Goal: Task Accomplishment & Management: Manage account settings

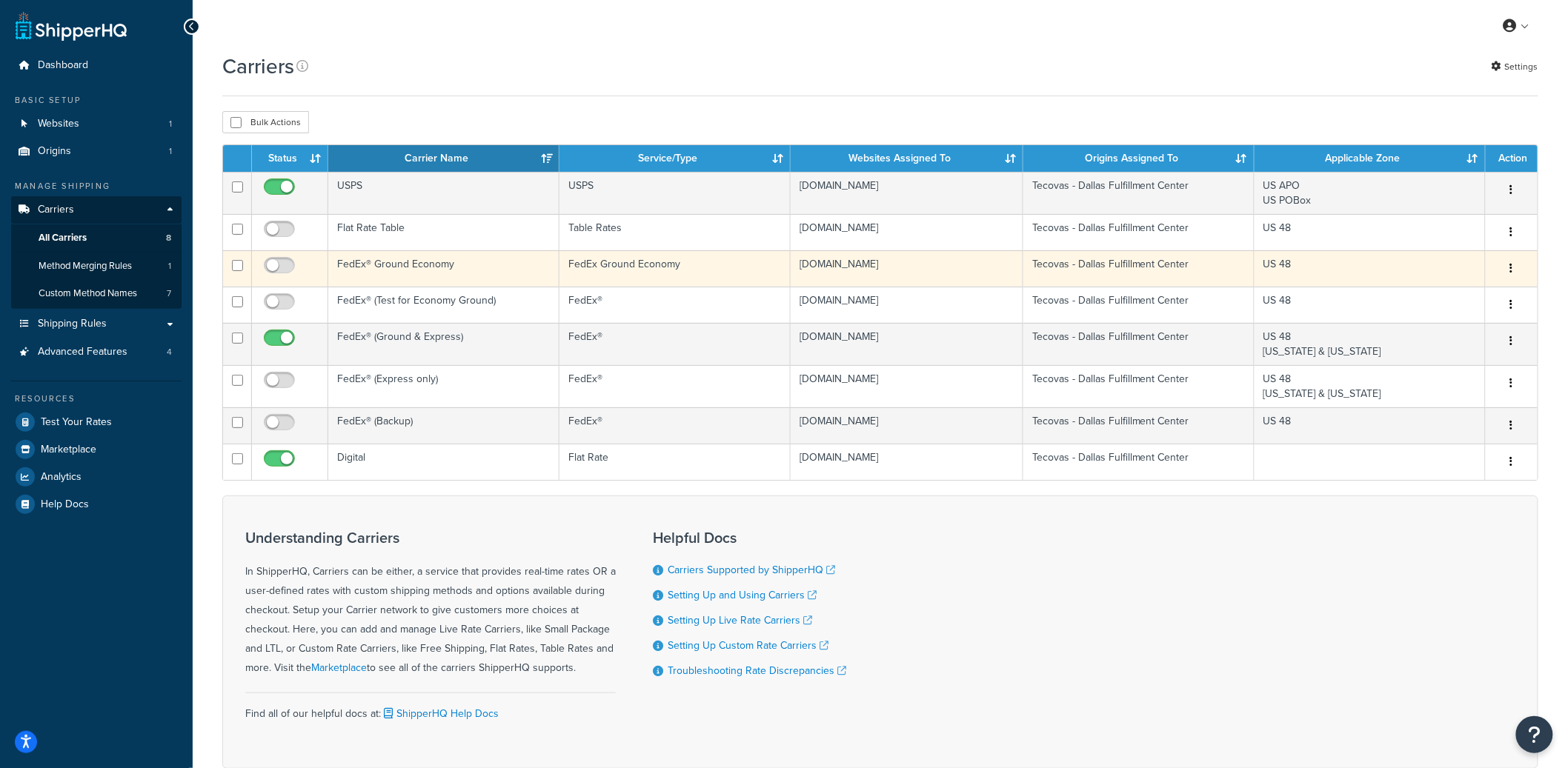
click at [1510, 268] on button "button" at bounding box center [1511, 268] width 21 height 24
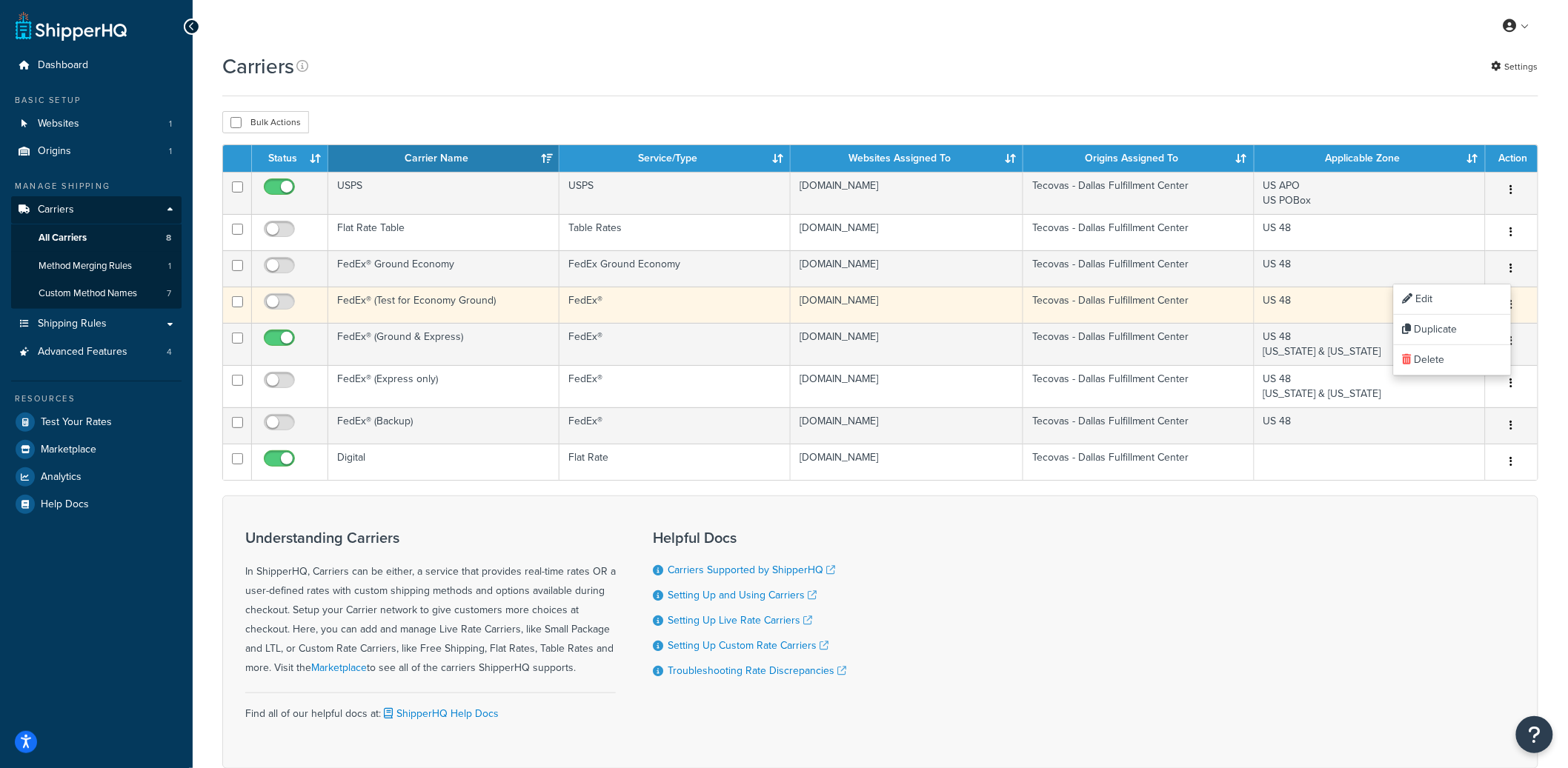
click at [1516, 305] on button "button" at bounding box center [1511, 304] width 21 height 24
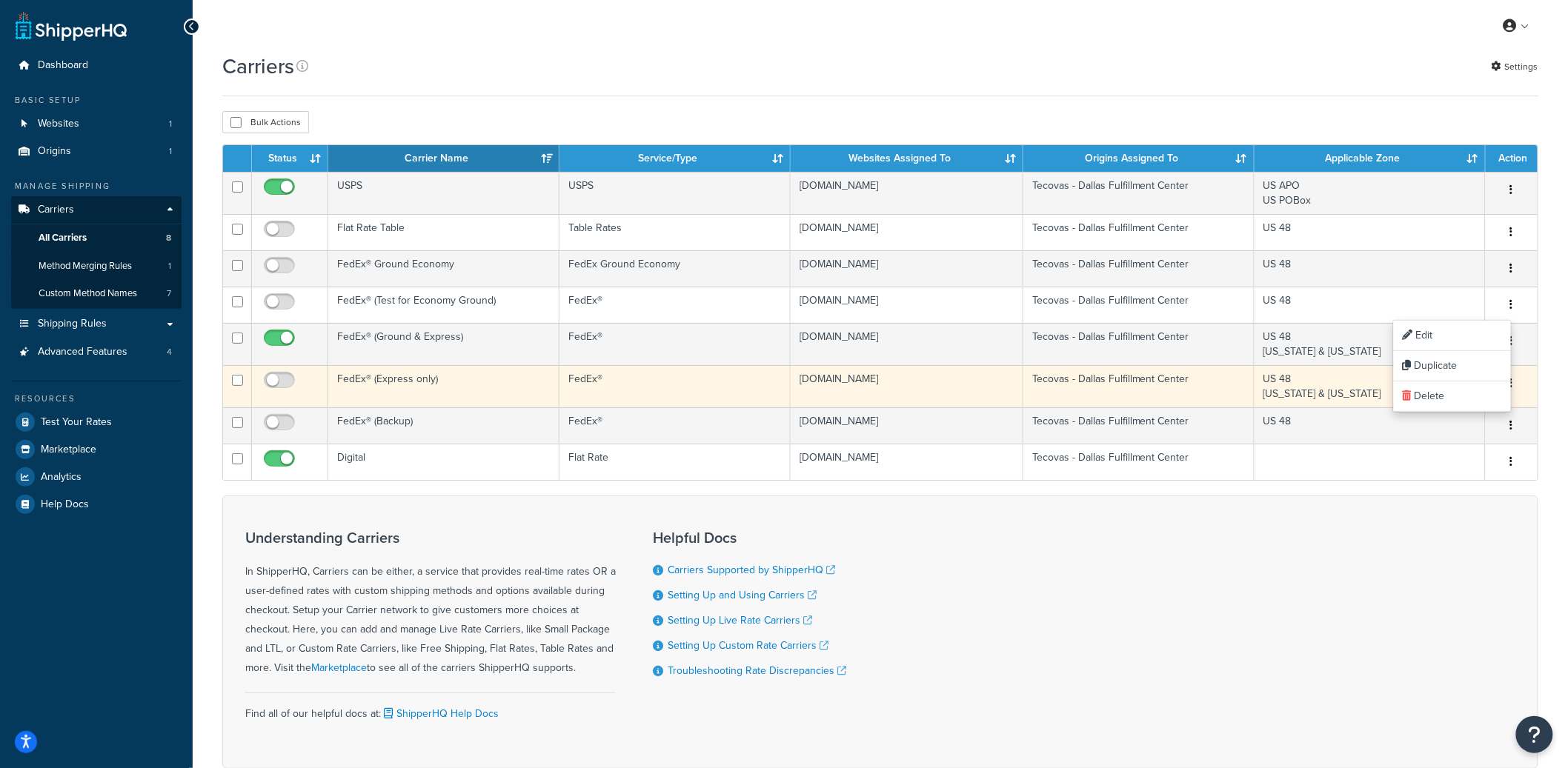
click at [1515, 384] on button "button" at bounding box center [1511, 383] width 21 height 24
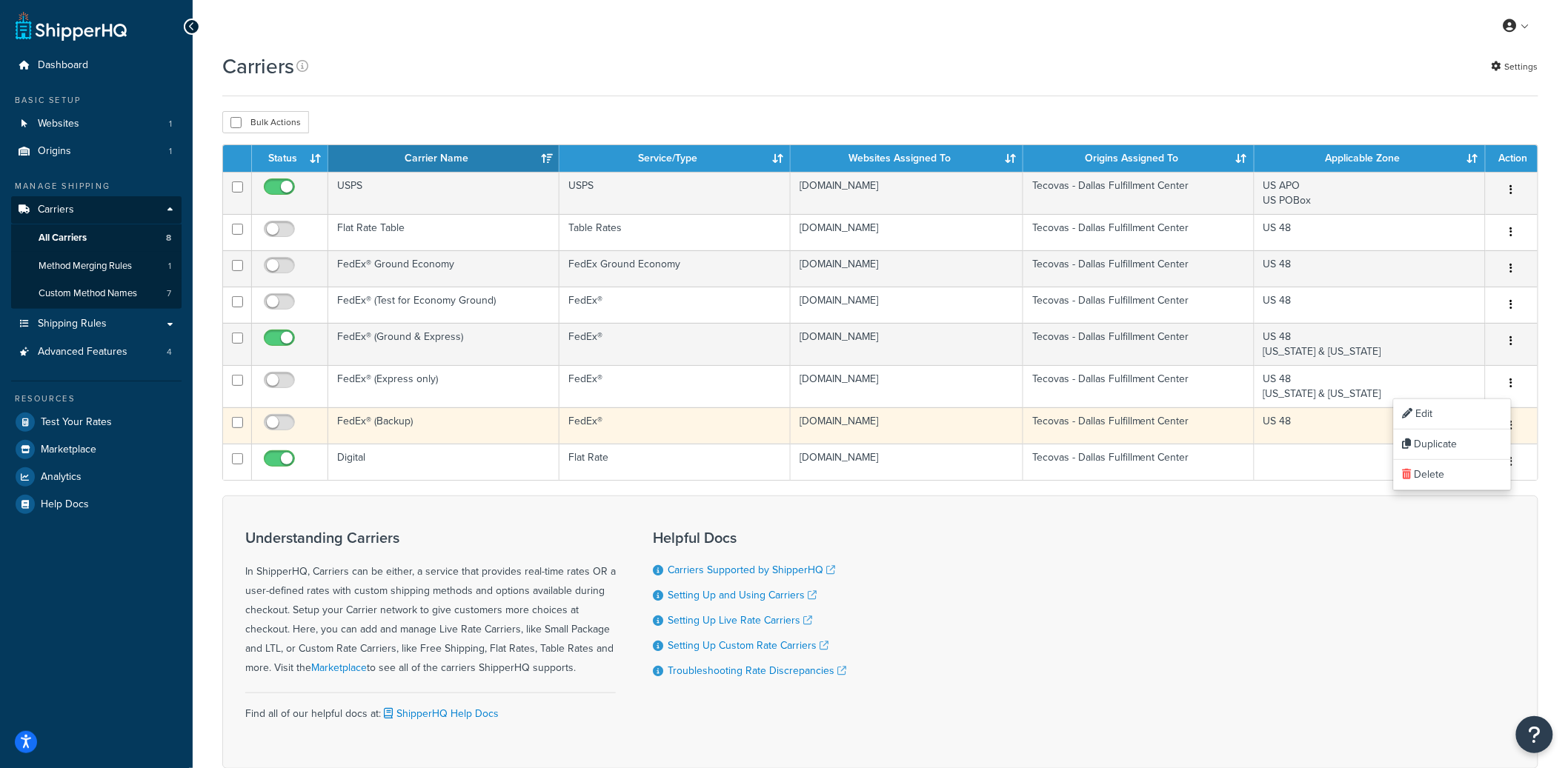
click at [1517, 423] on button "button" at bounding box center [1511, 425] width 21 height 24
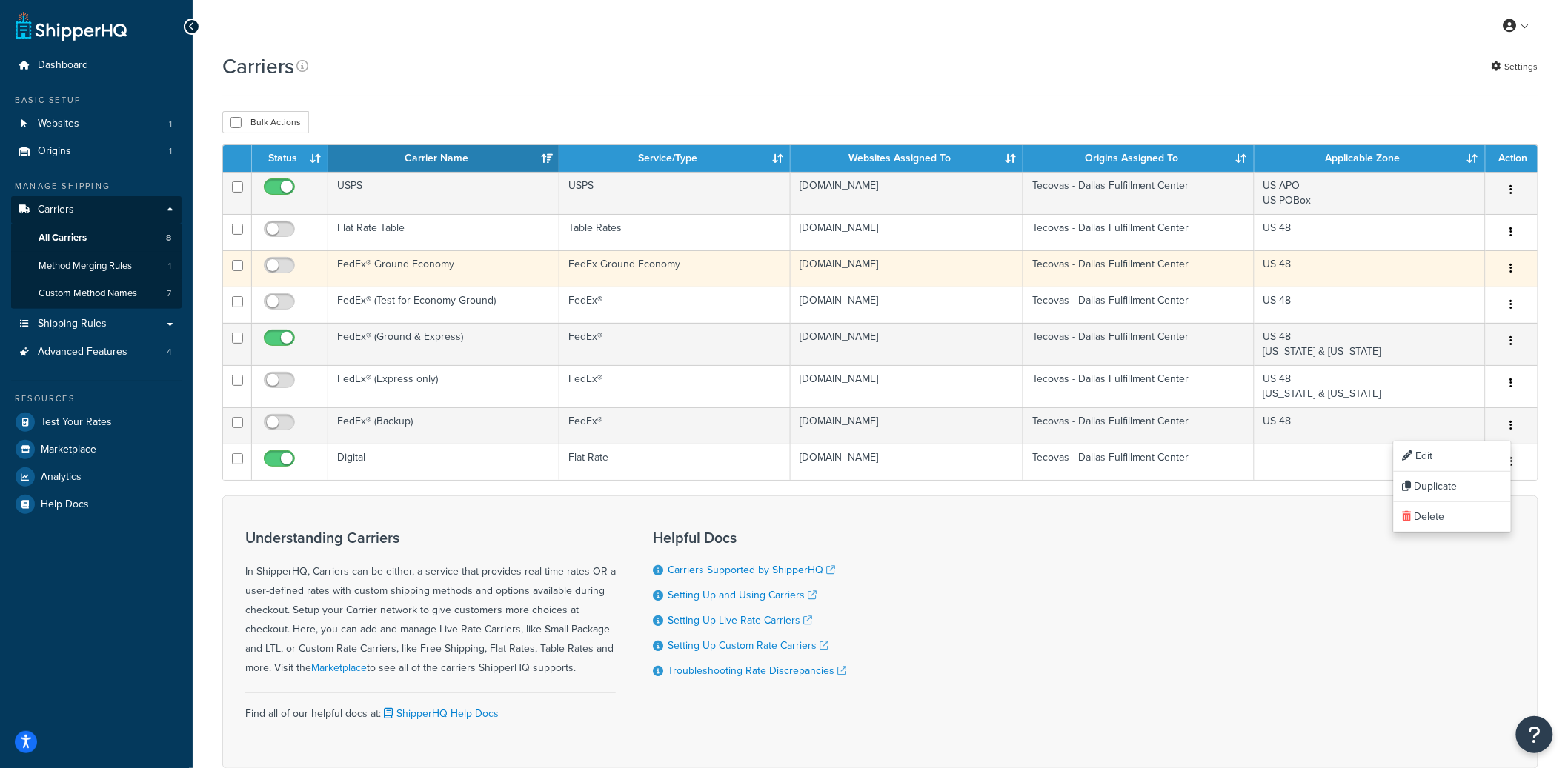
click at [1511, 269] on icon "button" at bounding box center [1512, 268] width 3 height 11
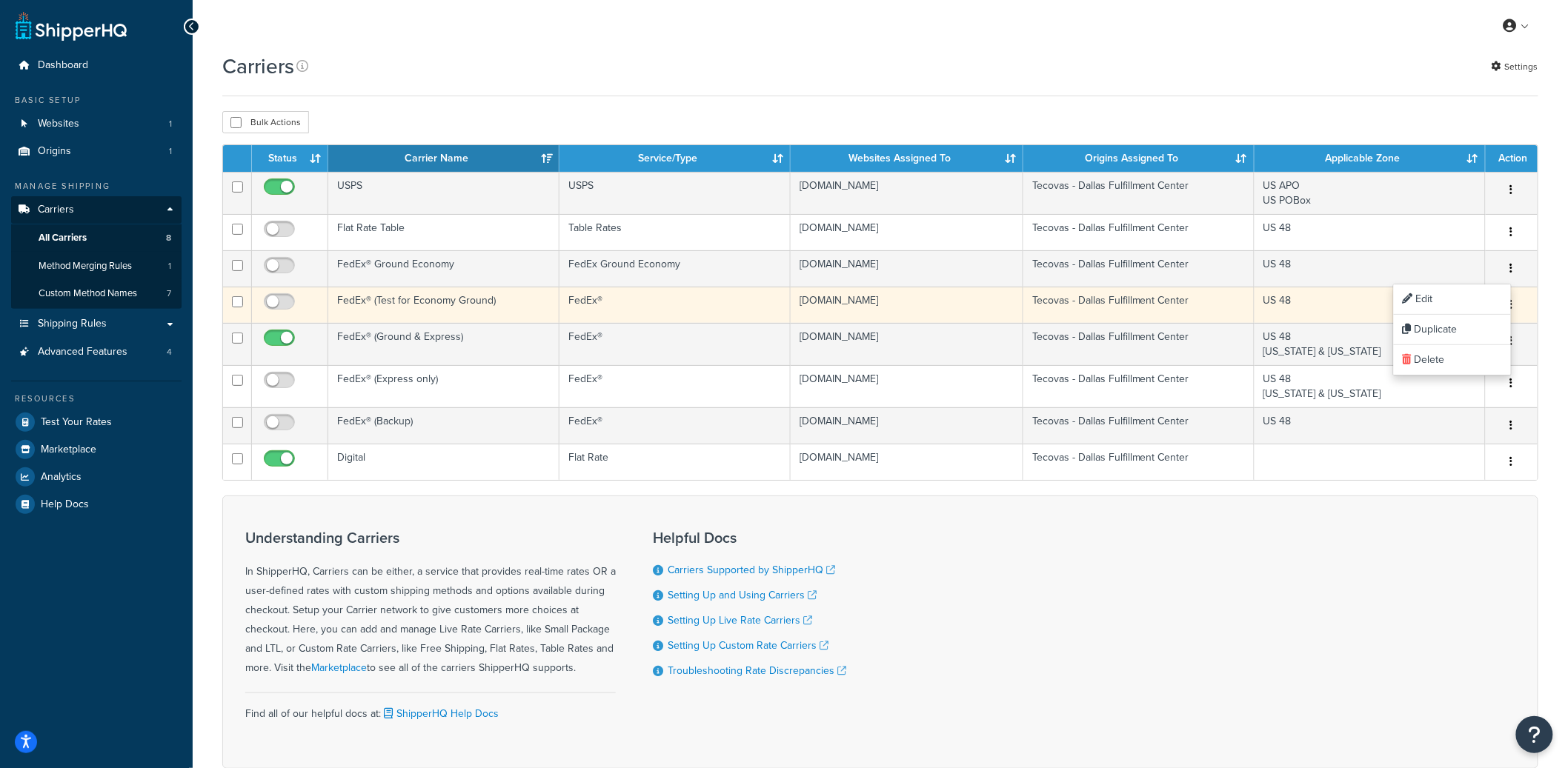
click at [1514, 305] on button "button" at bounding box center [1511, 304] width 21 height 24
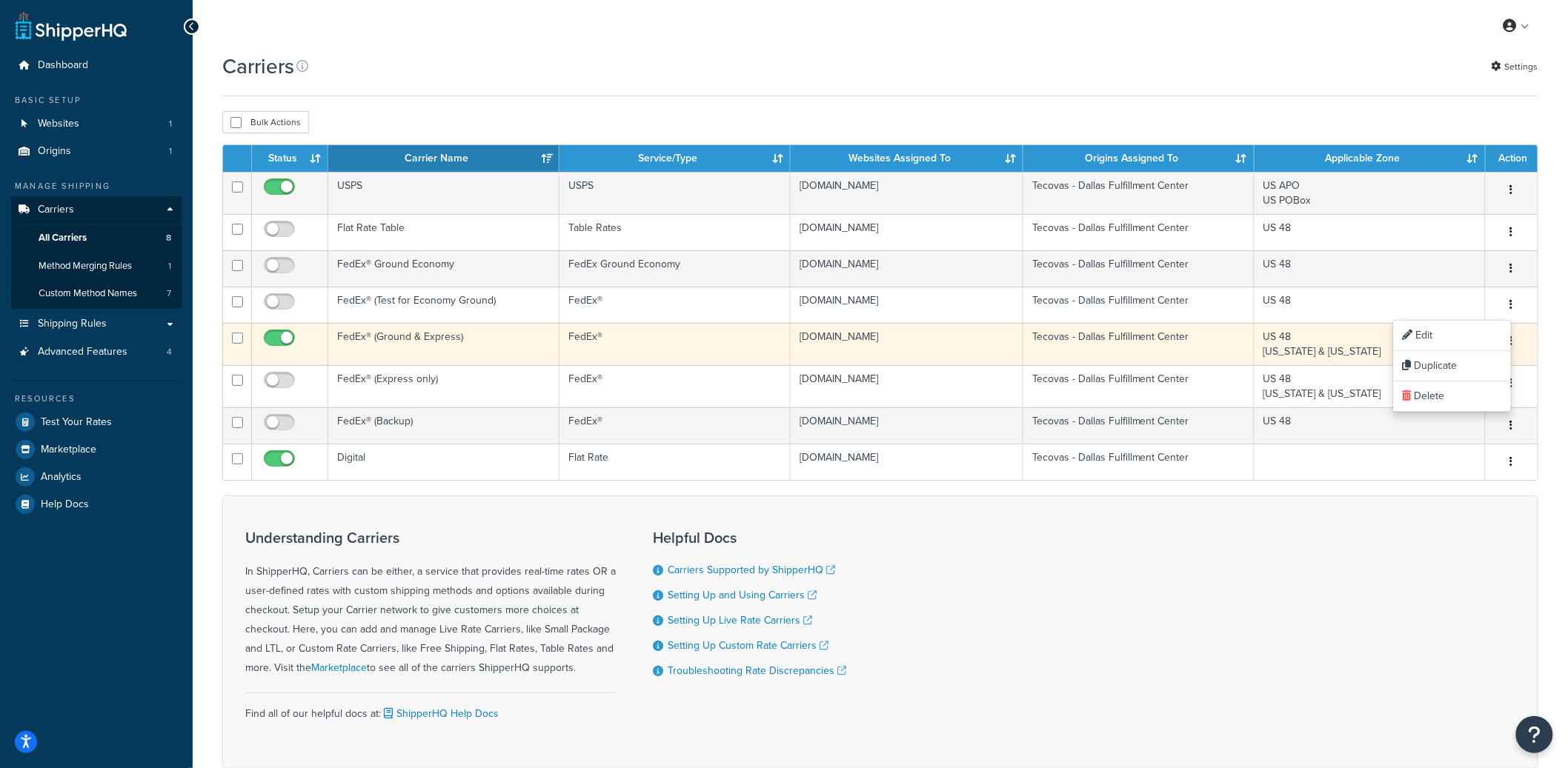
click at [1517, 343] on button "button" at bounding box center [1511, 341] width 21 height 24
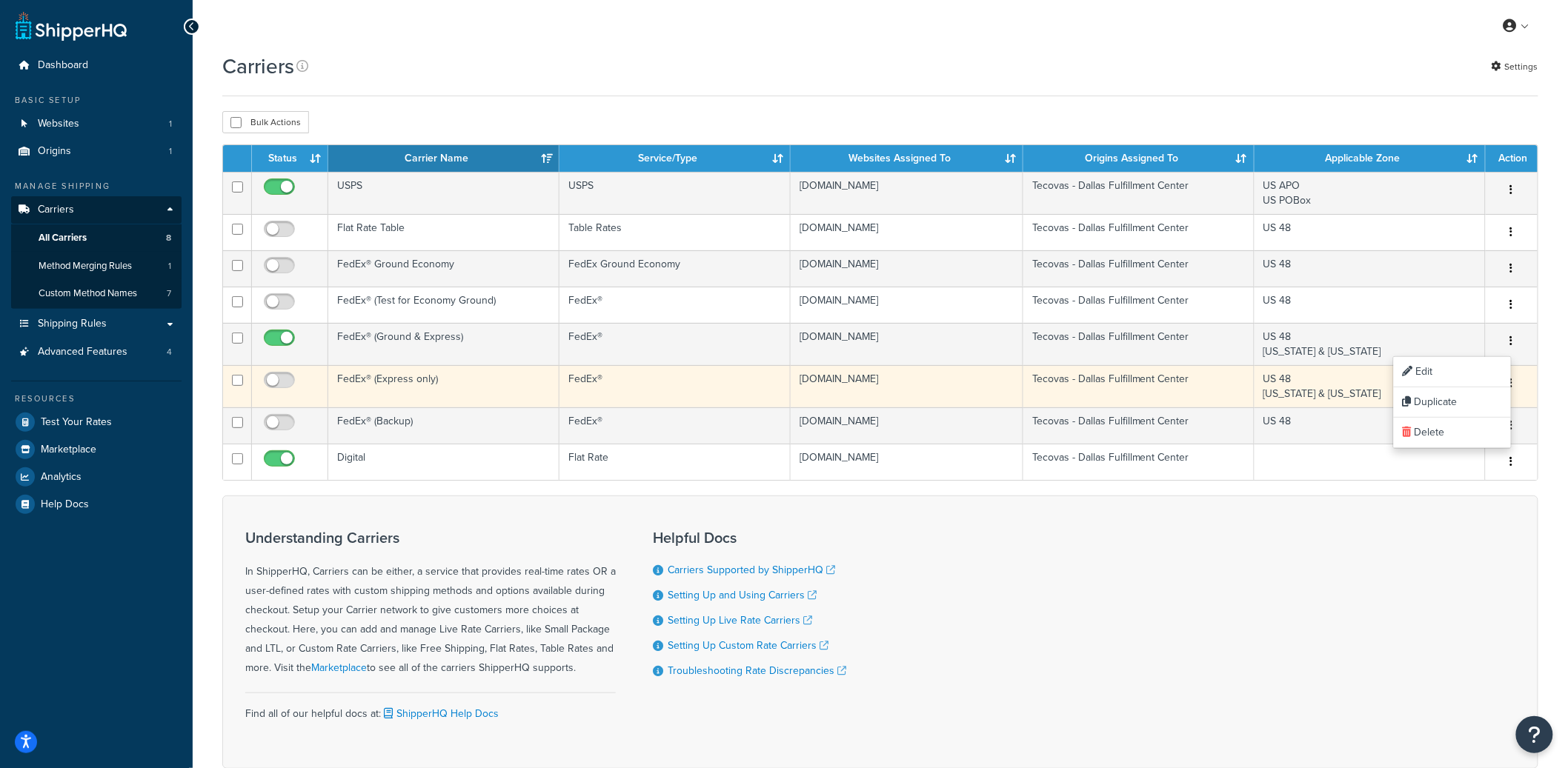
click at [1516, 387] on button "button" at bounding box center [1511, 383] width 21 height 24
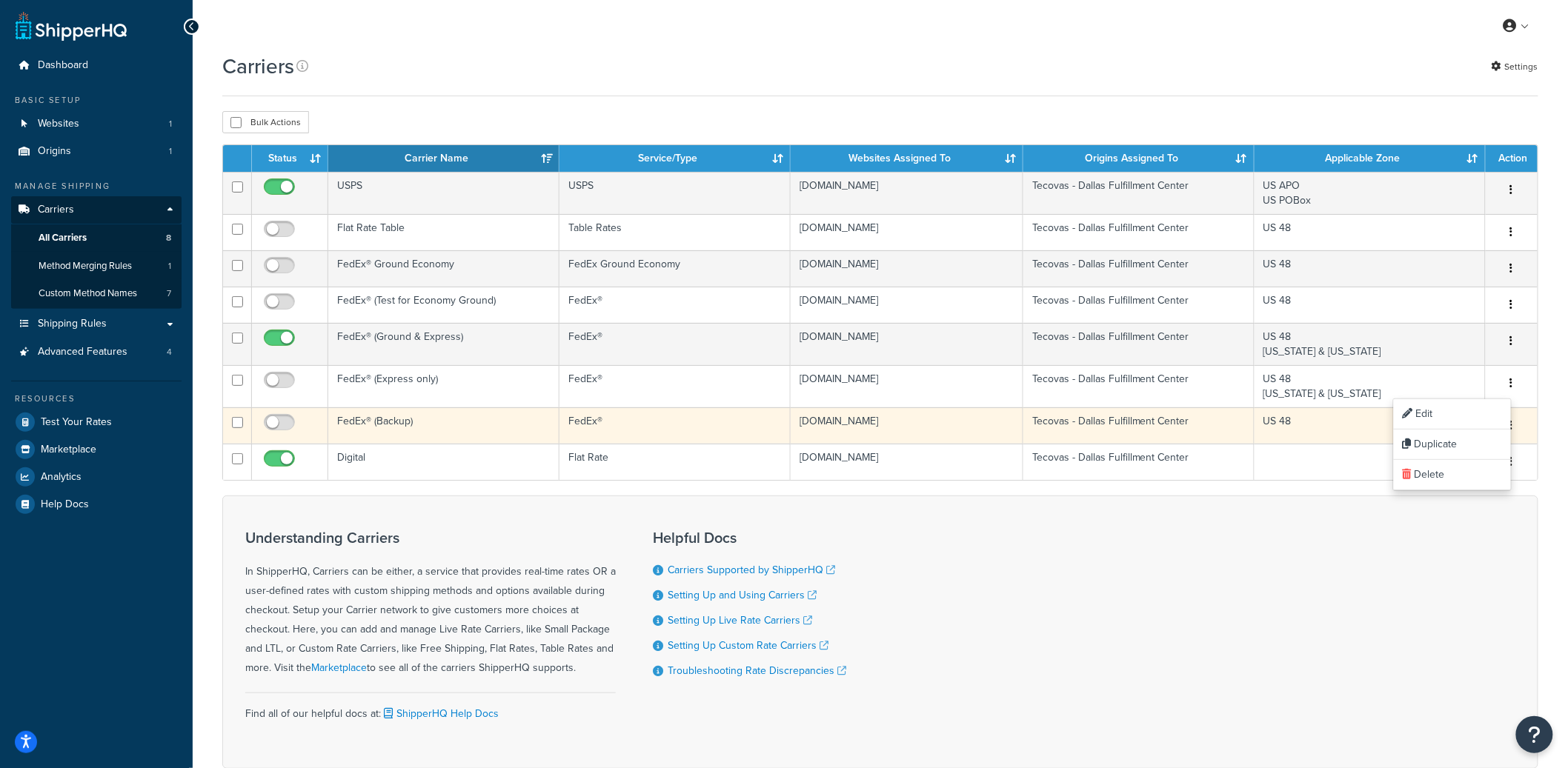
click at [1516, 428] on button "button" at bounding box center [1511, 425] width 21 height 24
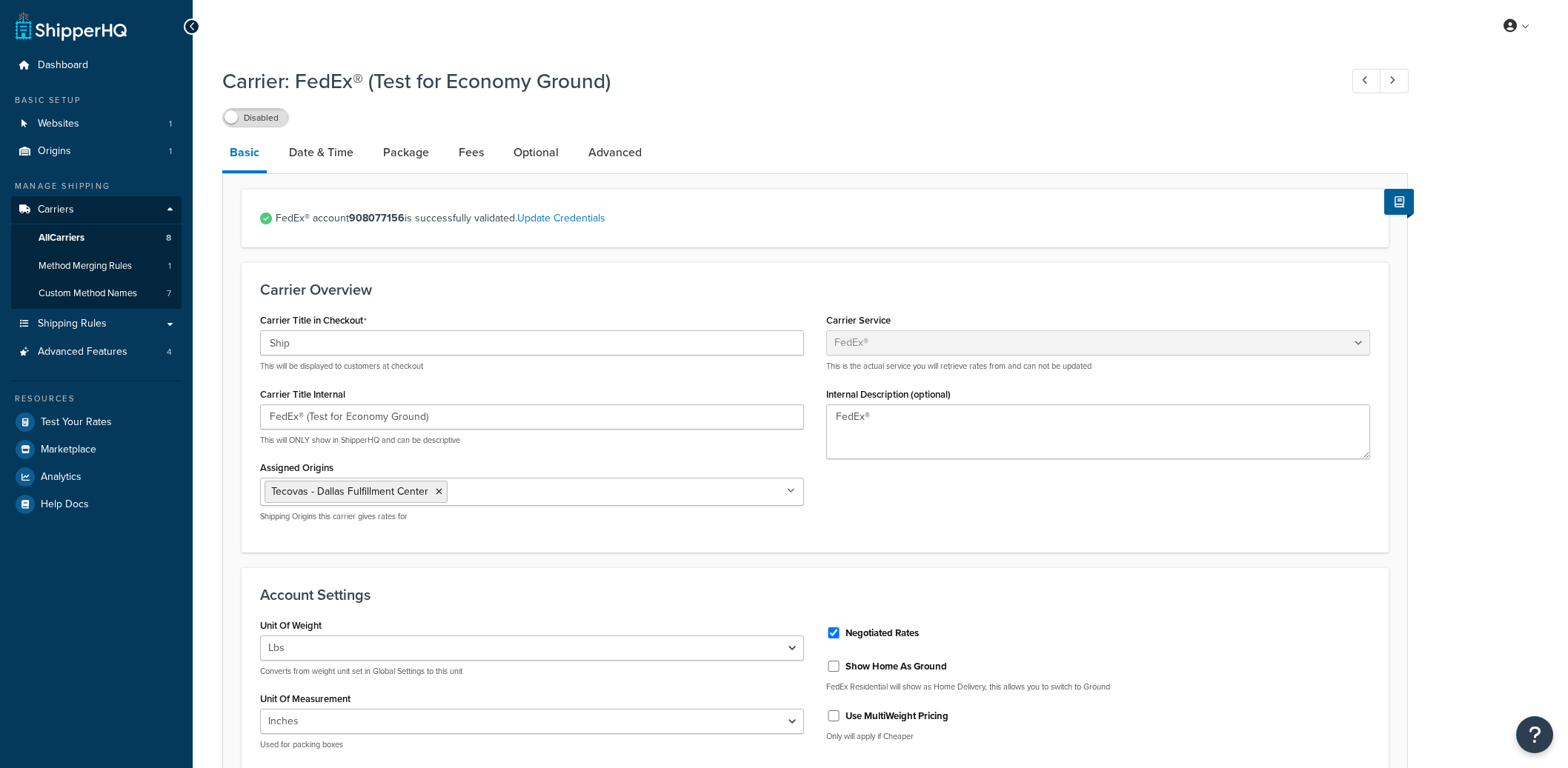
select select "fedEx"
select select "REGULAR_PICKUP"
select select "YOUR_PACKAGING"
click at [339, 159] on link "Date & Time" at bounding box center [321, 152] width 80 height 35
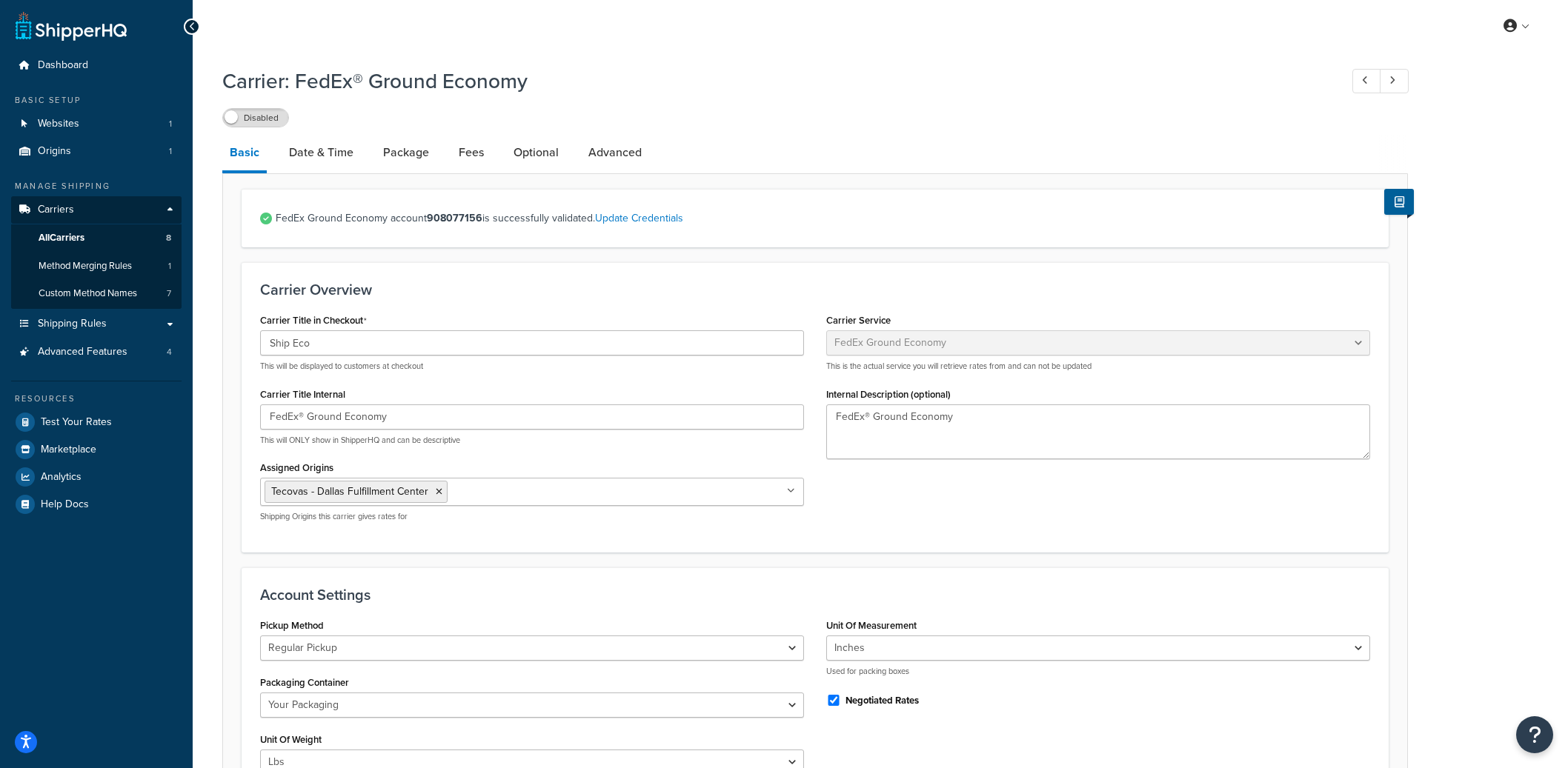
select select "smartPost"
select select "REGULAR_PICKUP"
select select "YOUR_PACKAGING"
click at [348, 152] on link "Date & Time" at bounding box center [321, 152] width 80 height 35
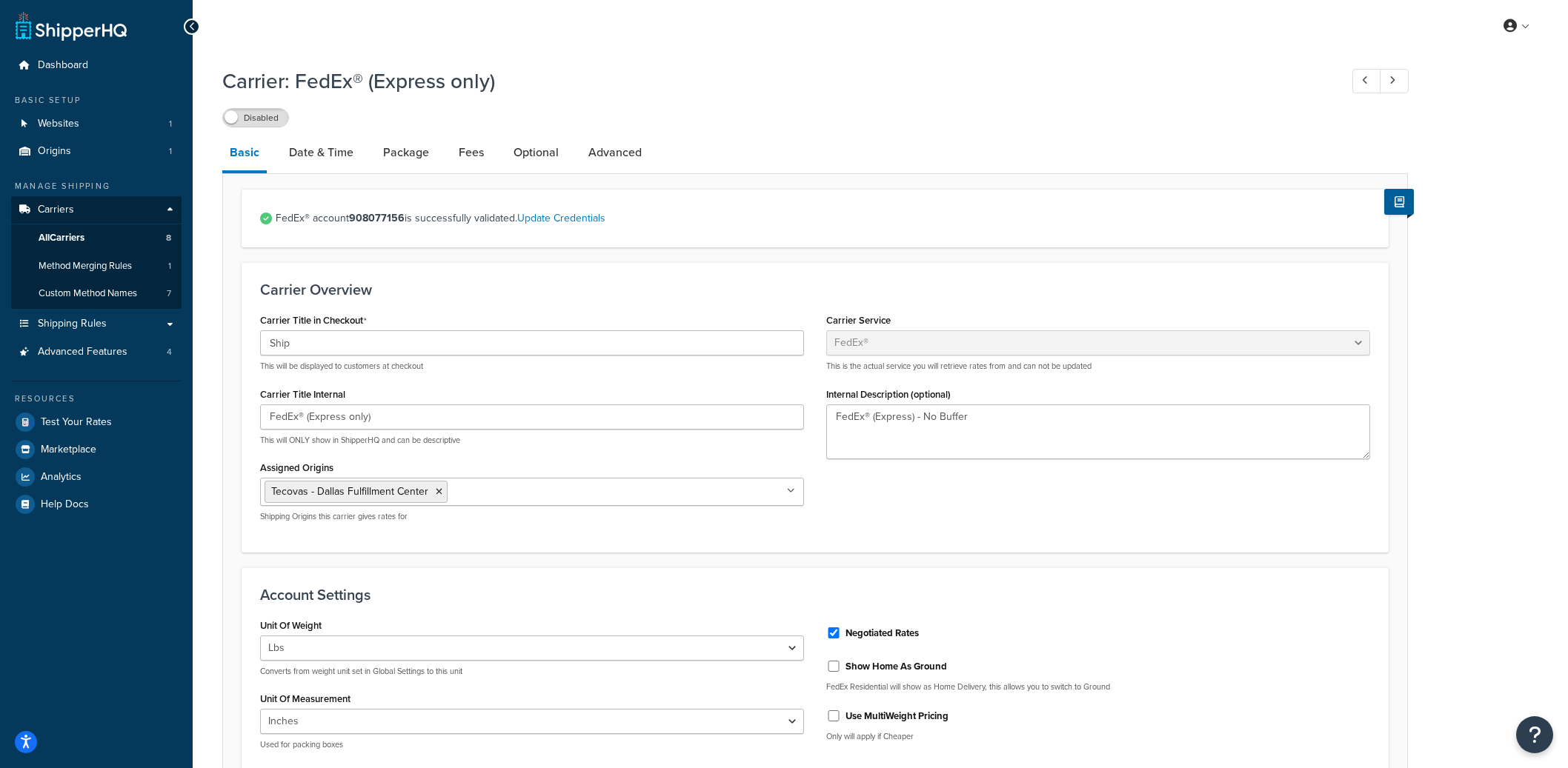
select select "fedEx"
select select "REGULAR_PICKUP"
select select "YOUR_PACKAGING"
drag, startPoint x: 334, startPoint y: 148, endPoint x: 343, endPoint y: 148, distance: 9.0
click at [334, 148] on link "Date & Time" at bounding box center [321, 152] width 80 height 35
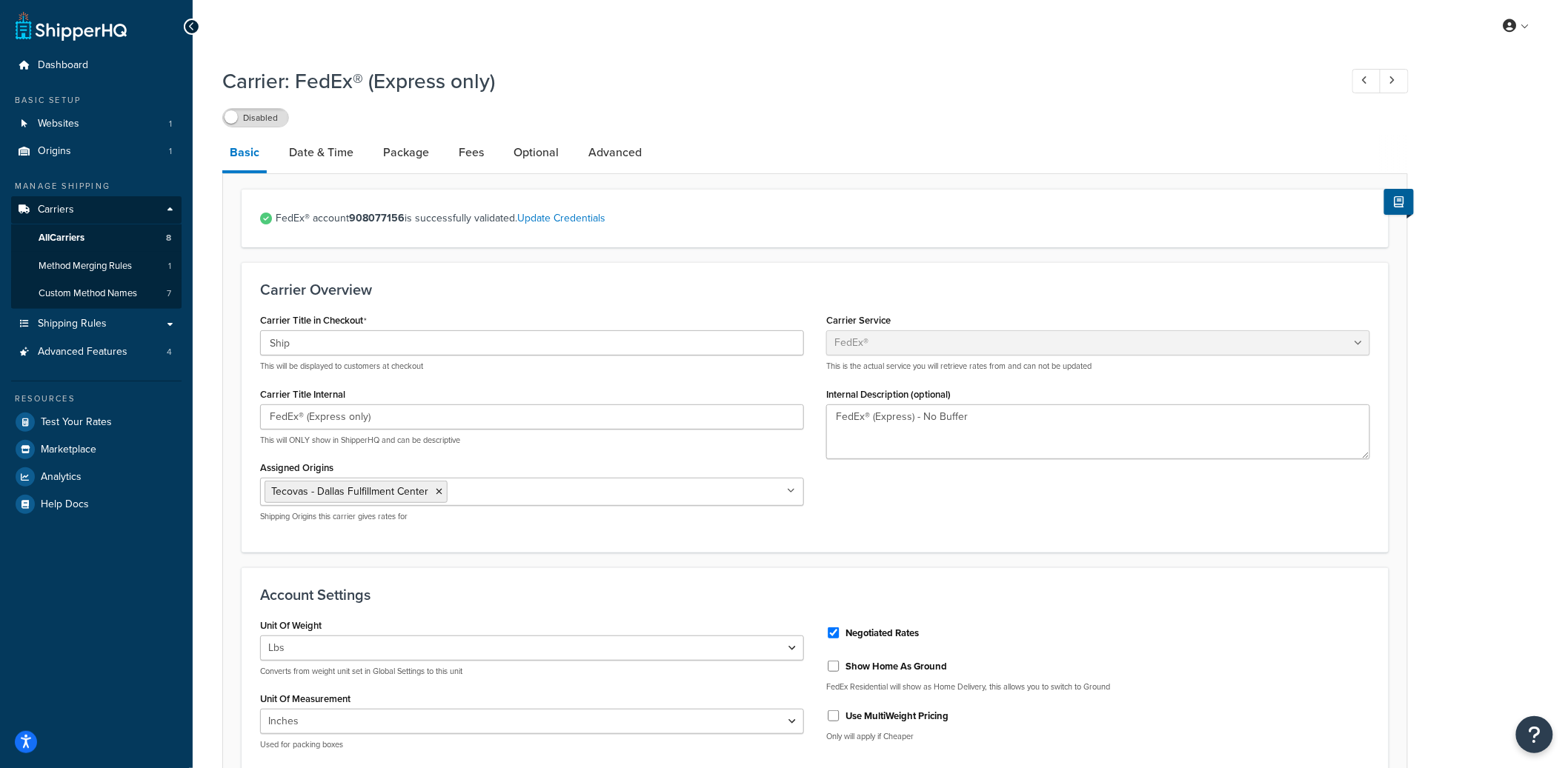
select select "MEd"
select select "fedEx"
select select "REGULAR_PICKUP"
select select "YOUR_PACKAGING"
click at [335, 161] on link "Date & Time" at bounding box center [321, 152] width 80 height 35
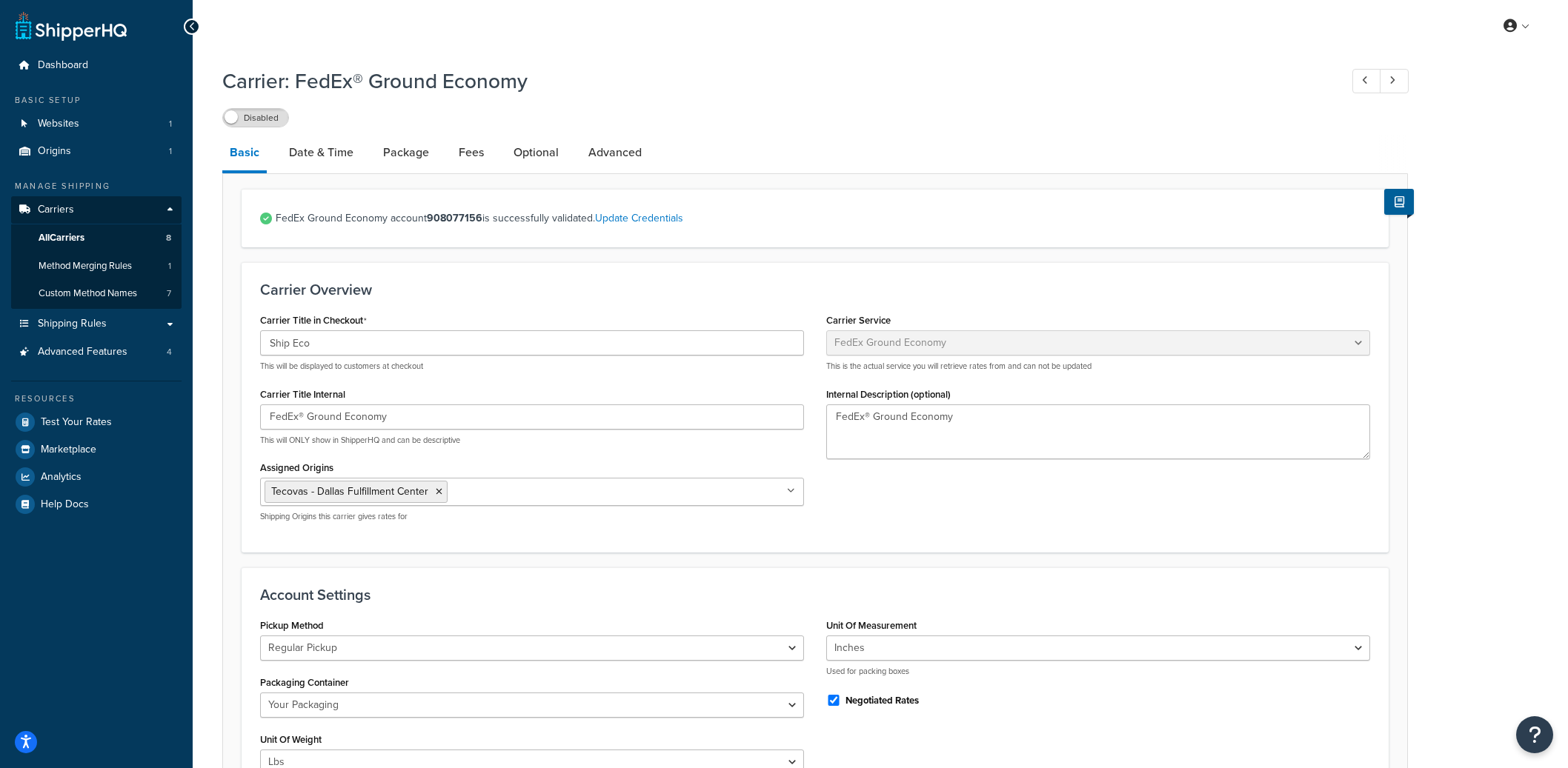
select select "smartPost"
select select "REGULAR_PICKUP"
select select "YOUR_PACKAGING"
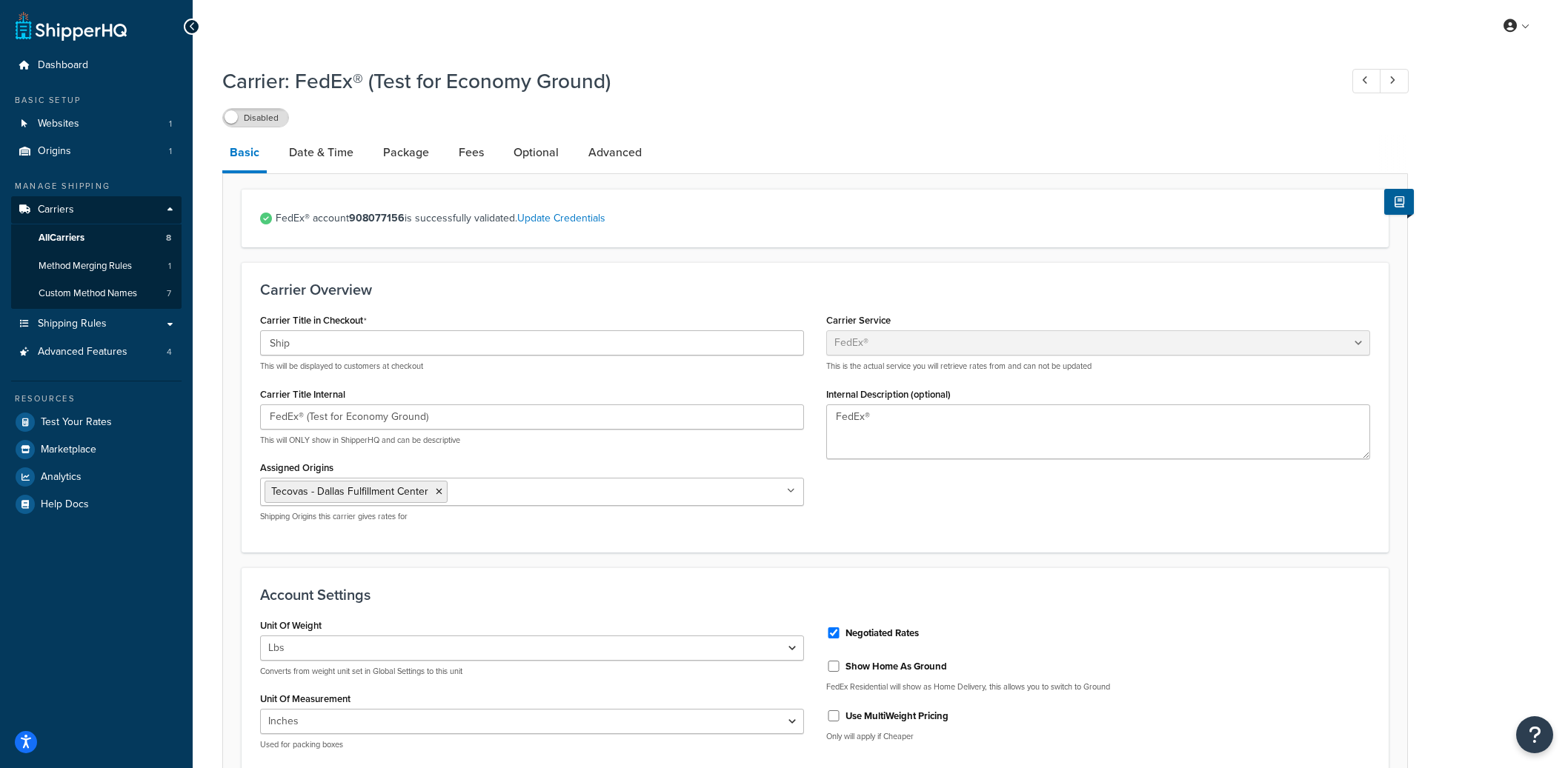
select select "fedEx"
select select "REGULAR_PICKUP"
select select "YOUR_PACKAGING"
select select "fedEx"
select select "REGULAR_PICKUP"
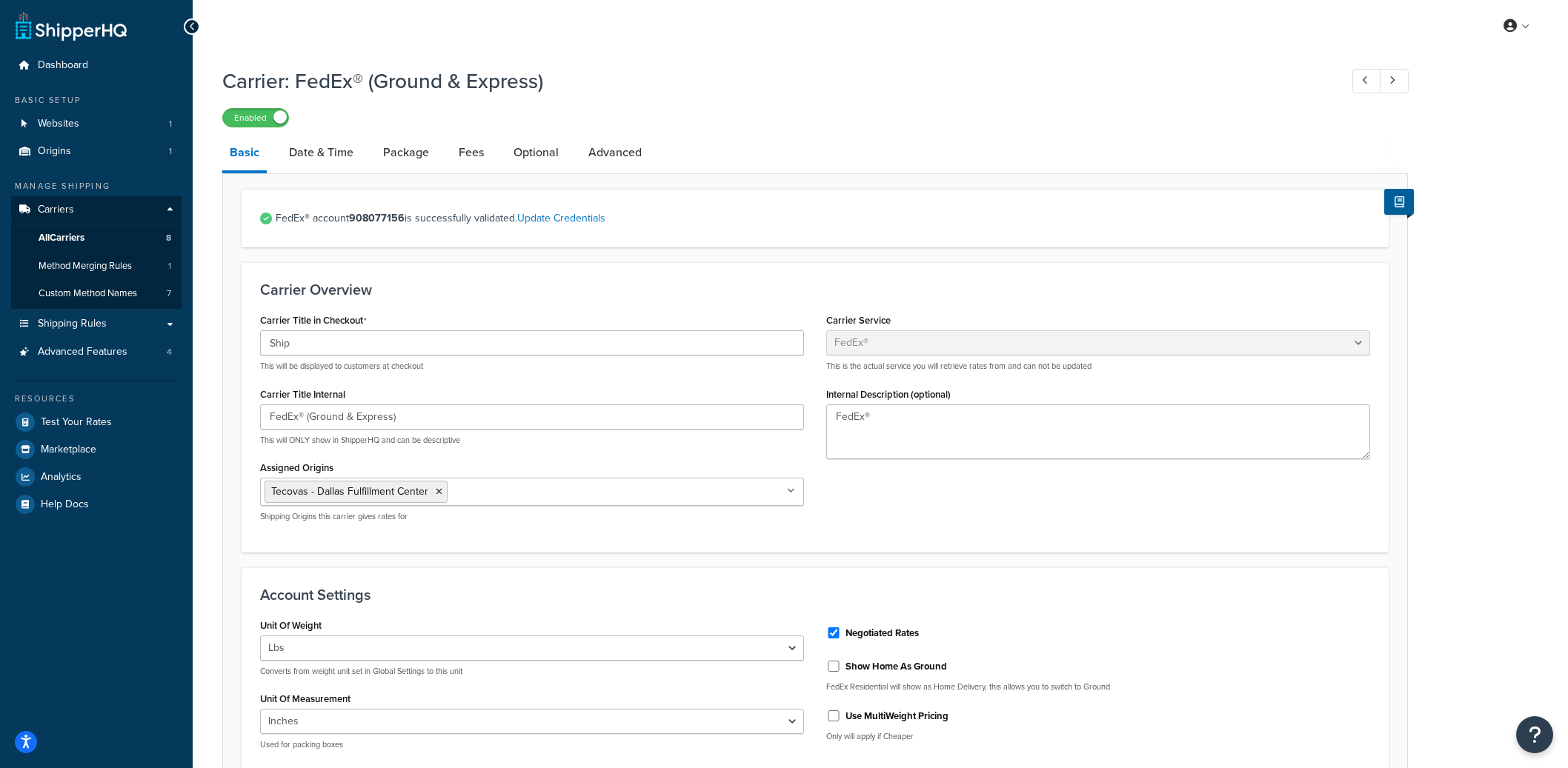
select select "YOUR_PACKAGING"
select select "fedEx"
select select "REGULAR_PICKUP"
select select "YOUR_PACKAGING"
select select "fedEx"
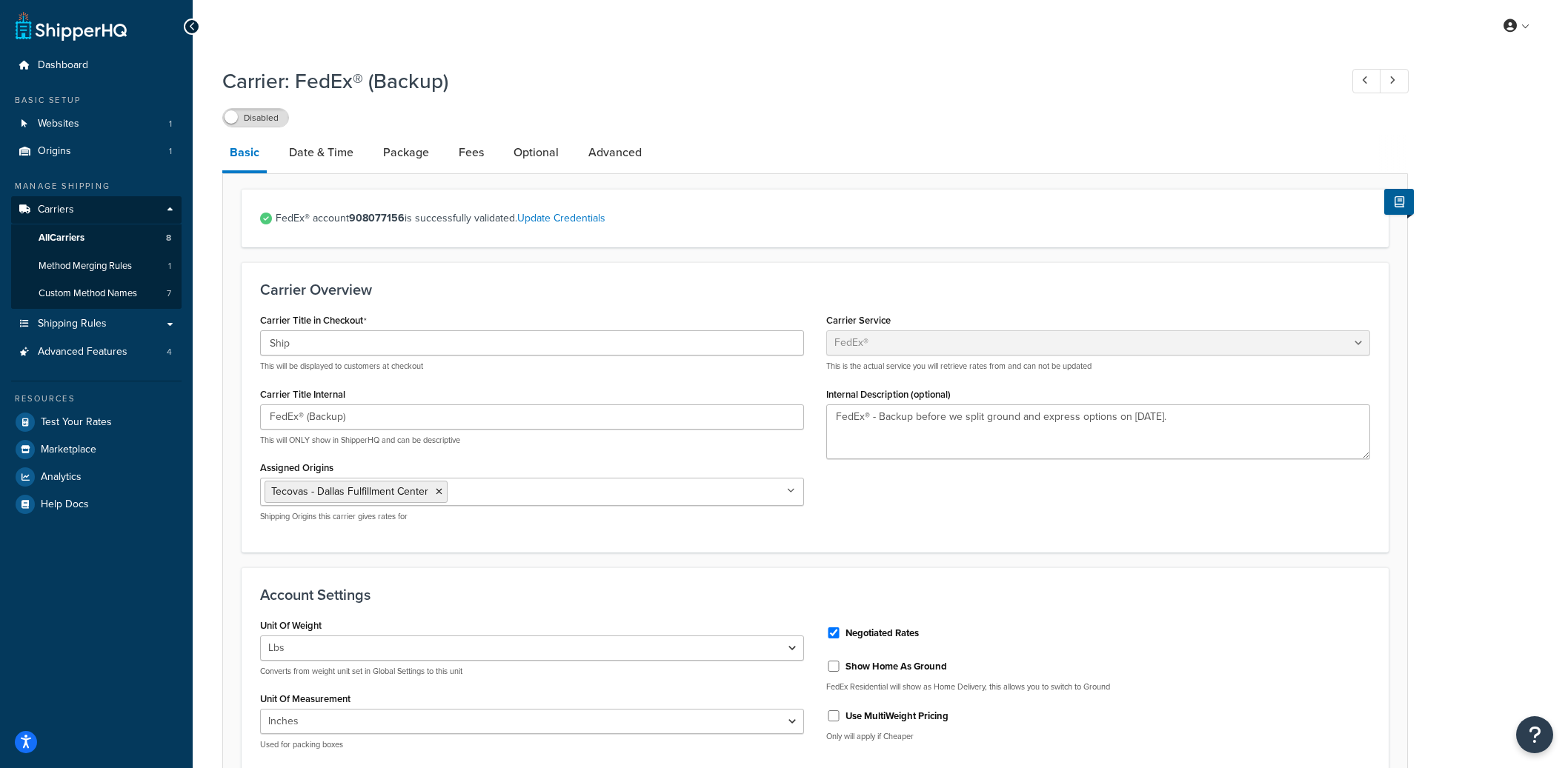
select select "REGULAR_PICKUP"
select select "YOUR_PACKAGING"
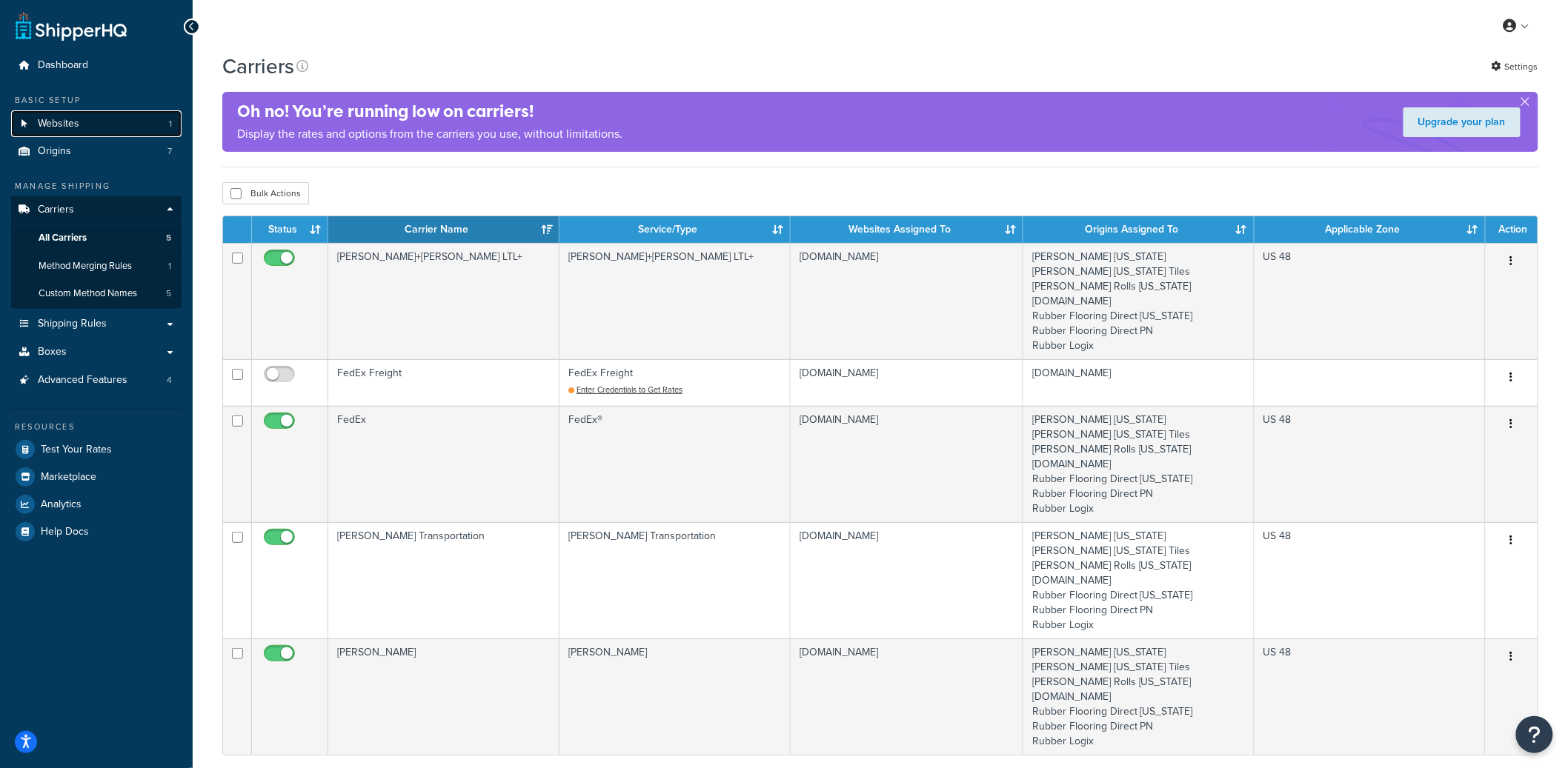
click at [137, 133] on link "Websites 1" at bounding box center [96, 124] width 171 height 28
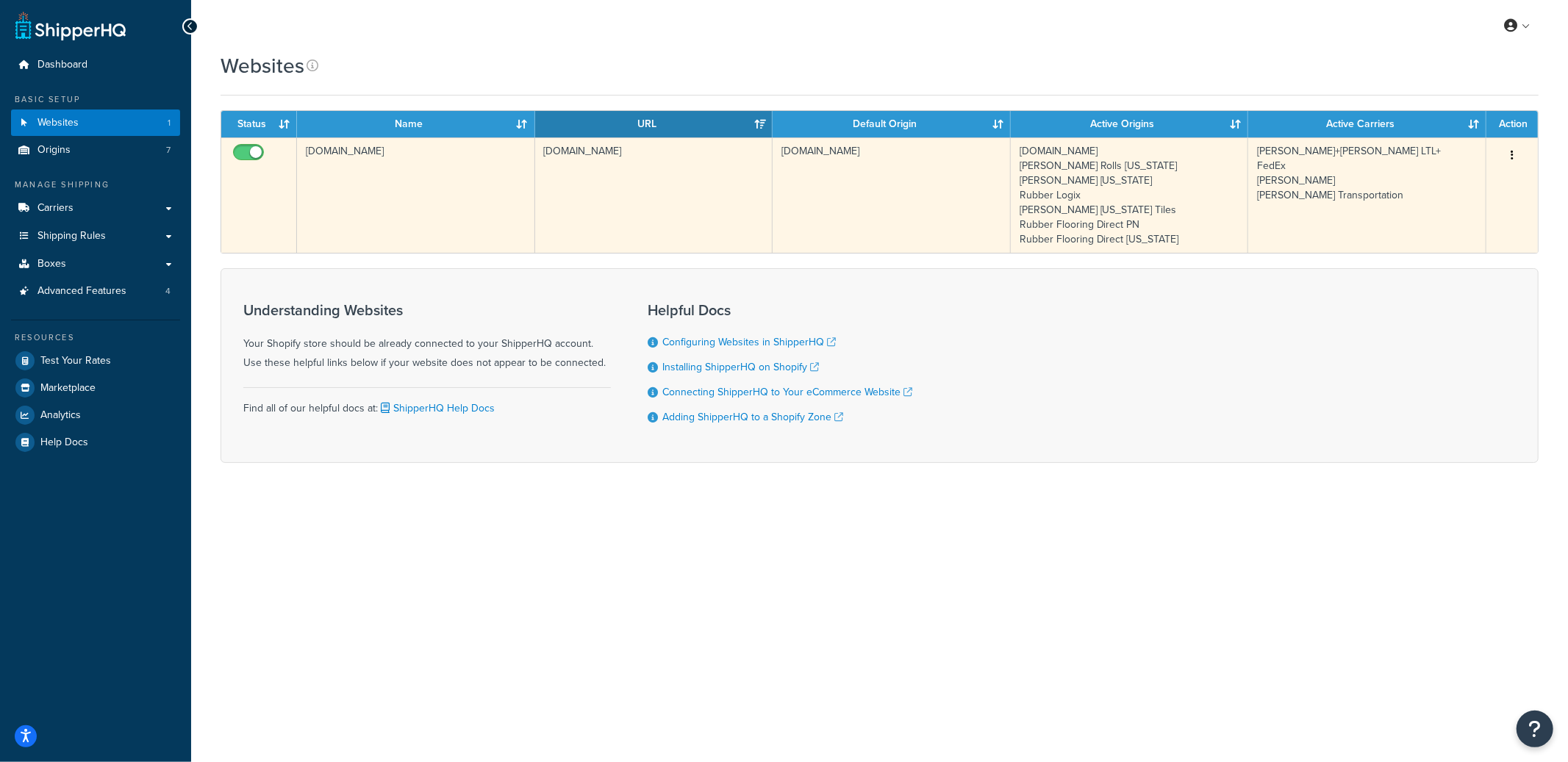
click at [389, 192] on td "[DOMAIN_NAME]" at bounding box center [416, 195] width 238 height 115
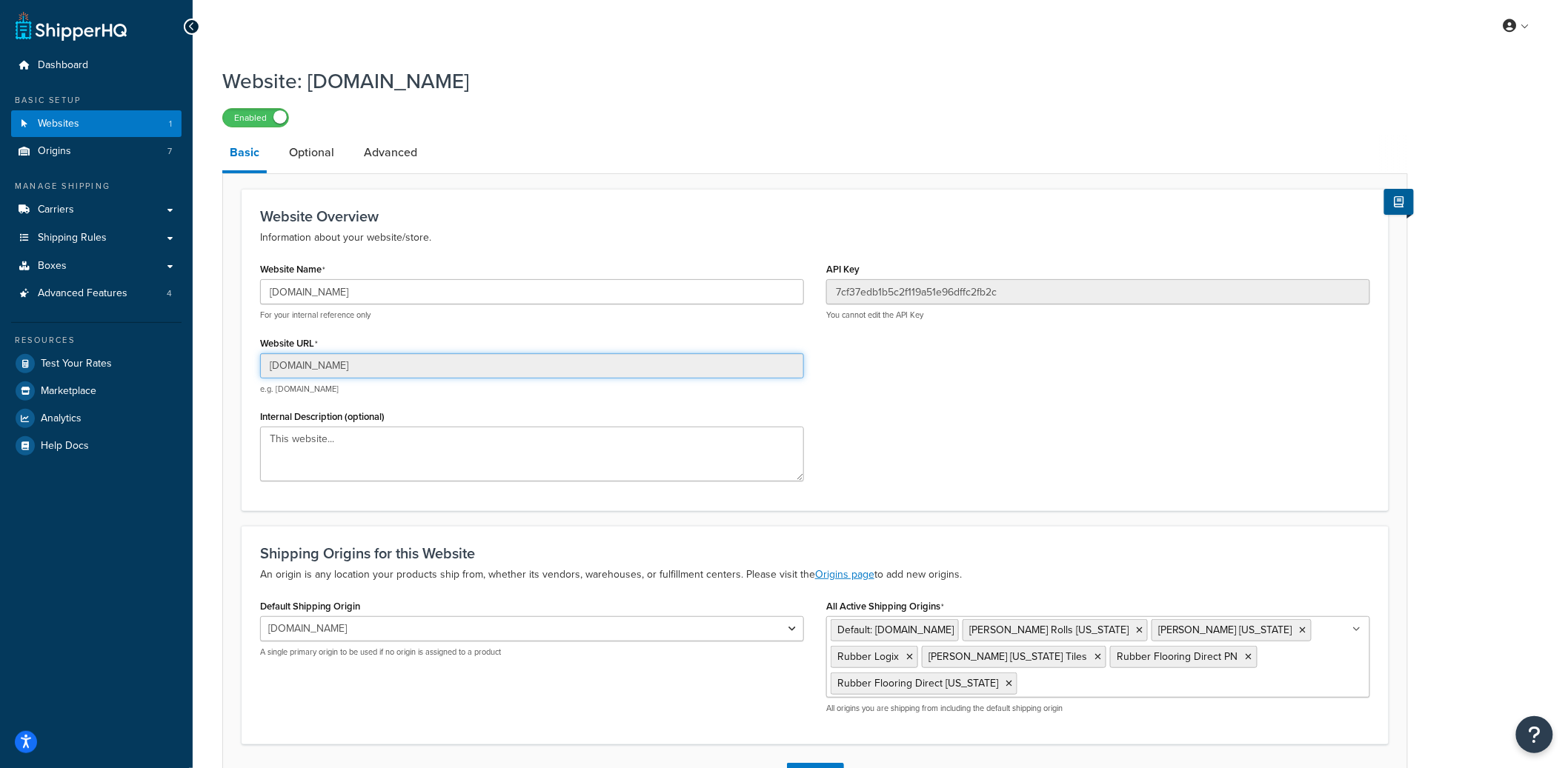
click at [347, 372] on input "[DOMAIN_NAME]" at bounding box center [532, 366] width 544 height 25
click at [347, 371] on input "livingfitstore123.myshopify.com" at bounding box center [532, 366] width 544 height 25
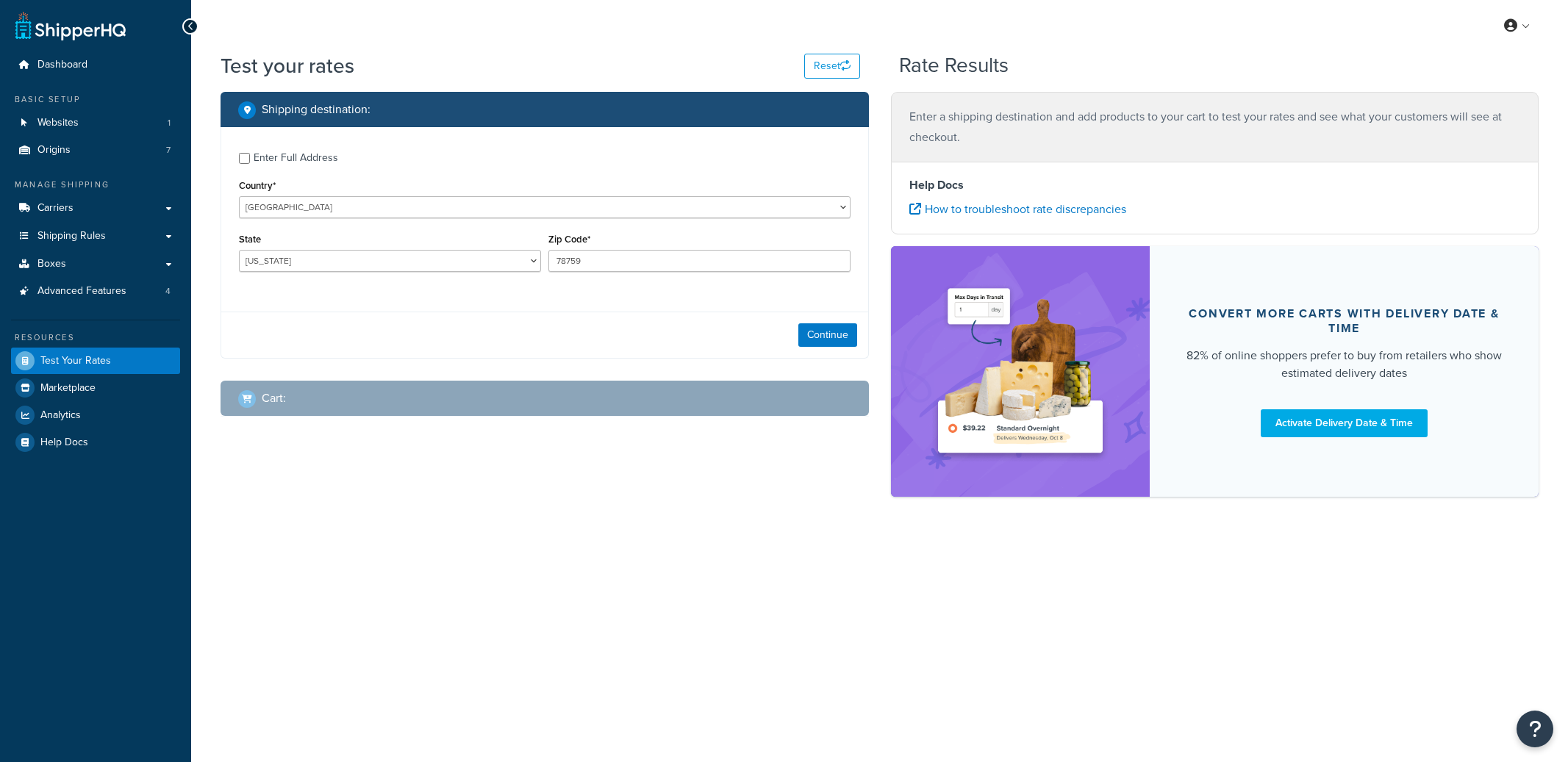
select select "TX"
checkbox input "true"
type input "30102"
select select "GA"
select select "87035"
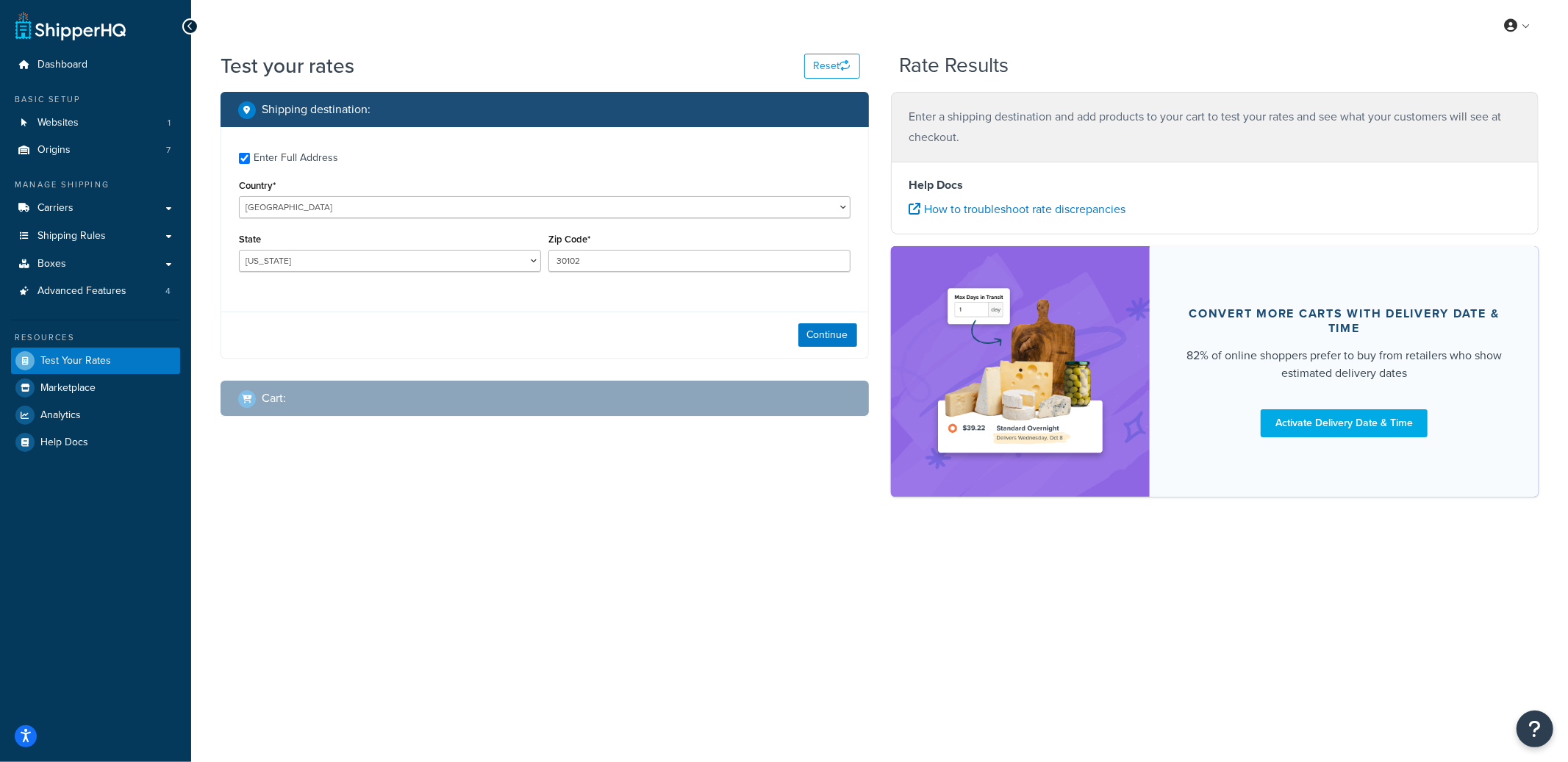
select select "60"
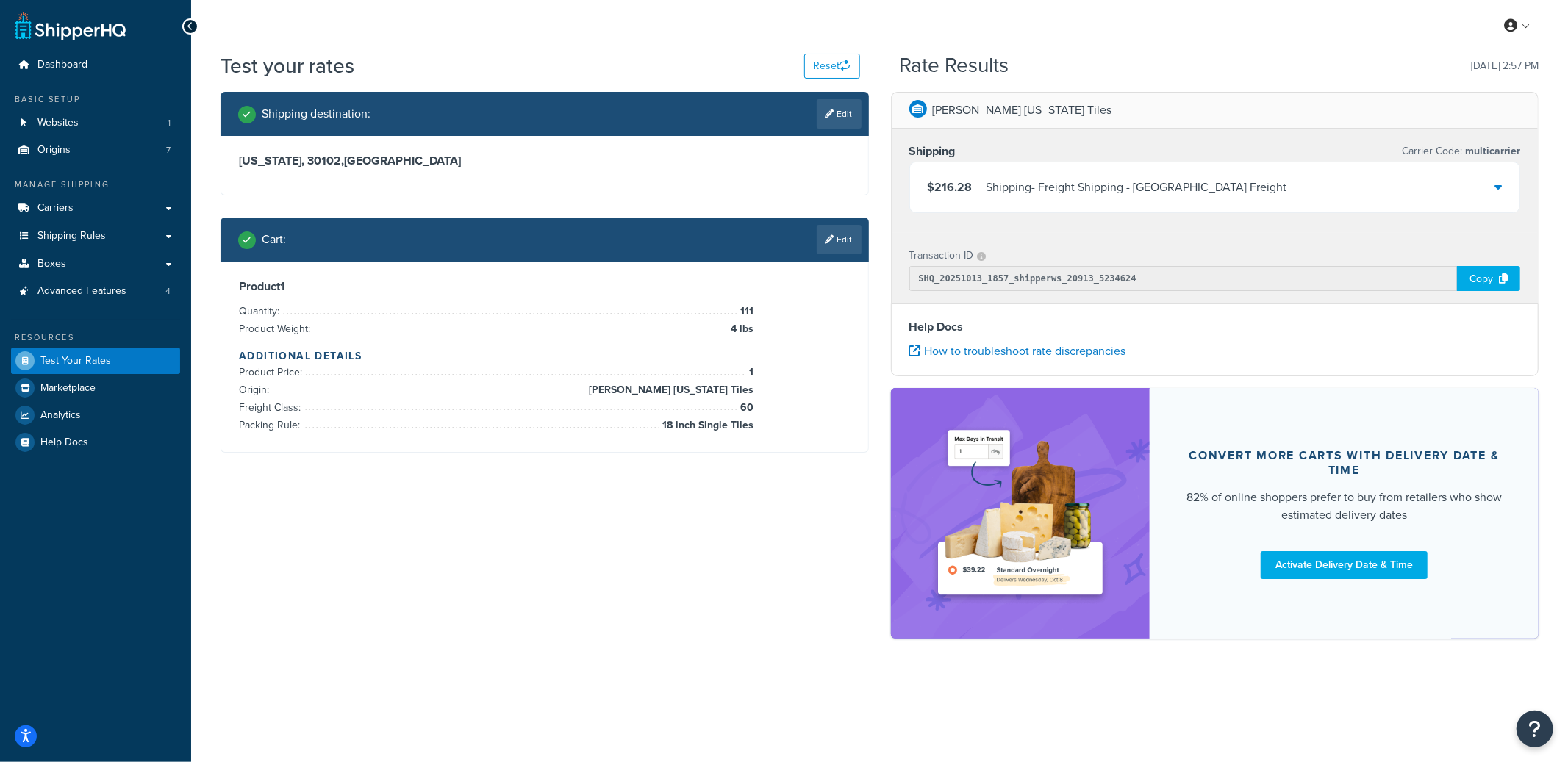
click at [1221, 197] on div "$216.28 Shipping - Freight Shipping - Dayton Freight" at bounding box center [1215, 187] width 610 height 50
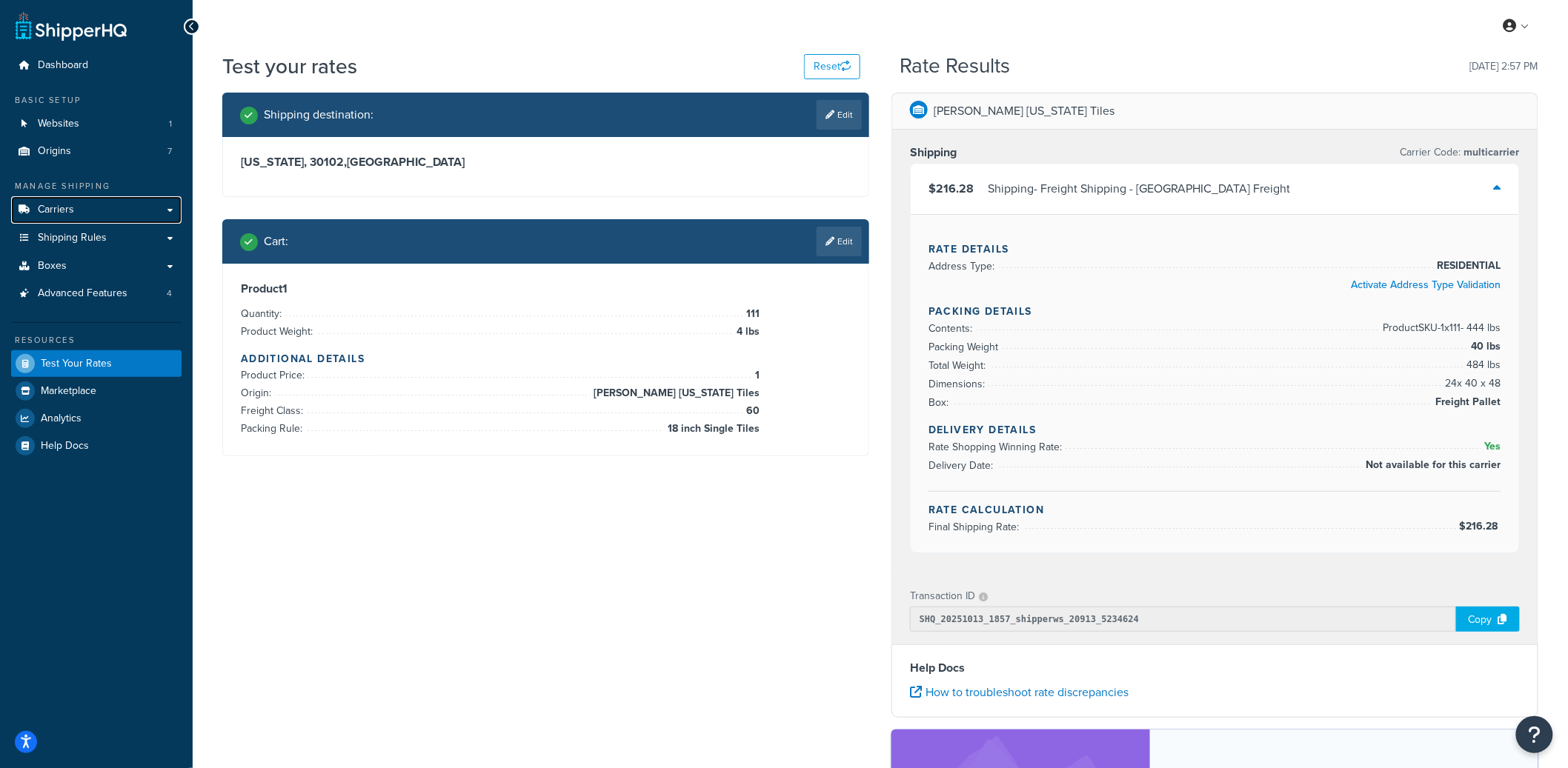
select select "TX"
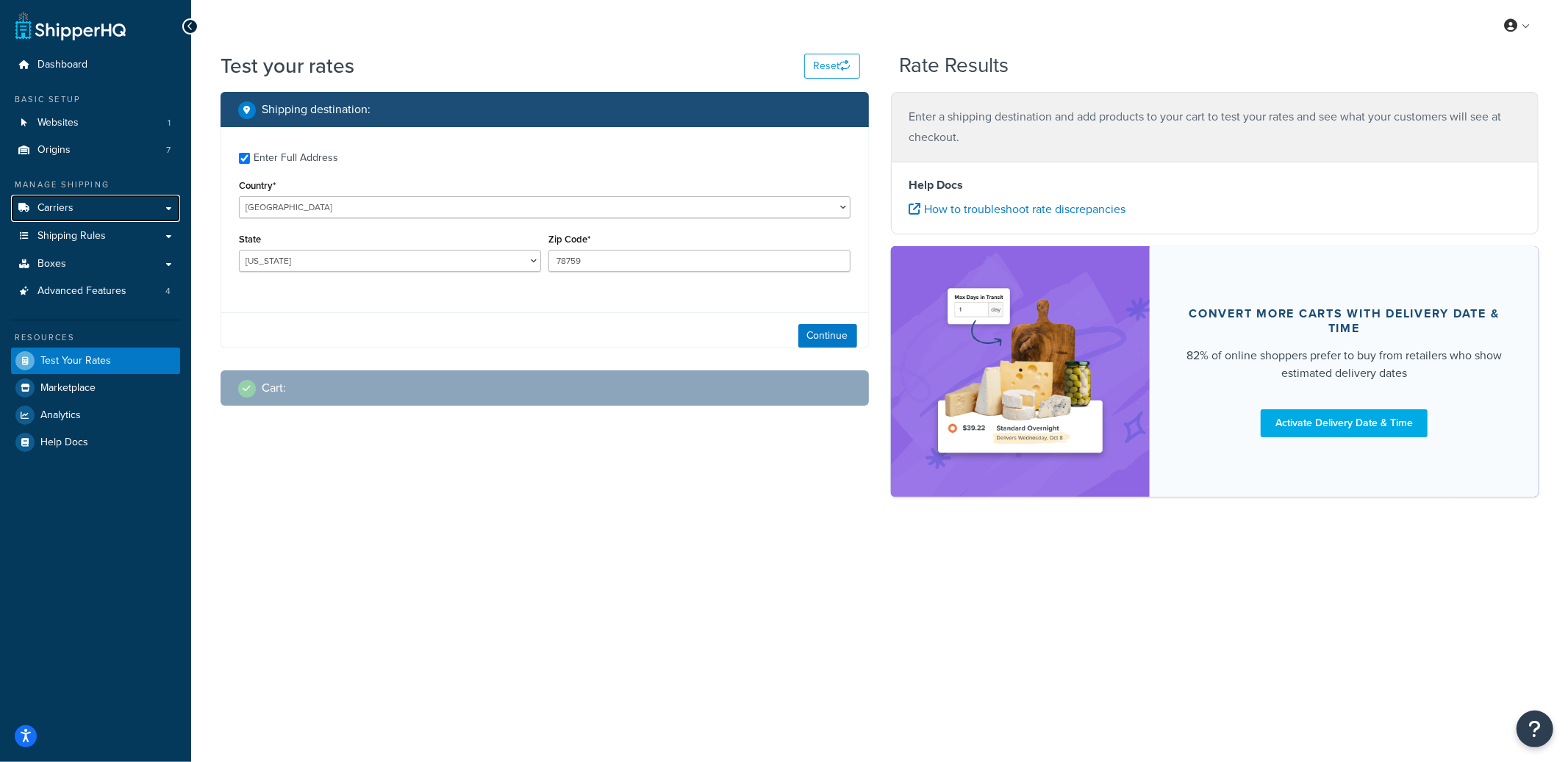
checkbox input "true"
type input "30102"
select select "GA"
select select "87035"
select select "60"
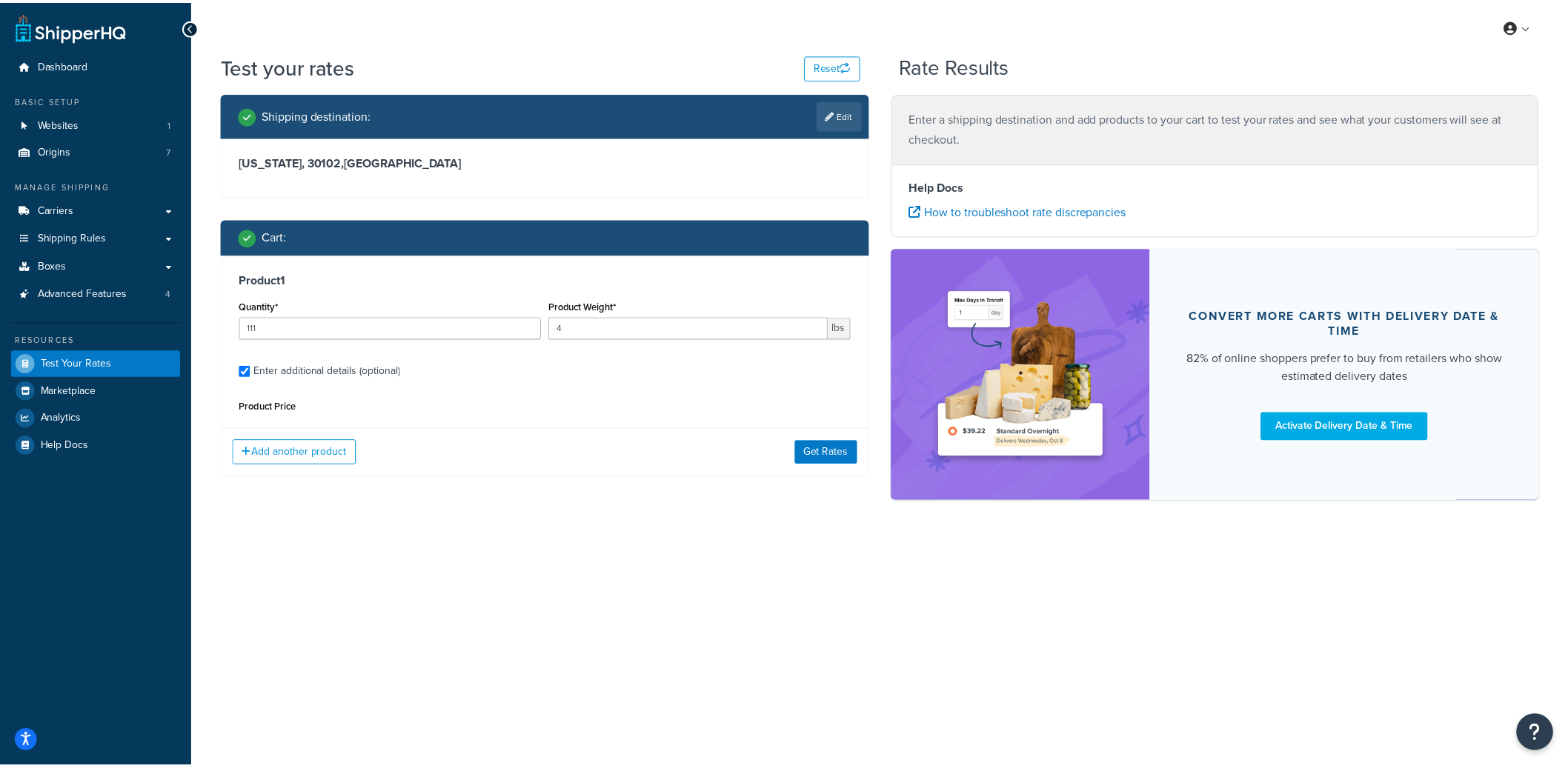
scroll to position [139, 0]
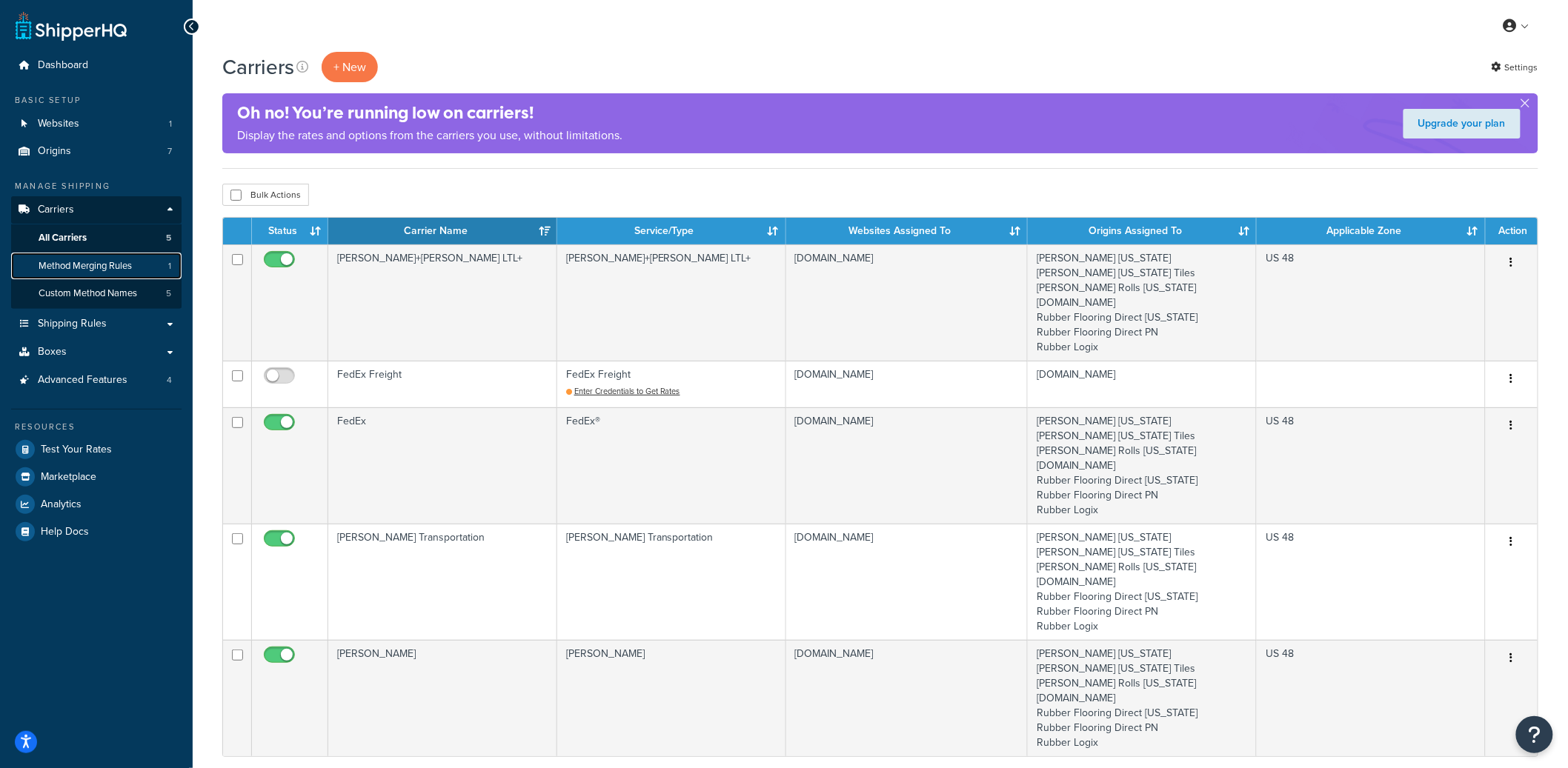
click at [149, 263] on link "Method Merging Rules 1" at bounding box center [96, 266] width 171 height 28
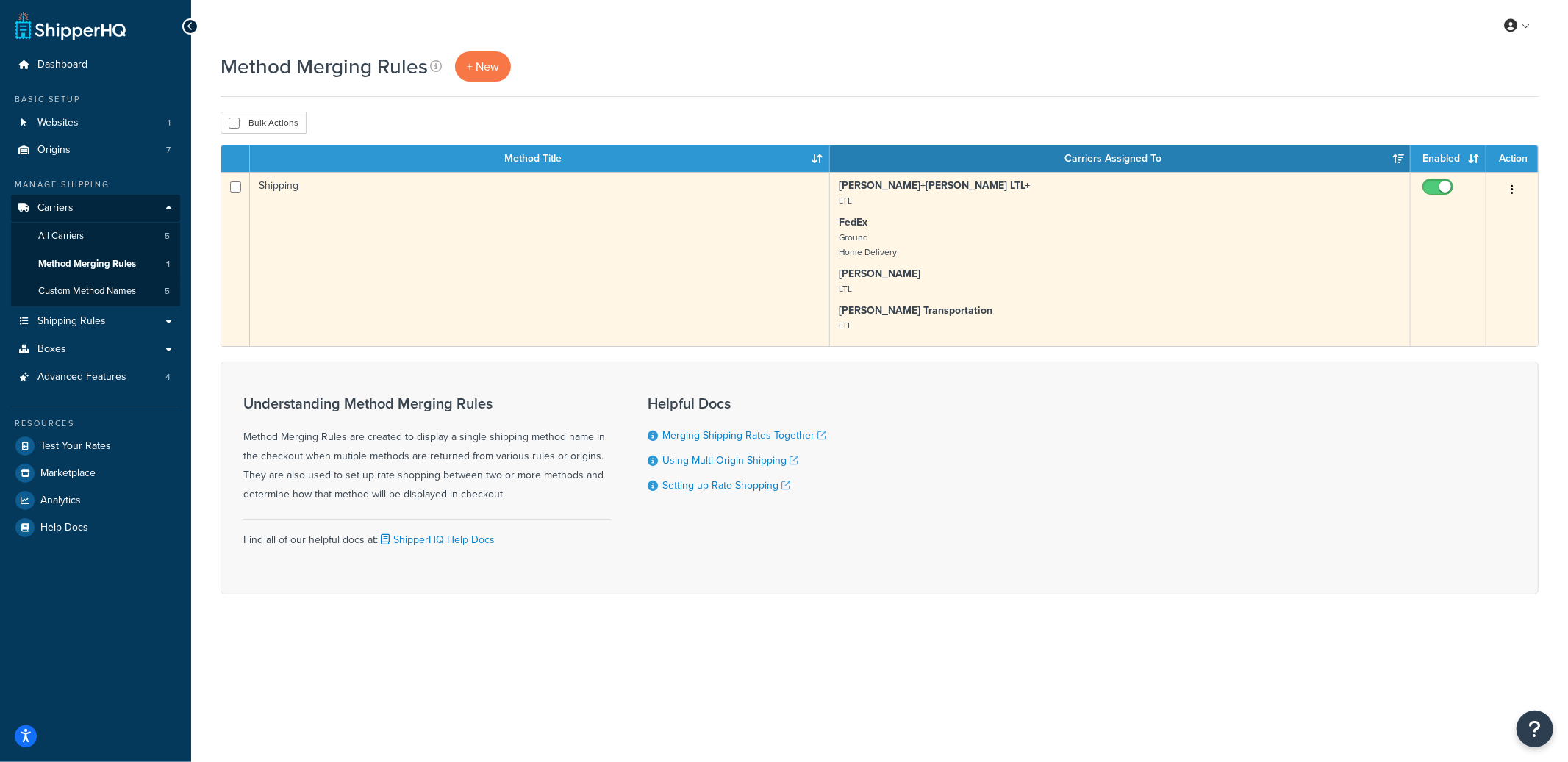
click at [1428, 191] on input "checkbox" at bounding box center [1439, 190] width 40 height 18
click at [1442, 194] on input "checkbox" at bounding box center [1439, 190] width 40 height 18
checkbox input "true"
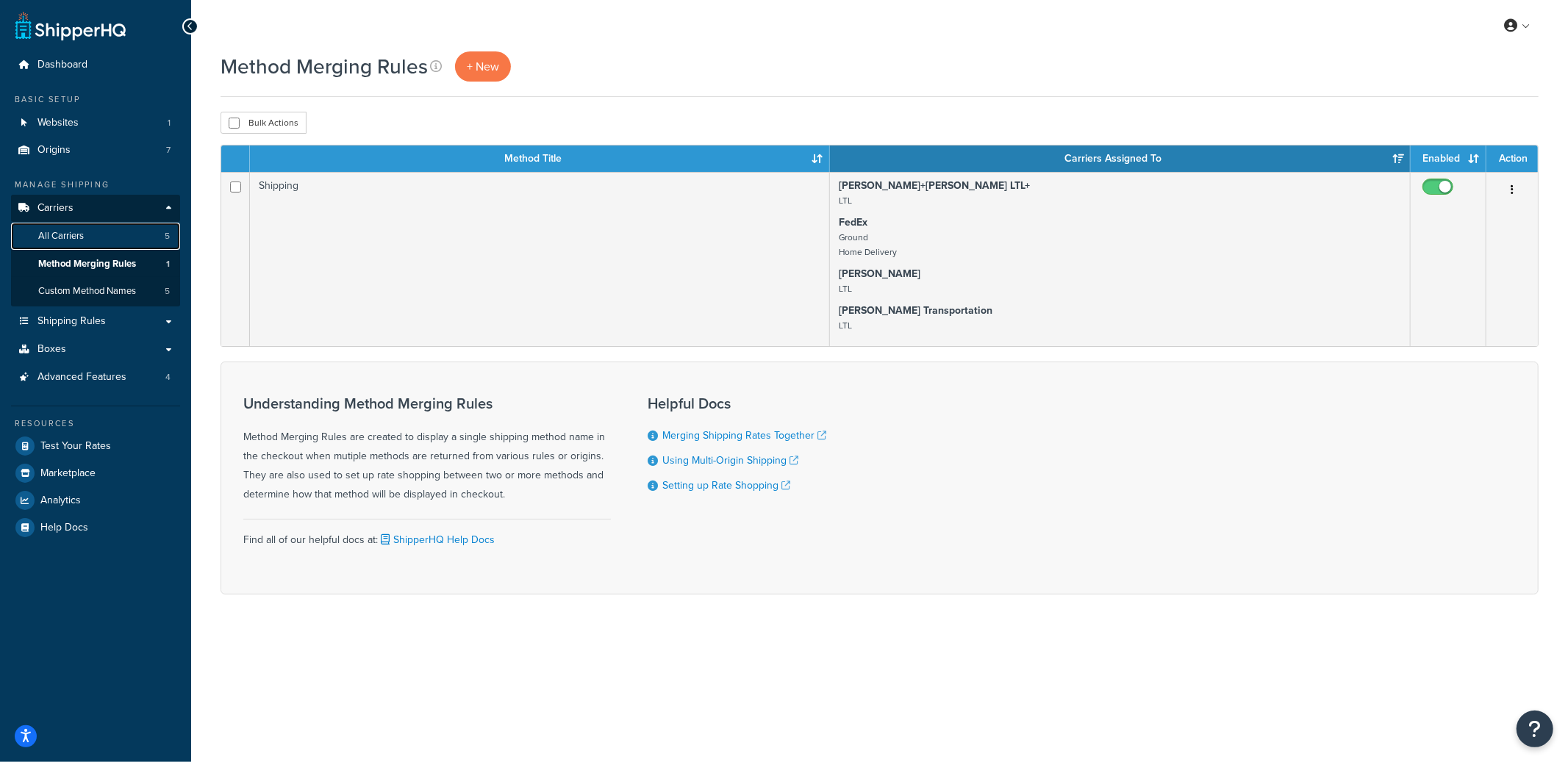
click at [109, 231] on link "All Carriers 5" at bounding box center [96, 236] width 169 height 27
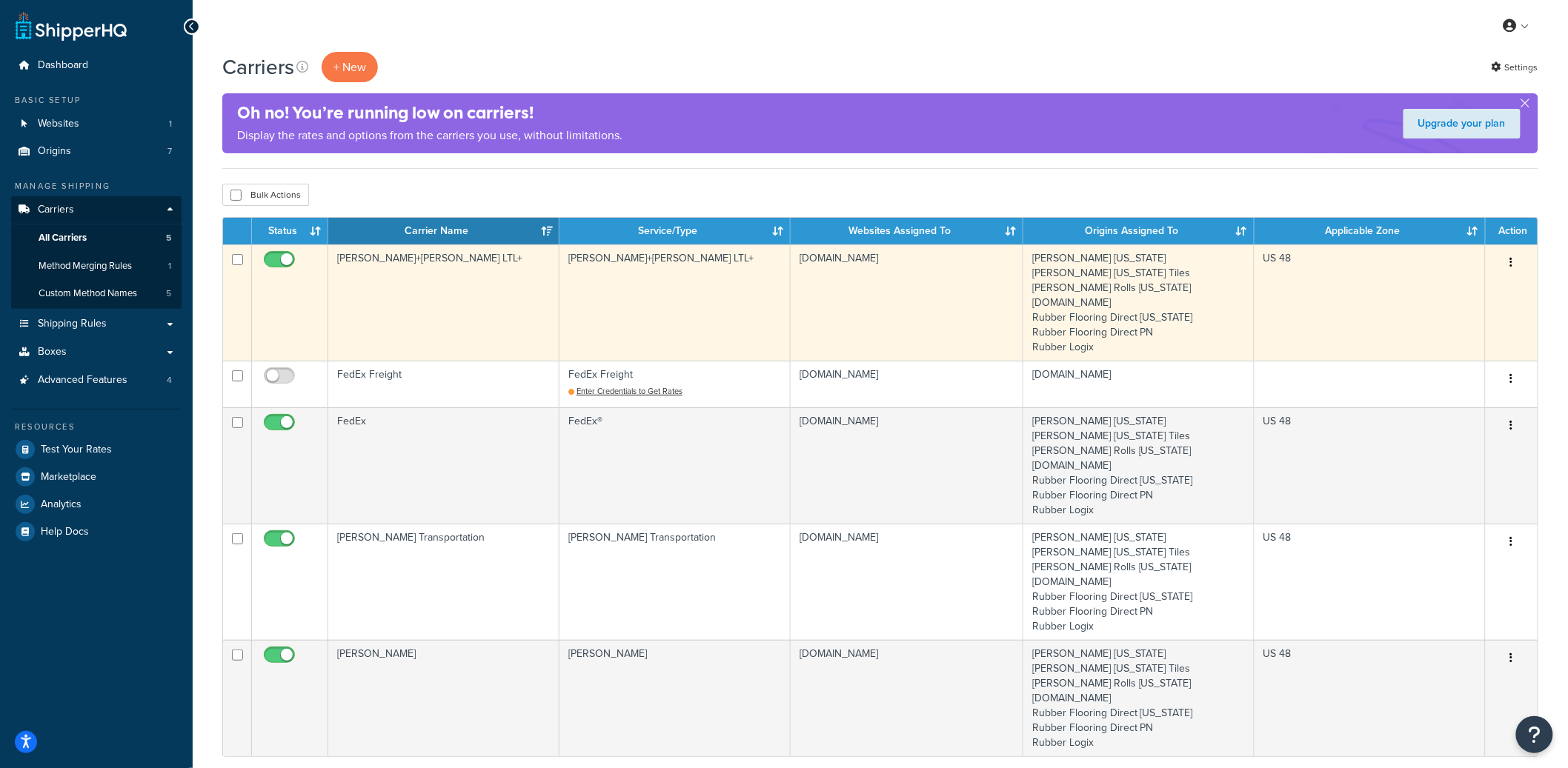
click at [506, 283] on td "[PERSON_NAME]+[PERSON_NAME] LTL+" at bounding box center [444, 303] width 231 height 116
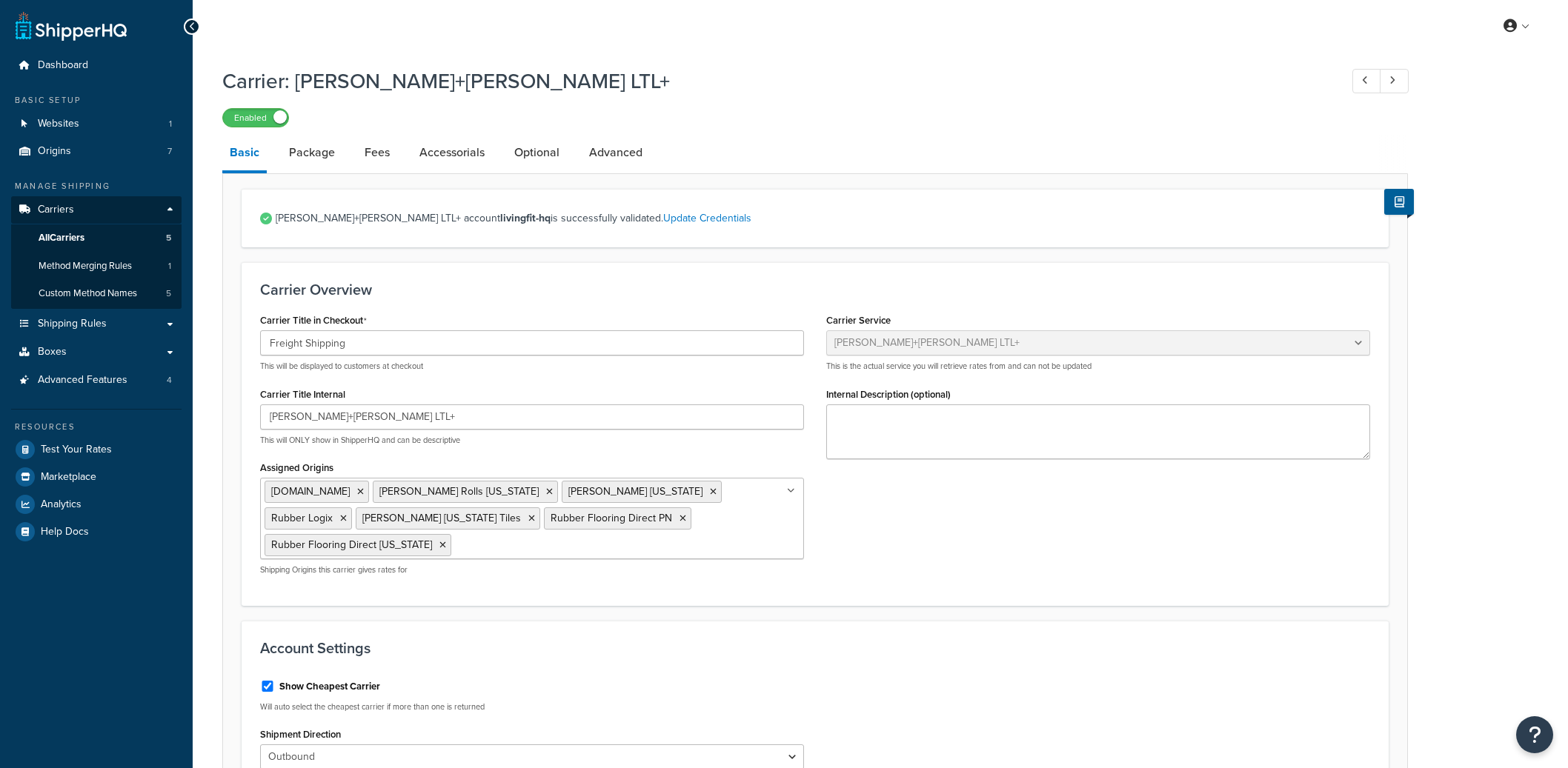
select select "reTransFreight"
click at [618, 142] on link "Advanced" at bounding box center [615, 152] width 68 height 35
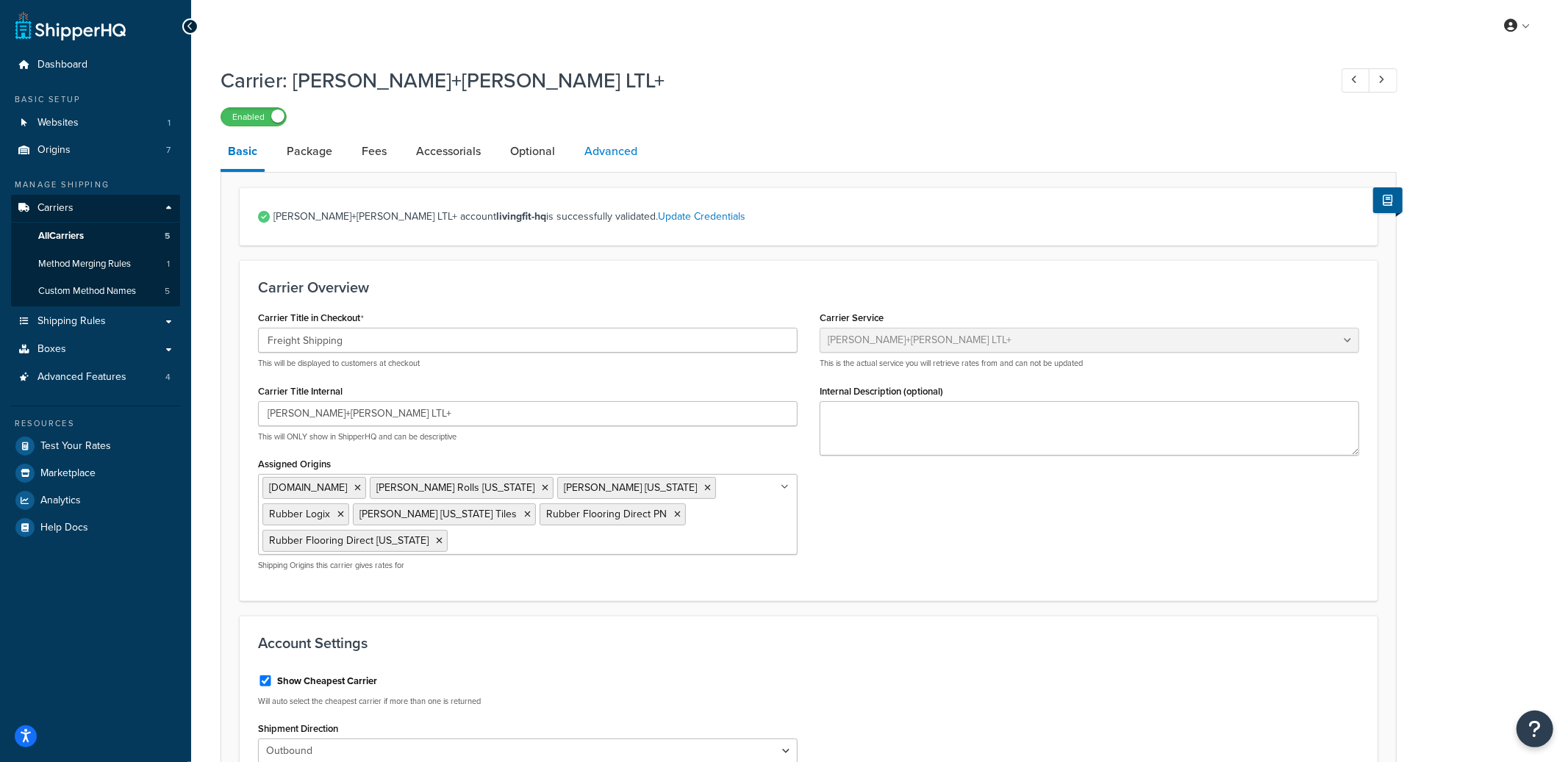
select select "false"
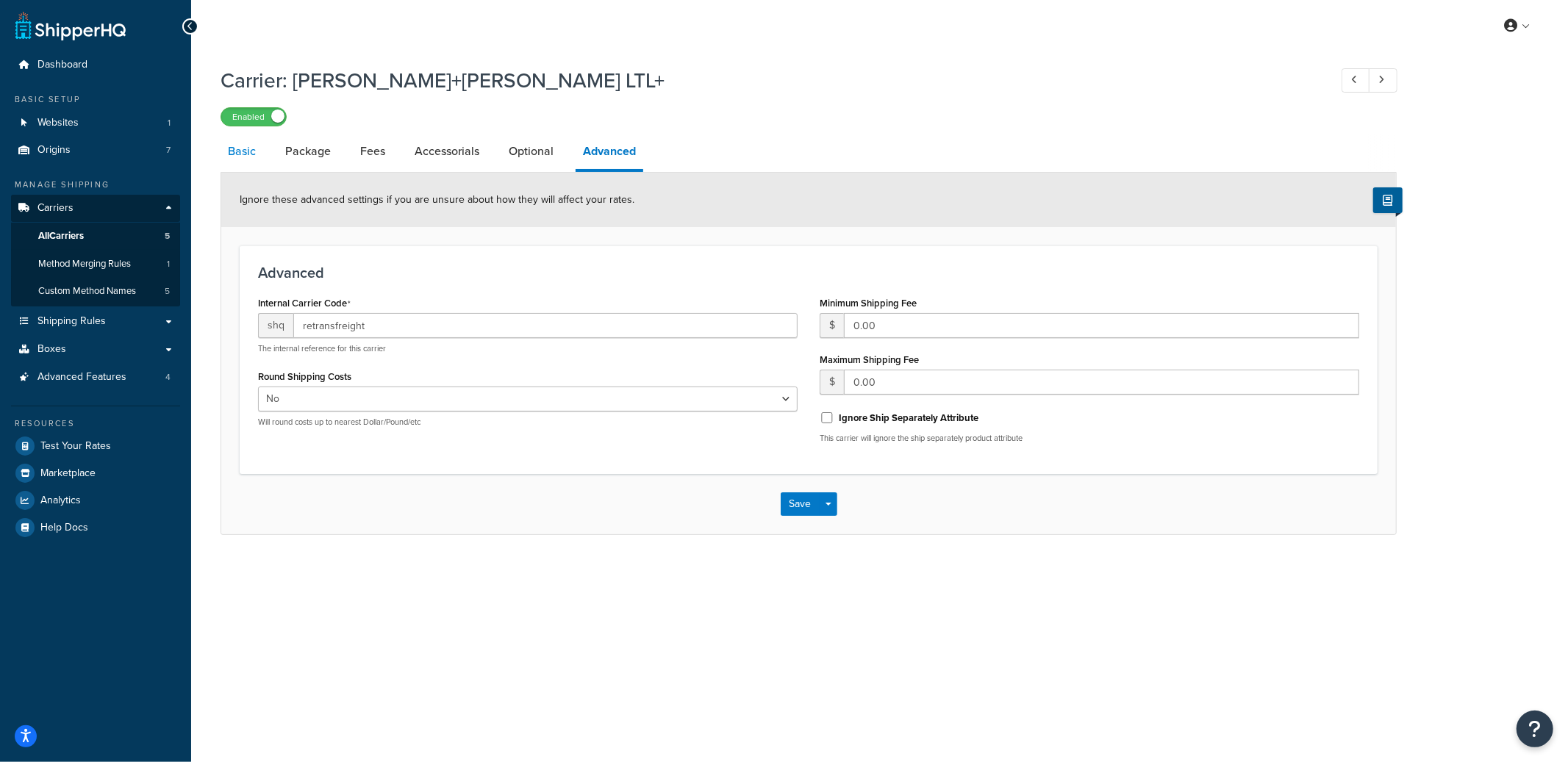
click at [255, 151] on link "Basic" at bounding box center [242, 151] width 43 height 35
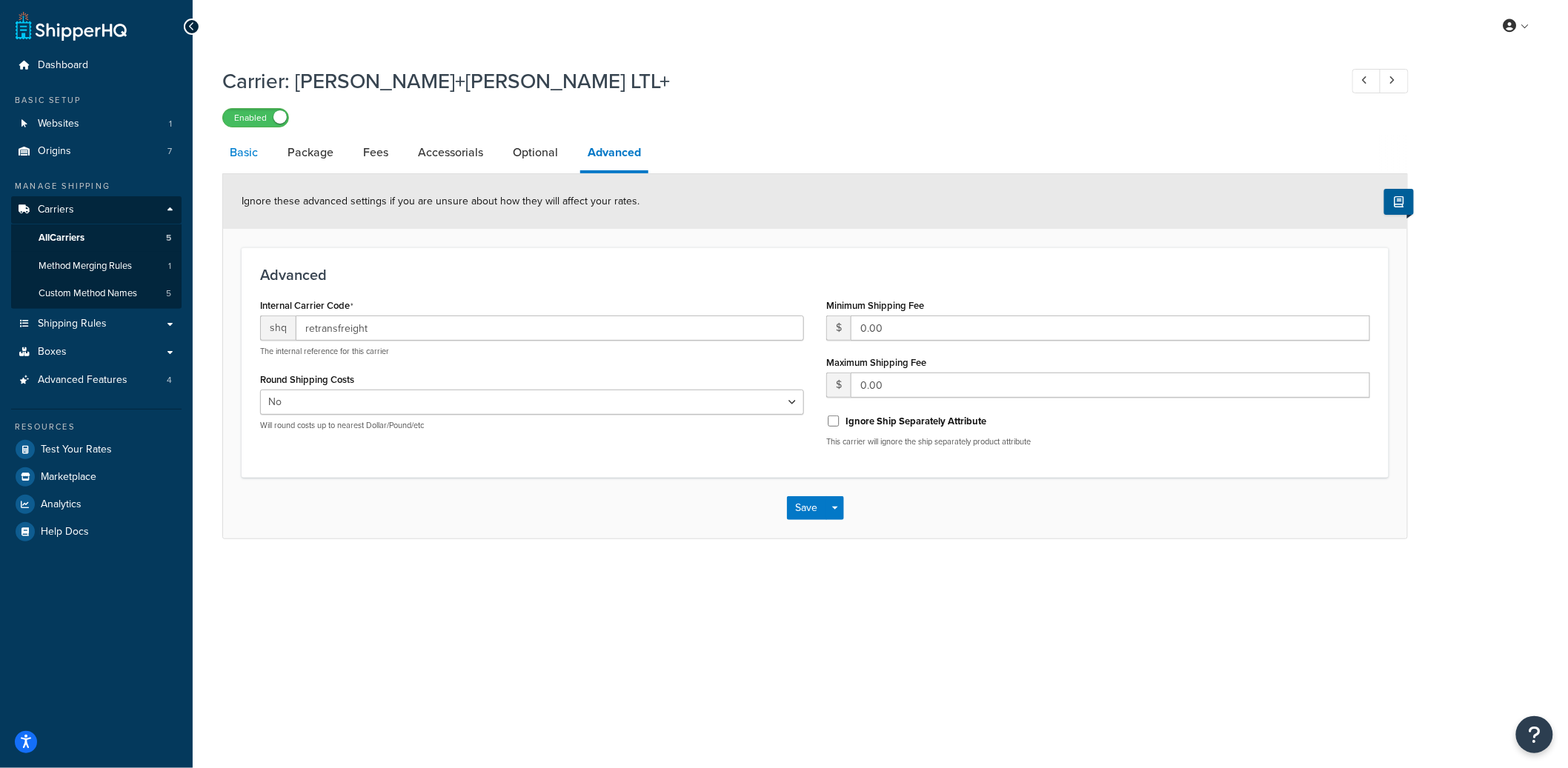
select select "reTransFreight"
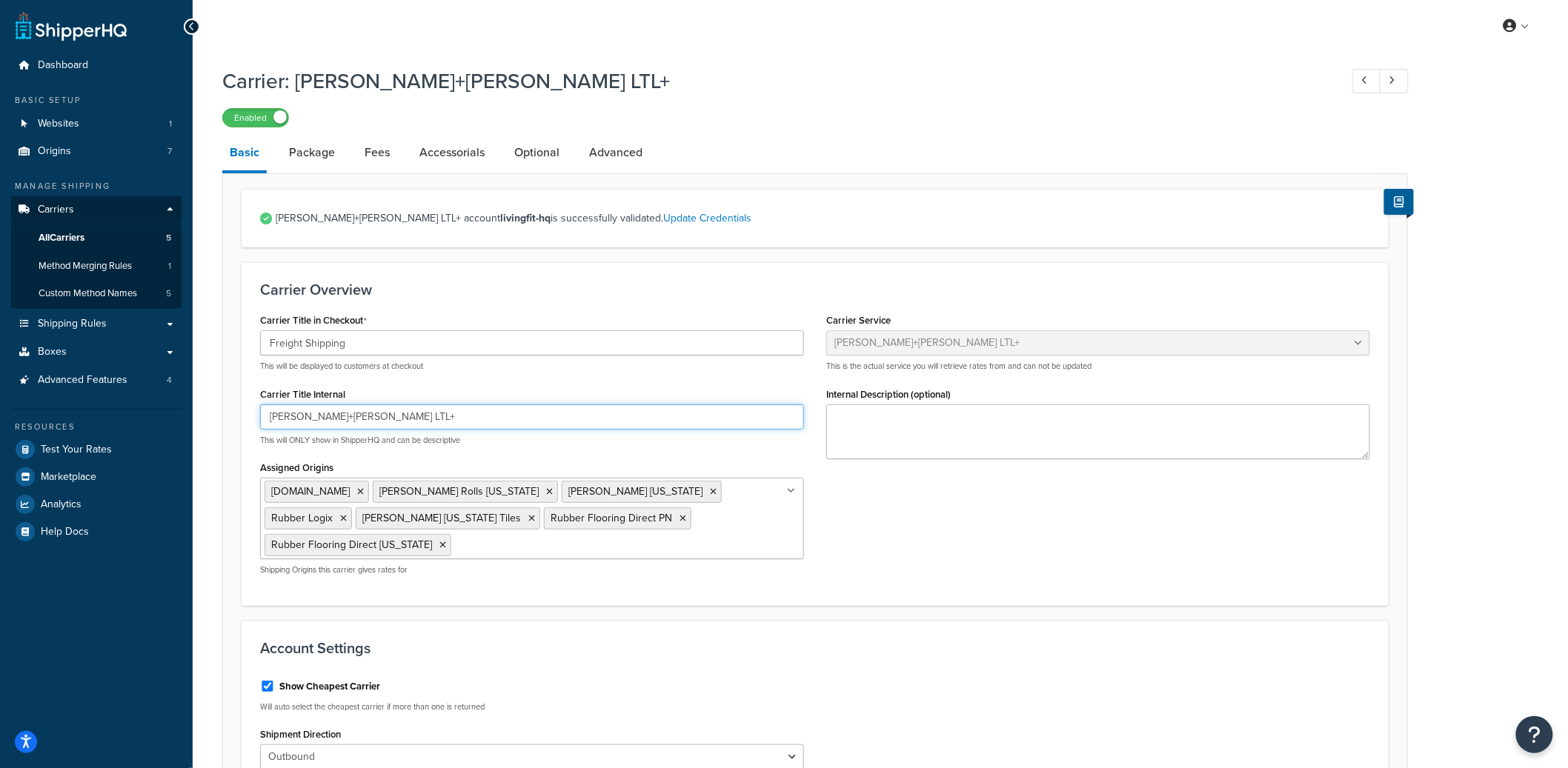
click at [320, 420] on input "Kuehne+Nagel LTL+" at bounding box center [532, 417] width 544 height 25
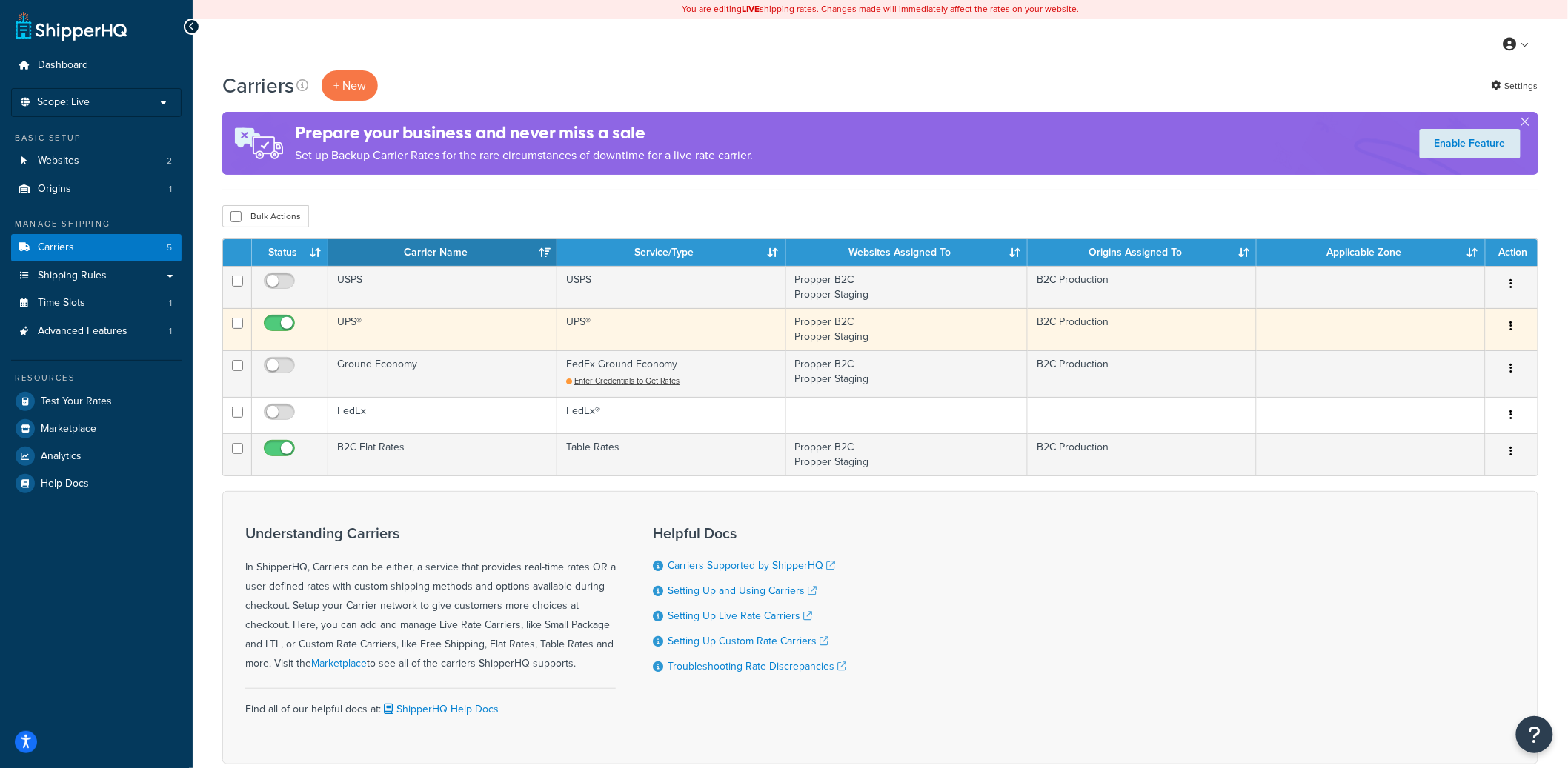
click at [468, 328] on td "UPS®" at bounding box center [442, 329] width 229 height 42
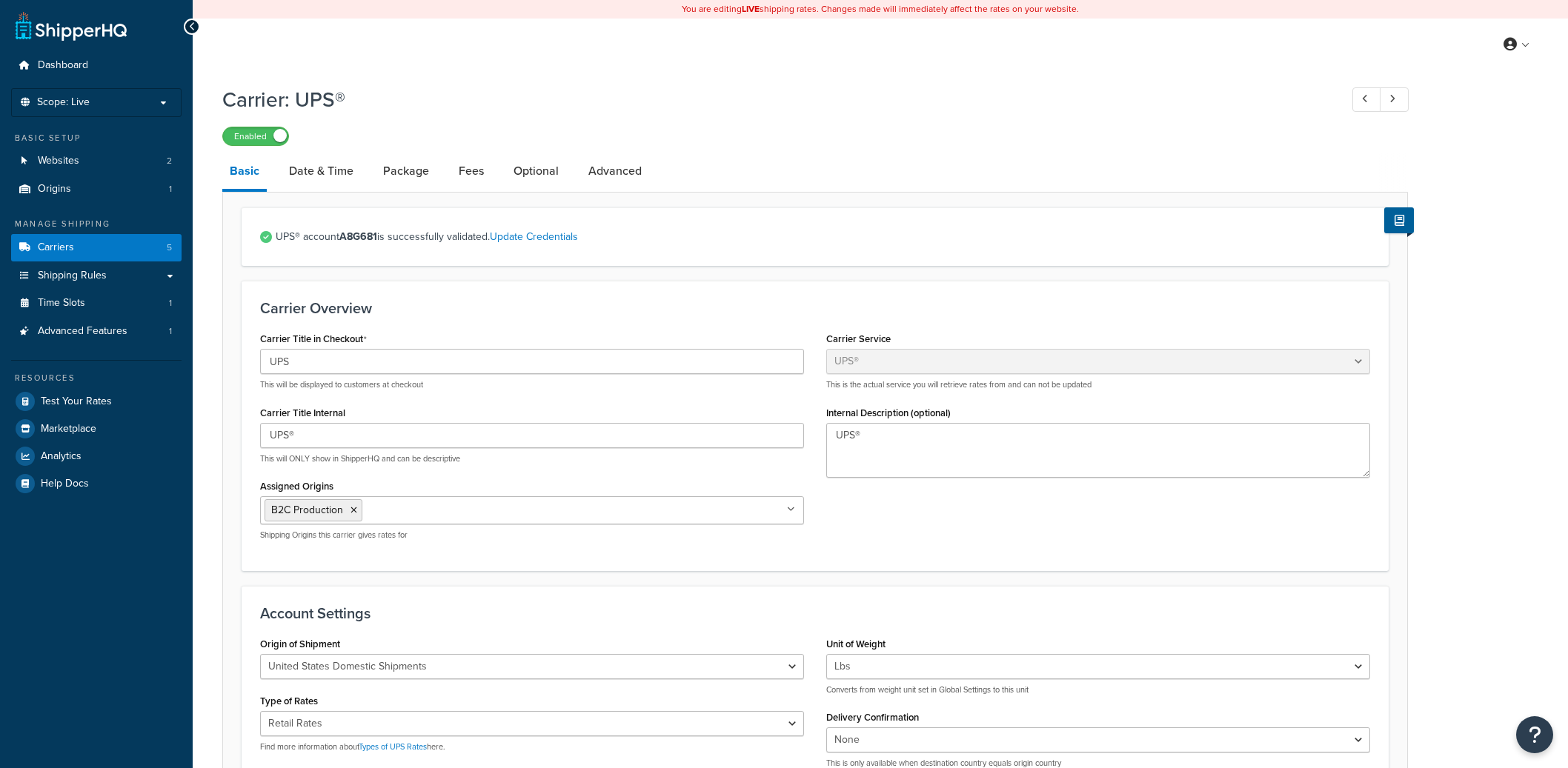
select select "ups"
select select "04"
click at [348, 175] on link "Date & Time" at bounding box center [321, 171] width 80 height 35
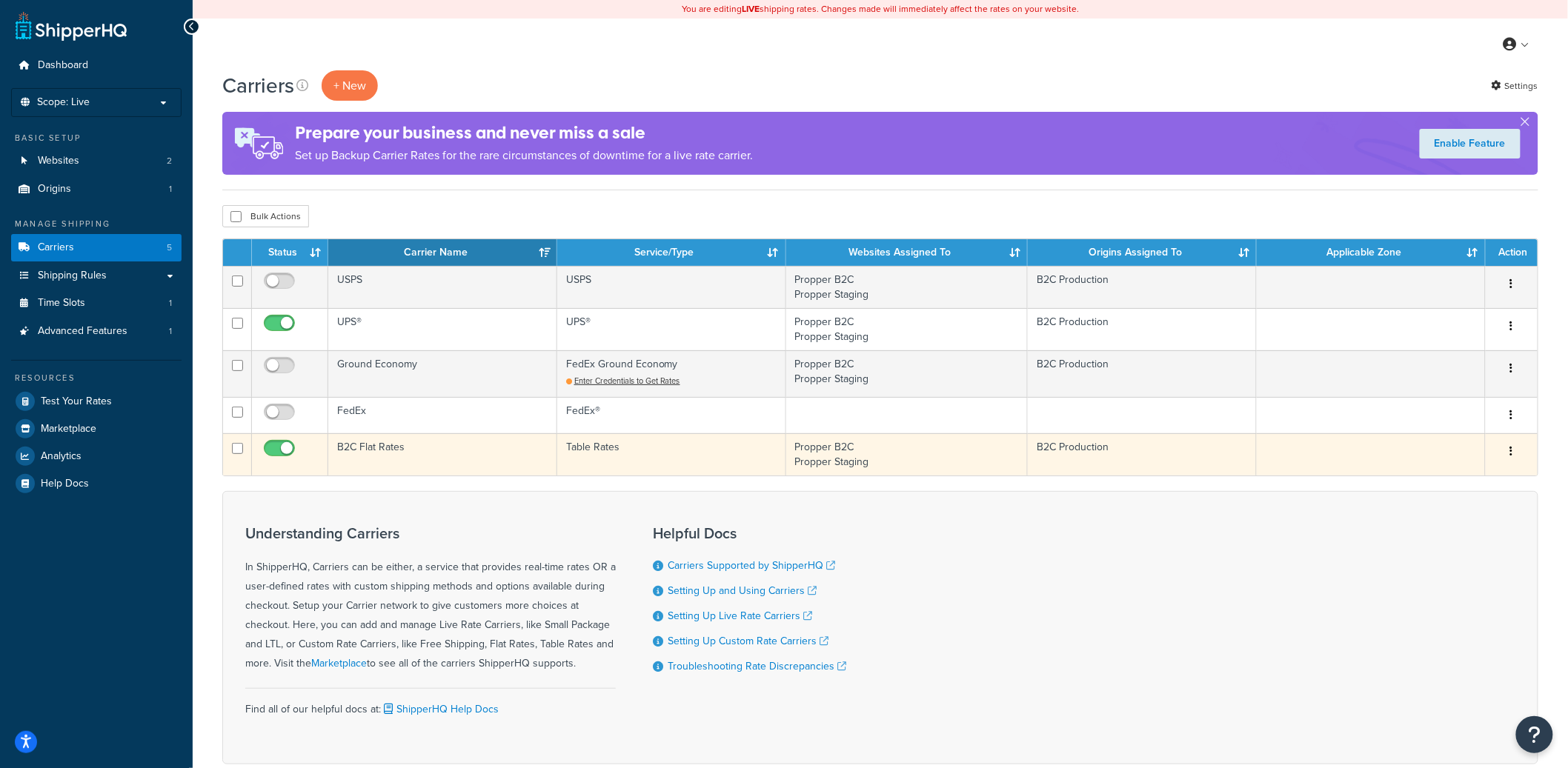
click at [394, 461] on td "B2C Flat Rates" at bounding box center [442, 454] width 229 height 42
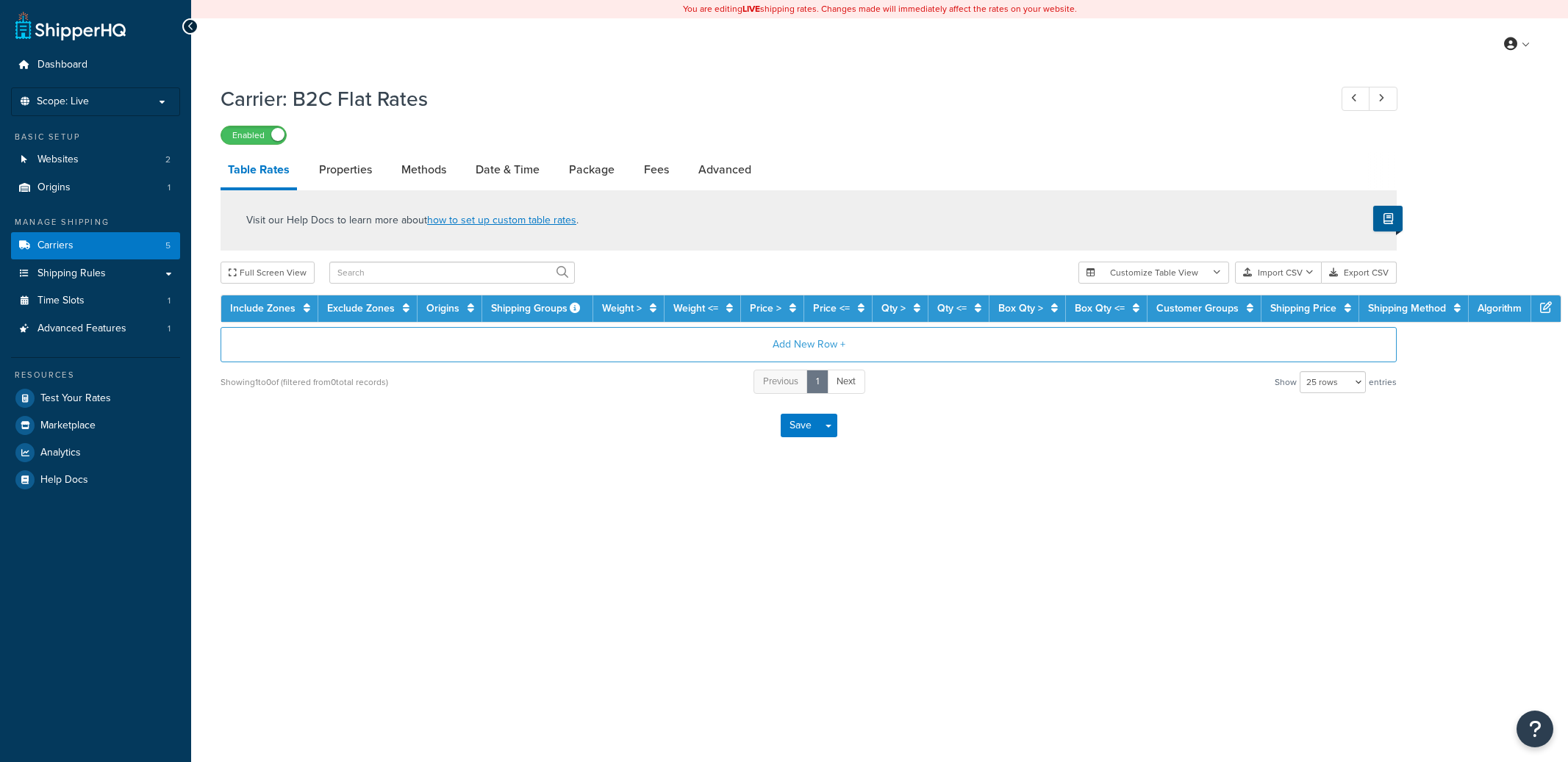
select select "25"
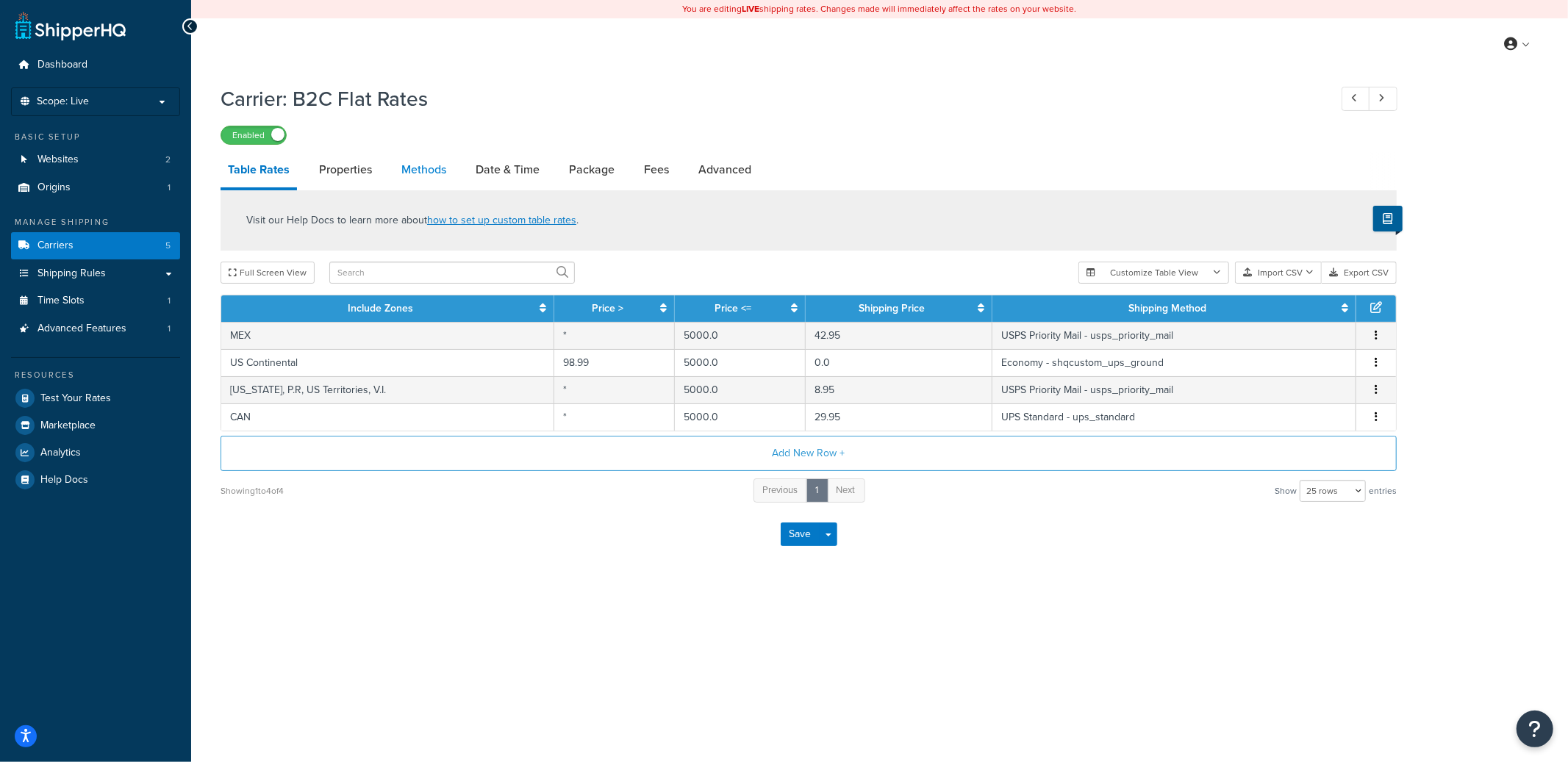
click at [407, 167] on link "Methods" at bounding box center [423, 169] width 59 height 35
select select "25"
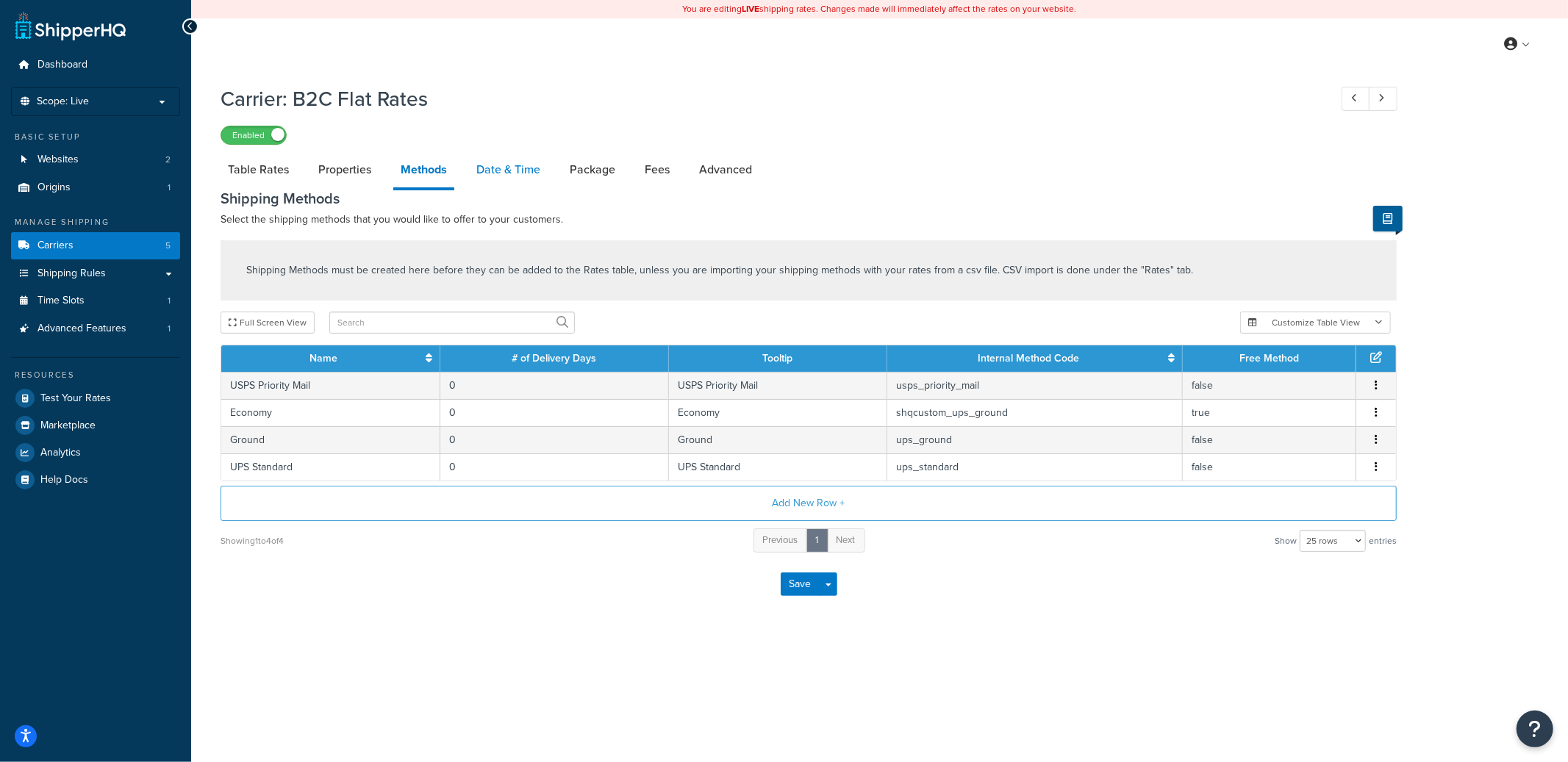
click at [506, 170] on link "Date & Time" at bounding box center [508, 169] width 79 height 35
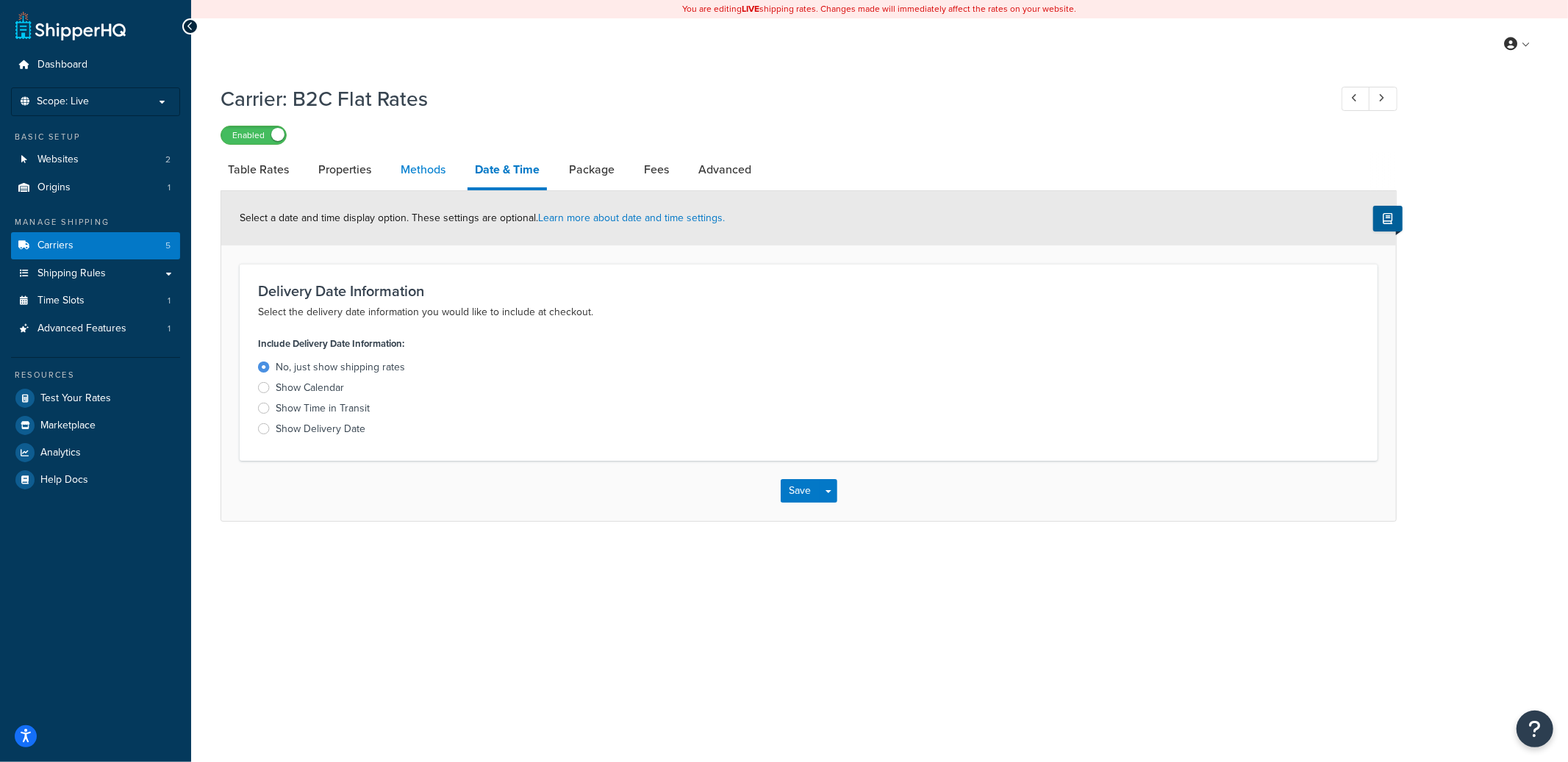
click at [423, 169] on link "Methods" at bounding box center [423, 169] width 59 height 35
select select "25"
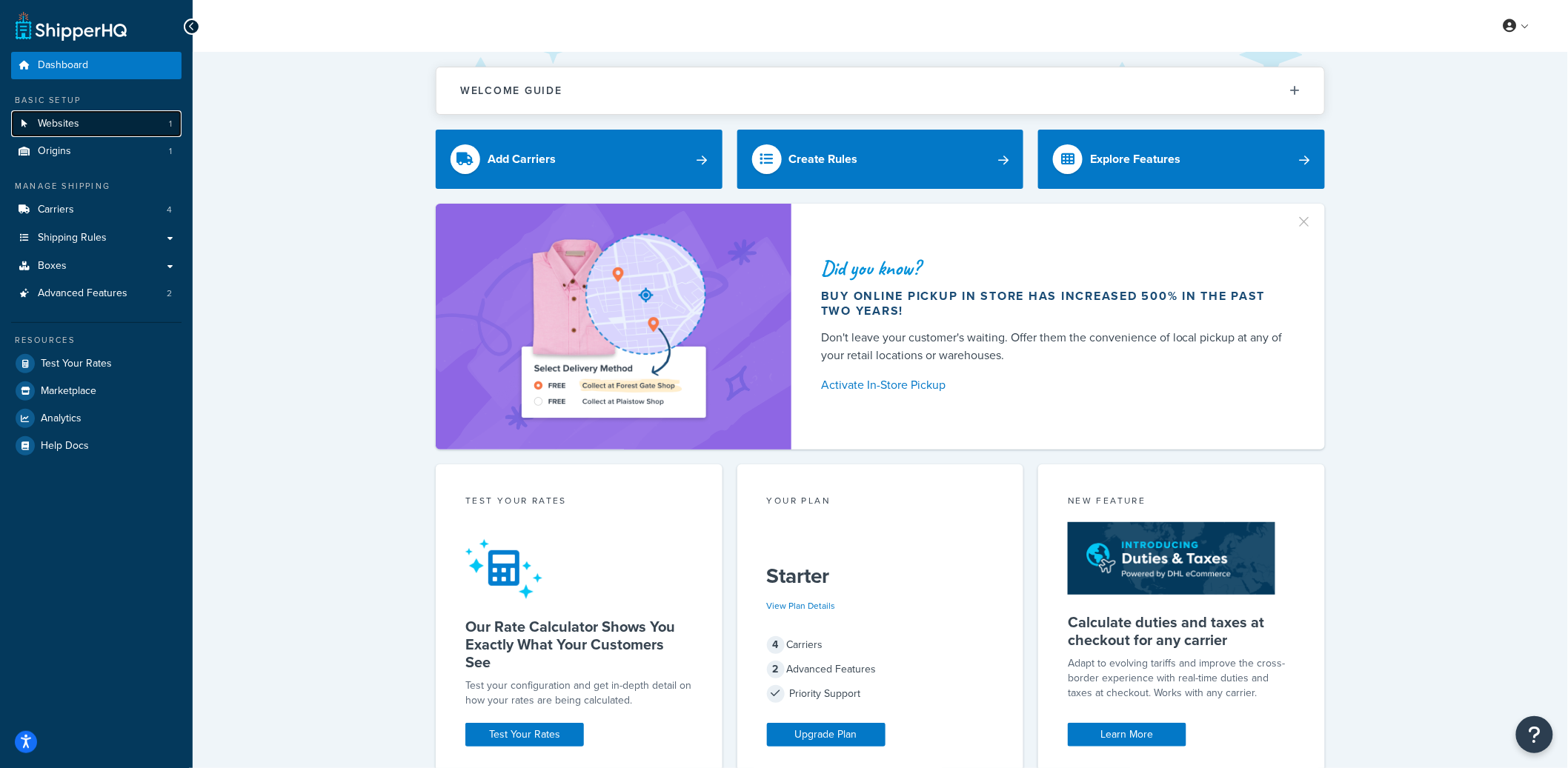
click at [143, 120] on link "Websites 1" at bounding box center [96, 124] width 171 height 28
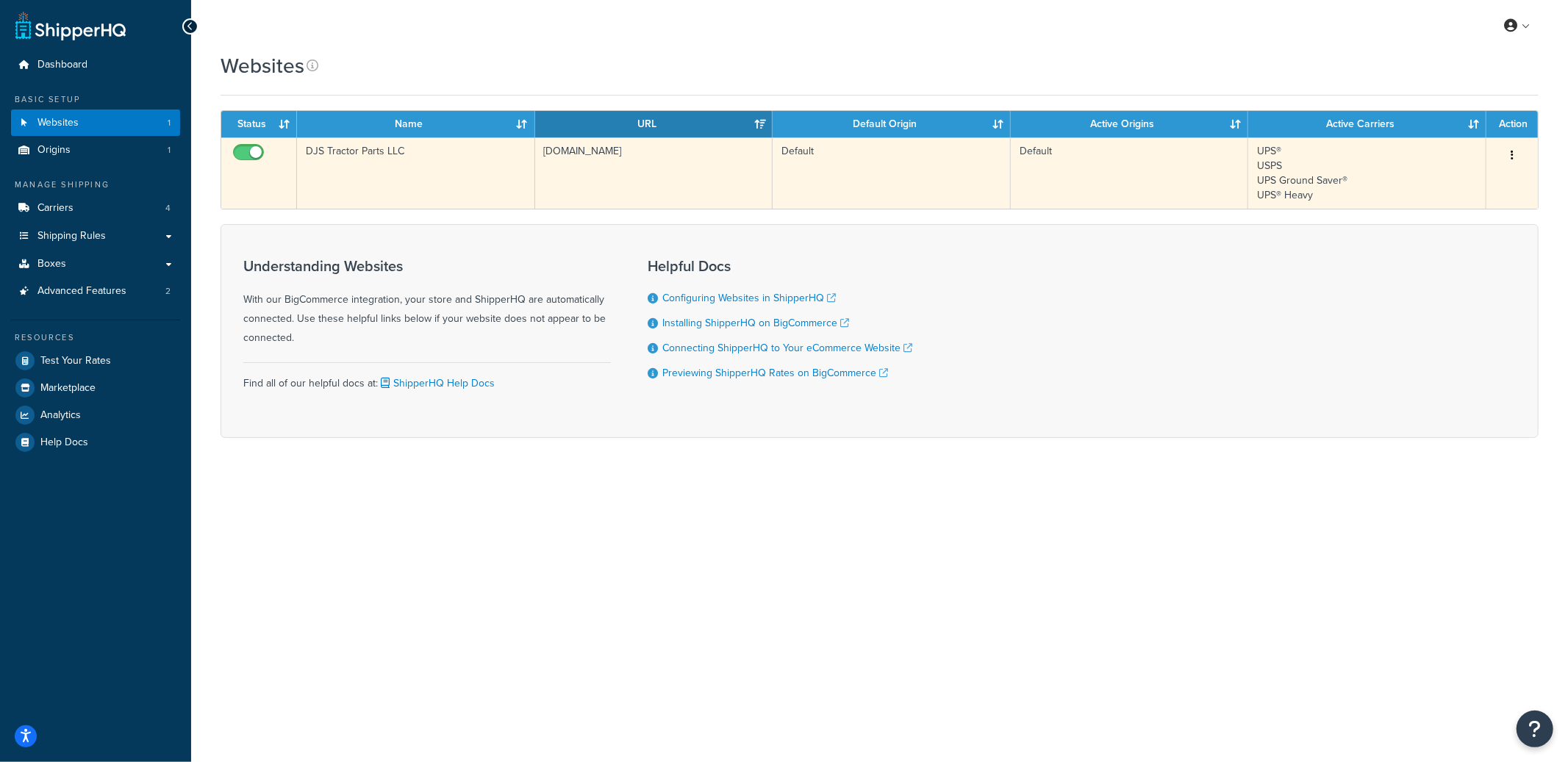
click at [458, 191] on td "DJS Tractor Parts LLC" at bounding box center [416, 173] width 238 height 71
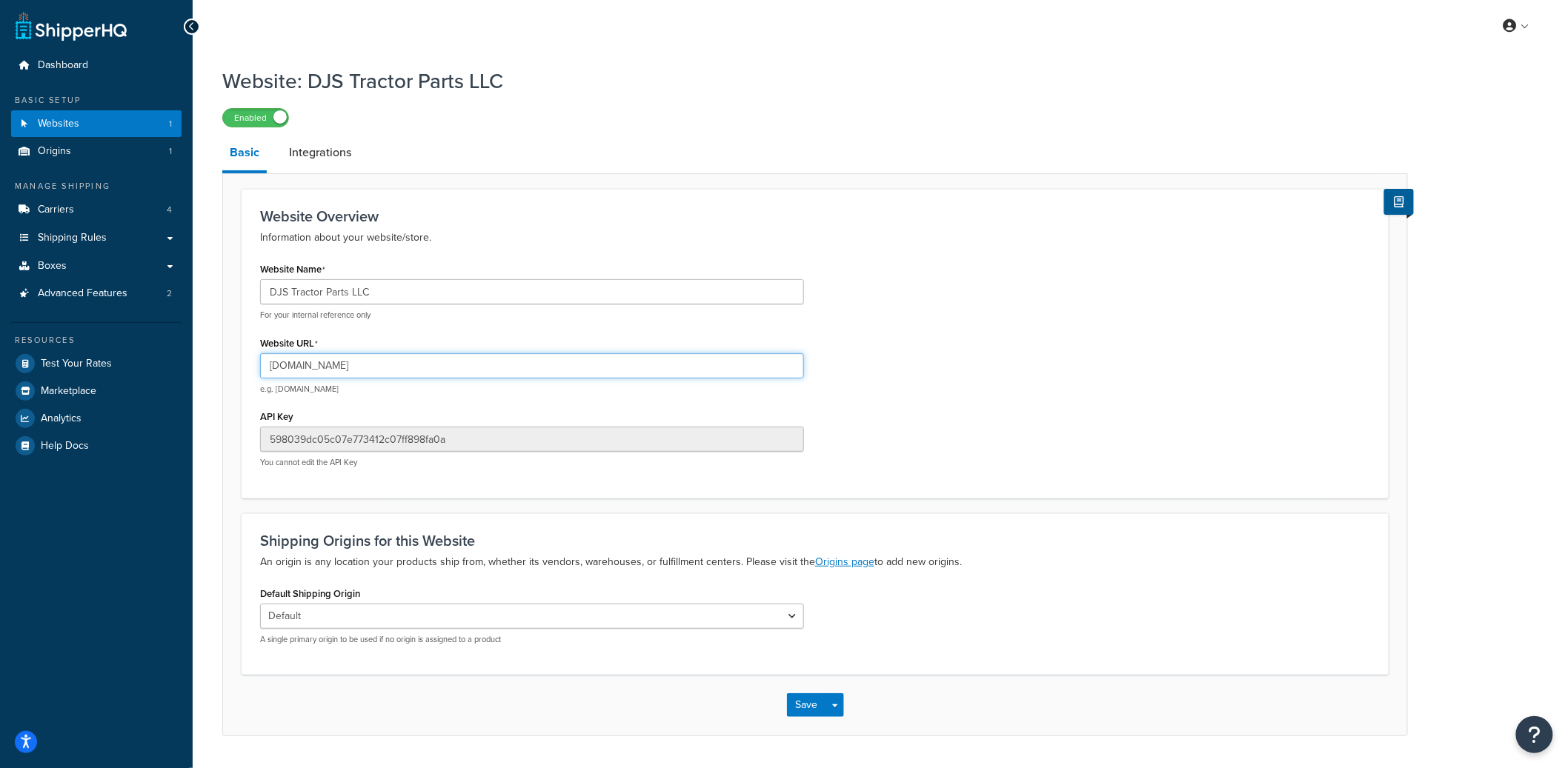
click at [362, 373] on input "[DOMAIN_NAME]" at bounding box center [532, 366] width 544 height 25
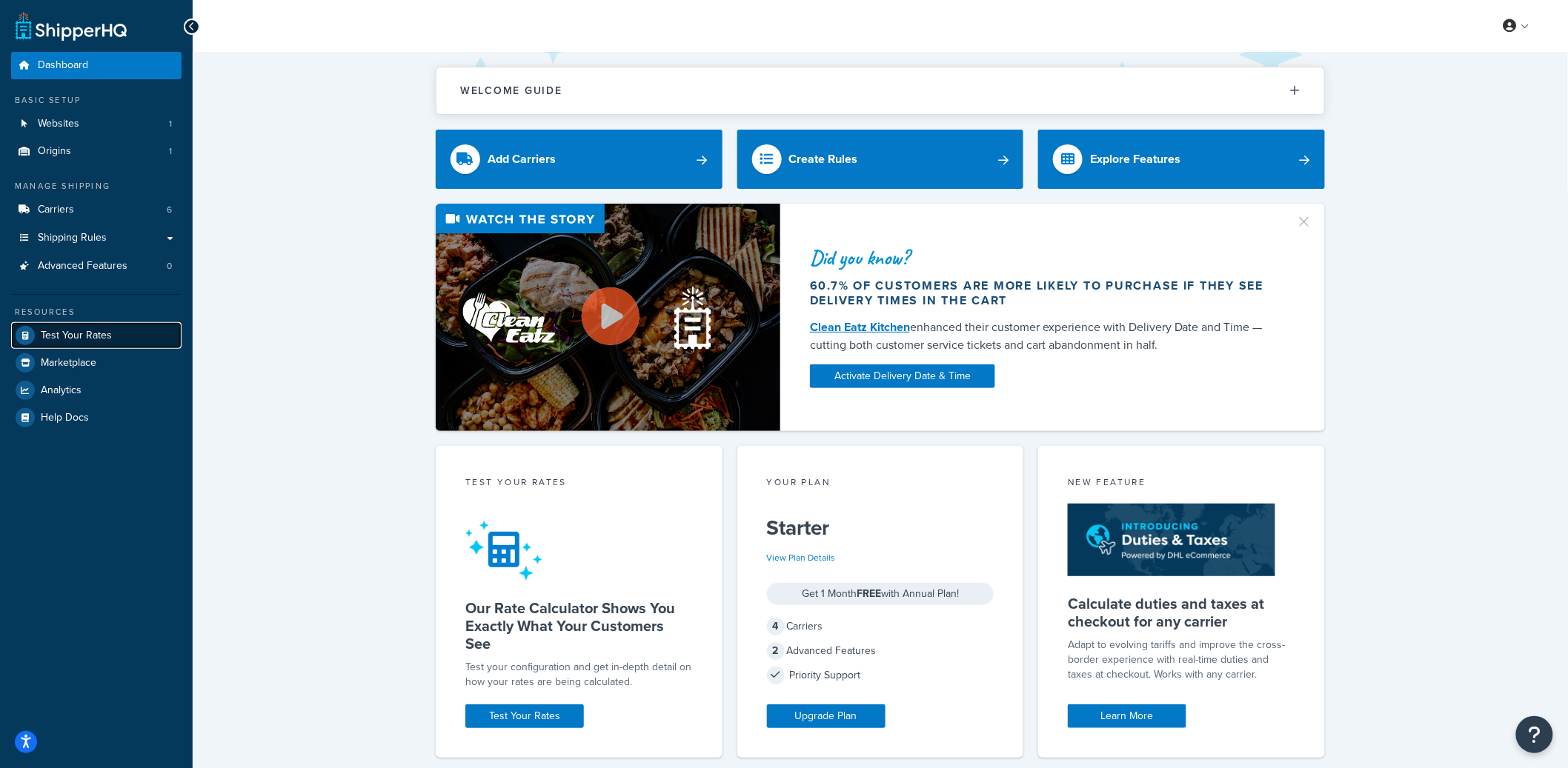
click at [82, 340] on span "Test Your Rates" at bounding box center [76, 336] width 71 height 12
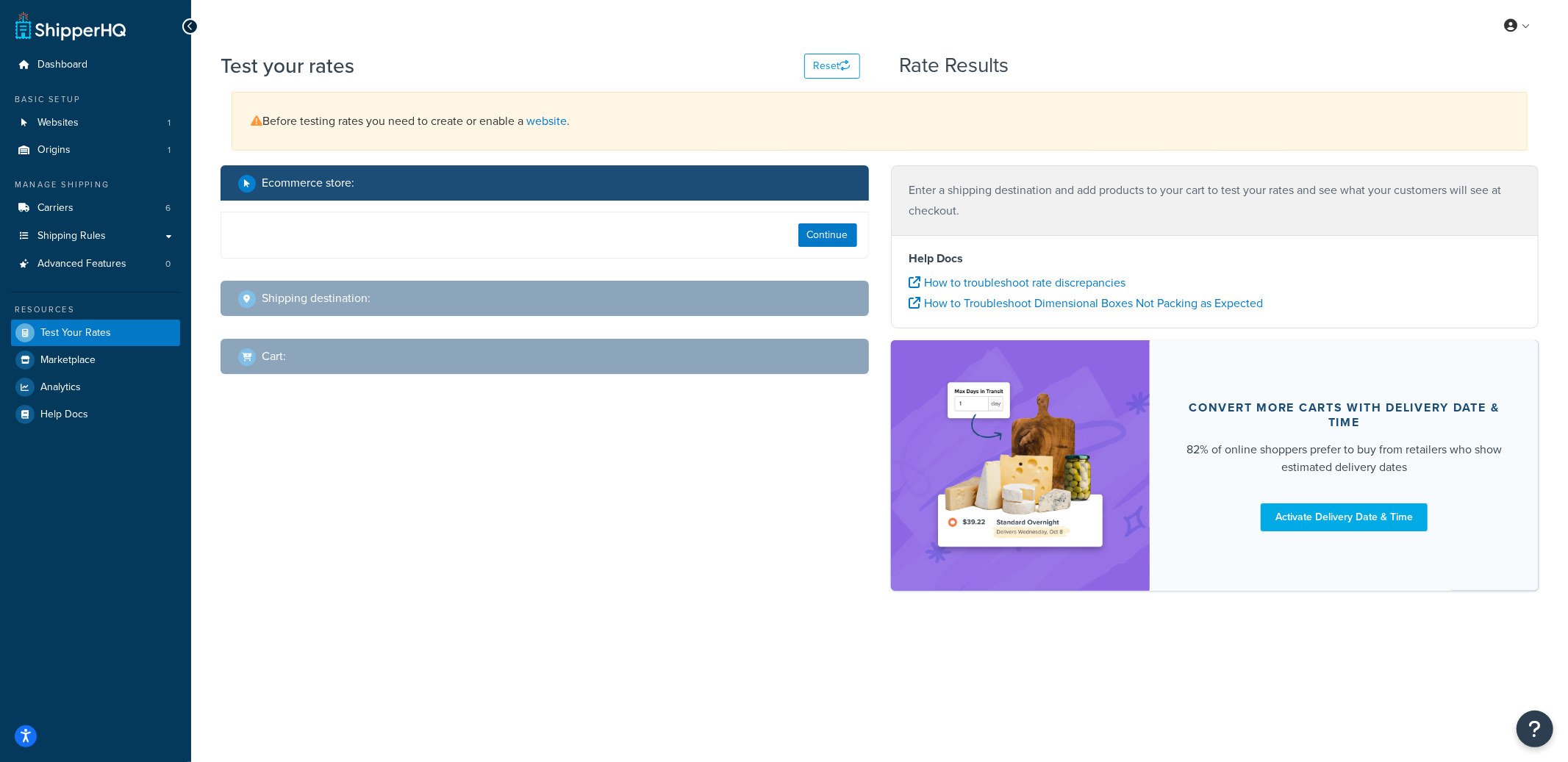
select select "TX"
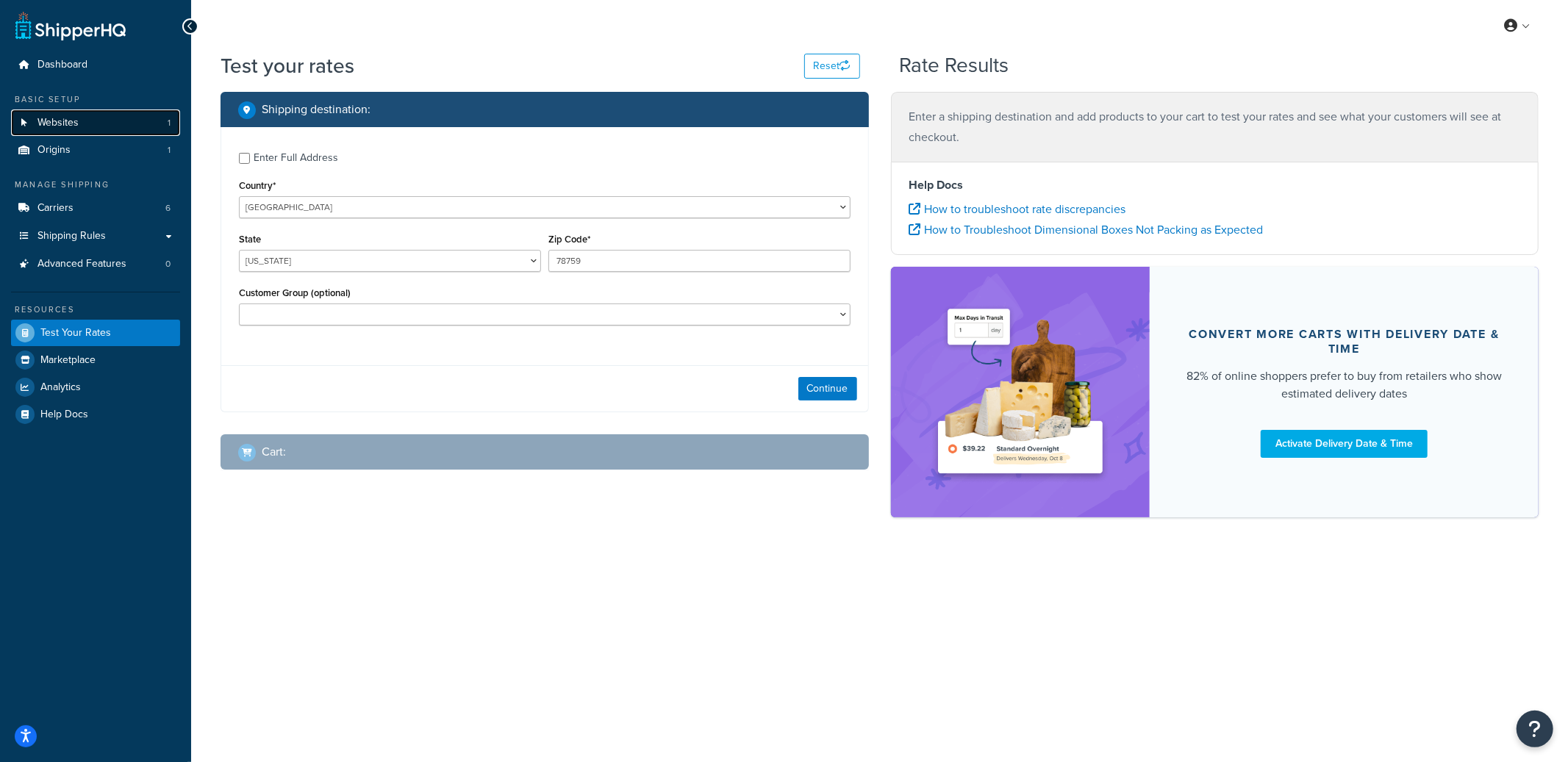
click at [174, 127] on link "Websites 1" at bounding box center [96, 123] width 169 height 27
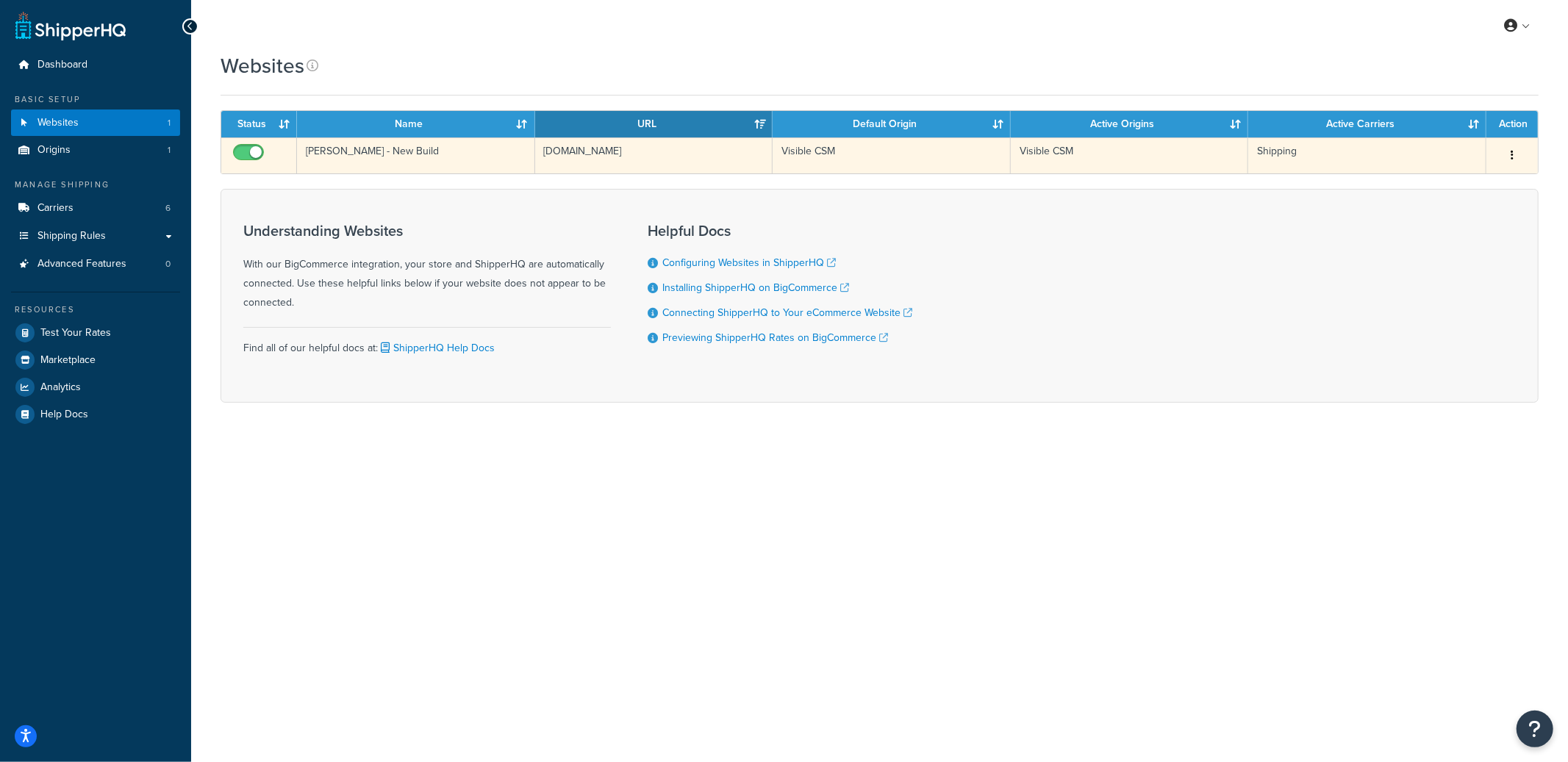
click at [540, 153] on td "[DOMAIN_NAME]" at bounding box center [654, 155] width 238 height 36
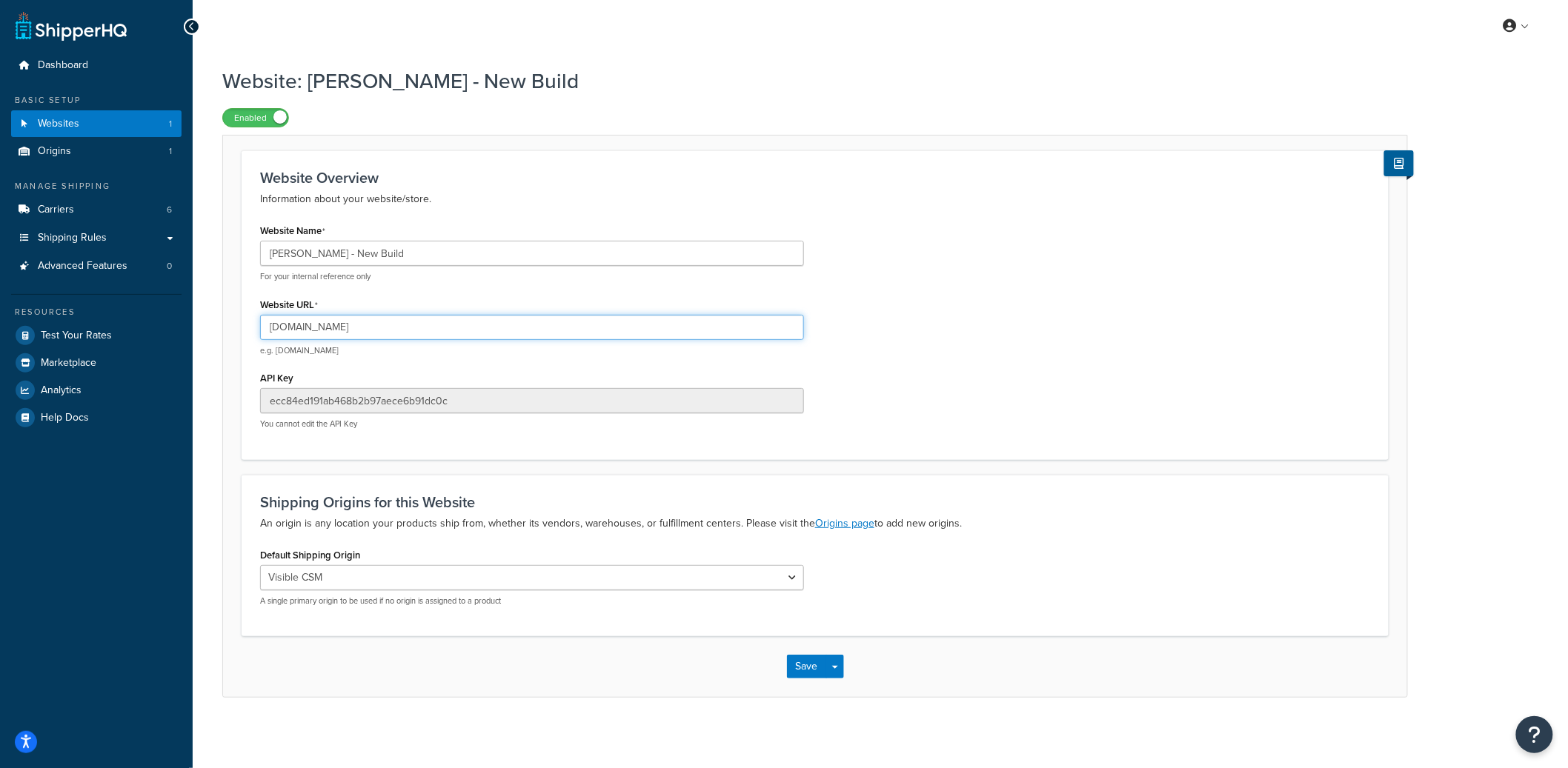
click at [328, 330] on input "[DOMAIN_NAME]" at bounding box center [532, 327] width 544 height 25
click at [328, 330] on input "garrett-wade-new-build.mybigcommerce.com" at bounding box center [532, 327] width 544 height 25
click at [425, 322] on input "garrett-wade-new-build.mybigcommerce.com" at bounding box center [532, 327] width 544 height 25
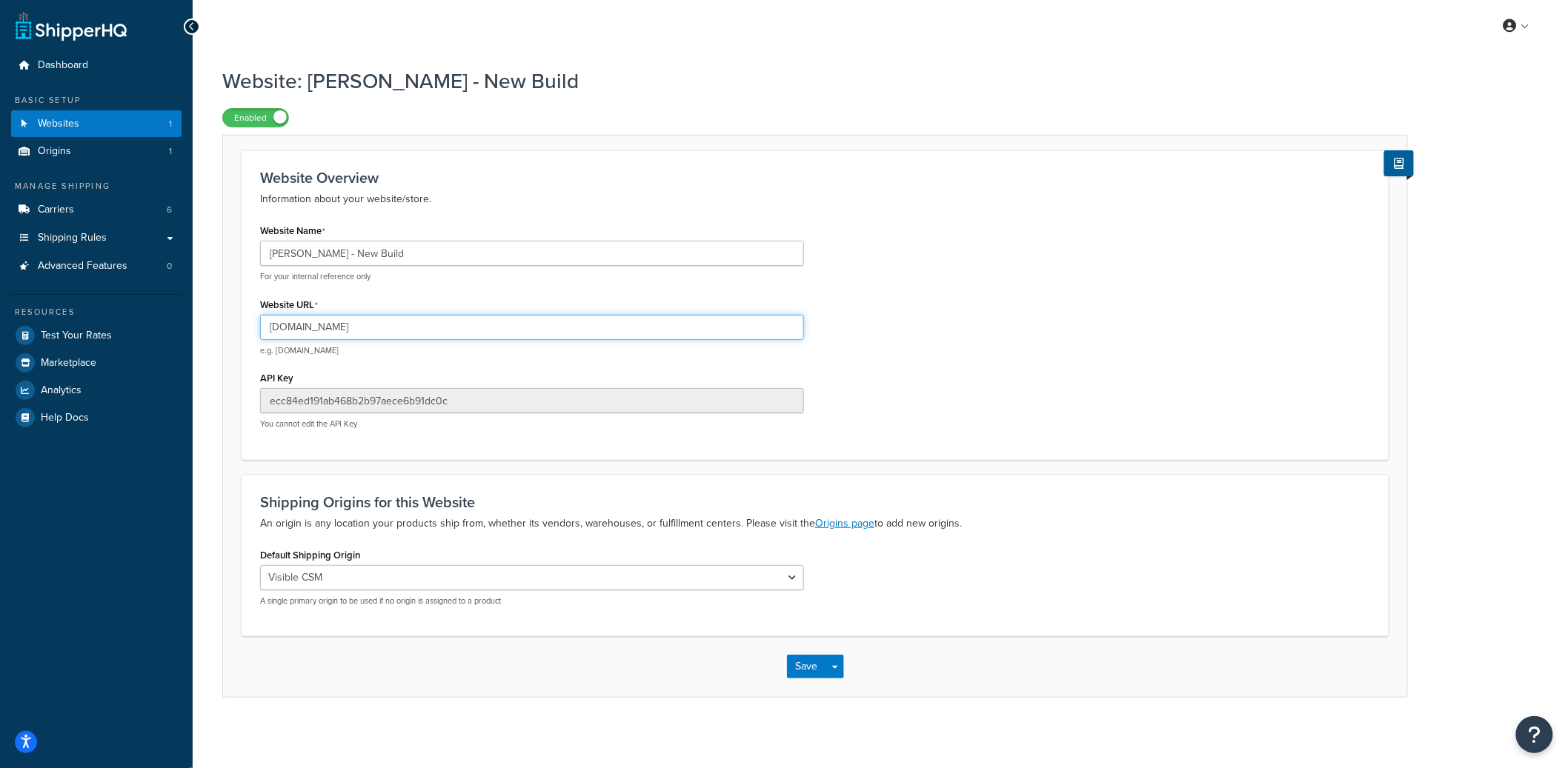
click at [425, 322] on input "garrett-wade-new-build.mybigcommerce.com" at bounding box center [532, 327] width 544 height 25
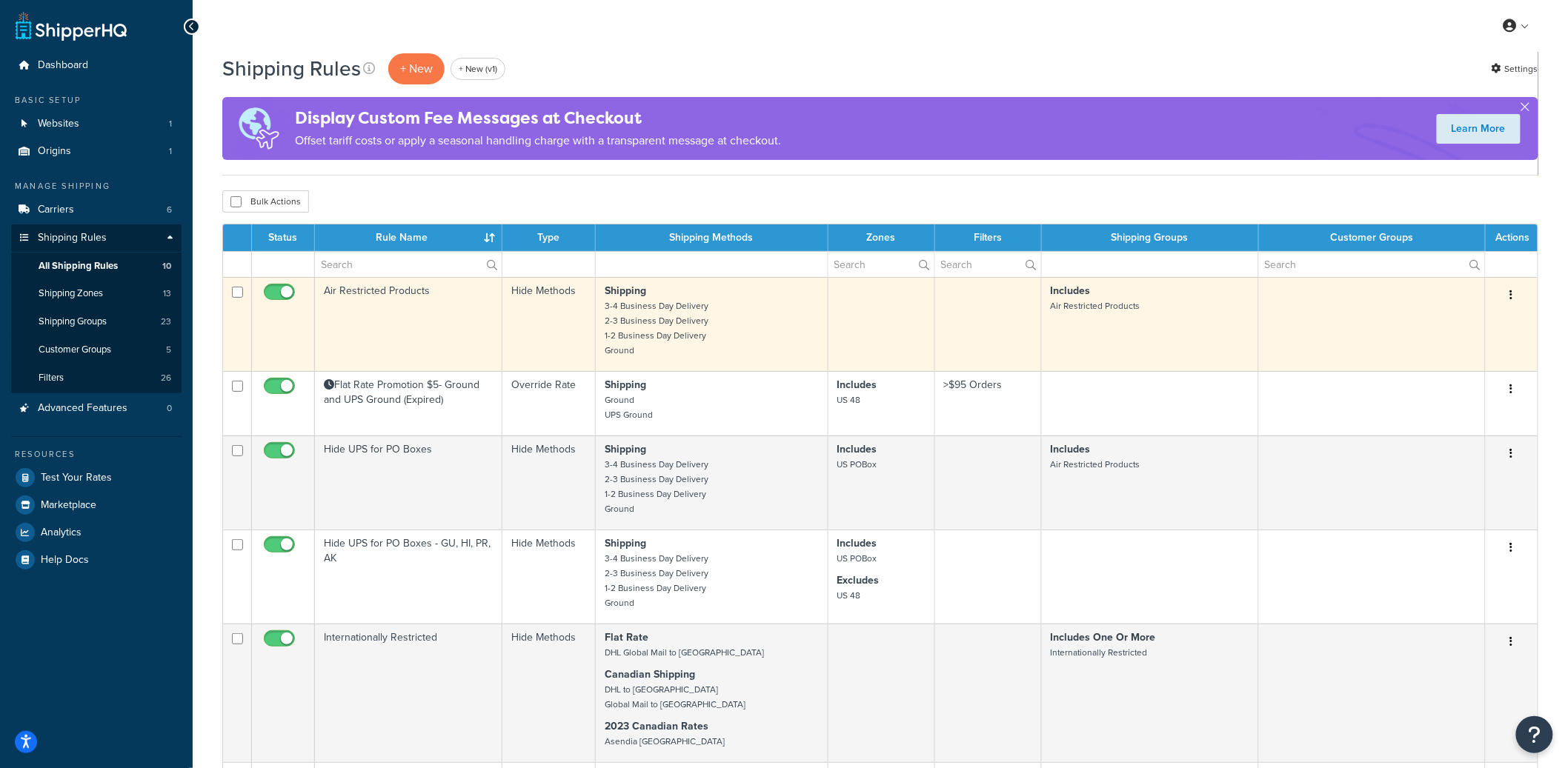
click at [401, 298] on td "Air Restricted Products" at bounding box center [409, 324] width 187 height 94
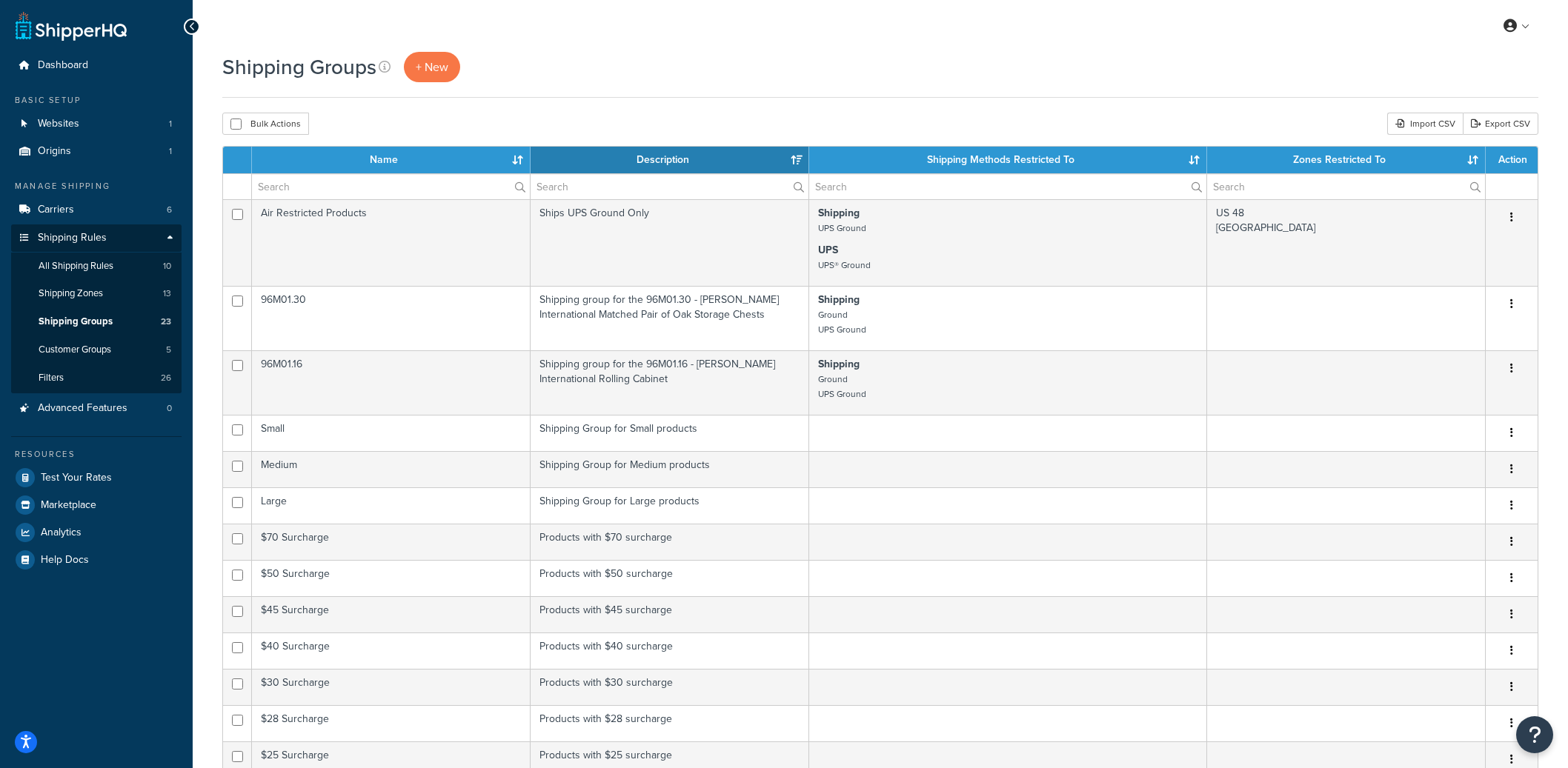
select select "15"
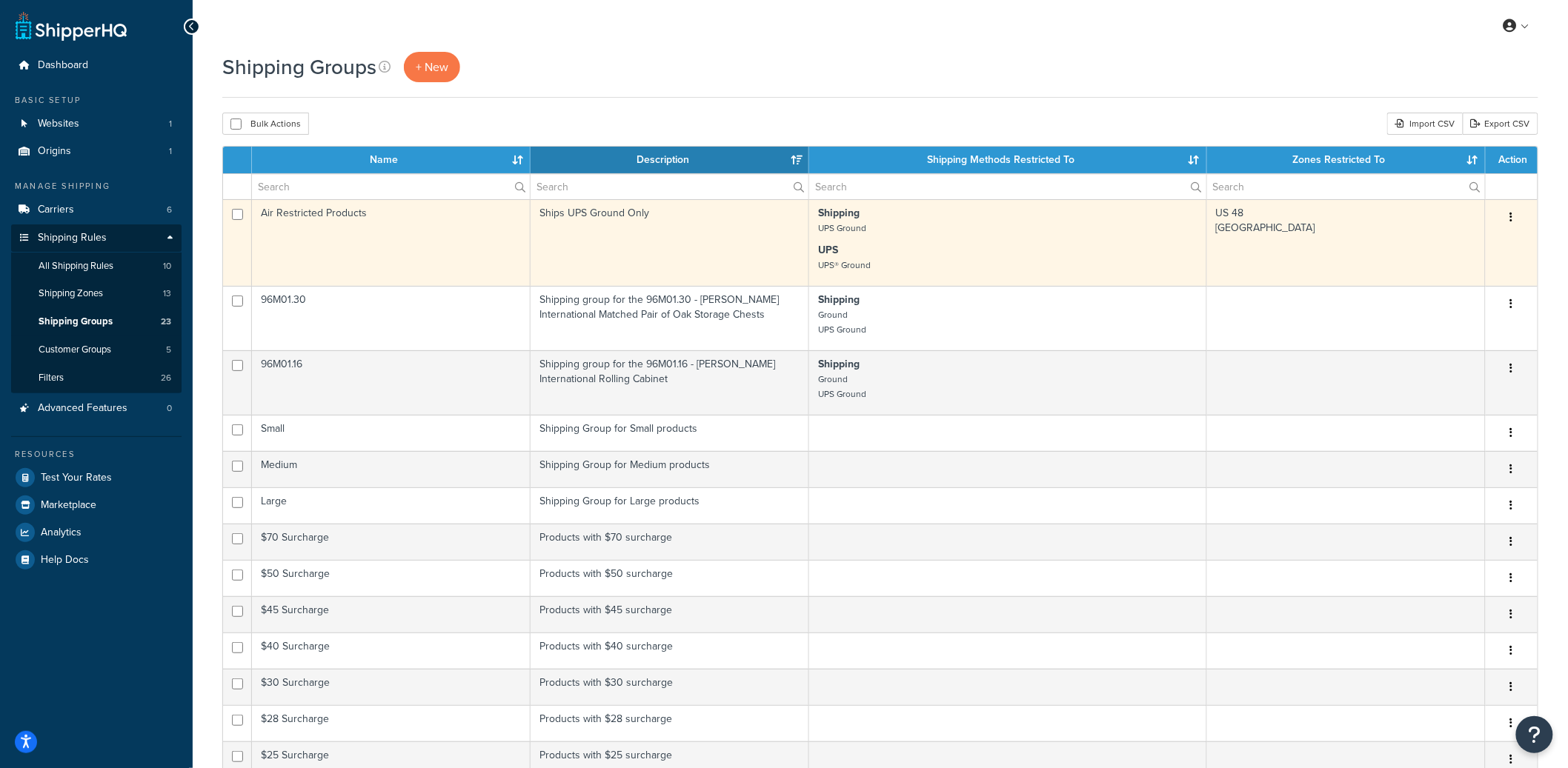
click at [374, 221] on td "Air Restricted Products" at bounding box center [391, 242] width 279 height 86
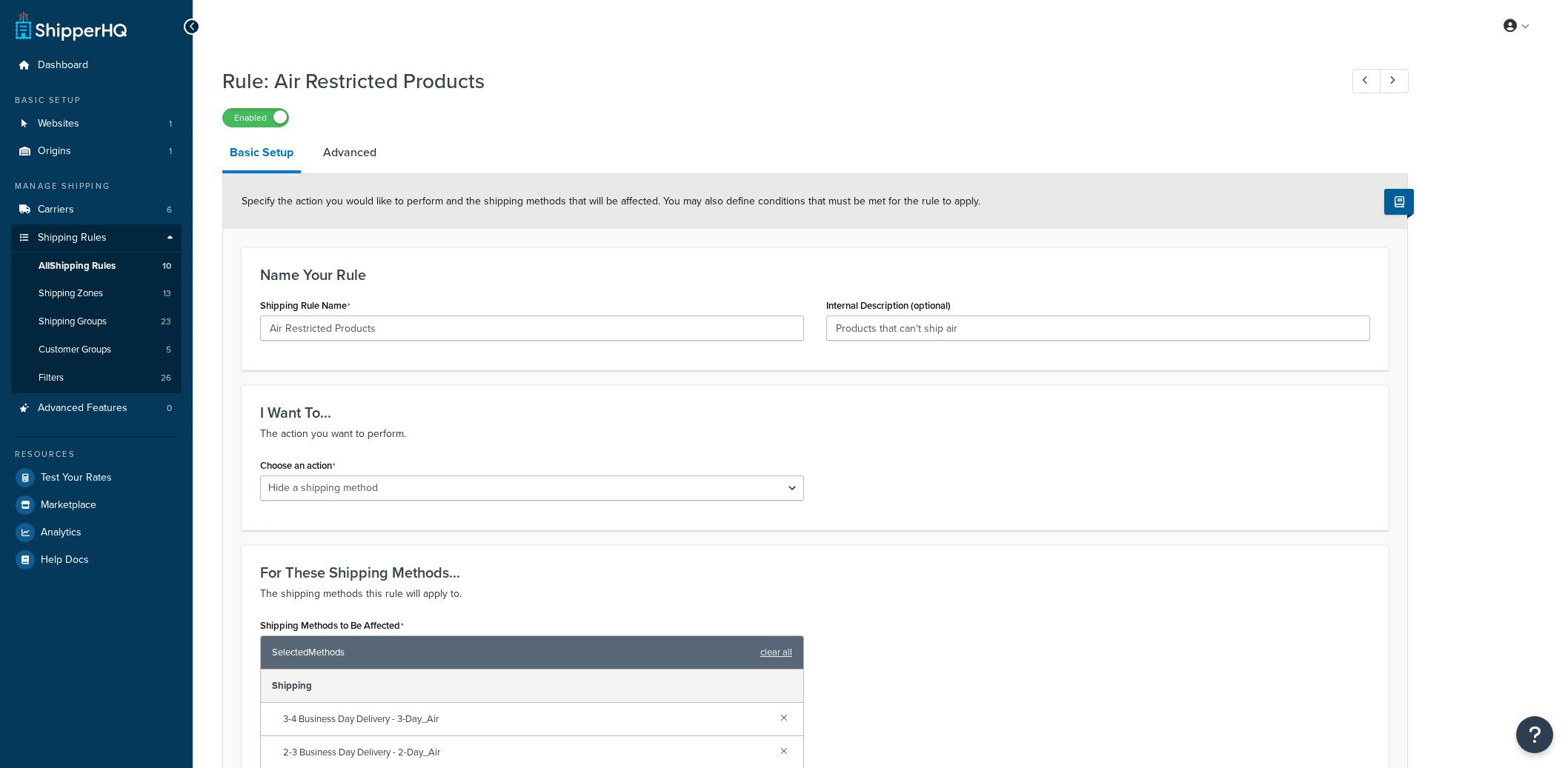
select select "HIDE"
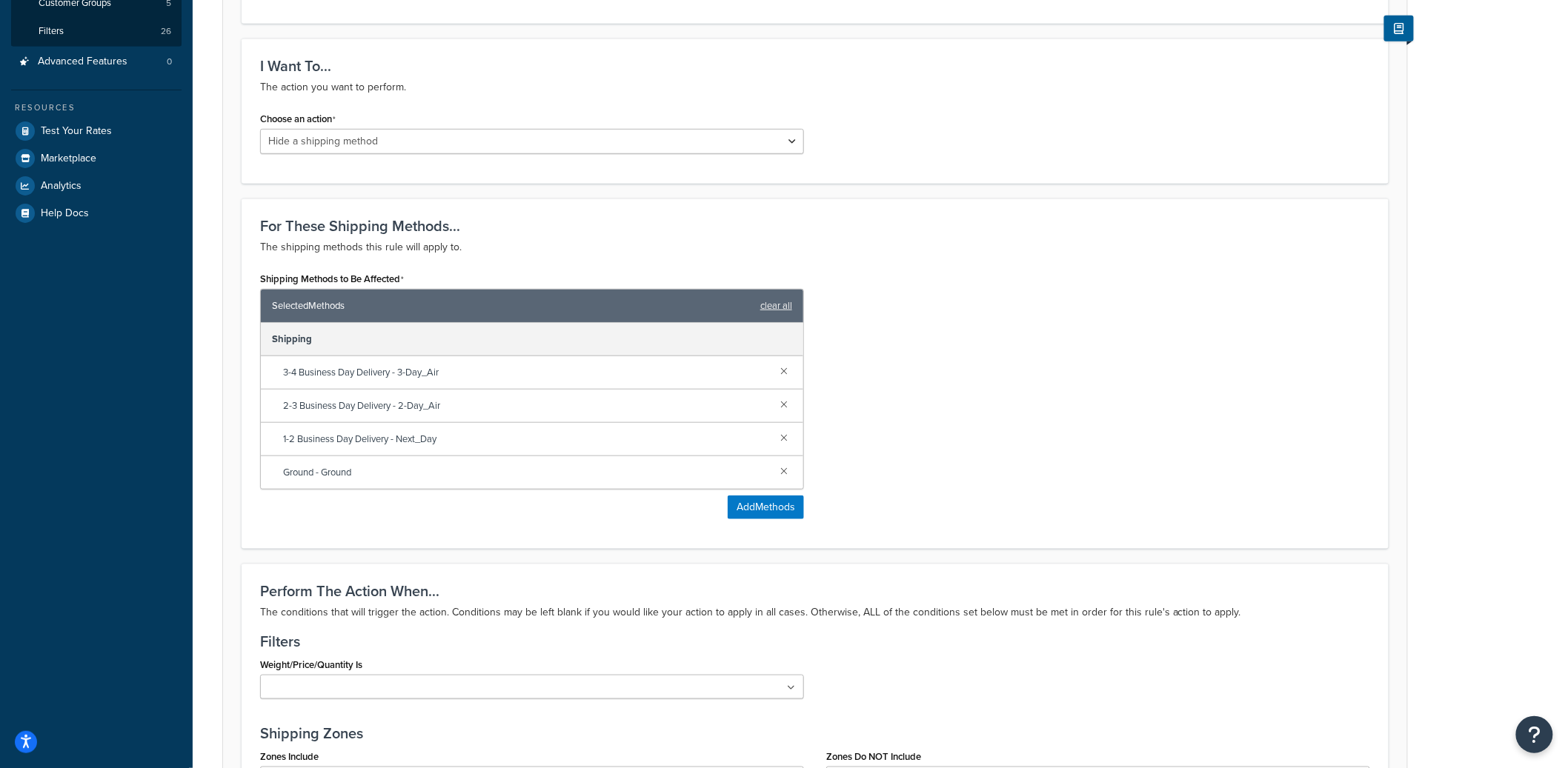
scroll to position [169, 0]
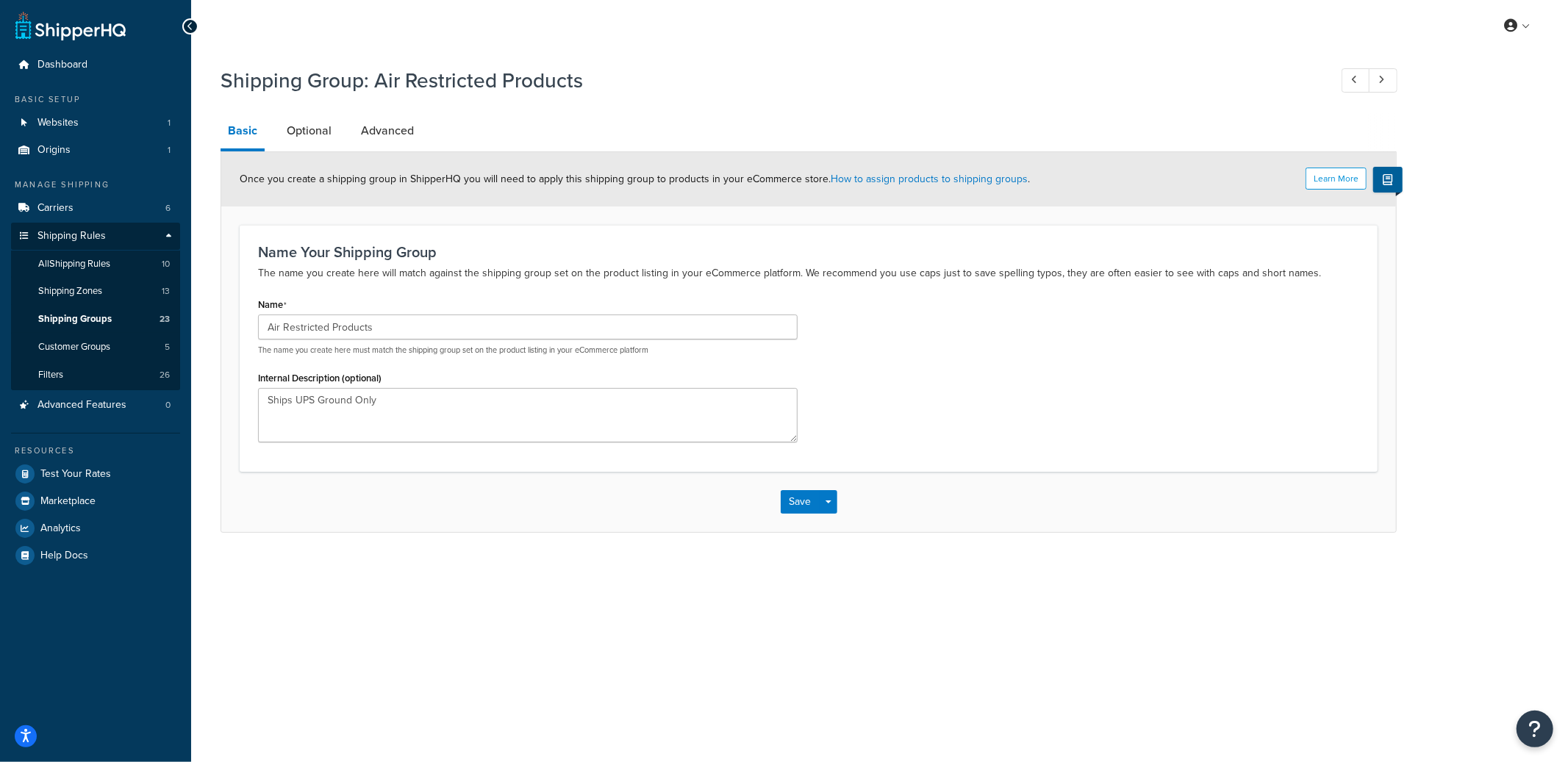
click at [340, 137] on li "Optional" at bounding box center [316, 131] width 74 height 35
click at [326, 133] on link "Optional" at bounding box center [309, 131] width 59 height 35
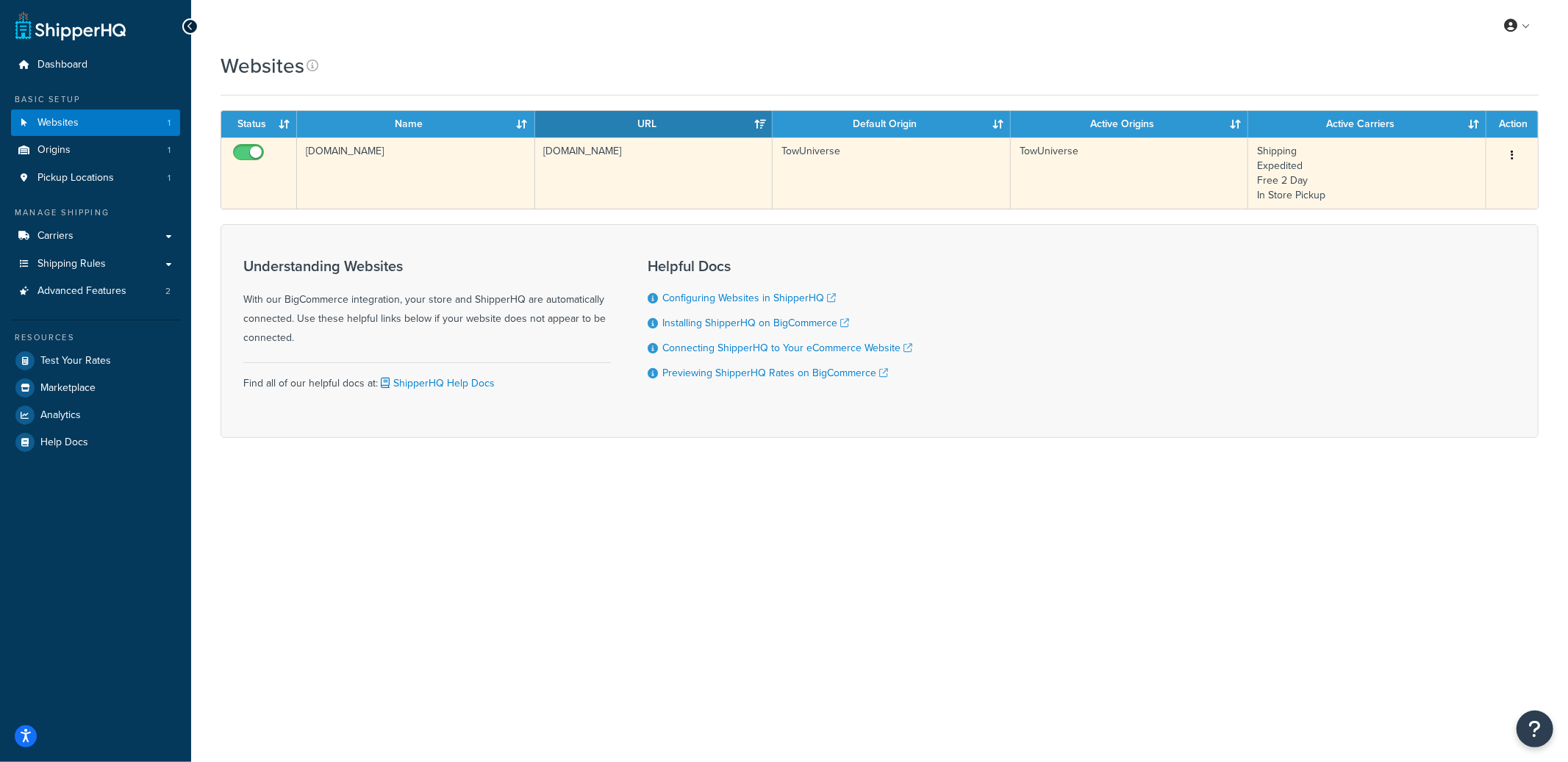
click at [436, 190] on td "[DOMAIN_NAME]" at bounding box center [416, 173] width 238 height 71
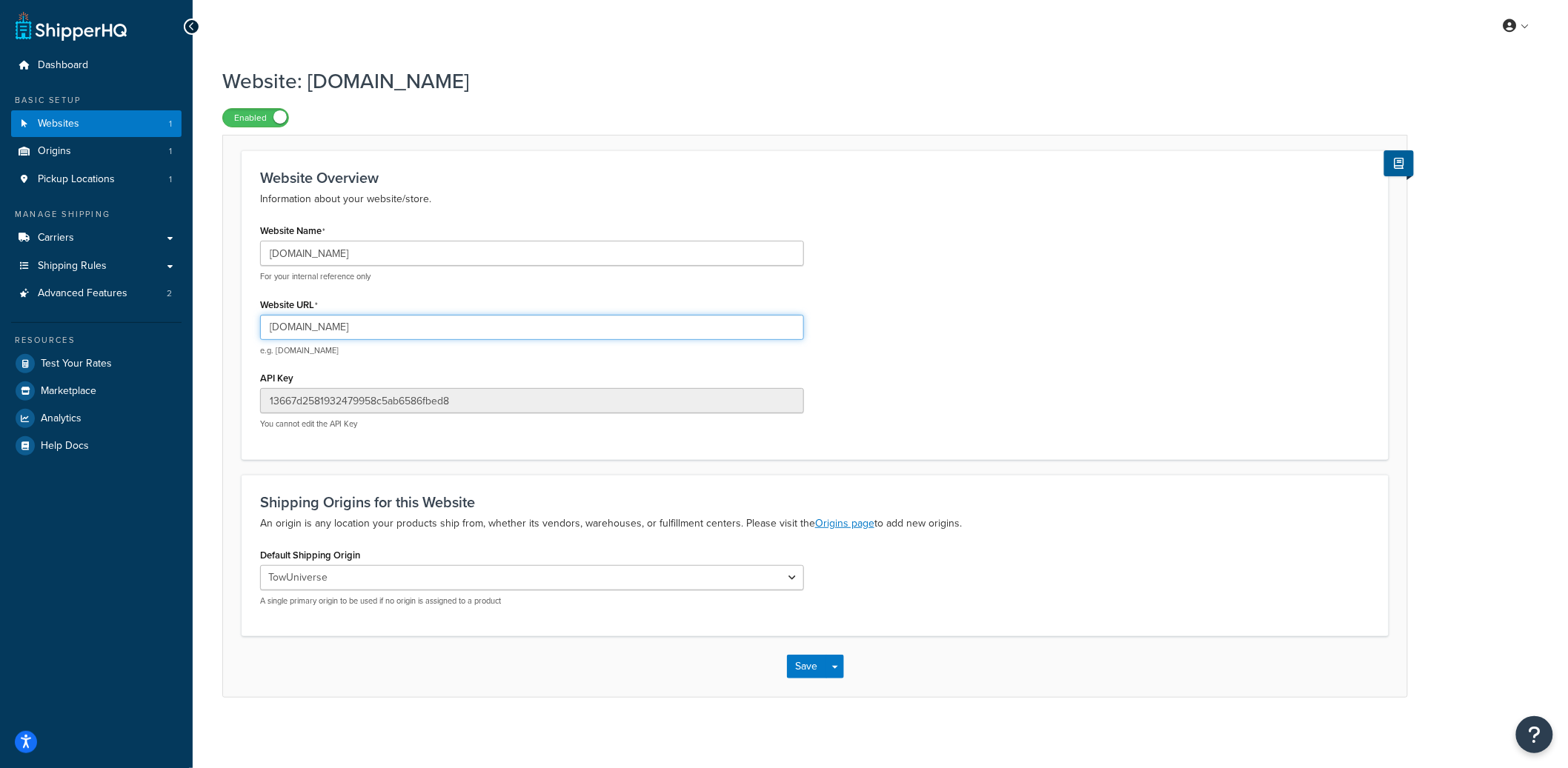
click at [299, 327] on input "www.towuniverse.com" at bounding box center [532, 327] width 544 height 25
click at [297, 328] on input "www.towuniverse.com" at bounding box center [532, 327] width 544 height 25
click at [401, 328] on input "www.towuniverse.com" at bounding box center [532, 327] width 544 height 25
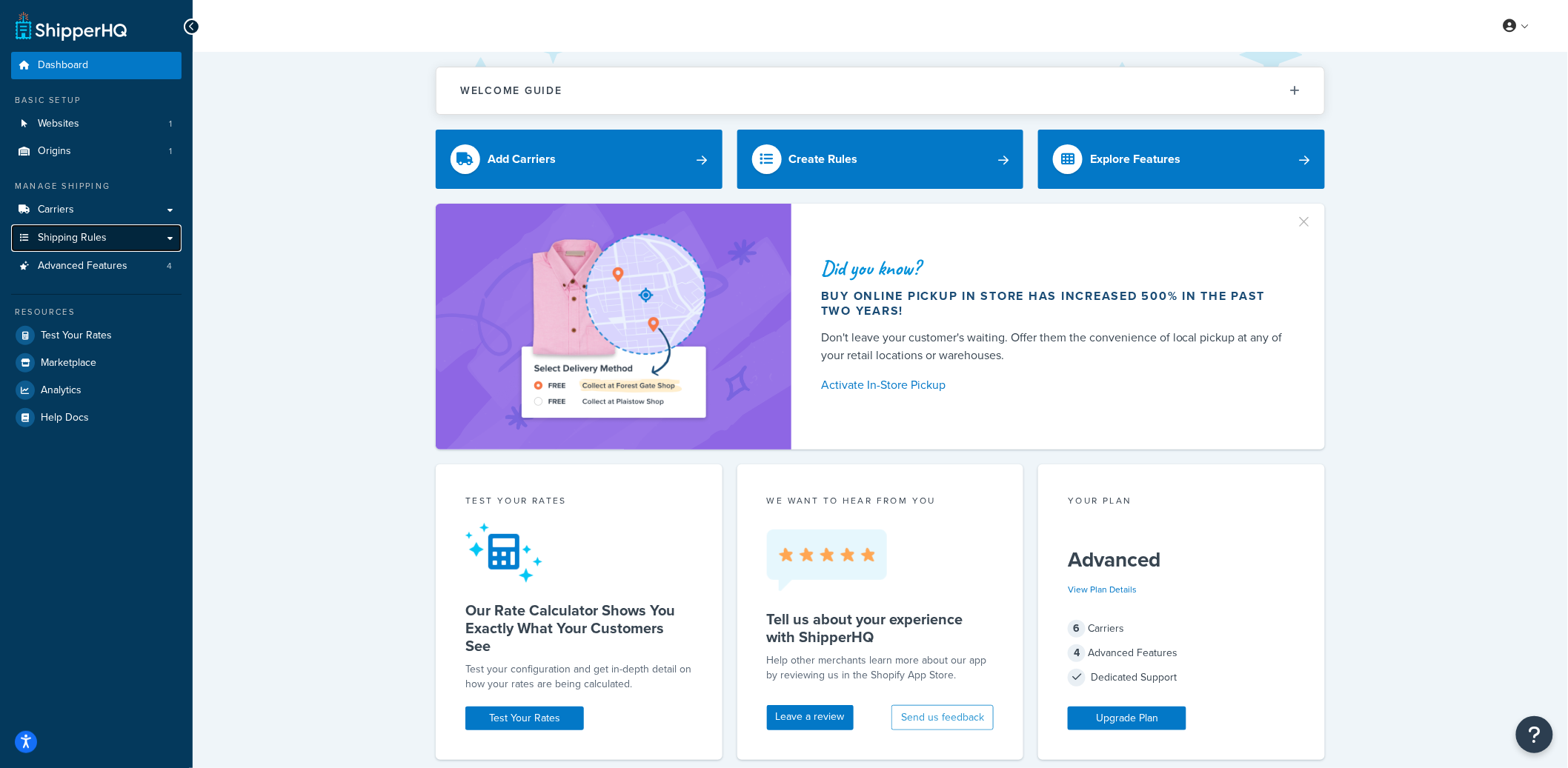
click at [100, 239] on span "Shipping Rules" at bounding box center [72, 238] width 69 height 12
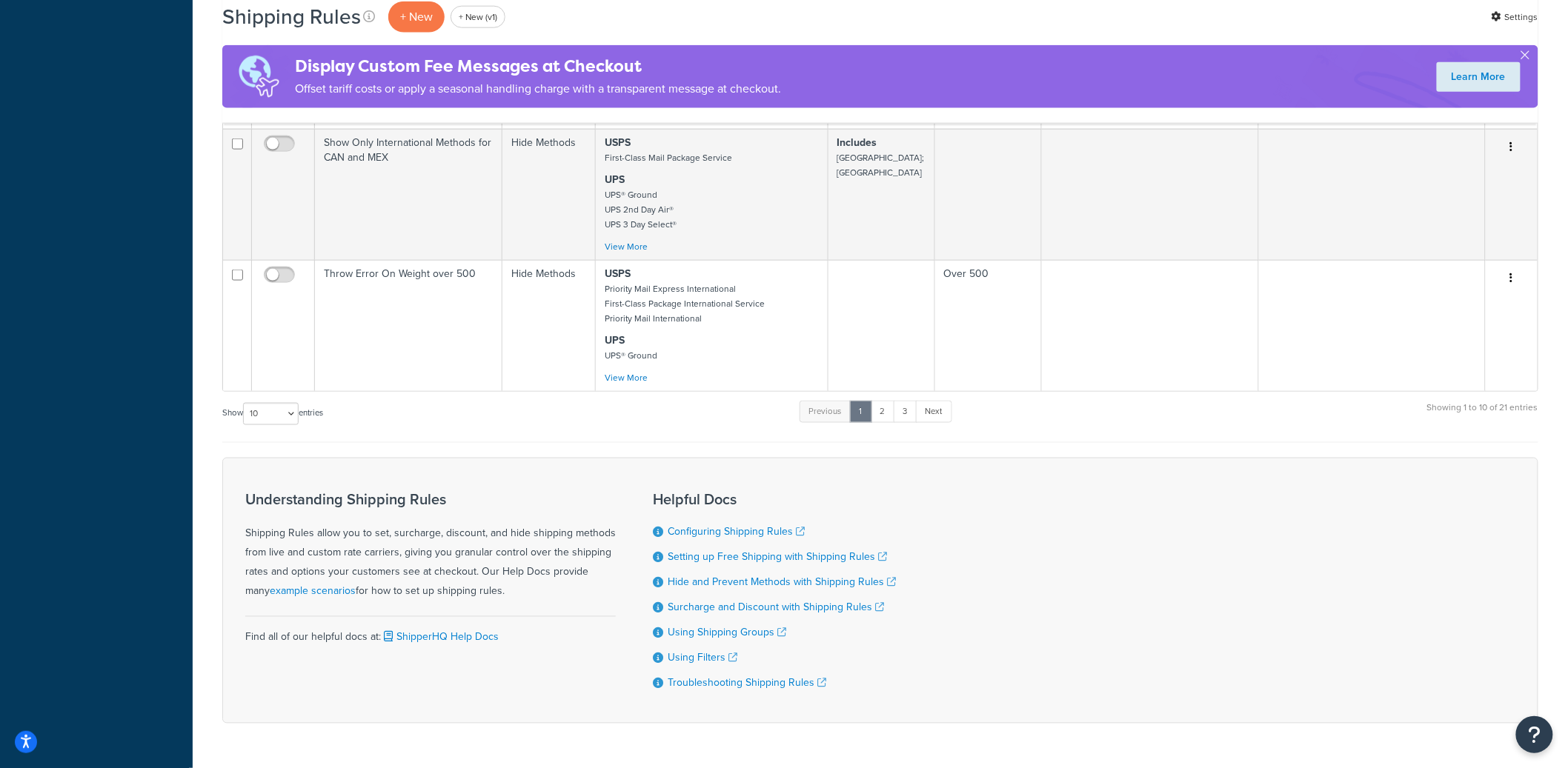
scroll to position [810, 0]
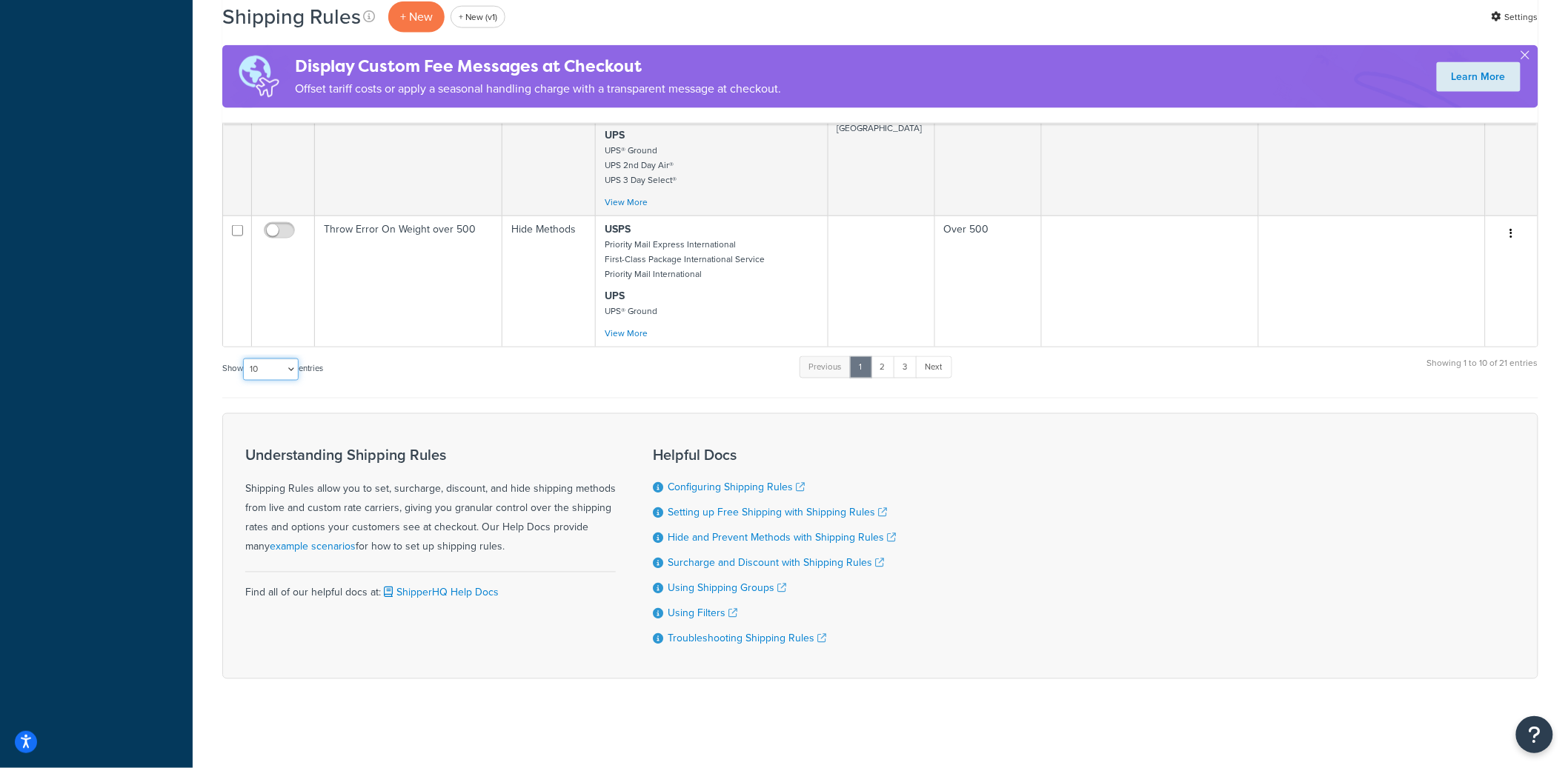
click at [266, 368] on select "10 15 25 50 100 1000" at bounding box center [271, 369] width 56 height 22
select select "100"
click at [245, 359] on select "10 15 25 50 100 1000" at bounding box center [271, 369] width 56 height 22
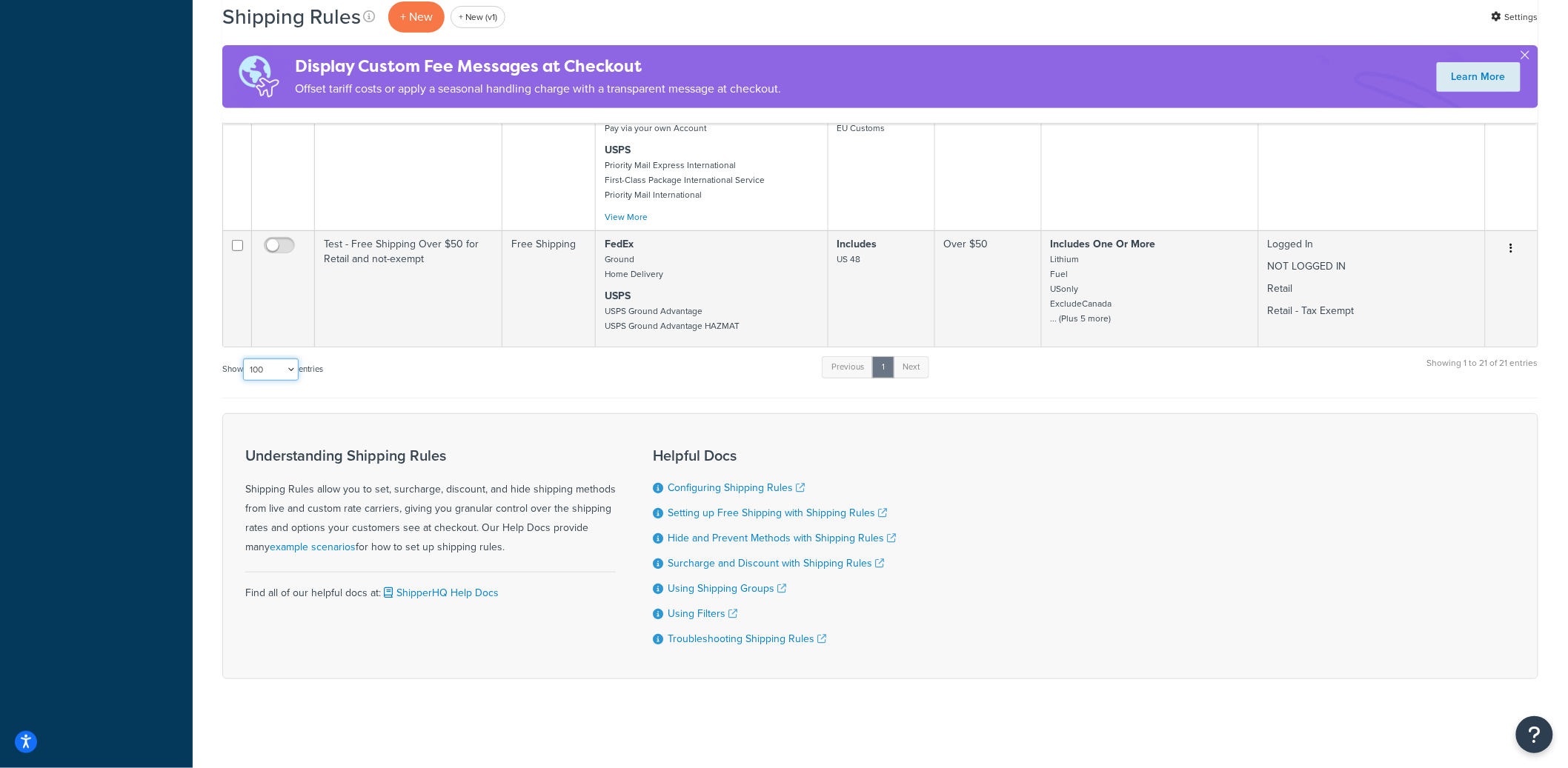
scroll to position [2559, 0]
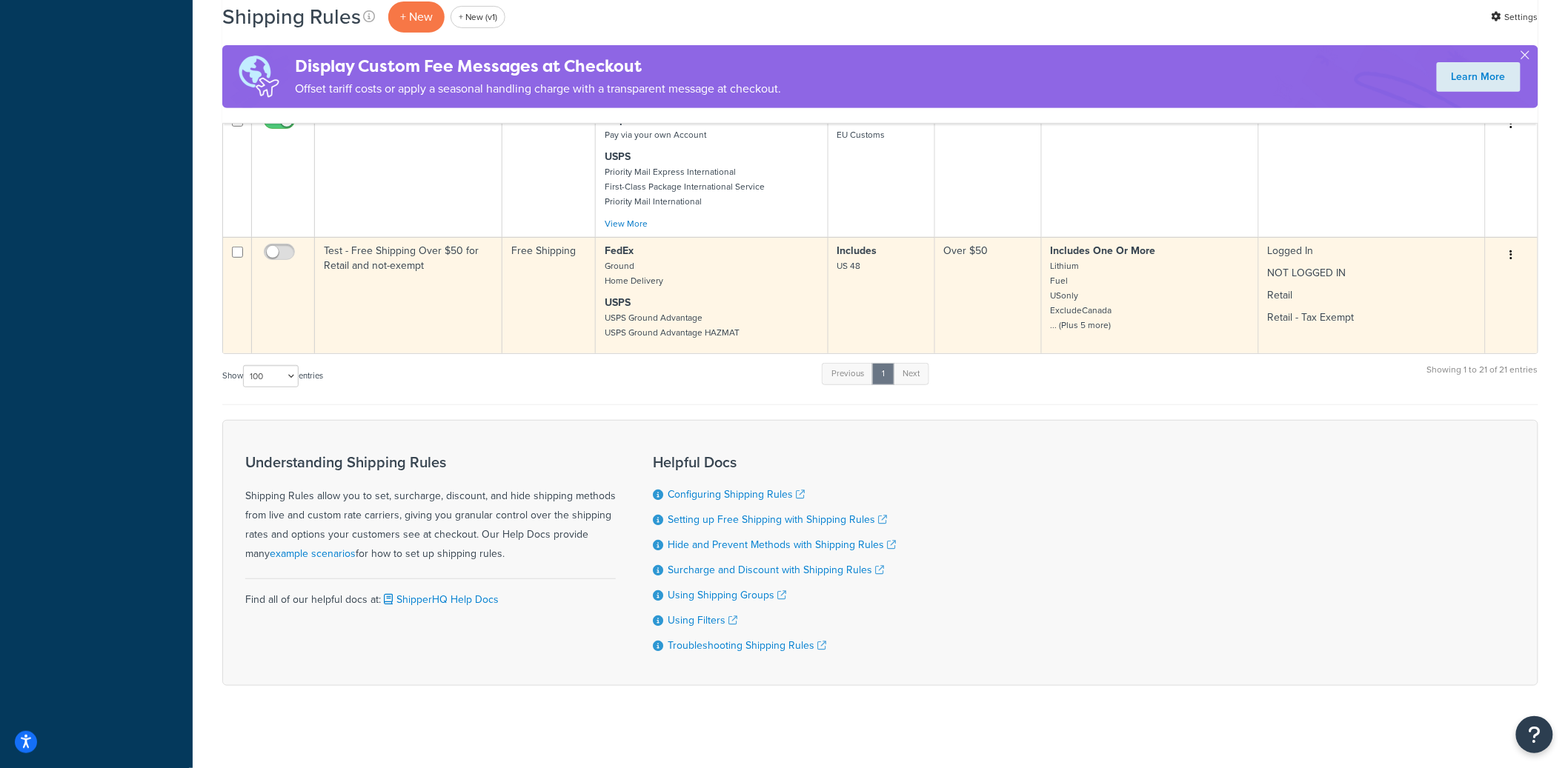
click at [404, 320] on td "Test - Free Shipping Over $50 for Retail and not-exempt" at bounding box center [409, 295] width 187 height 116
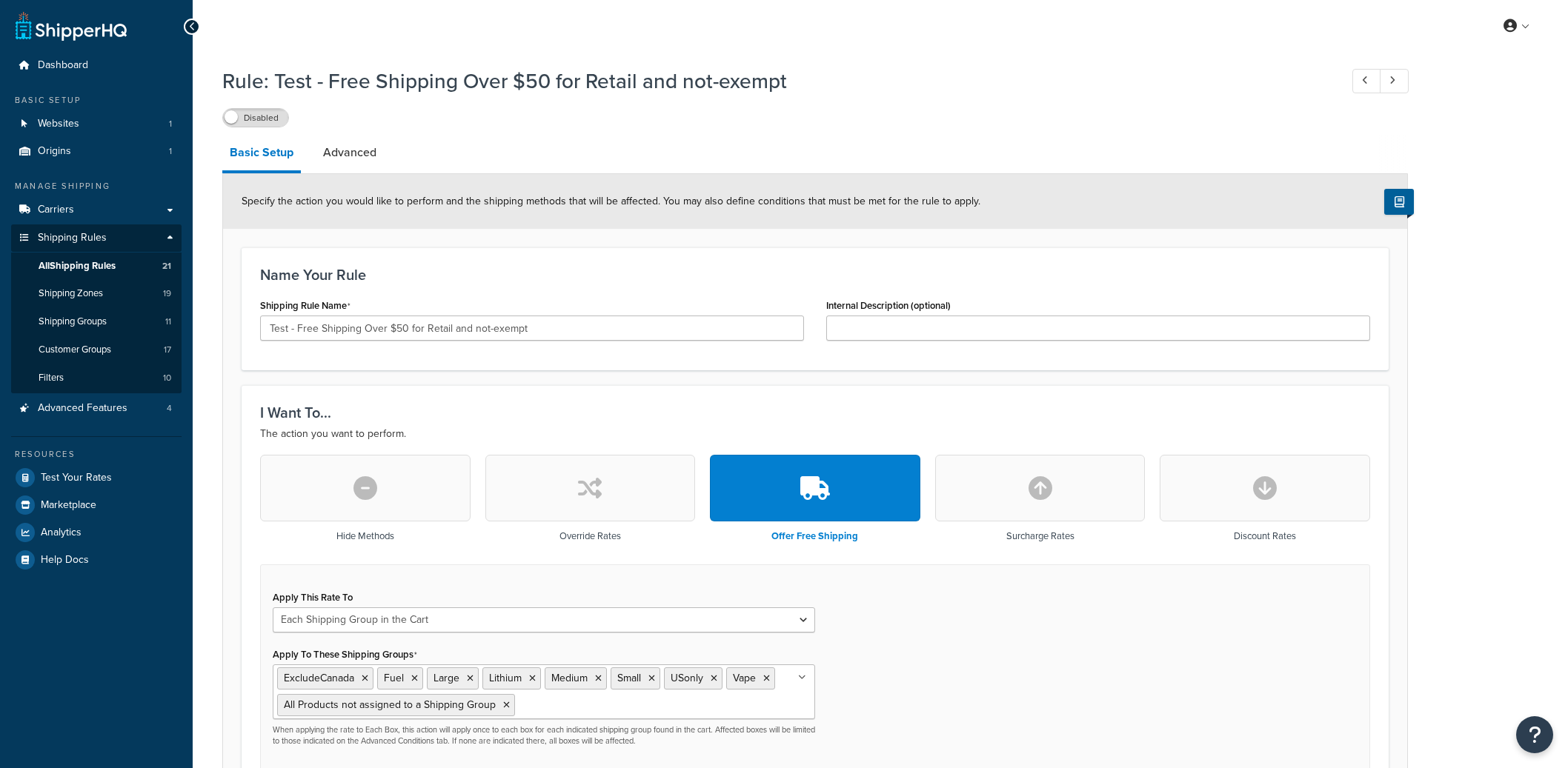
select select "SHIPPING_GROUP"
click at [410, 327] on input "Test - Free Shipping Over $50 for Retail and not-exempt" at bounding box center [532, 328] width 544 height 25
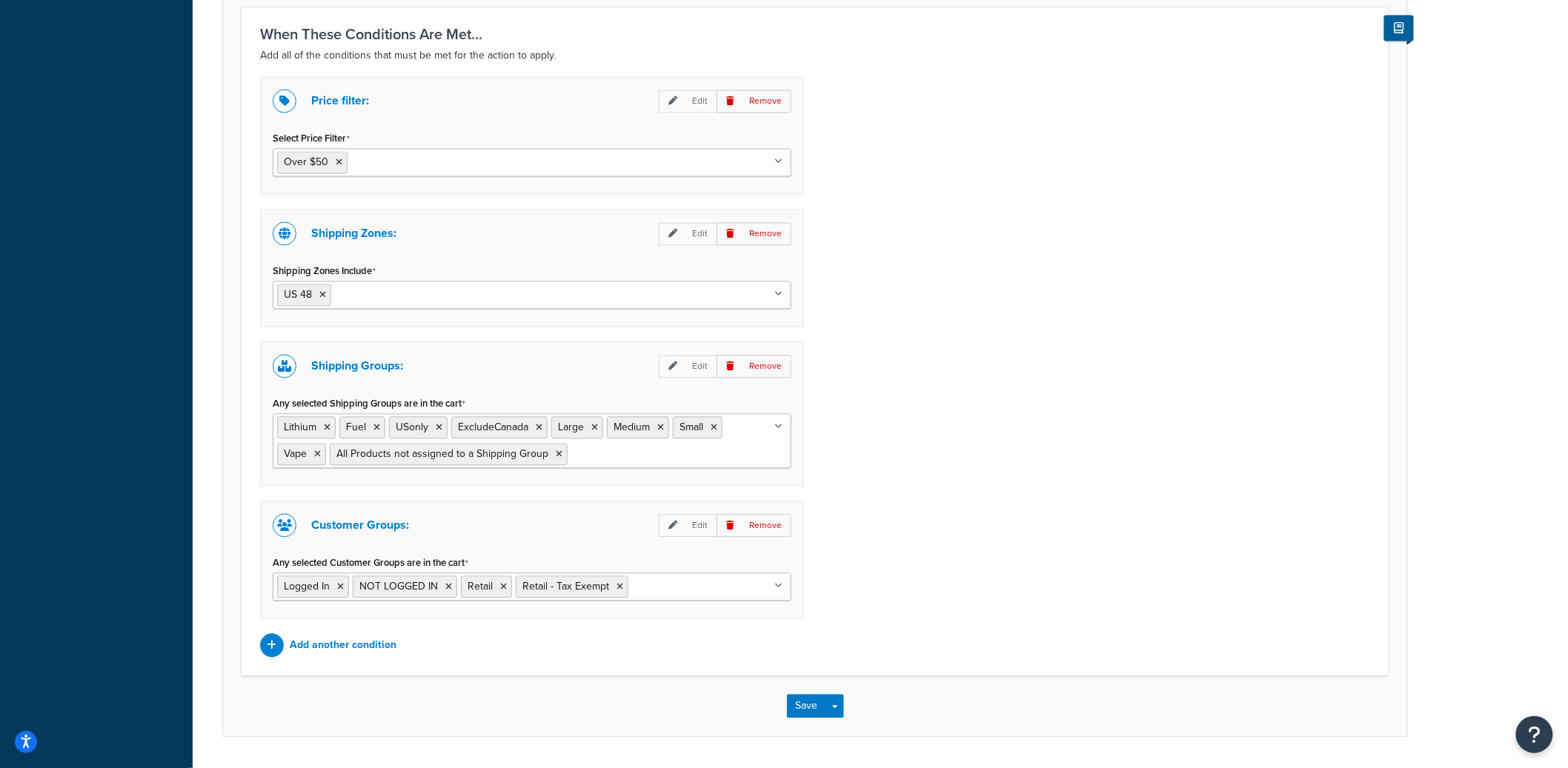
scroll to position [1207, 0]
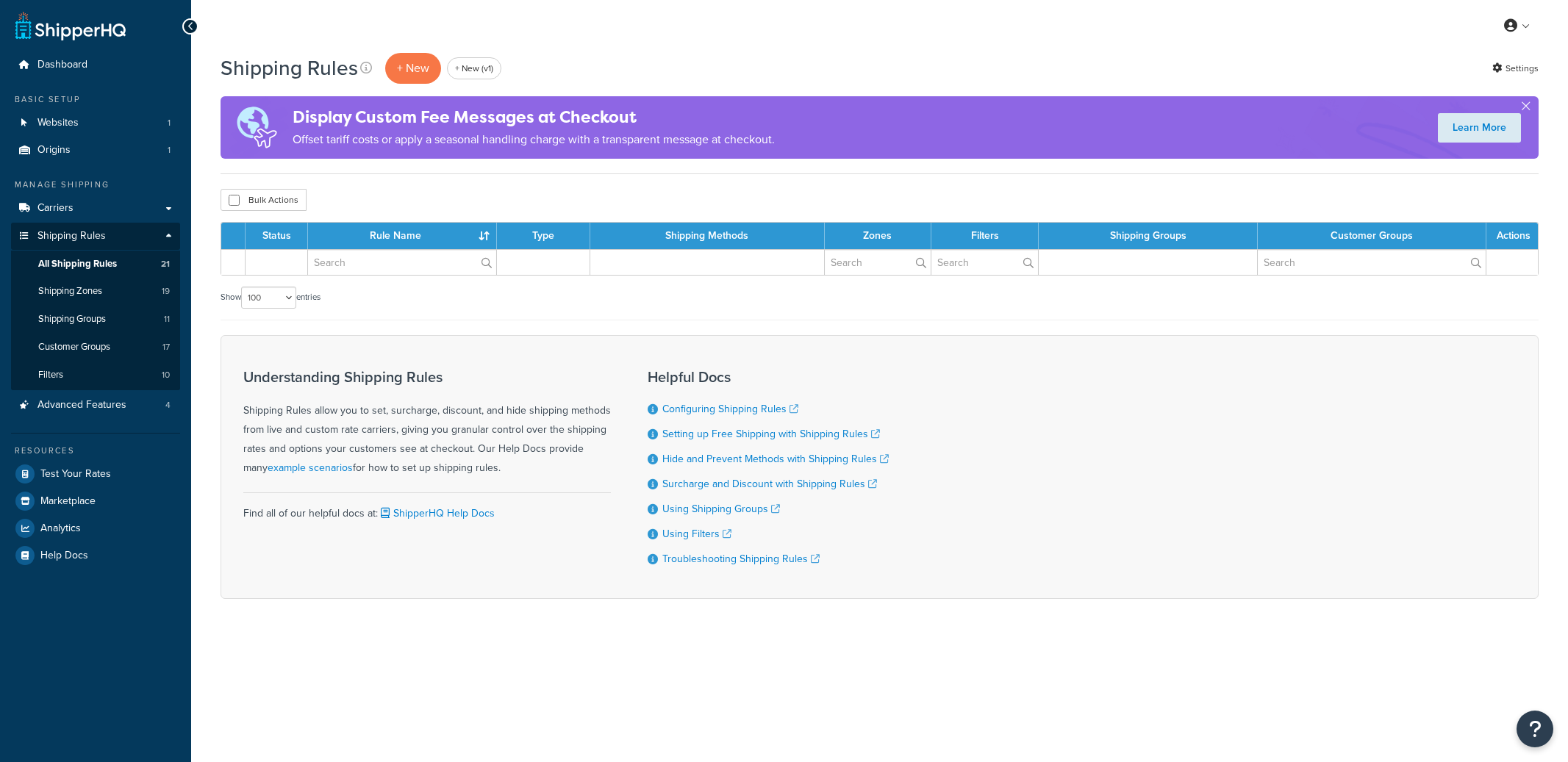
select select "100"
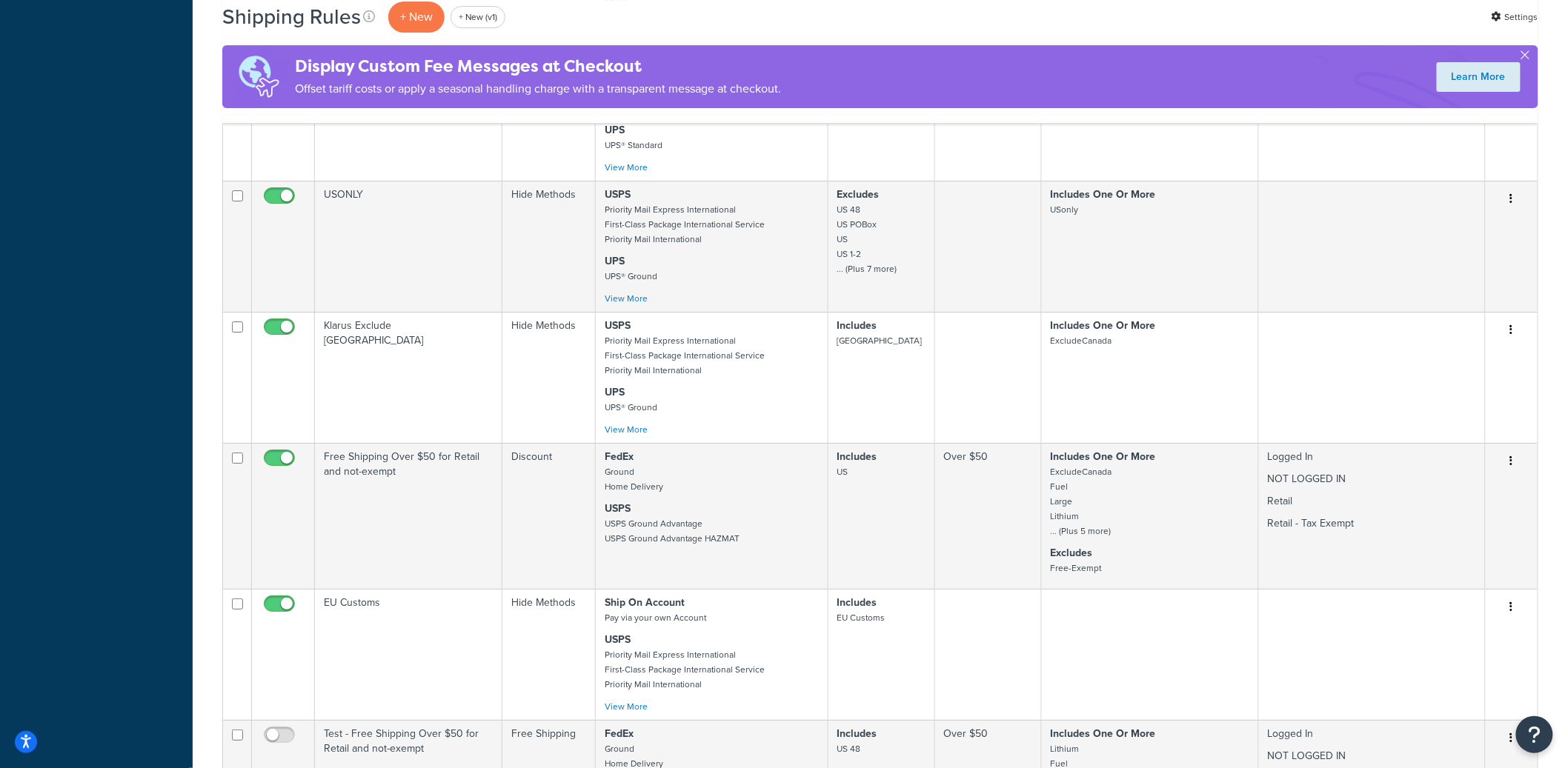
scroll to position [2124, 0]
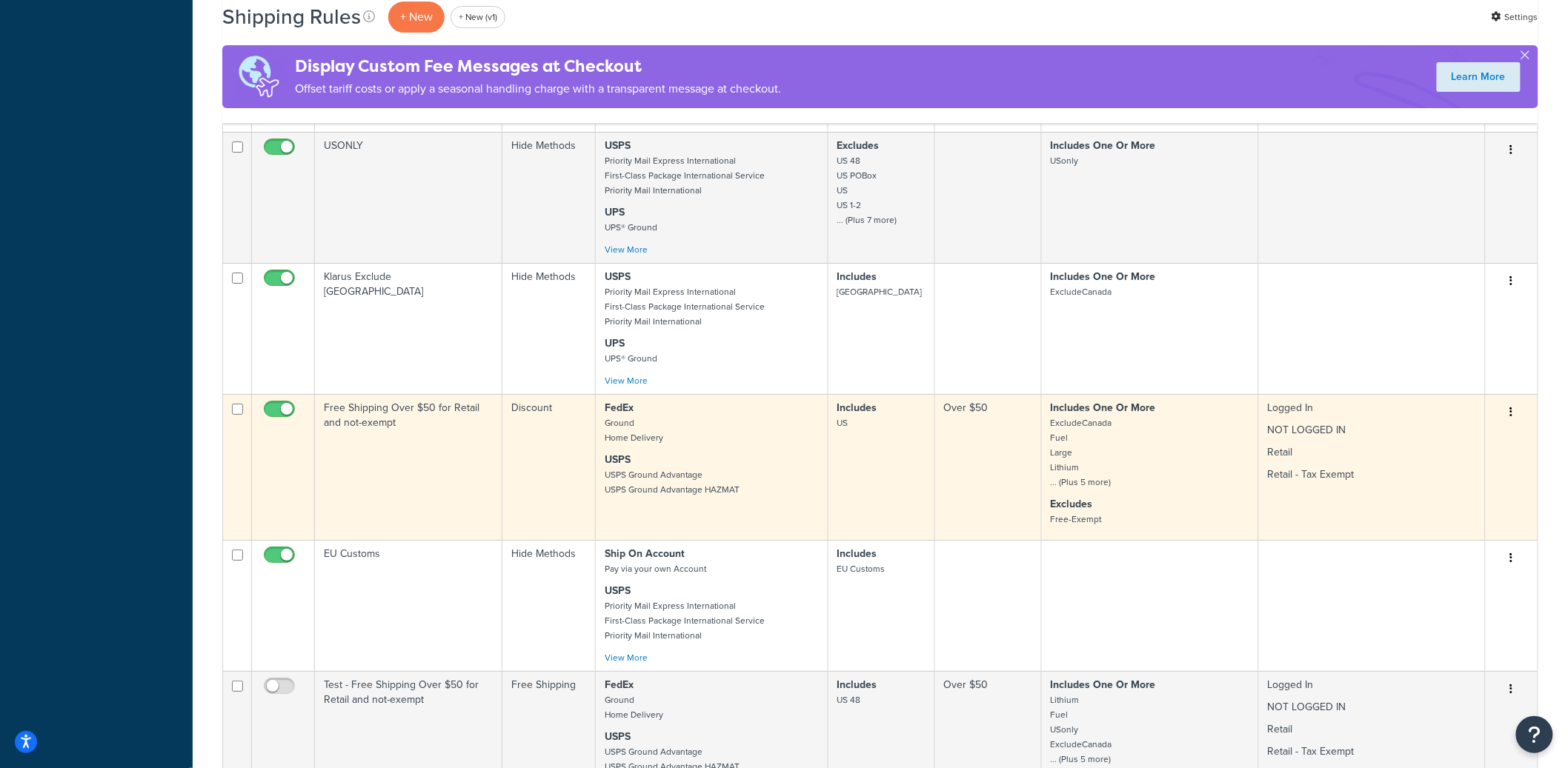
click at [419, 468] on td "Free Shipping Over $50 for Retail and not-exempt" at bounding box center [409, 467] width 187 height 146
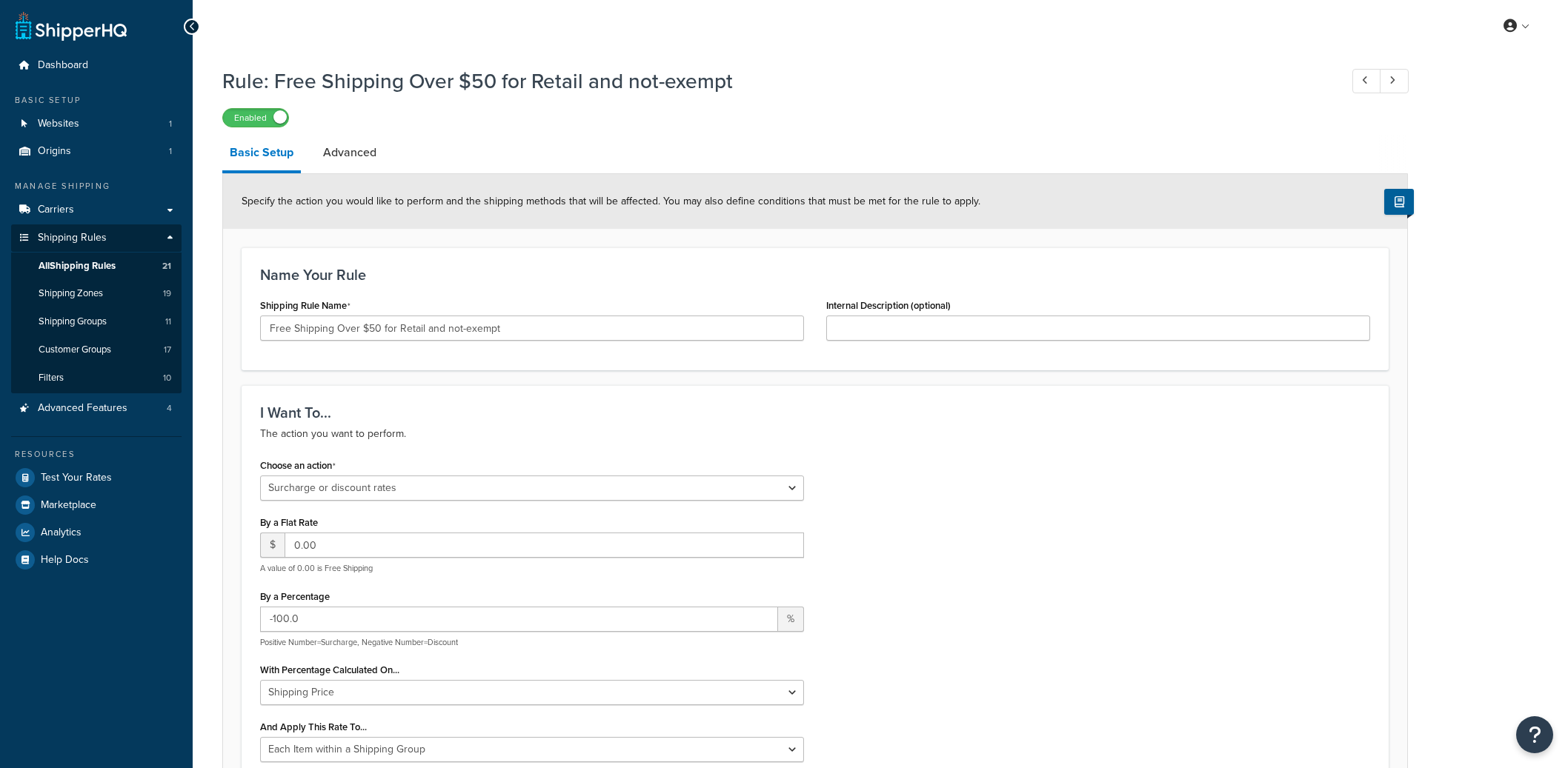
select select "SURCHARGE"
select select "ITEM"
click at [391, 327] on input "Free Shipping Over $50 for Retail and not-exempt" at bounding box center [532, 328] width 544 height 25
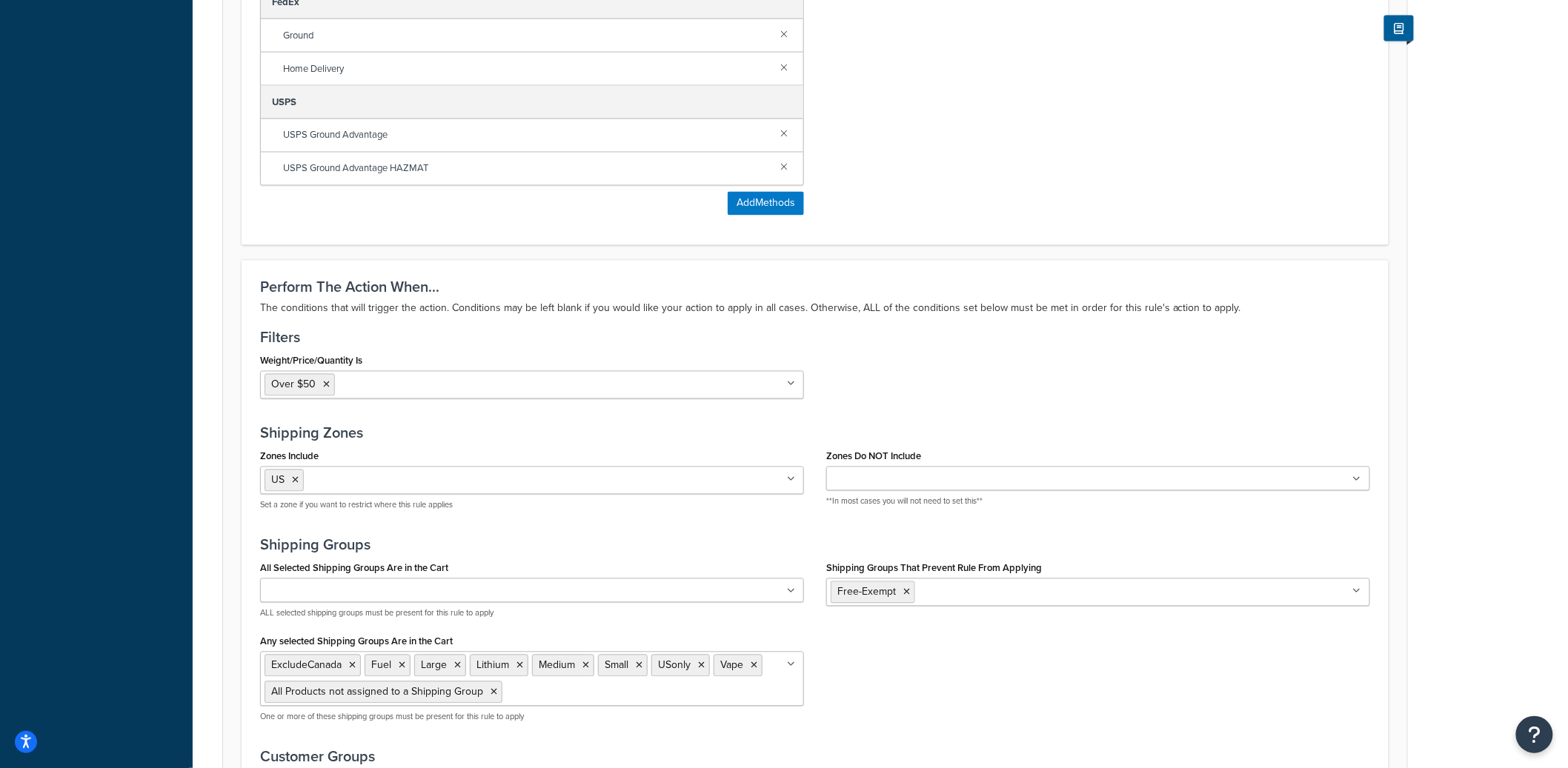
scroll to position [1293, 0]
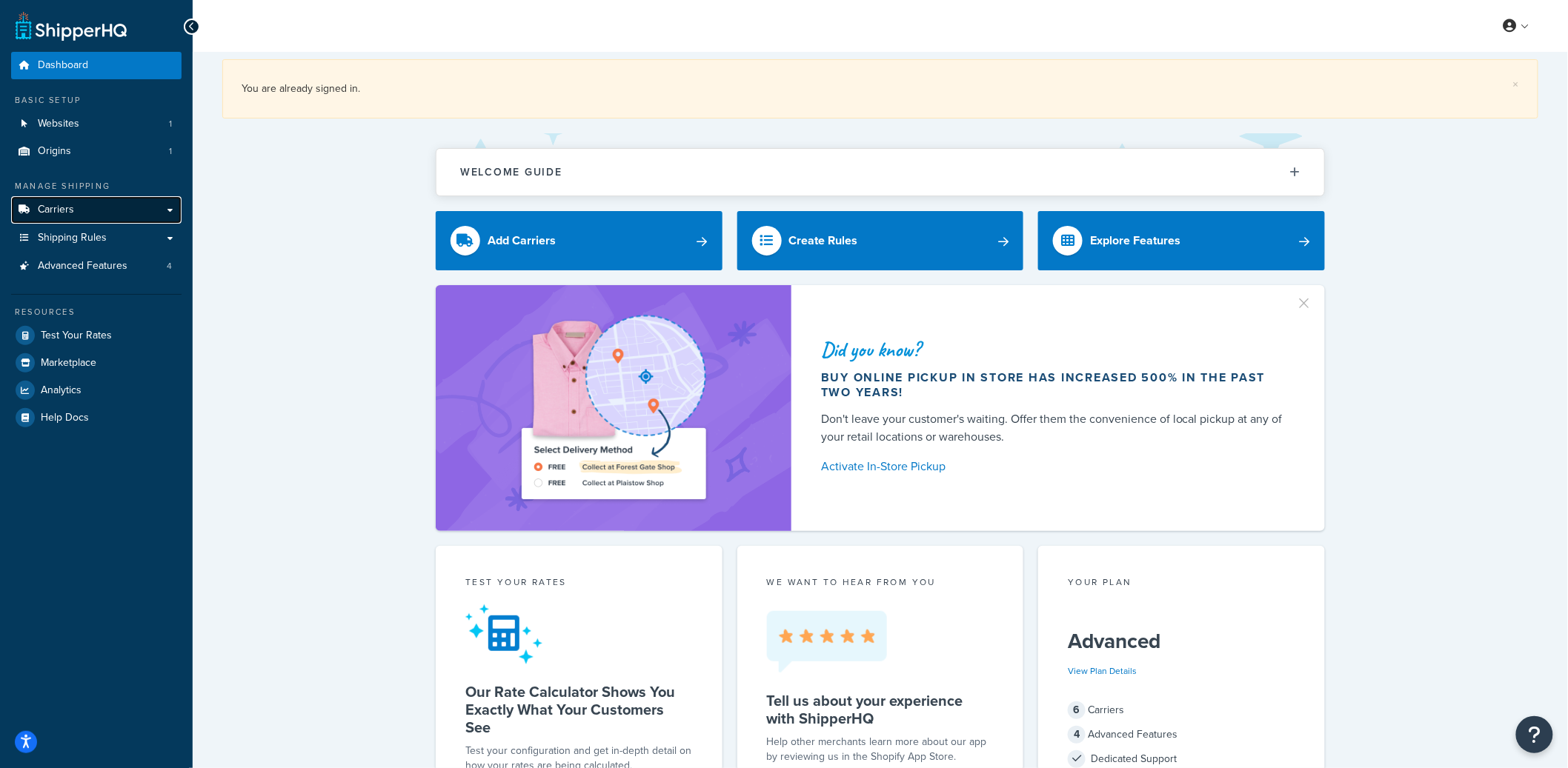
click at [109, 203] on link "Carriers" at bounding box center [96, 210] width 171 height 28
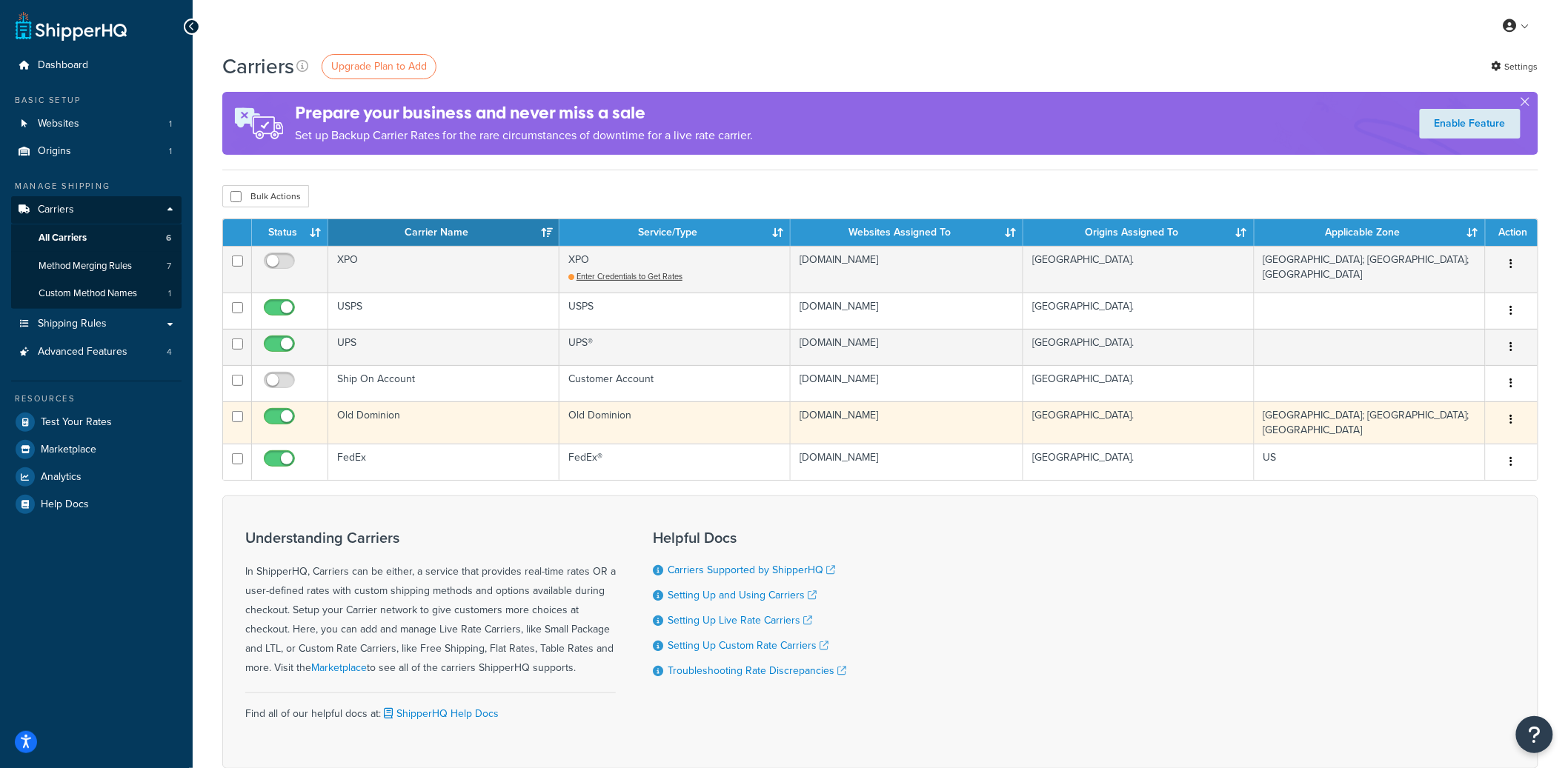
click at [412, 427] on td "Old Dominion" at bounding box center [444, 422] width 231 height 42
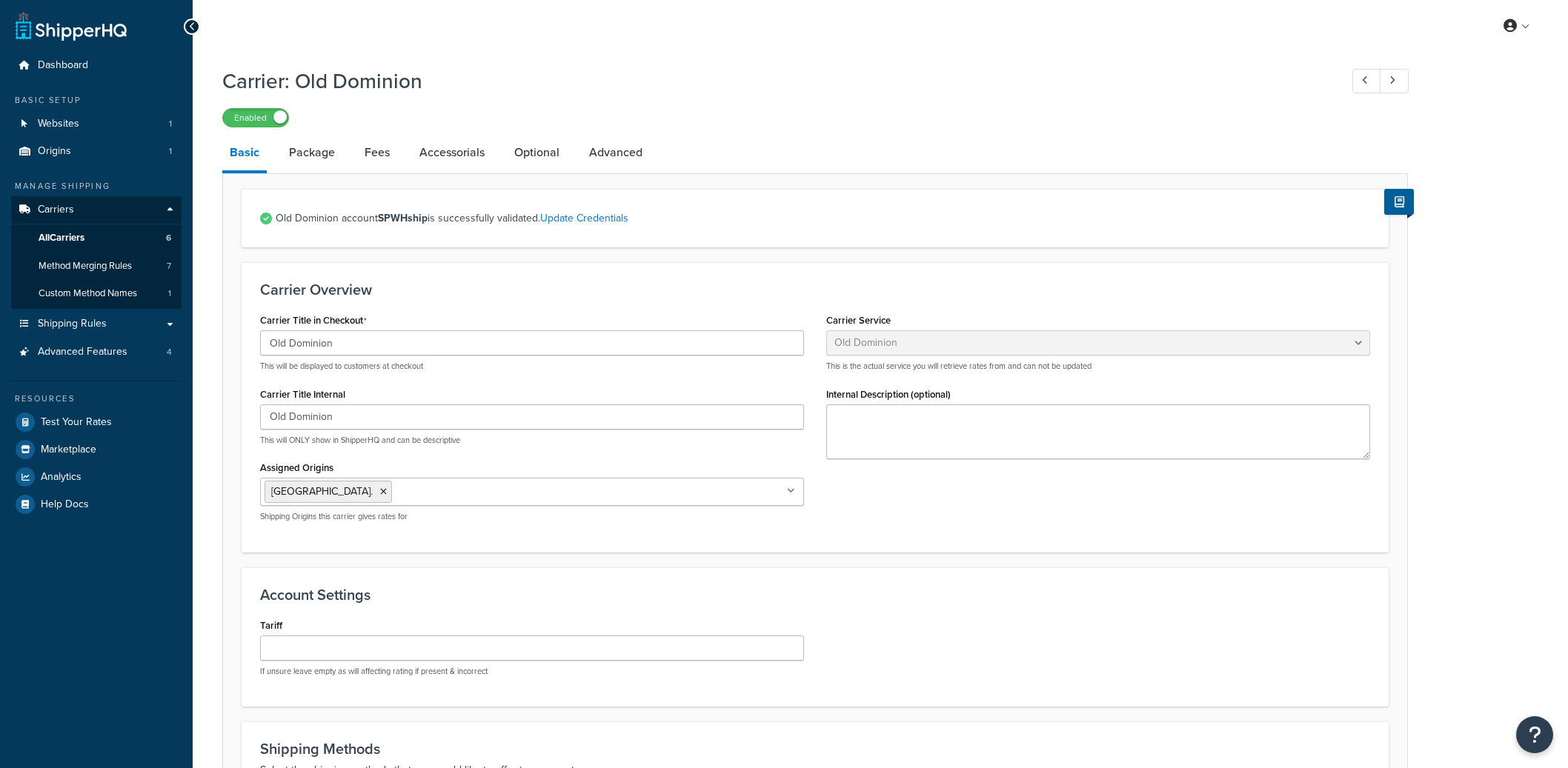
select select "dominionFreight"
click at [464, 152] on link "Accessorials" at bounding box center [451, 152] width 80 height 35
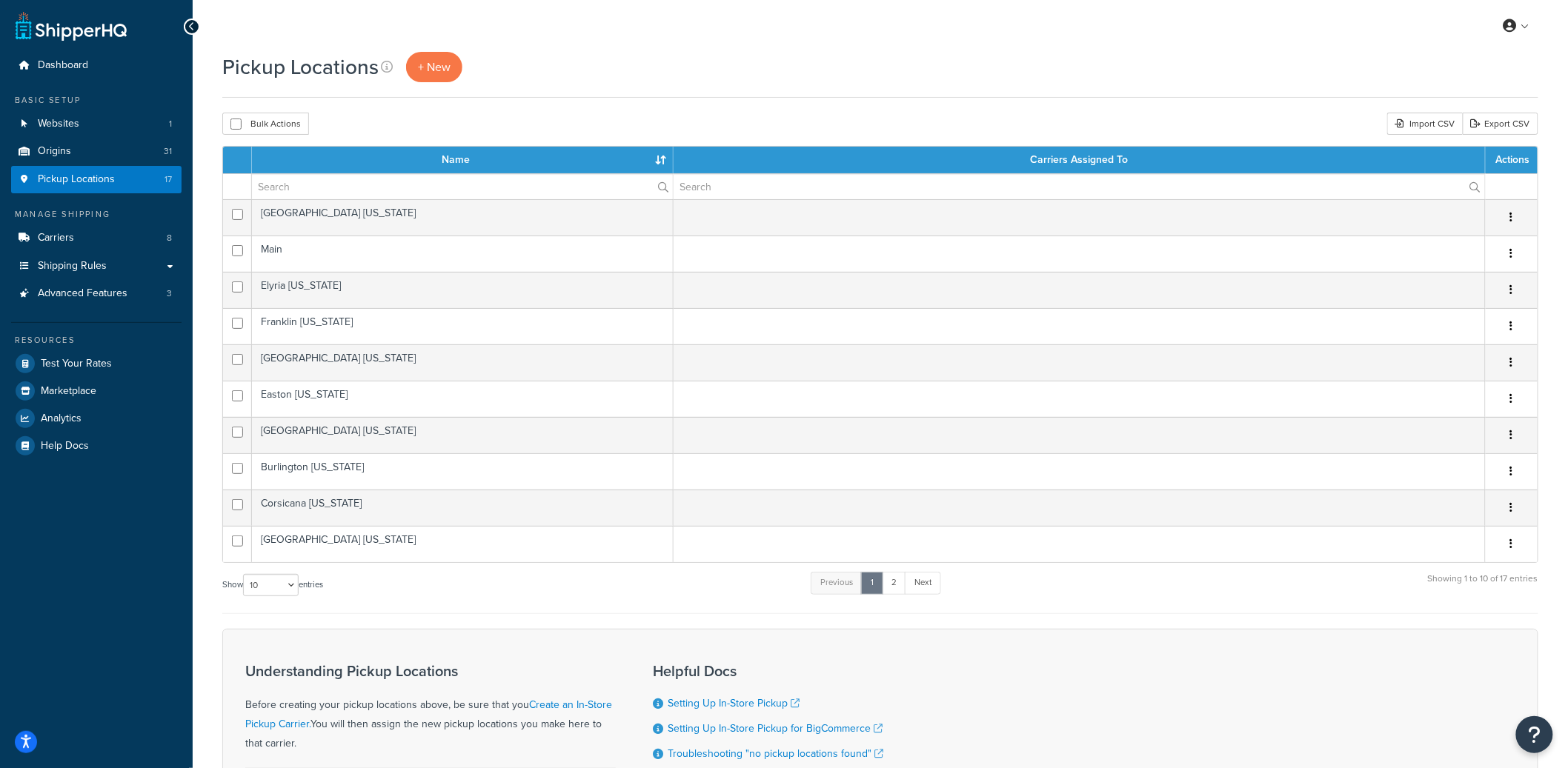
click at [269, 597] on div "Show 10 15 25 50 100 1000 entries" at bounding box center [273, 587] width 101 height 32
click at [269, 593] on select "10 15 25 50 100 1000" at bounding box center [271, 584] width 56 height 22
select select "25"
click at [245, 575] on select "10 15 25 50 100 1000" at bounding box center [271, 584] width 56 height 22
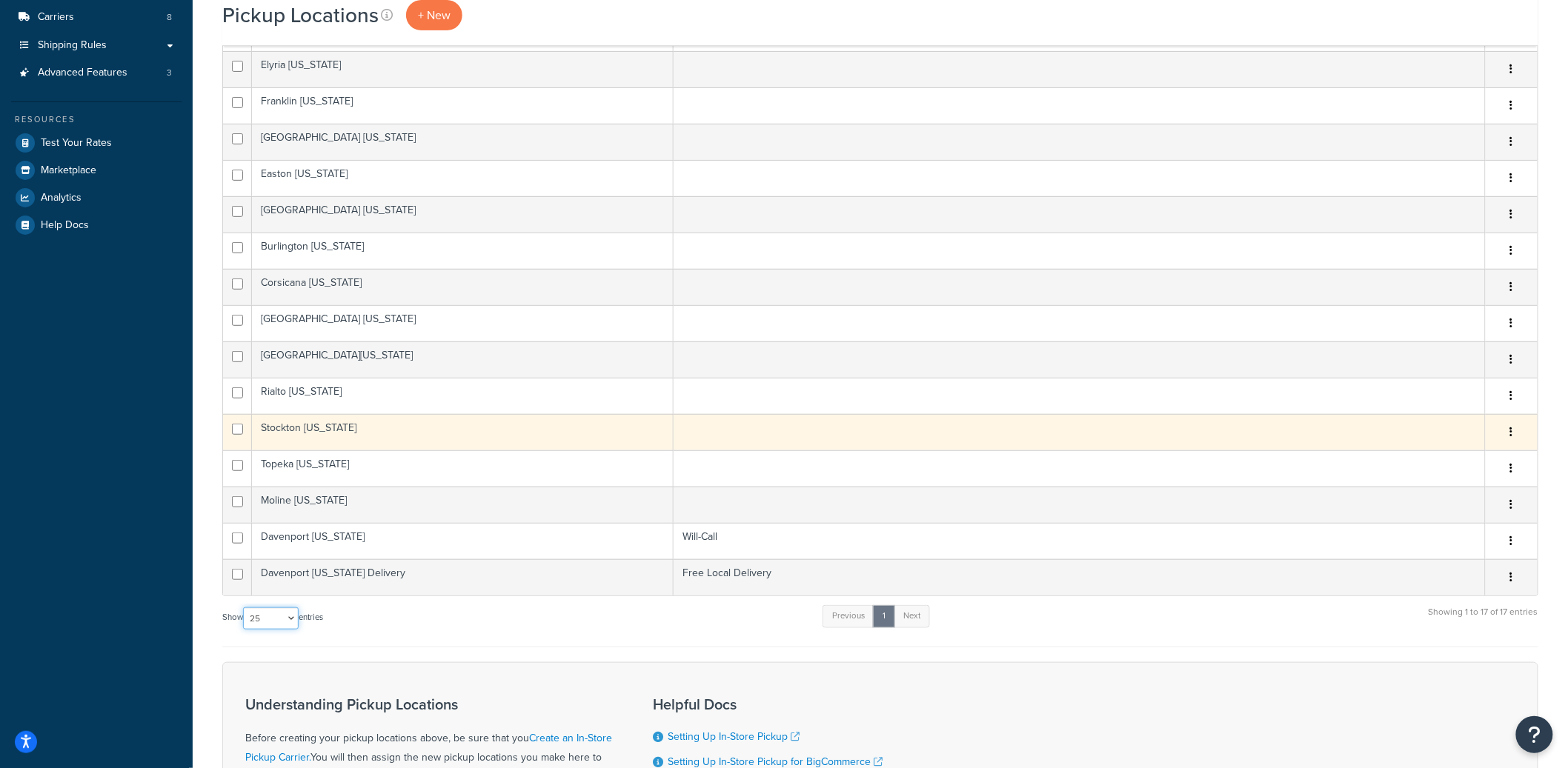
scroll to position [235, 0]
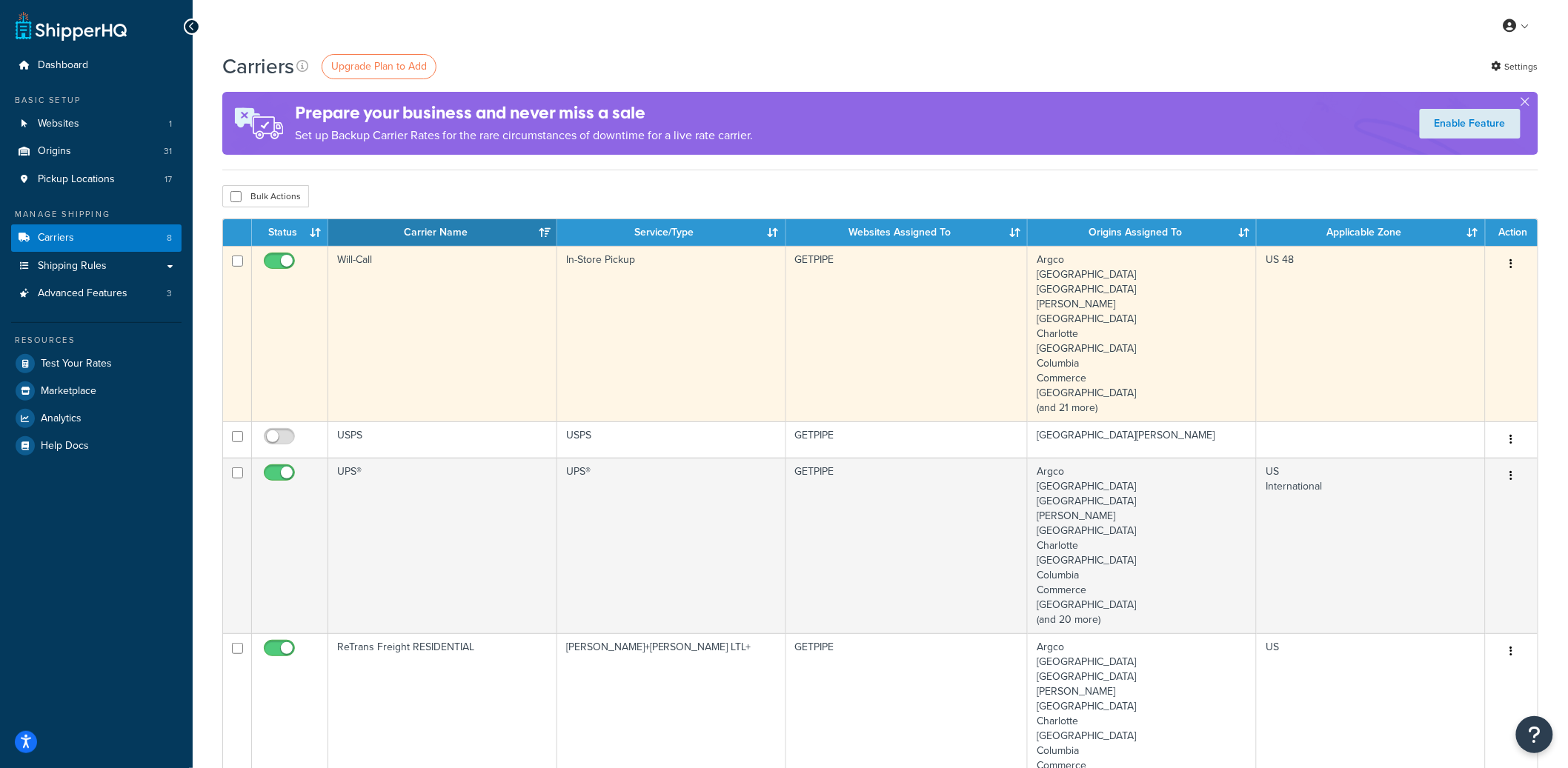
click at [553, 346] on td "Will-Call" at bounding box center [442, 334] width 229 height 176
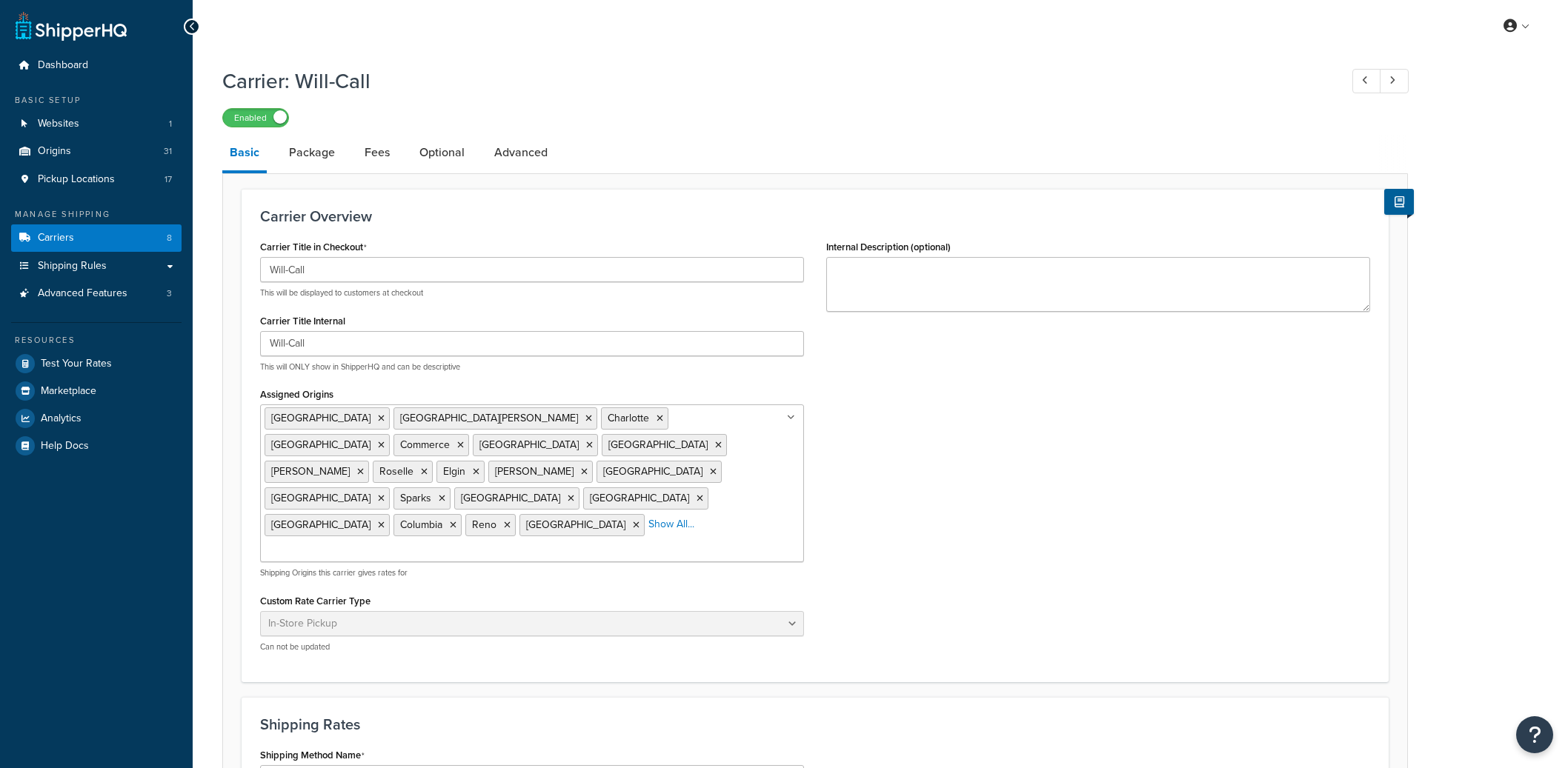
select select "pickup"
drag, startPoint x: 73, startPoint y: 237, endPoint x: 103, endPoint y: 224, distance: 32.7
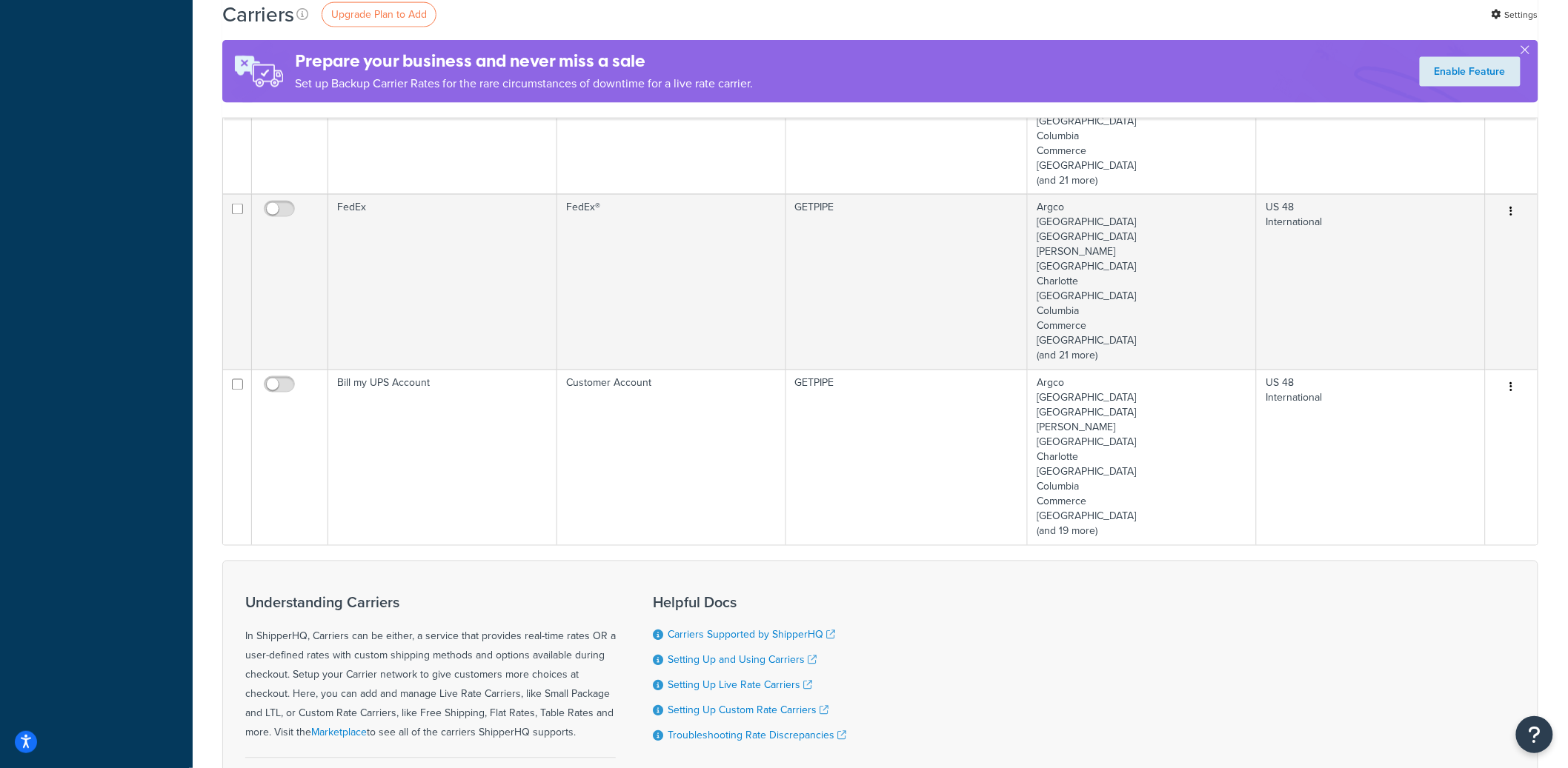
scroll to position [395, 0]
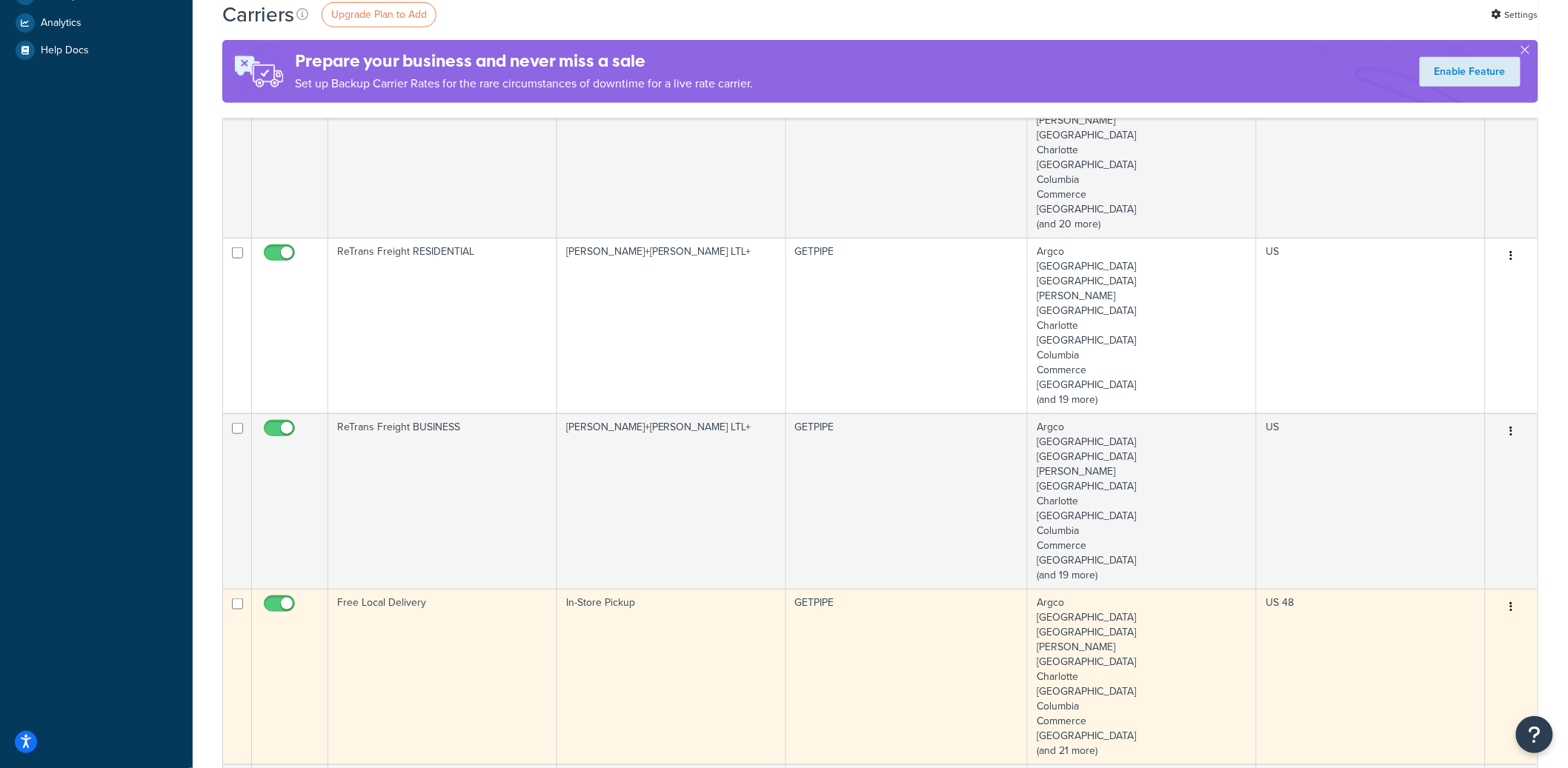
click at [466, 620] on td "Free Local Delivery" at bounding box center [442, 677] width 229 height 176
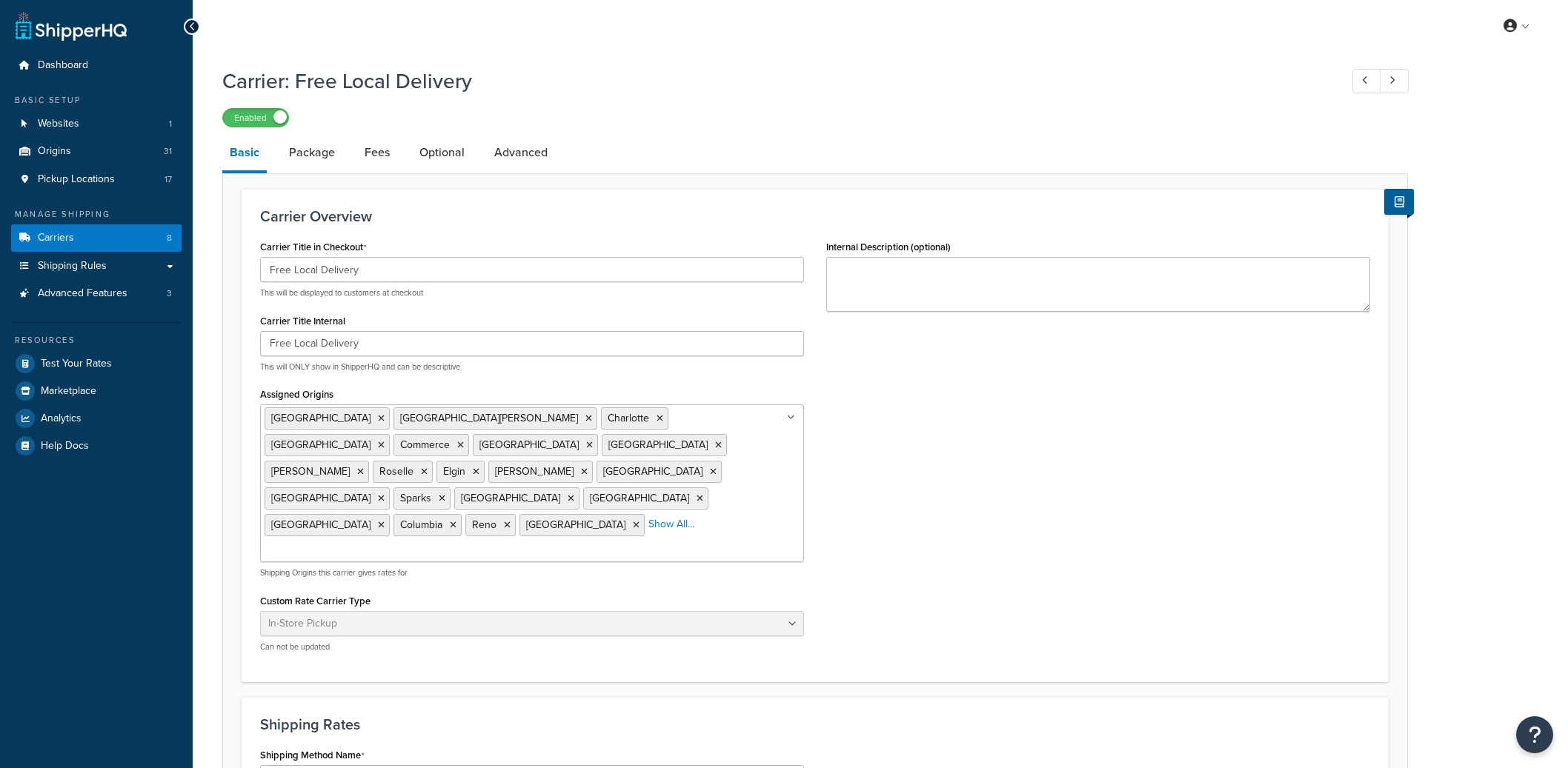
select select "pickup"
click at [457, 142] on link "Optional" at bounding box center [442, 152] width 60 height 35
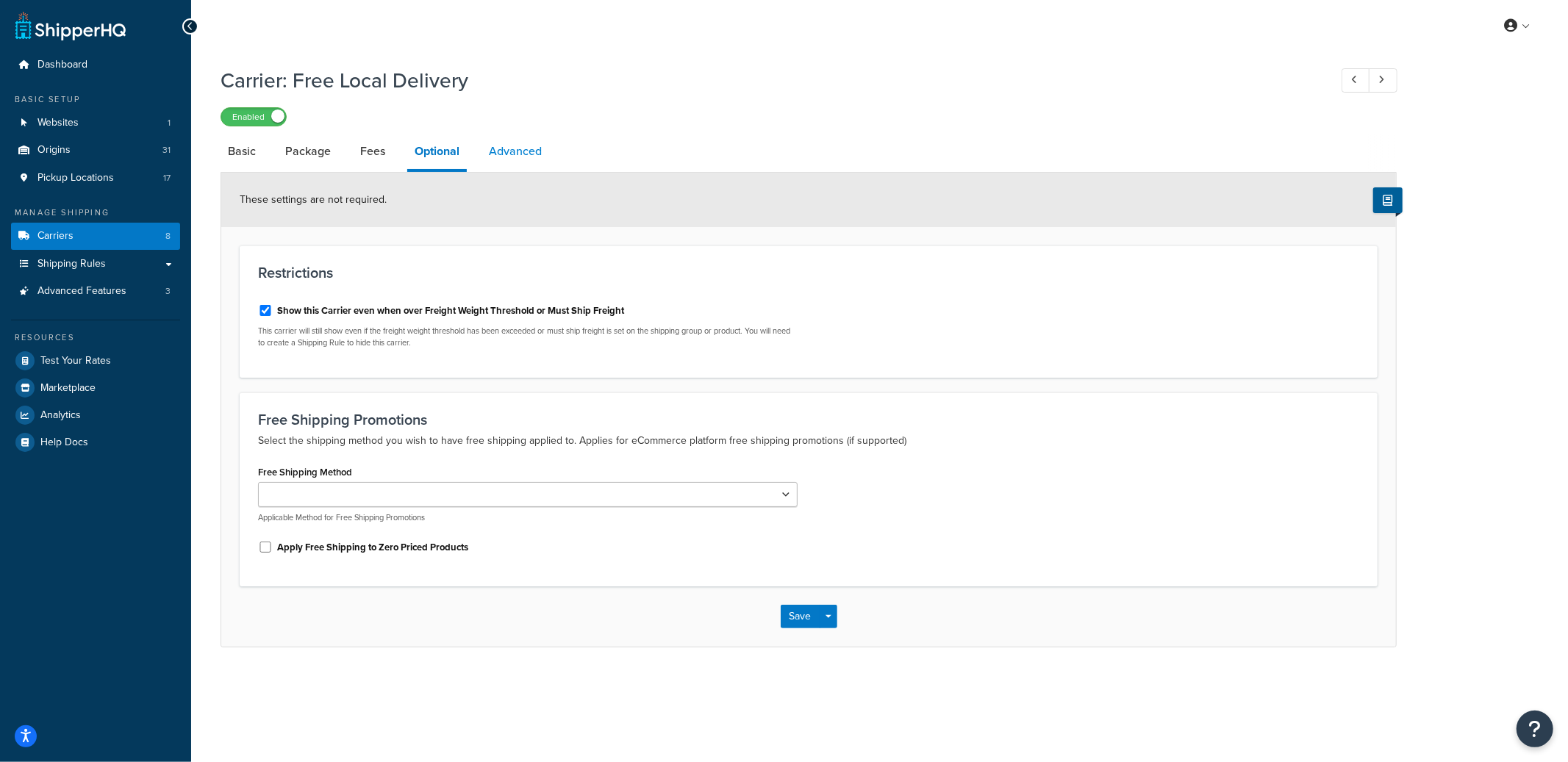
click at [494, 150] on link "Advanced" at bounding box center [515, 151] width 68 height 35
select select "false"
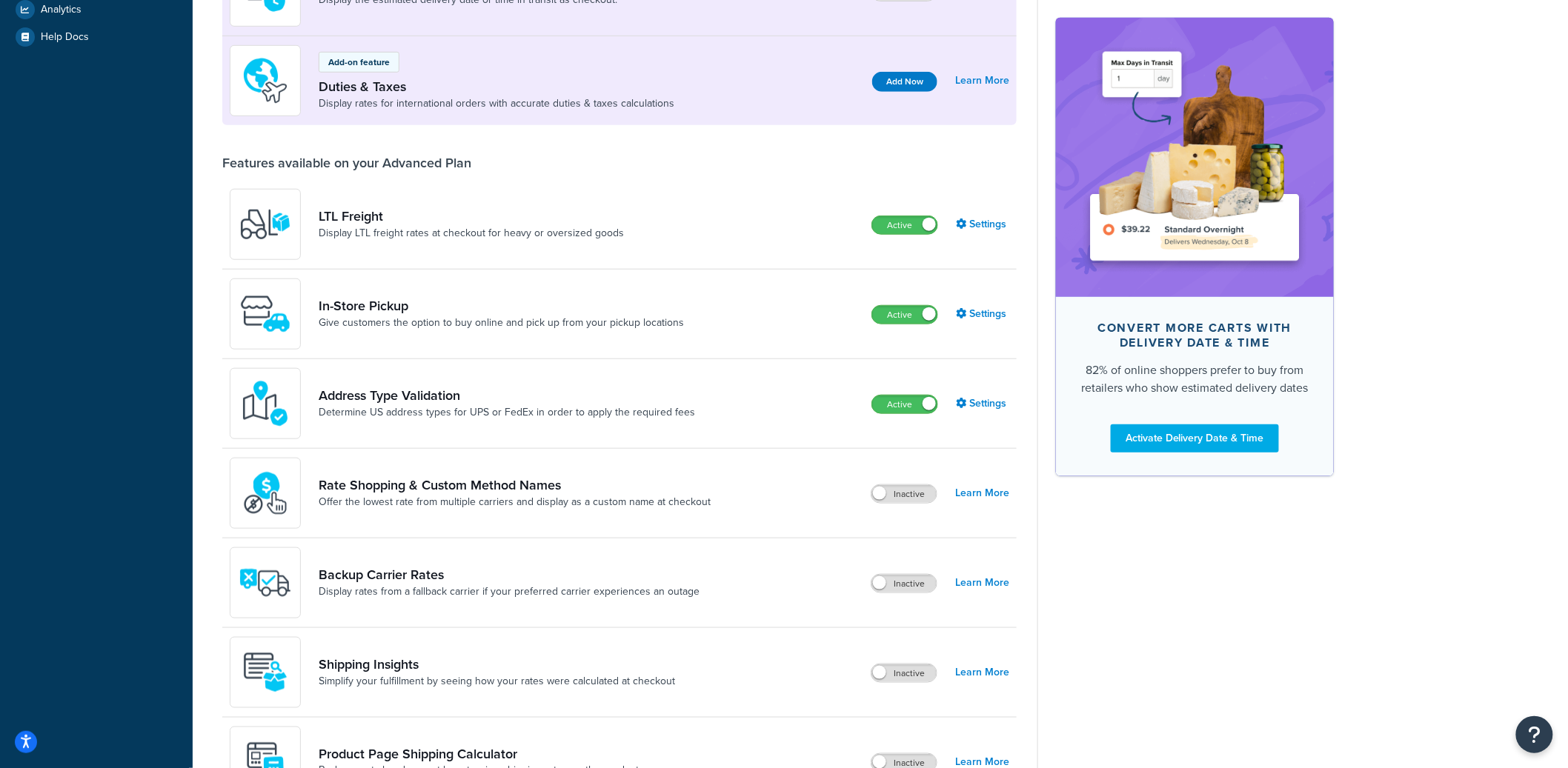
scroll to position [411, 0]
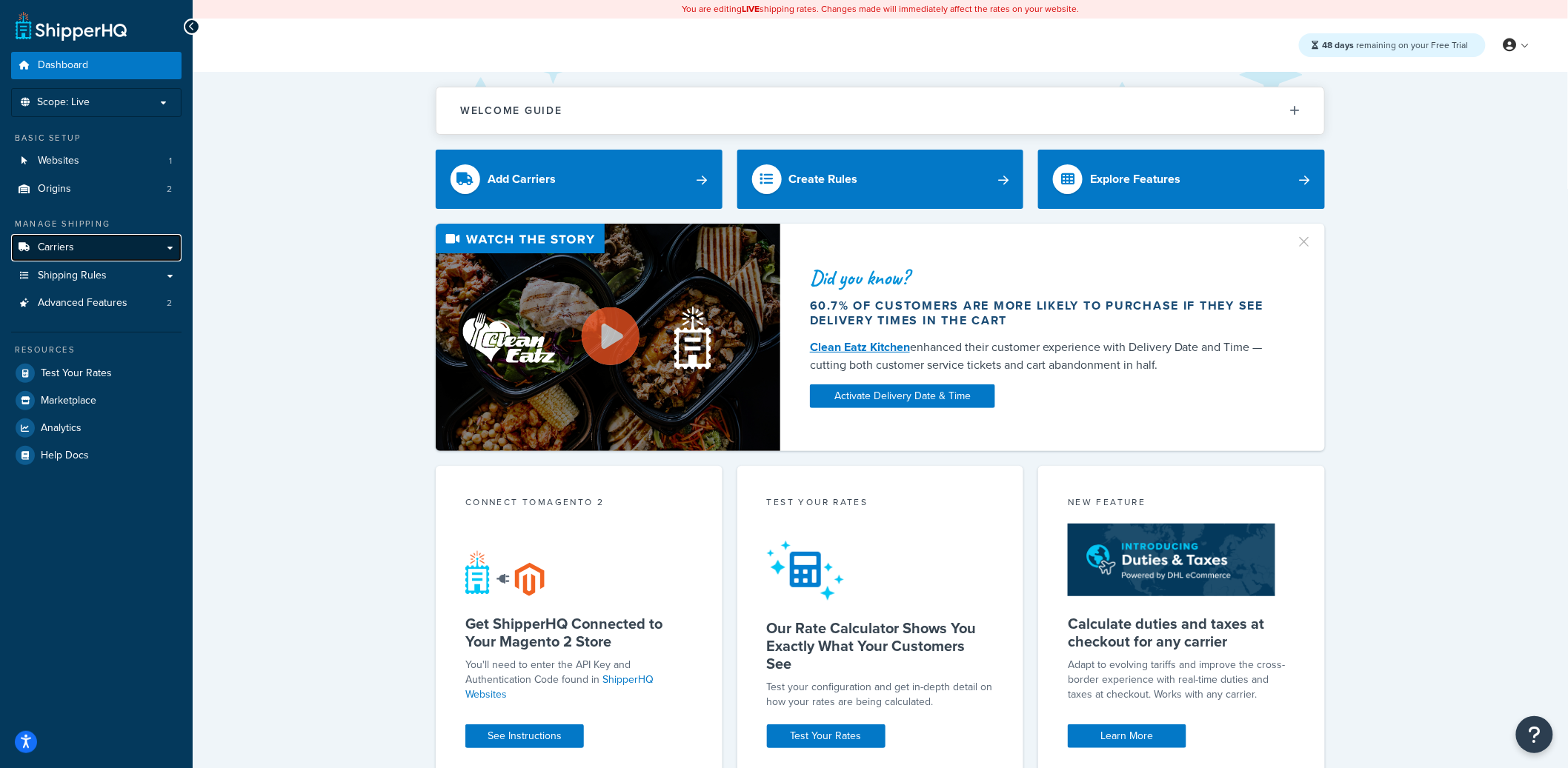
click at [137, 252] on link "Carriers" at bounding box center [96, 248] width 171 height 28
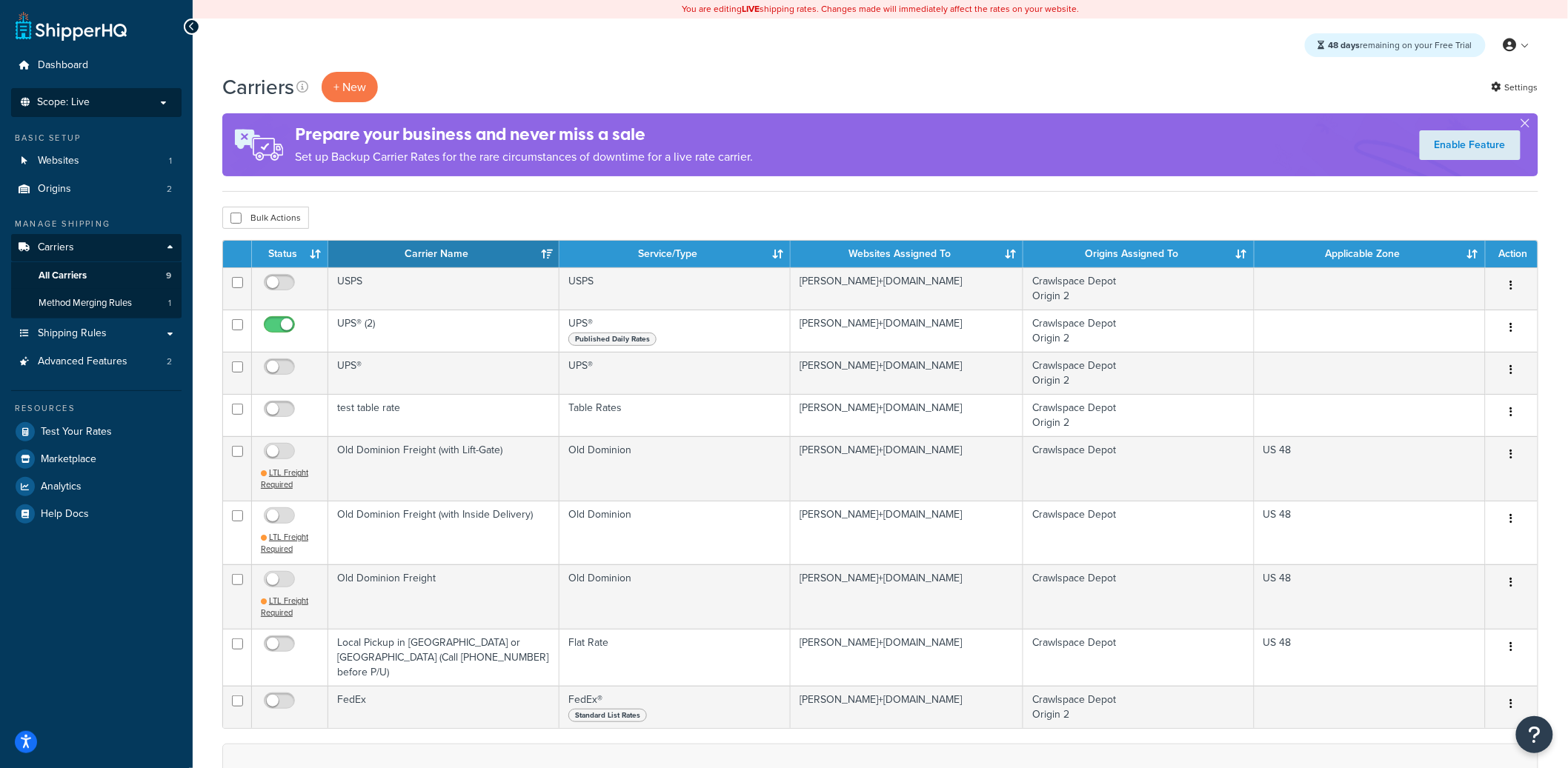
click at [138, 112] on li "Scope: Live Development Integration Test" at bounding box center [96, 103] width 171 height 29
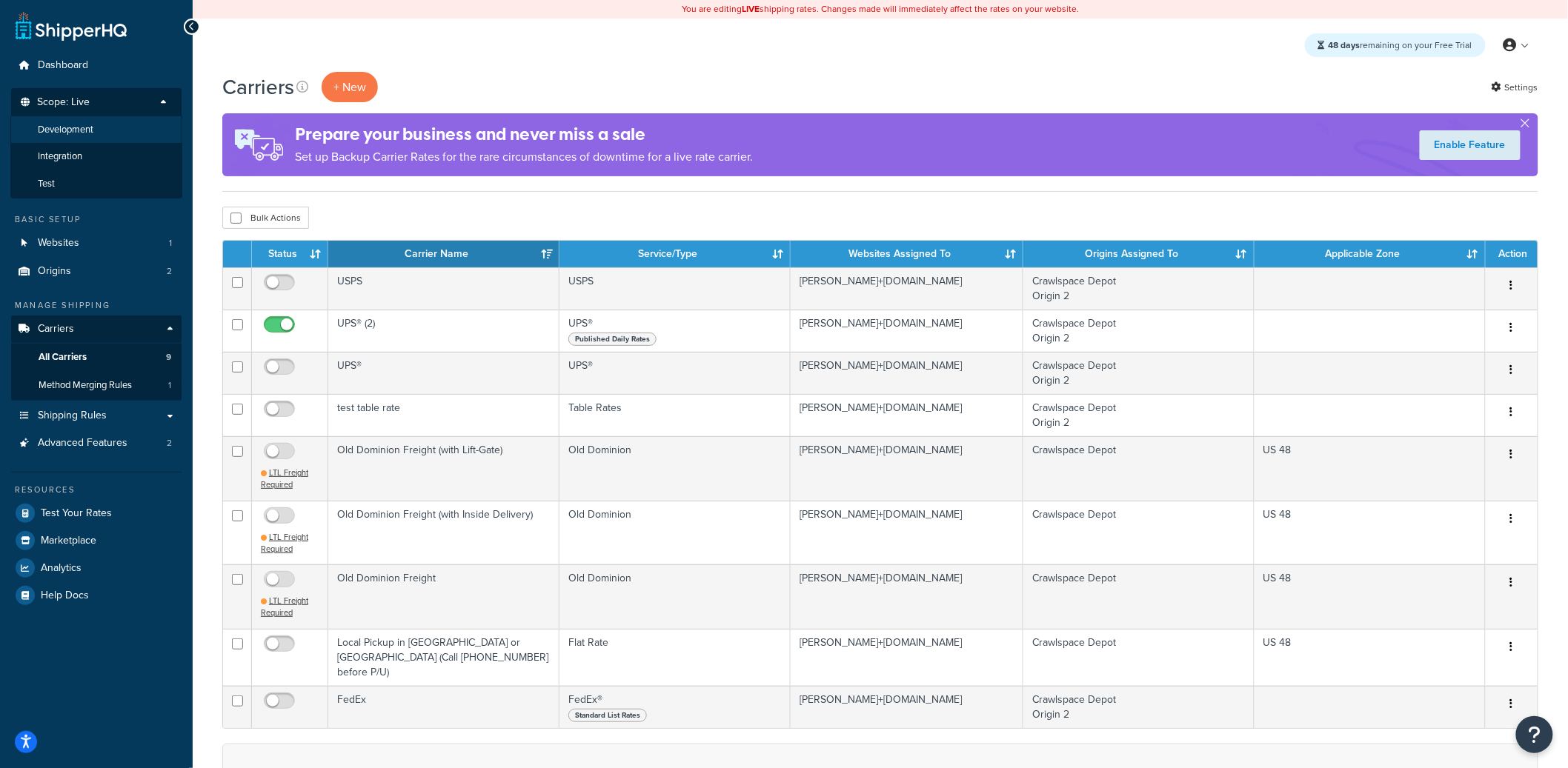
click at [132, 124] on li "Development" at bounding box center [96, 130] width 172 height 28
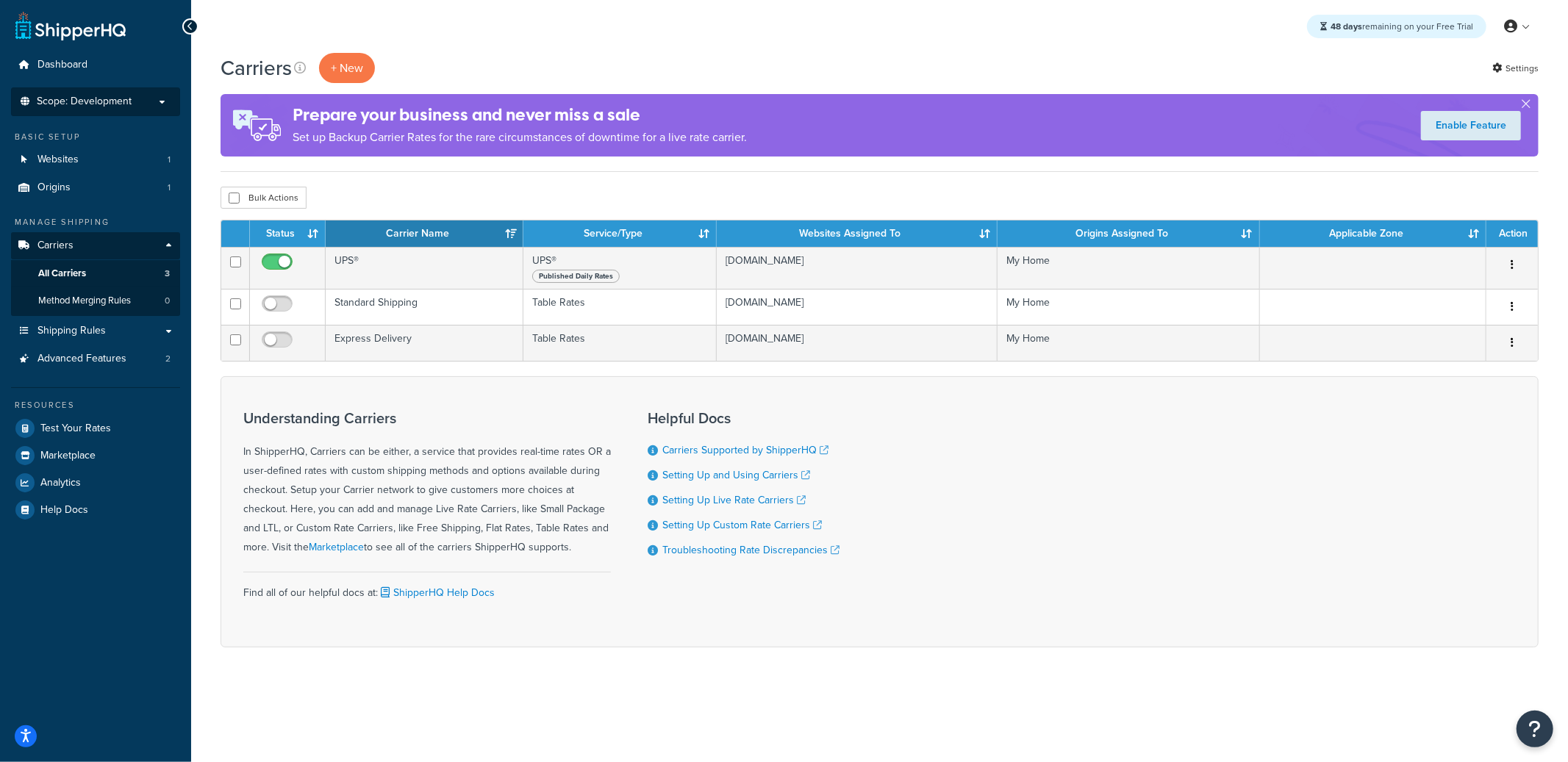
click at [134, 112] on li "Scope: Development Live Integration Test" at bounding box center [96, 102] width 169 height 29
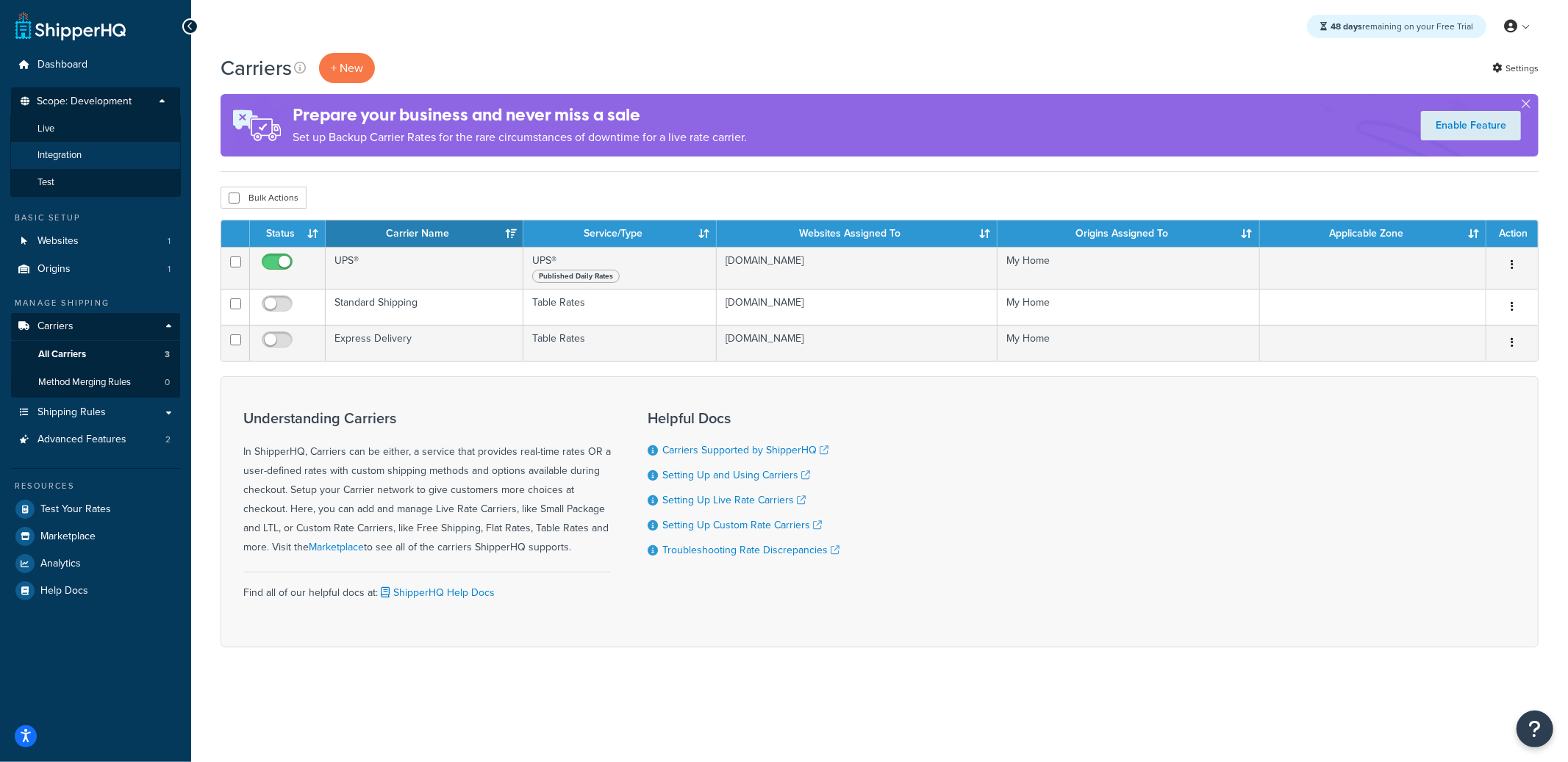
click at [109, 155] on li "Integration" at bounding box center [96, 156] width 171 height 27
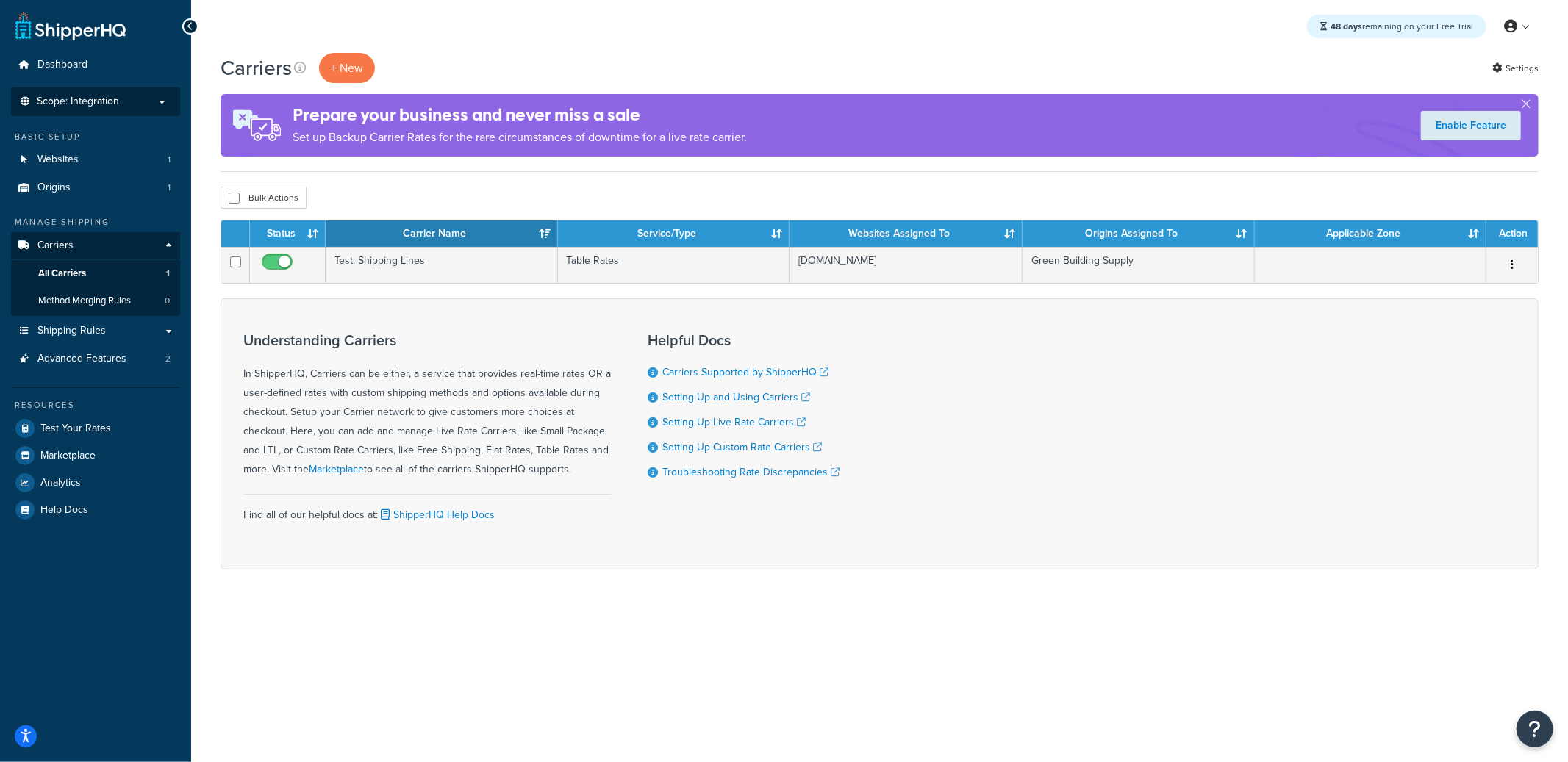
click at [128, 106] on p "Scope: Integration" at bounding box center [95, 102] width 156 height 12
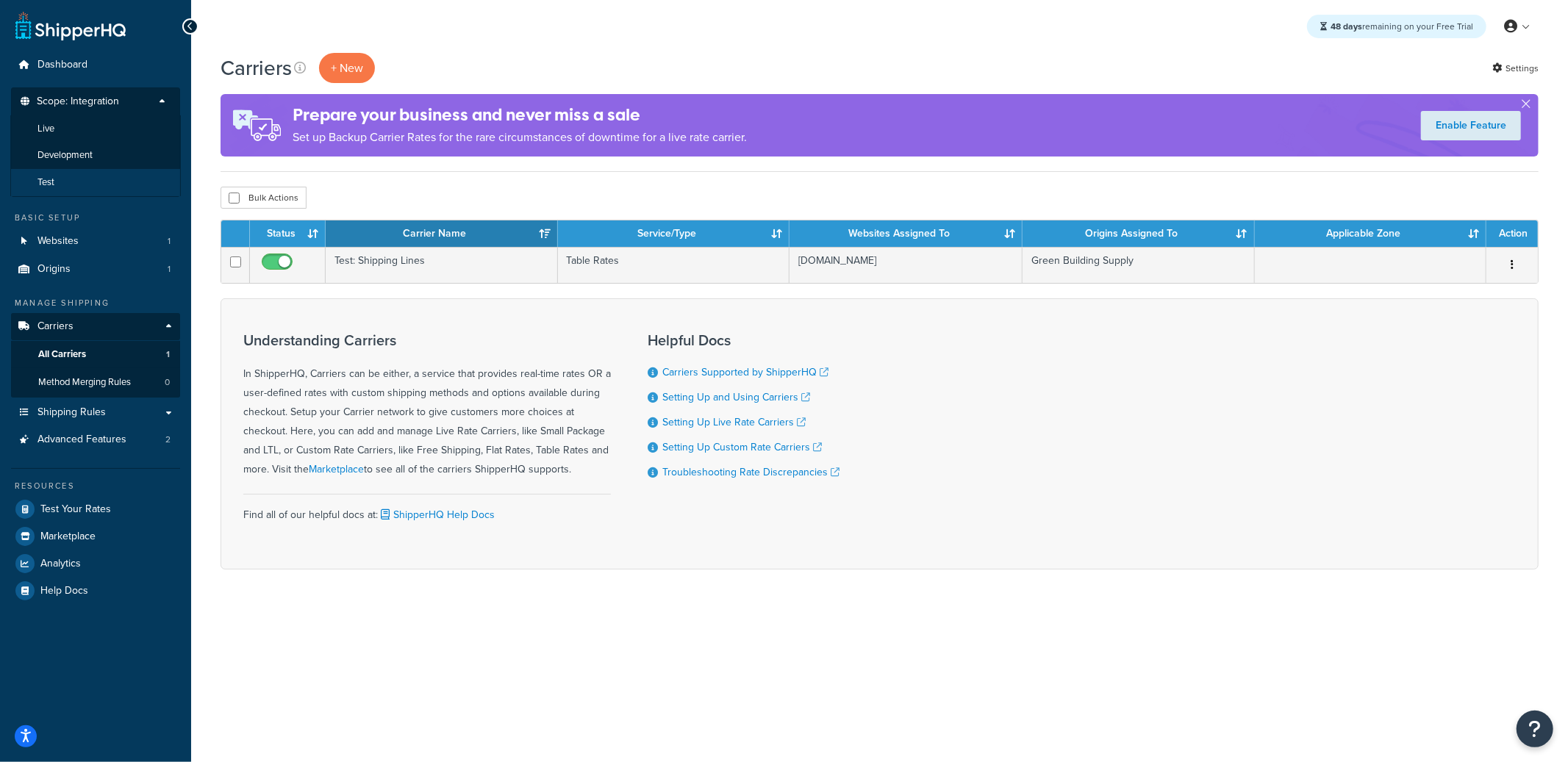
click at [91, 179] on li "Test" at bounding box center [96, 183] width 171 height 27
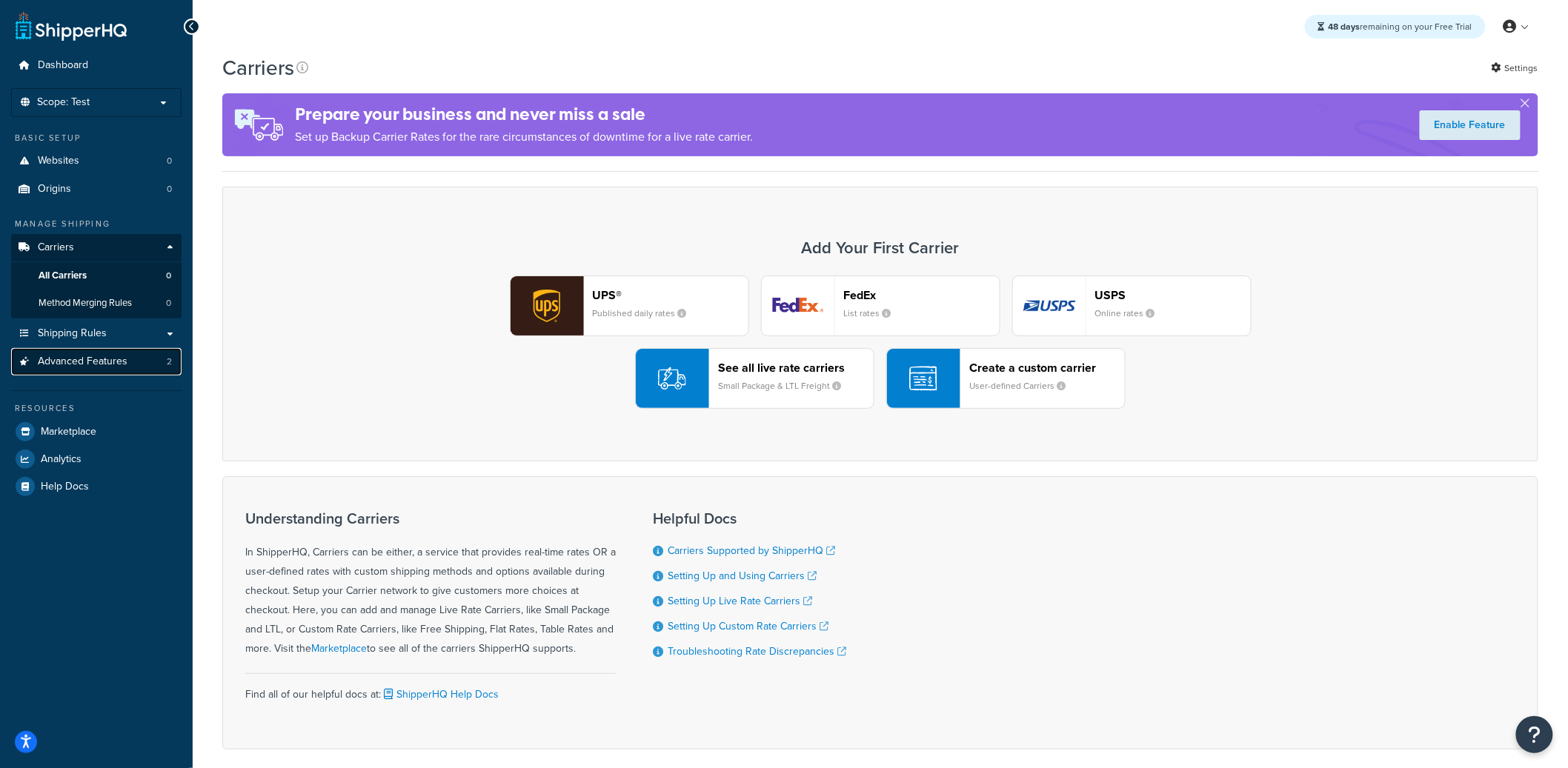
click at [147, 366] on link "Advanced Features 2" at bounding box center [96, 362] width 171 height 28
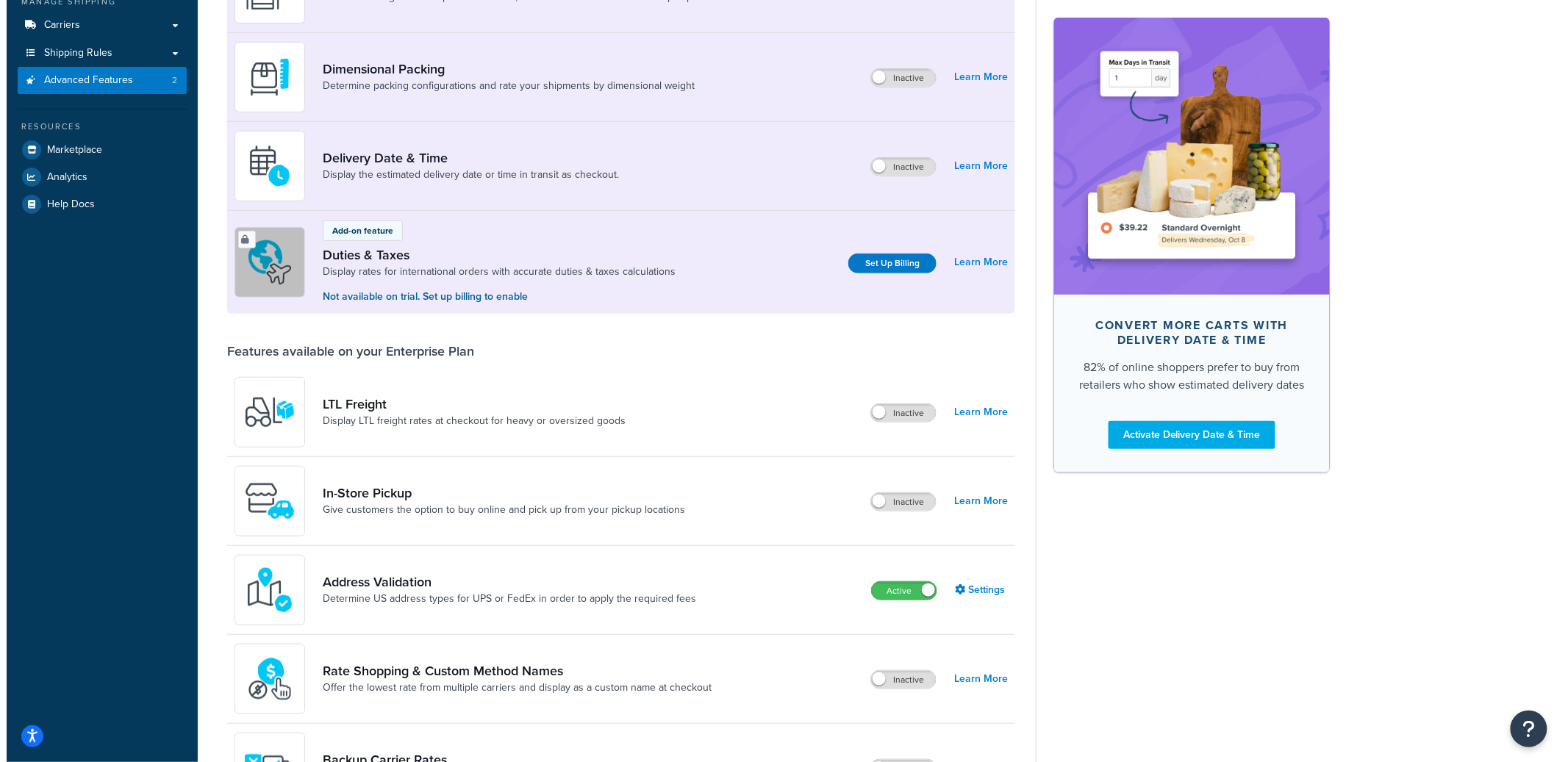
scroll to position [285, 0]
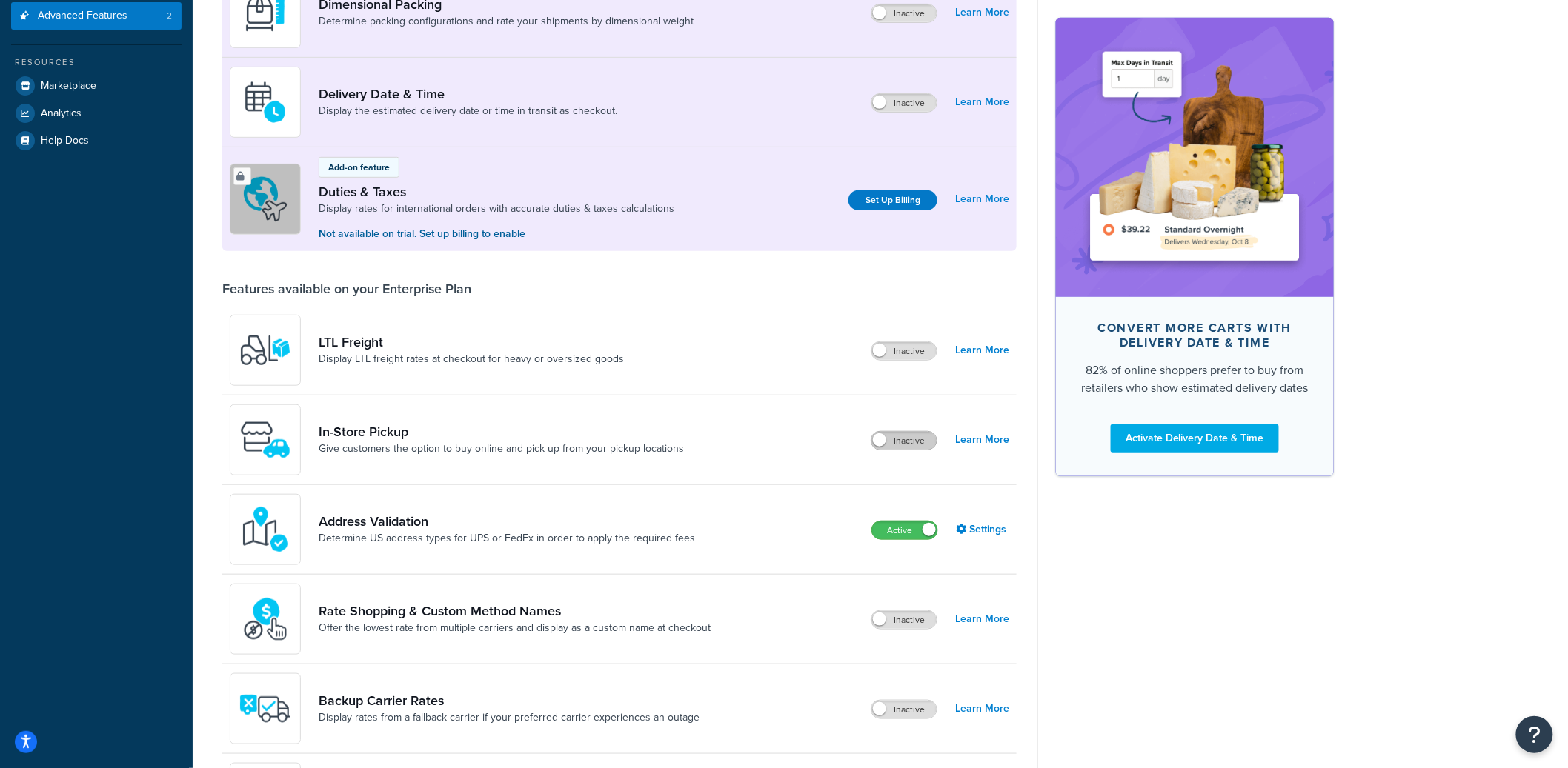
click at [904, 438] on label "Inactive" at bounding box center [904, 441] width 65 height 18
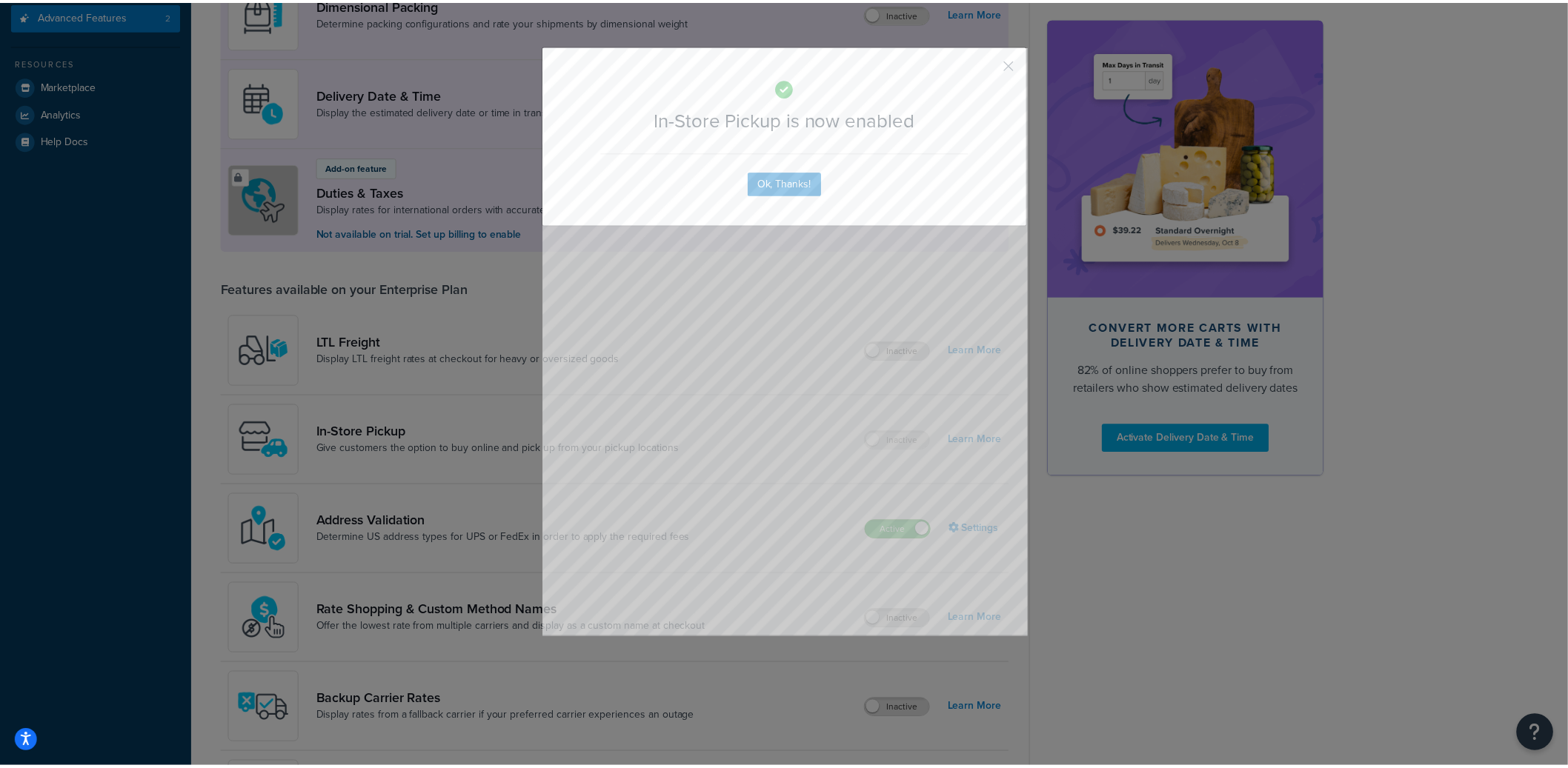
scroll to position [316, 0]
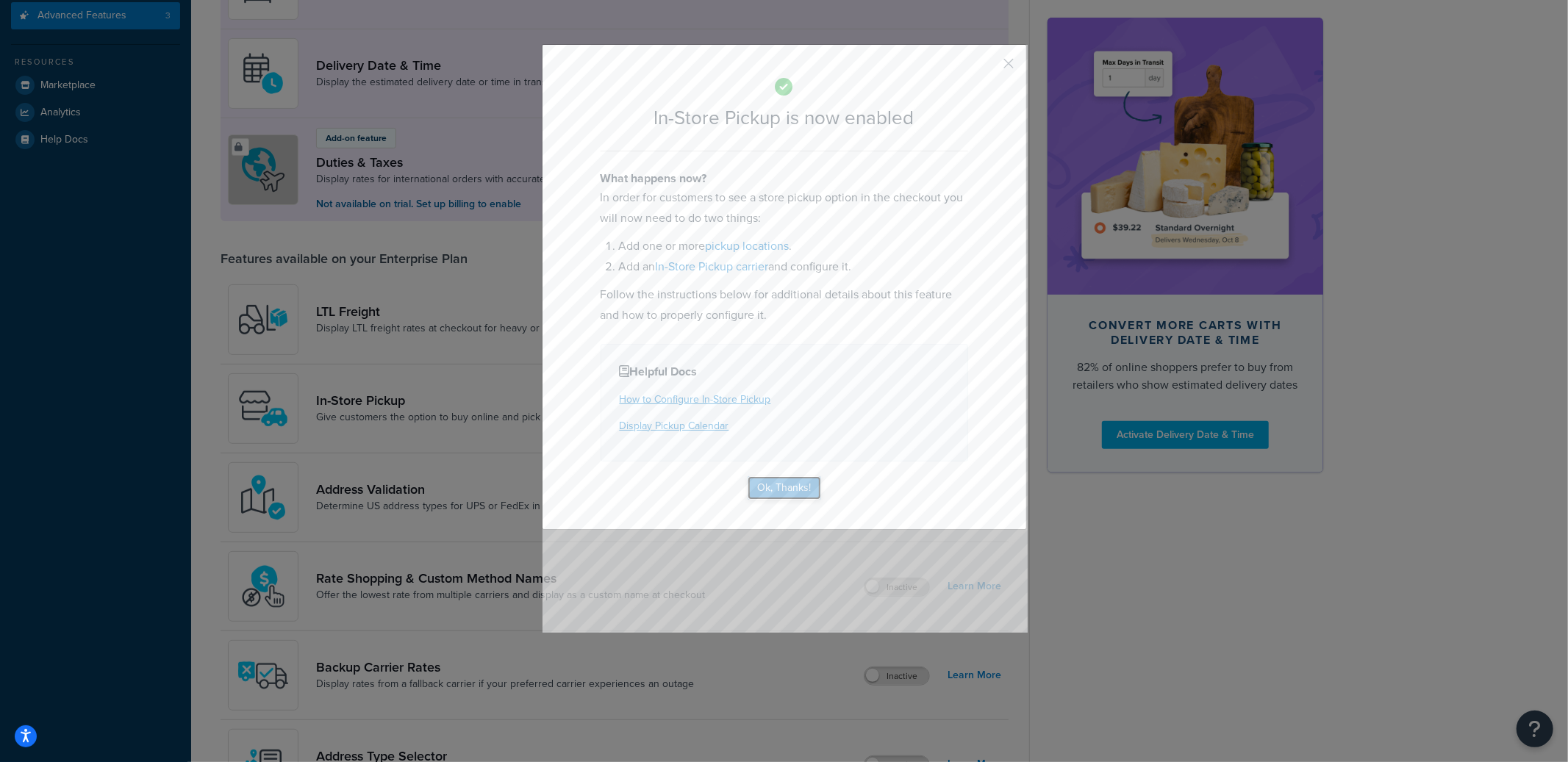
click at [760, 486] on button "Ok, Thanks!" at bounding box center [784, 487] width 74 height 24
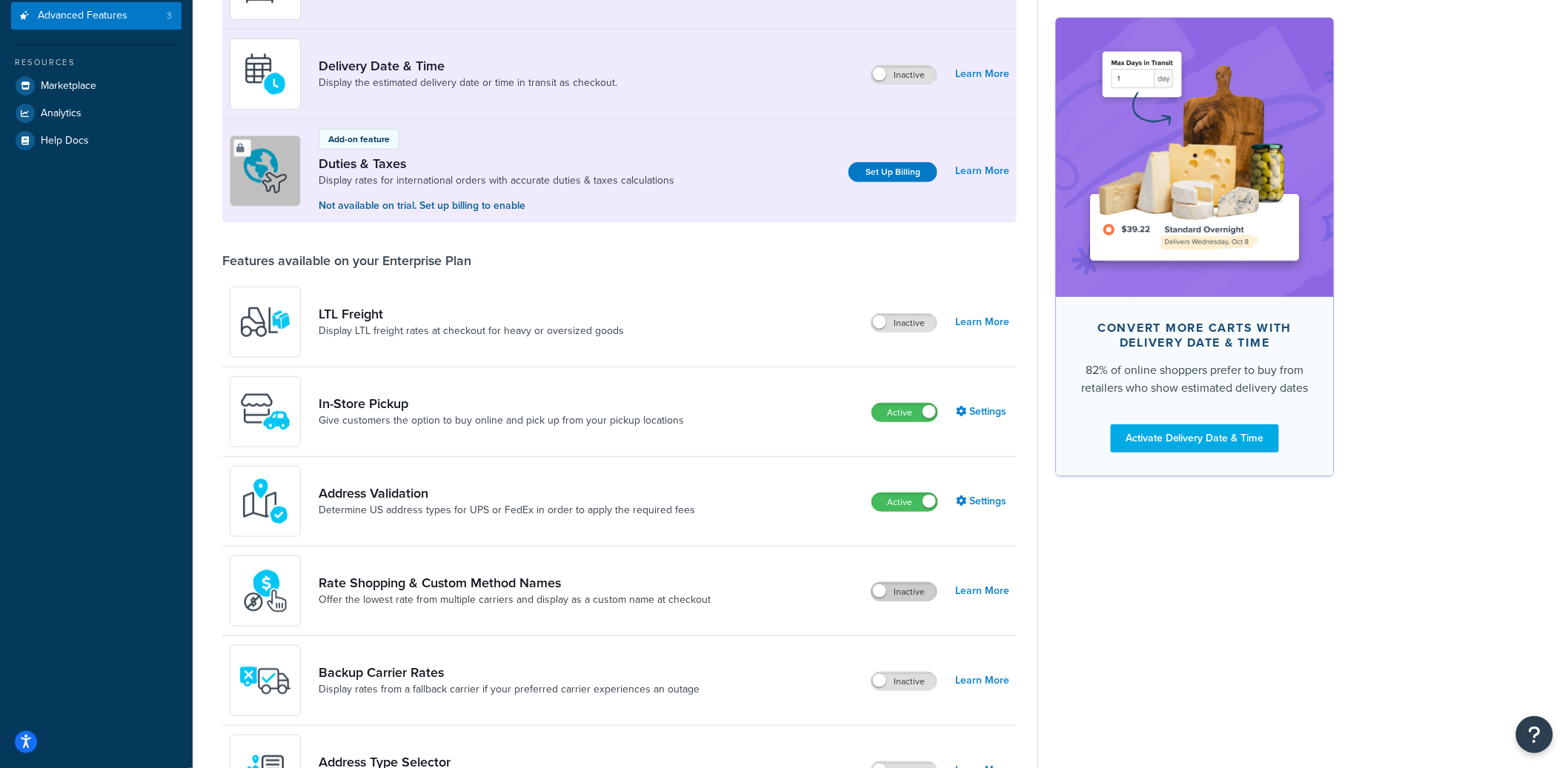
click at [913, 592] on label "Inactive" at bounding box center [904, 591] width 65 height 18
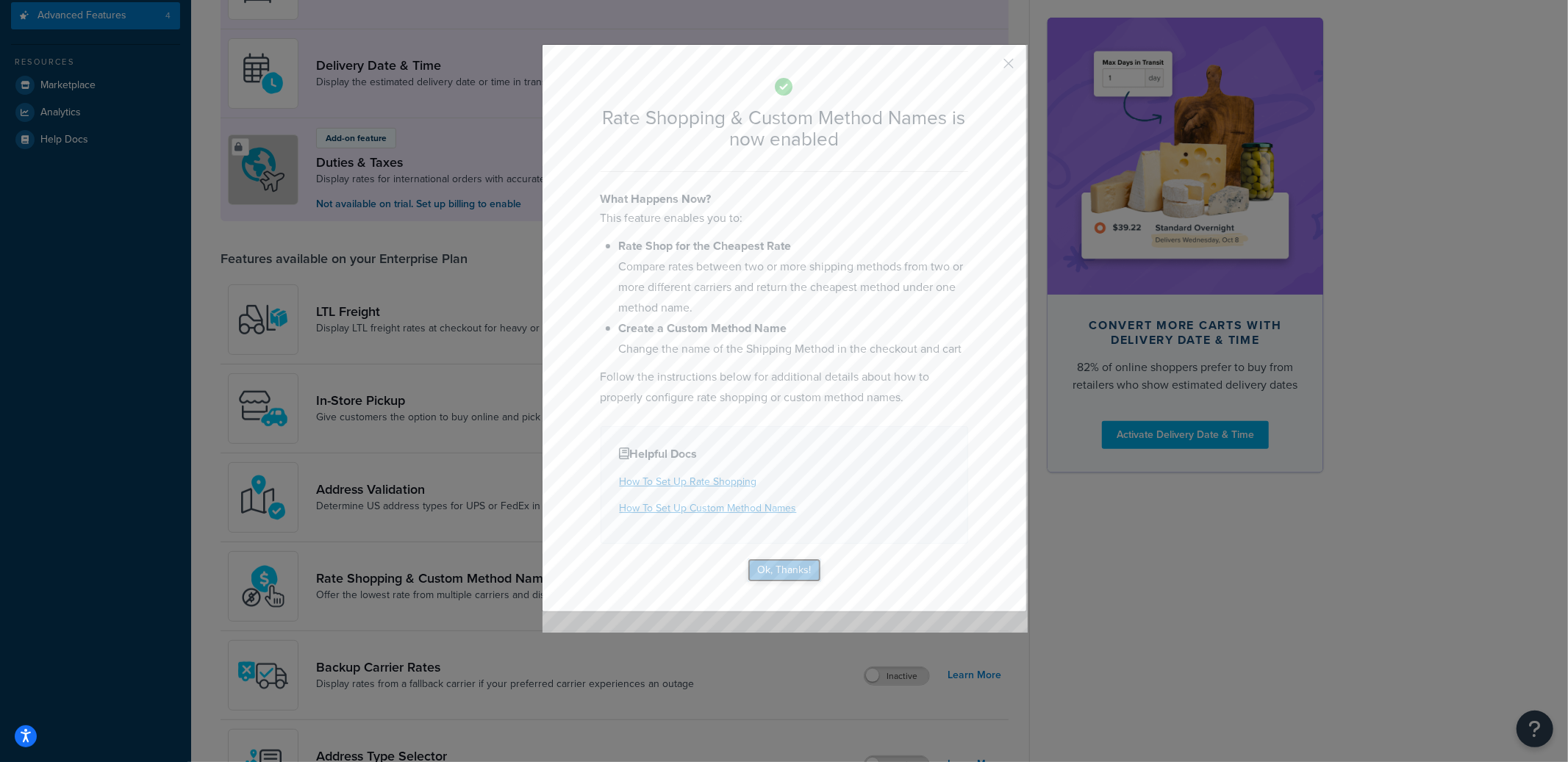
click at [765, 567] on button "Ok, Thanks!" at bounding box center [784, 570] width 74 height 24
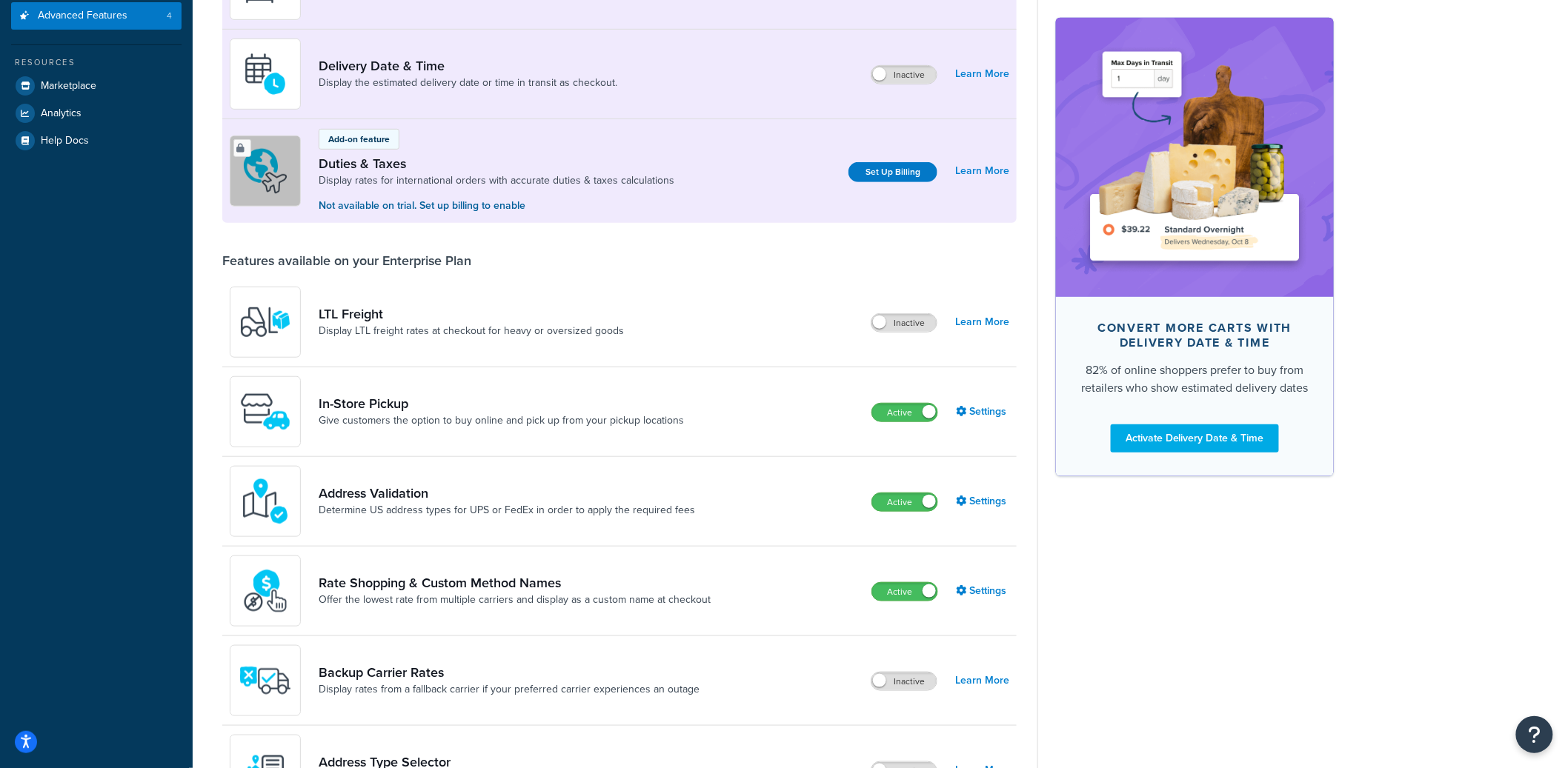
click at [953, 585] on div "Active Settings" at bounding box center [940, 591] width 138 height 21
click at [971, 591] on link "Settings" at bounding box center [983, 591] width 54 height 21
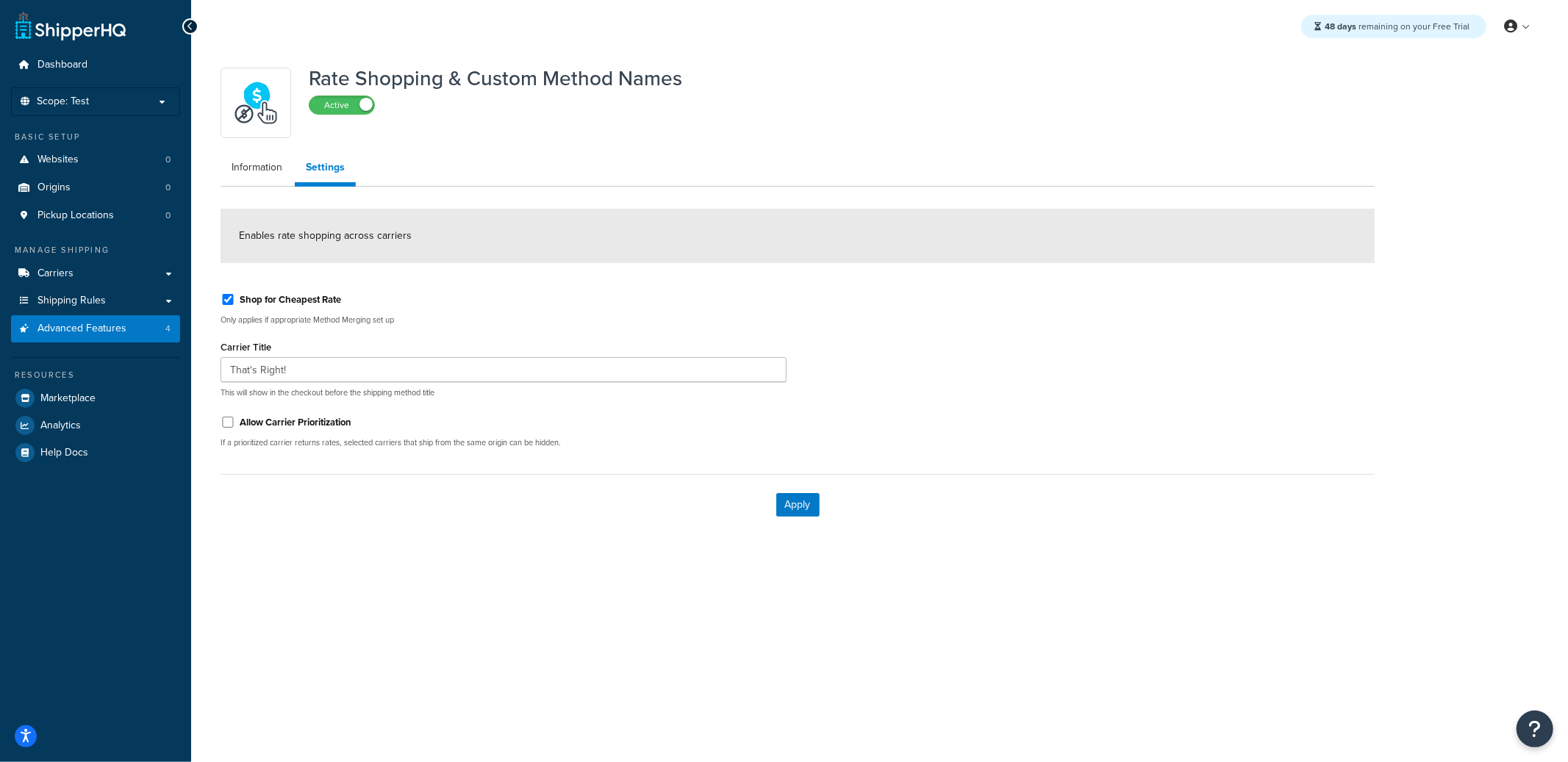
click at [261, 417] on label "Allow Carrier Prioritization" at bounding box center [295, 422] width 112 height 13
click at [235, 417] on input "Allow Carrier Prioritization" at bounding box center [228, 422] width 14 height 11
checkbox input "true"
click at [797, 502] on button "Apply" at bounding box center [798, 505] width 43 height 24
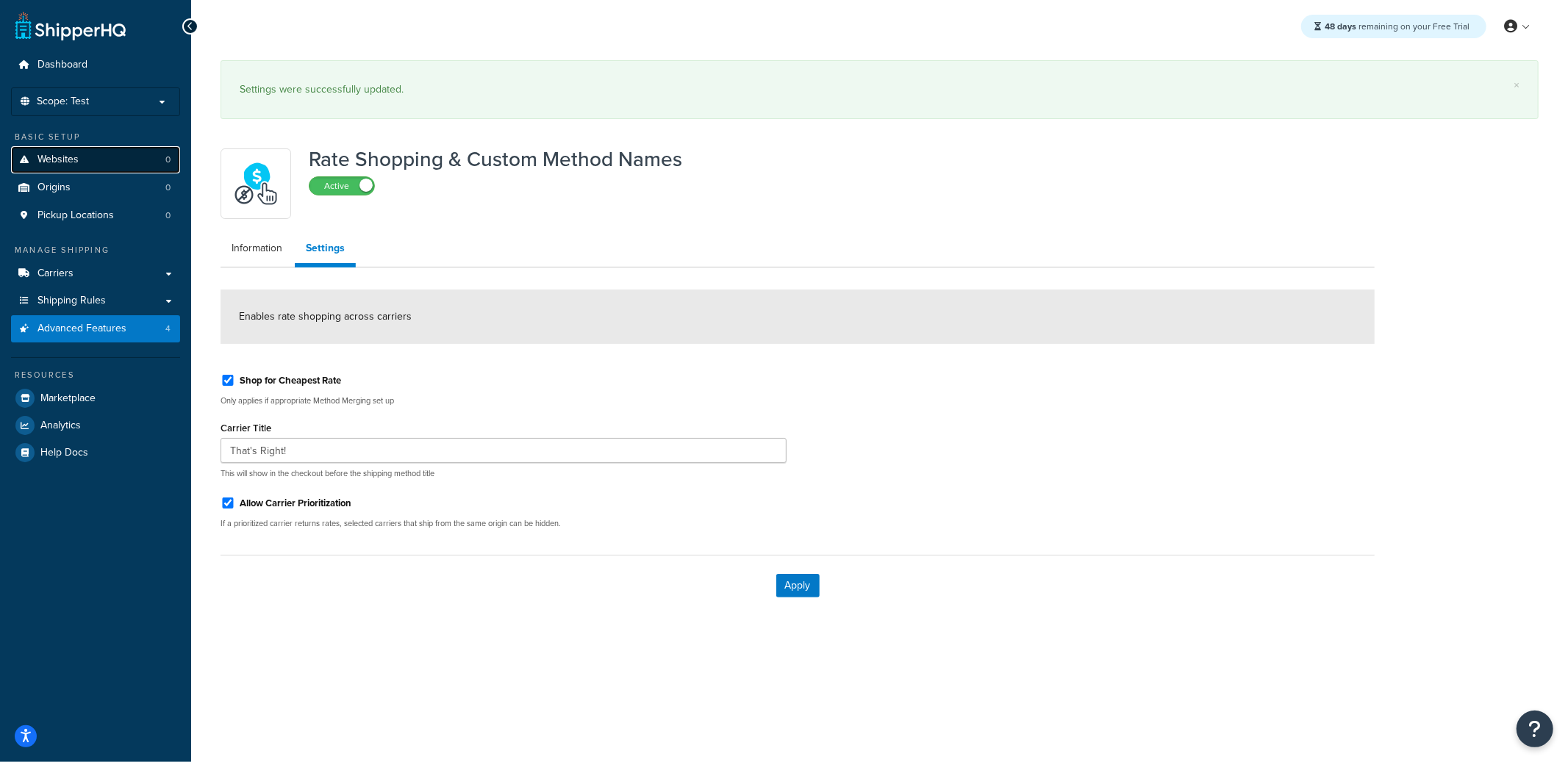
click at [120, 167] on link "Websites 0" at bounding box center [96, 160] width 169 height 27
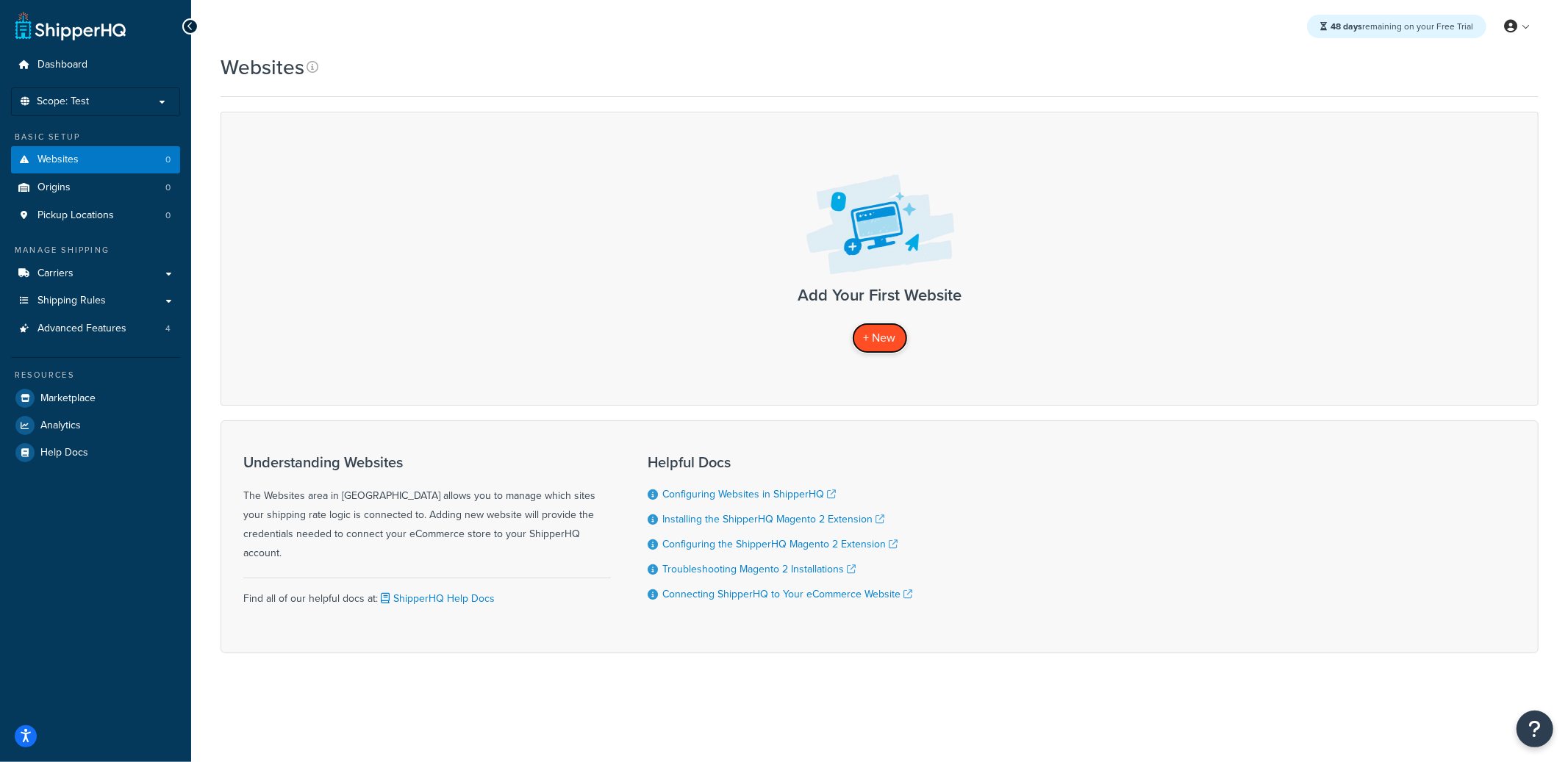
click at [880, 340] on span "+ New" at bounding box center [880, 338] width 33 height 17
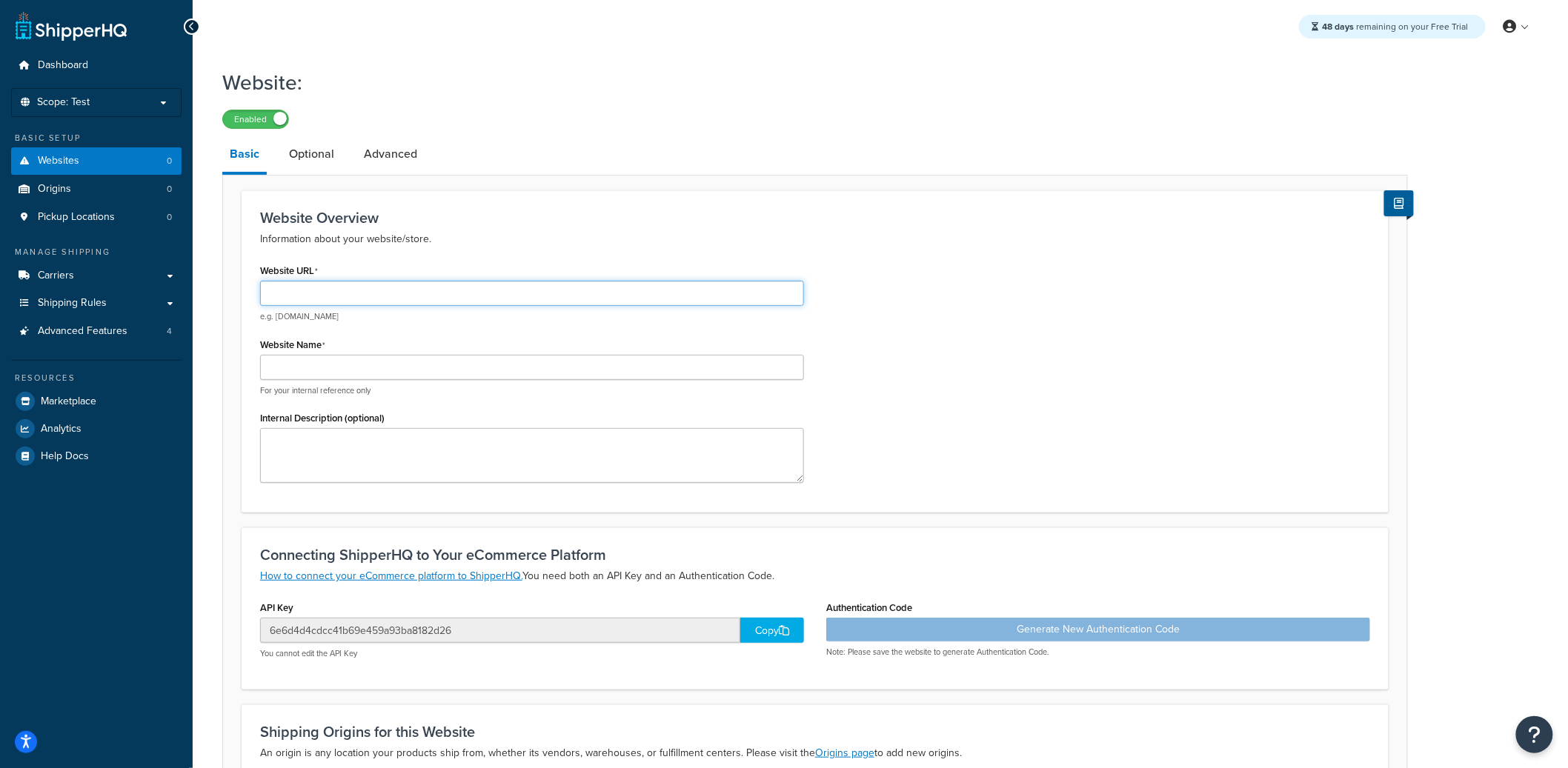
click at [403, 294] on input "Website URL" at bounding box center [532, 293] width 544 height 25
type input "f"
type input "testfake123.com"
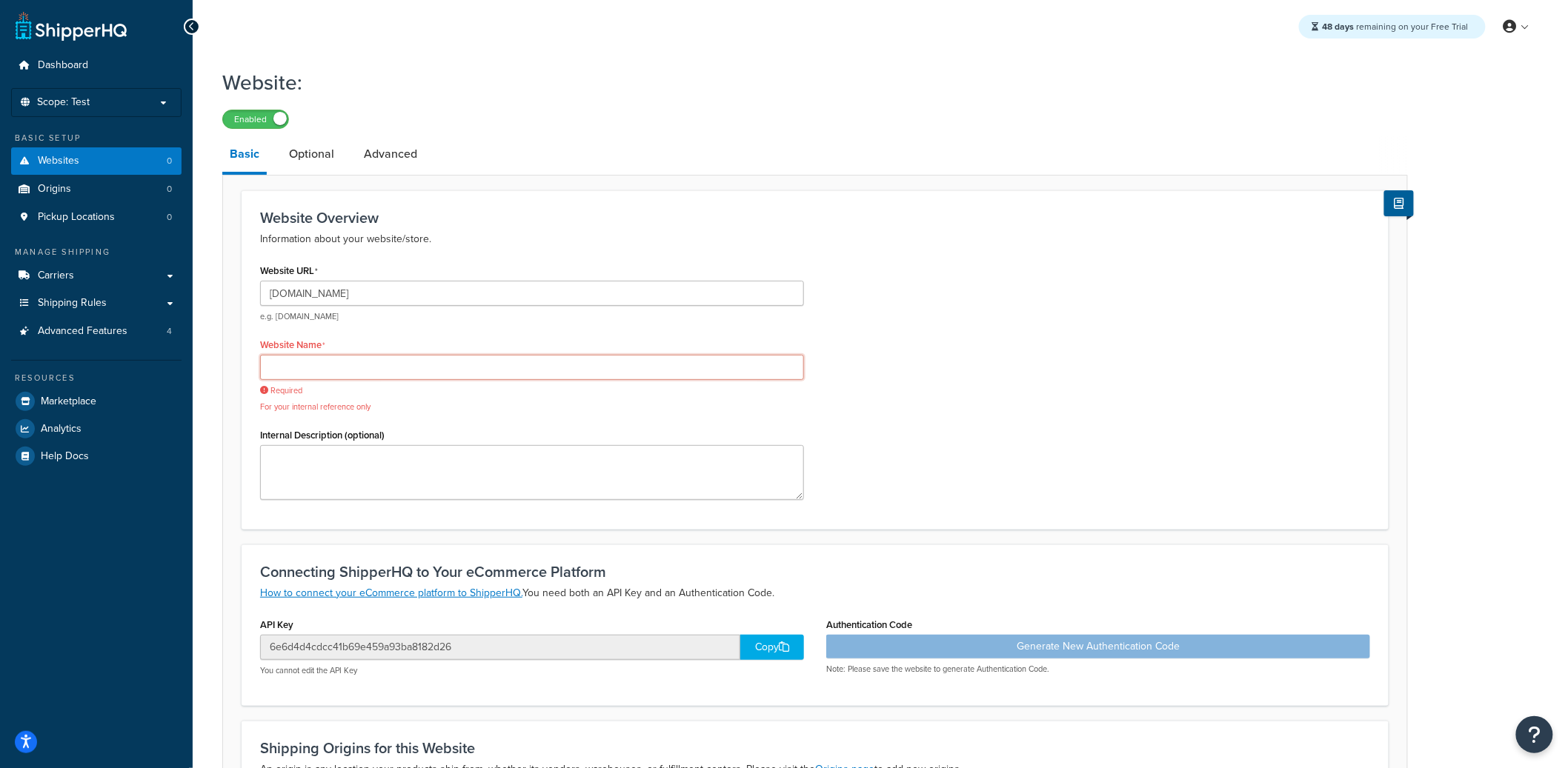
paste input "testfake123.com"
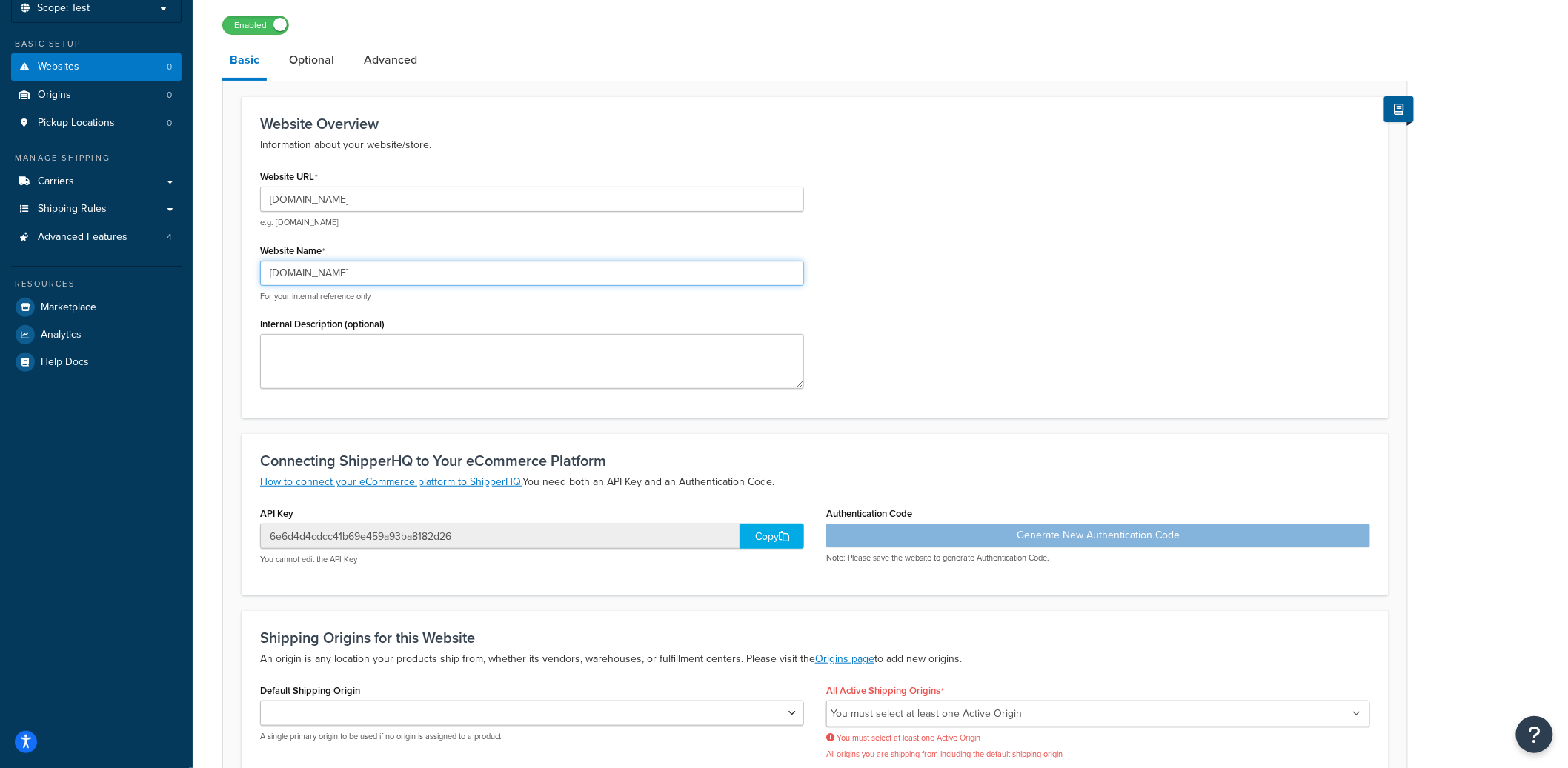
scroll to position [252, 0]
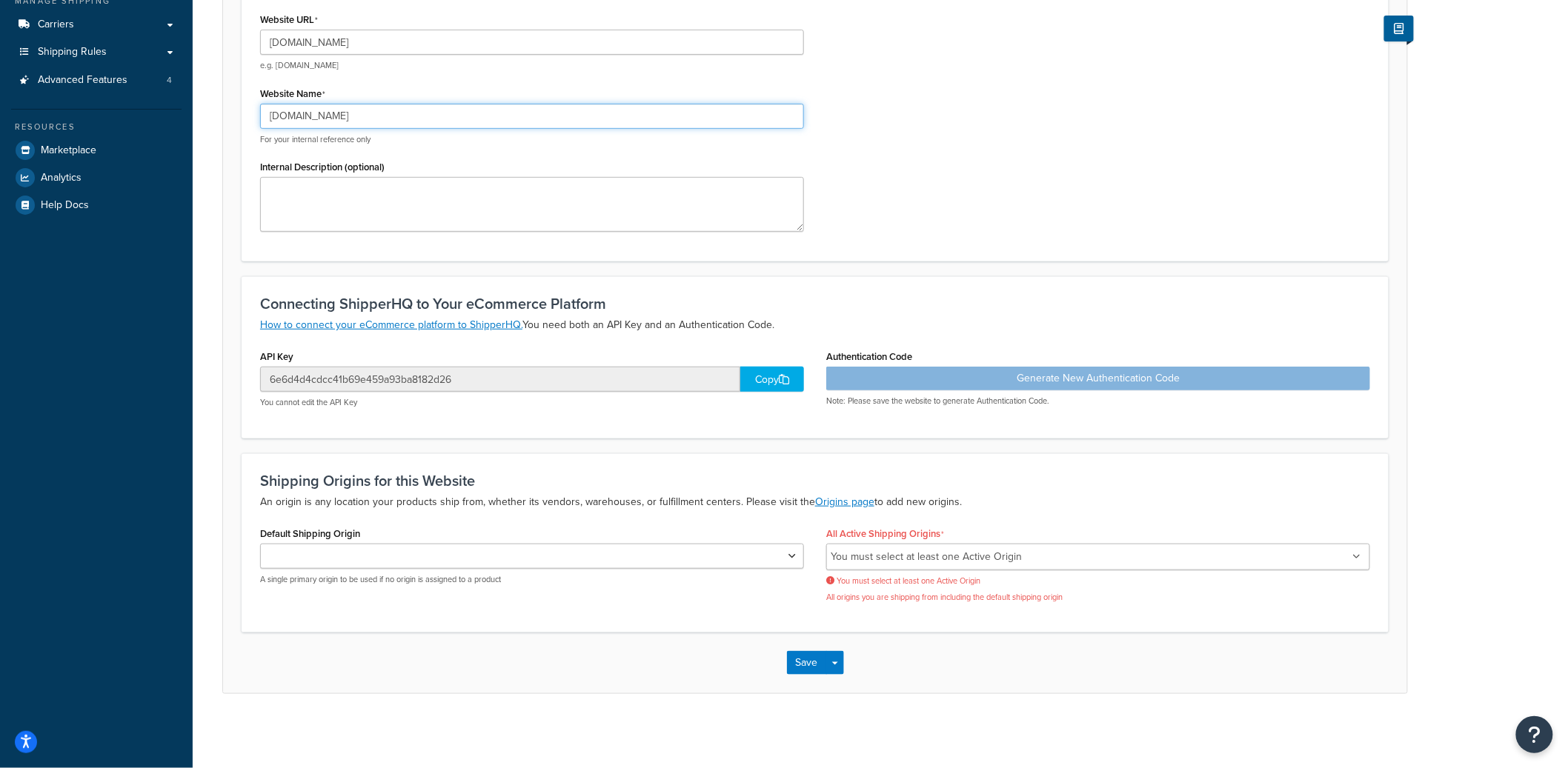
type input "testfake123.com"
click at [895, 558] on li "You must select at least one Active Origin" at bounding box center [927, 557] width 191 height 21
click at [803, 655] on button "Save" at bounding box center [807, 662] width 40 height 24
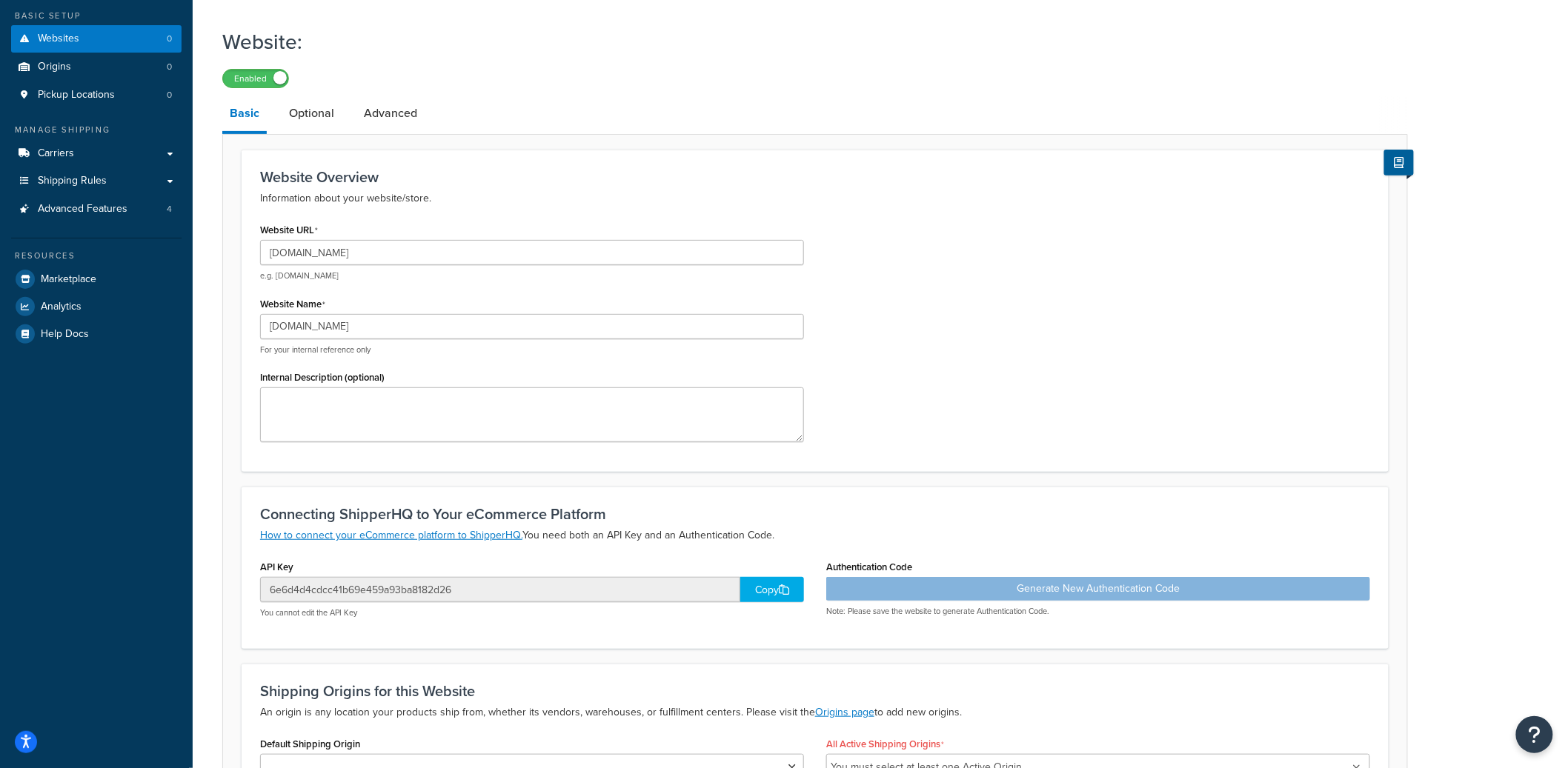
scroll to position [0, 0]
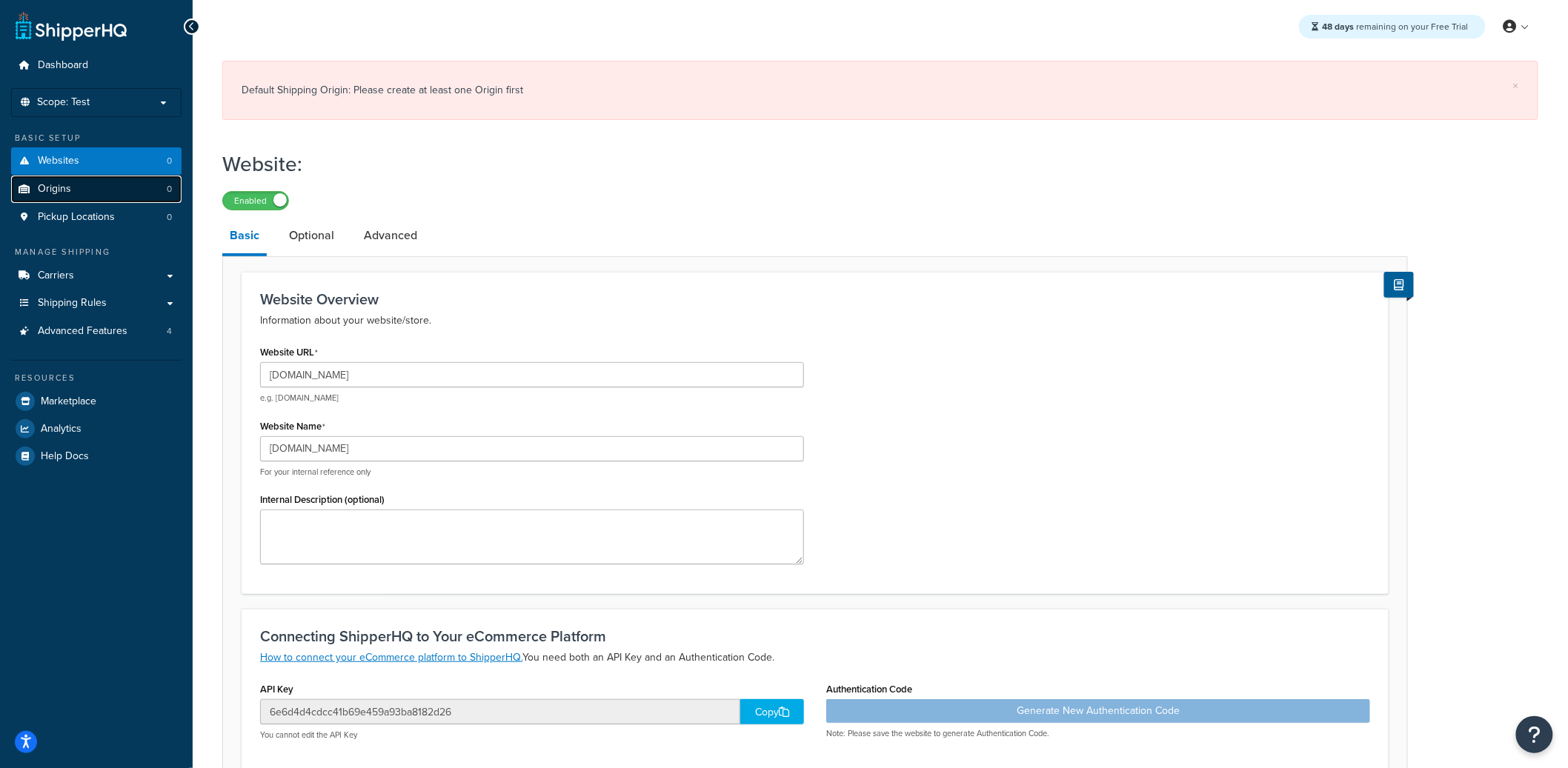
click at [92, 176] on link "Origins 0" at bounding box center [96, 190] width 171 height 28
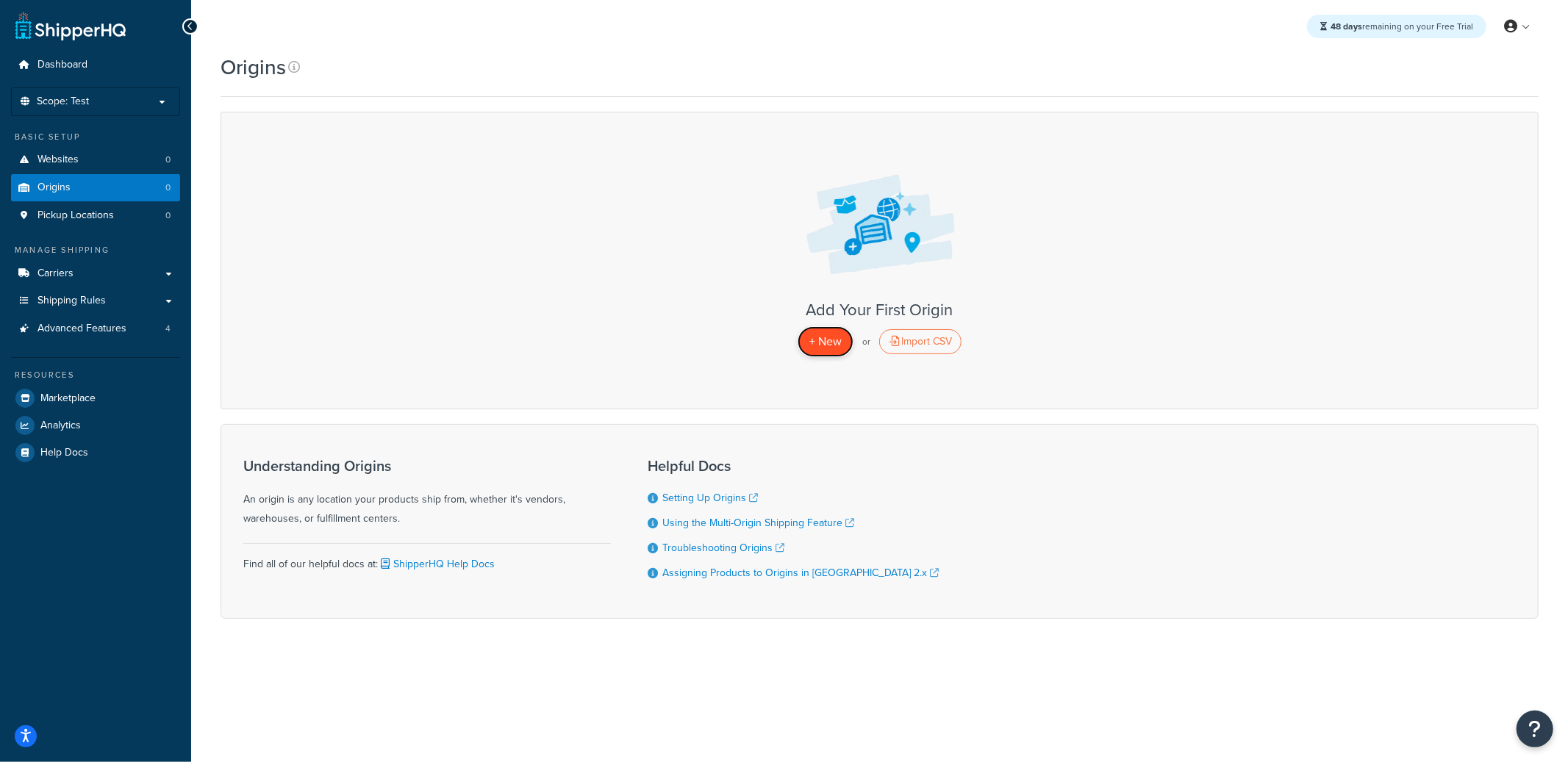
click at [809, 339] on span "+ New" at bounding box center [825, 342] width 33 height 17
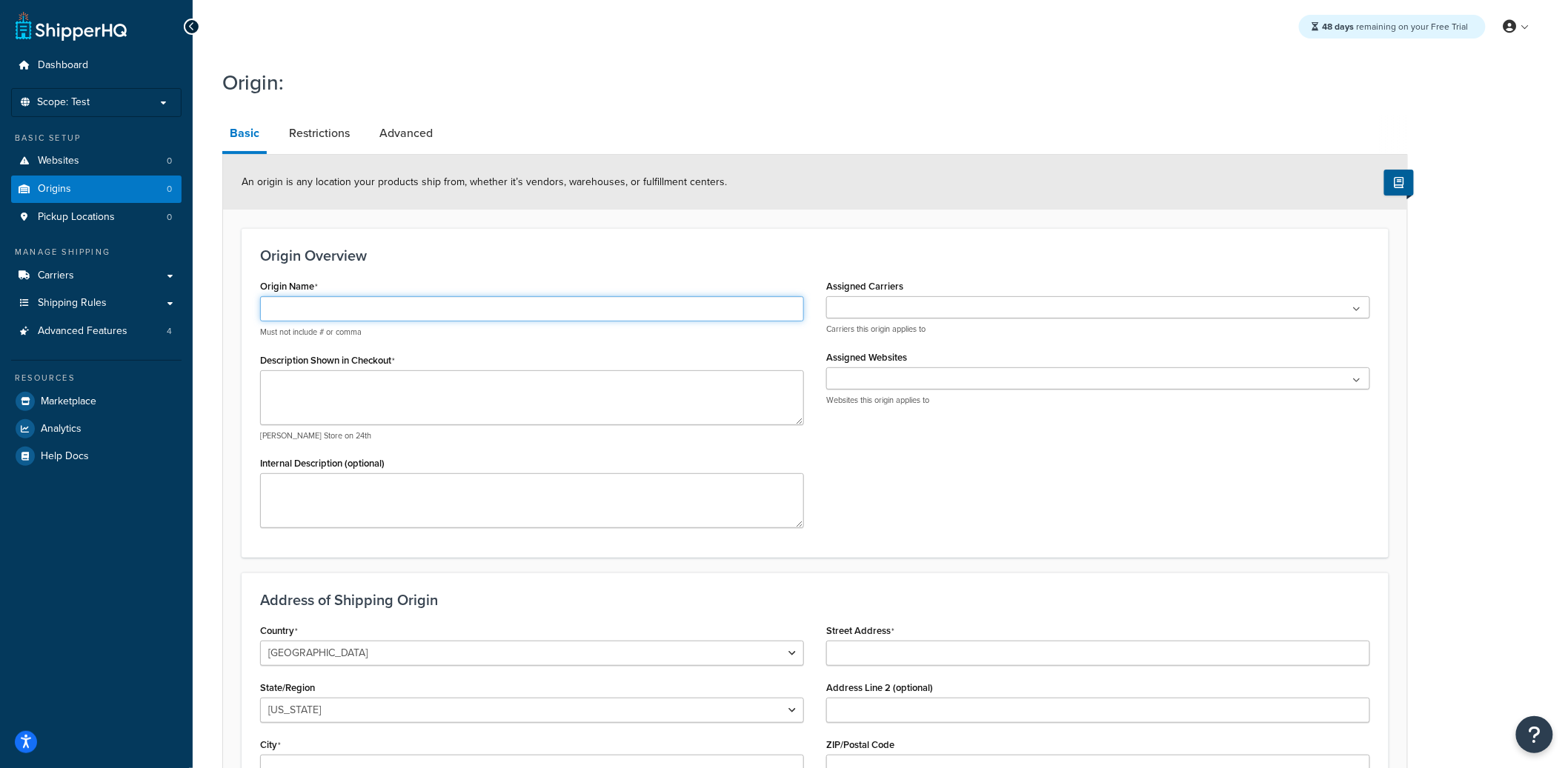
click at [427, 317] on input "Origin Name" at bounding box center [532, 308] width 544 height 25
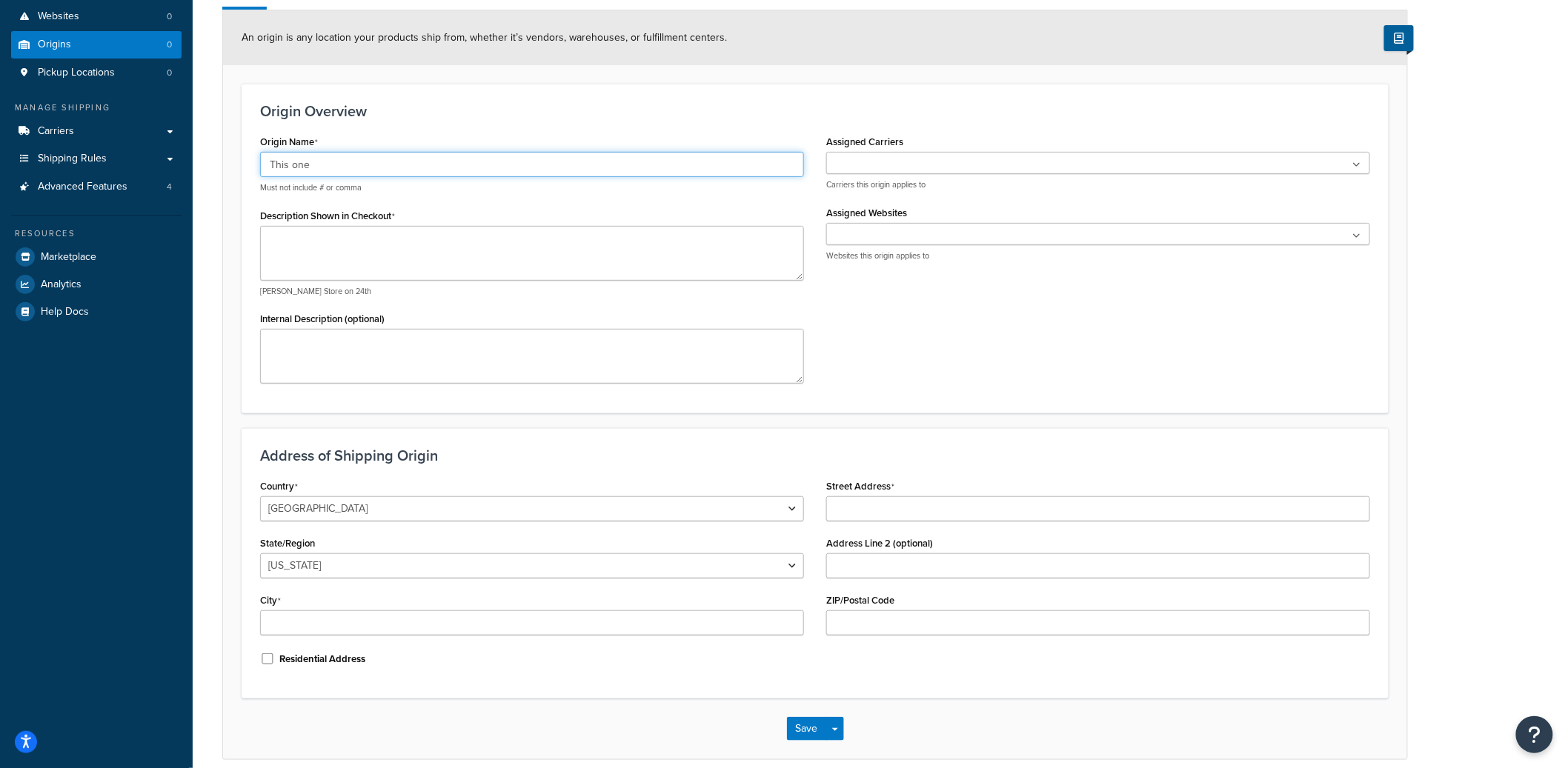
scroll to position [210, 0]
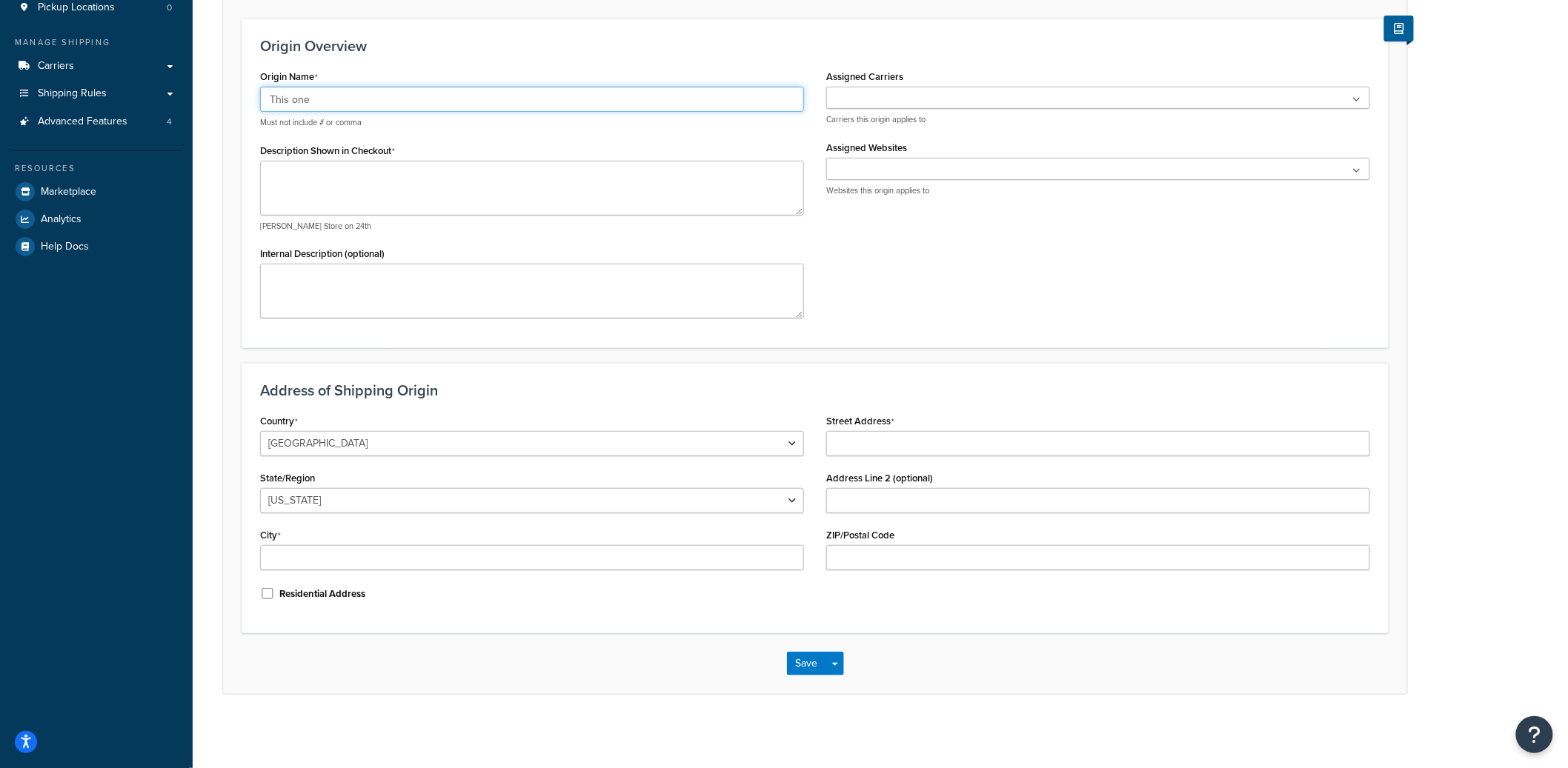
type input "This one"
click at [333, 500] on select "Alabama Alaska American Samoa Arizona Arkansas Armed Forces Americas Armed Forc…" at bounding box center [532, 500] width 544 height 25
click at [260, 488] on select "Alabama Alaska American Samoa Arizona Arkansas Armed Forces Americas Armed Forc…" at bounding box center [532, 500] width 544 height 25
select select "43"
type input "Austin"
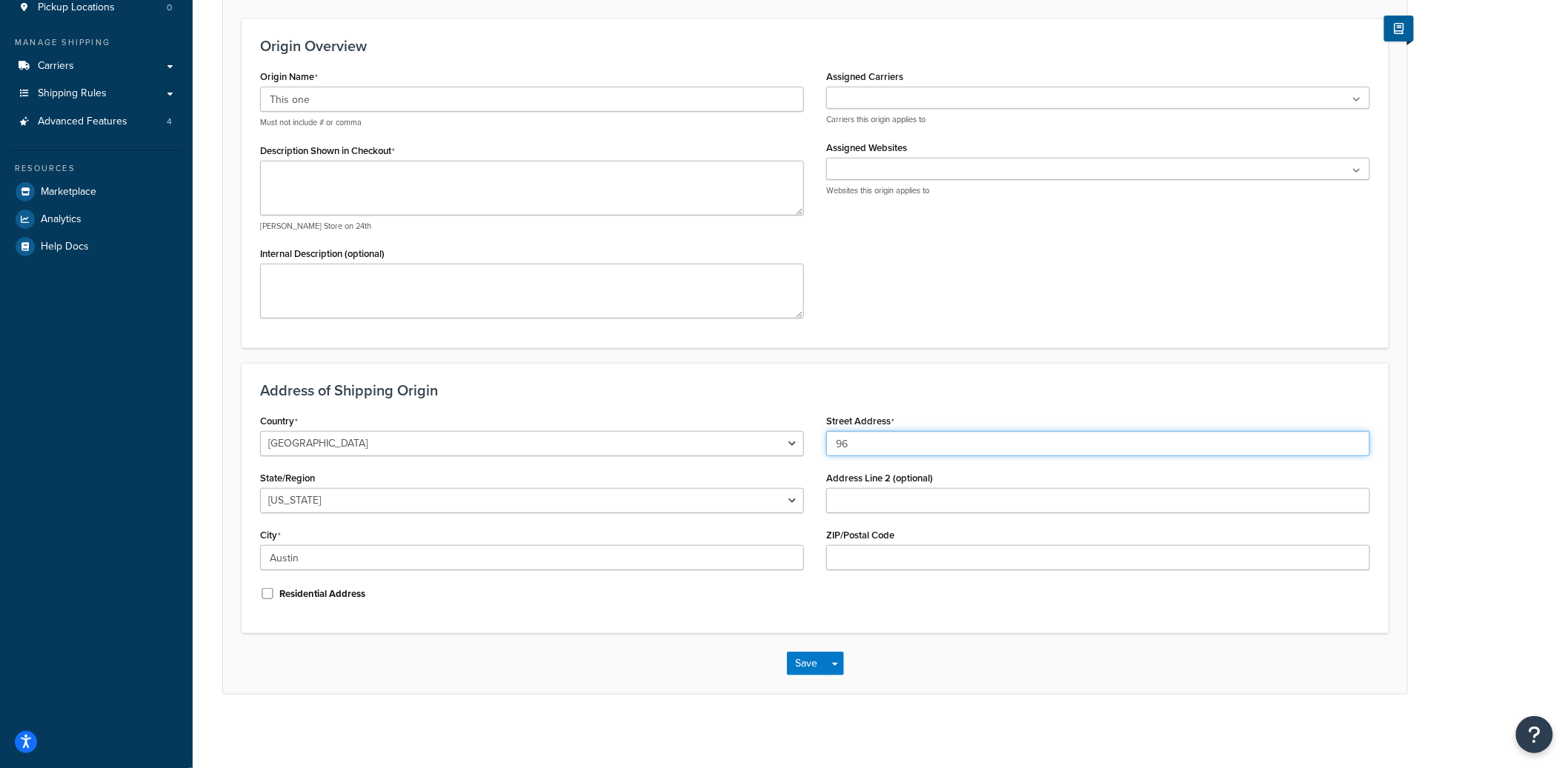
type input "9600 Great Hills Trl"
type input "78759"
click at [787, 652] on button "Save" at bounding box center [807, 663] width 40 height 24
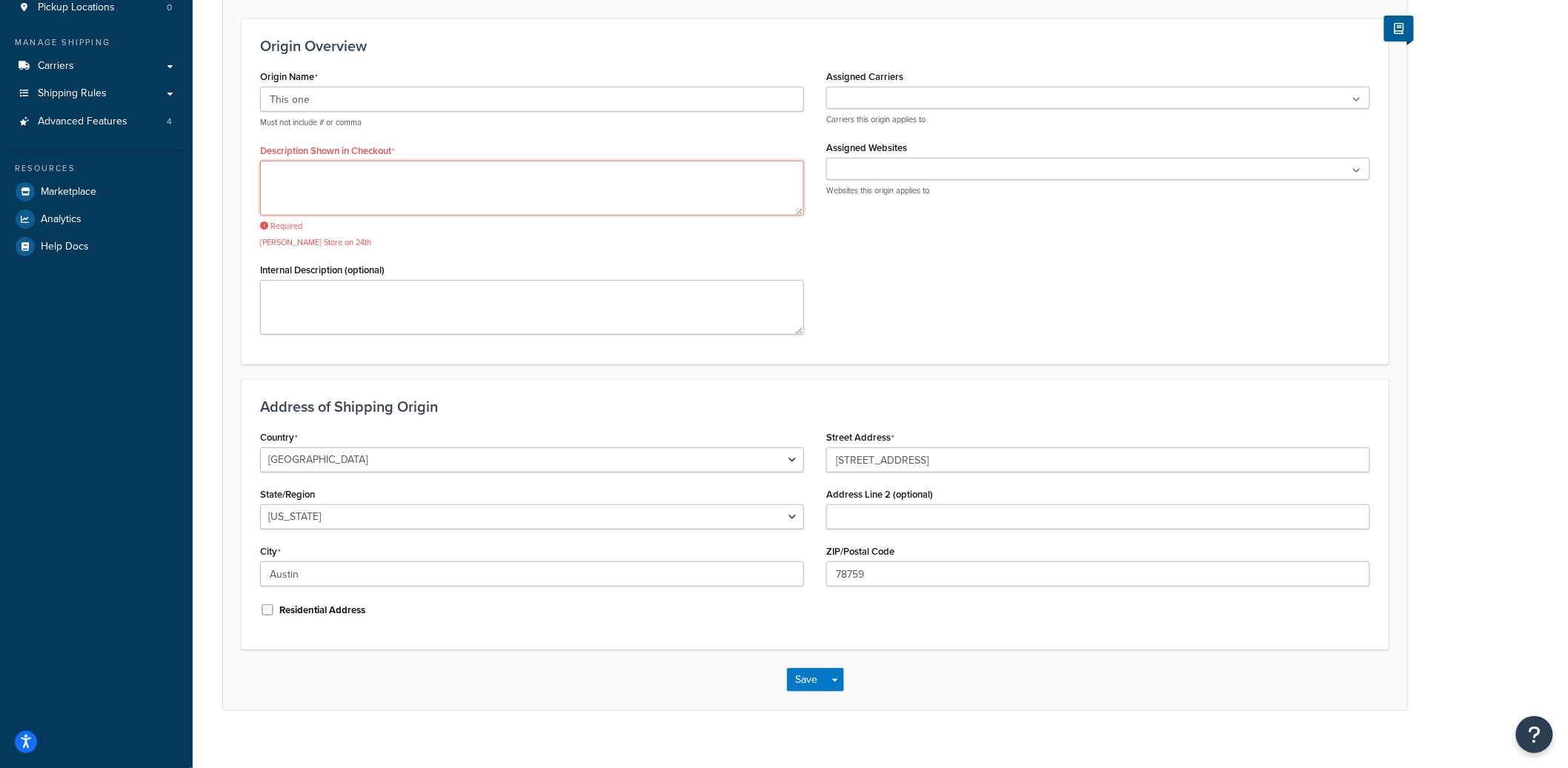
click at [403, 197] on textarea "Description Shown in Checkout" at bounding box center [532, 188] width 544 height 55
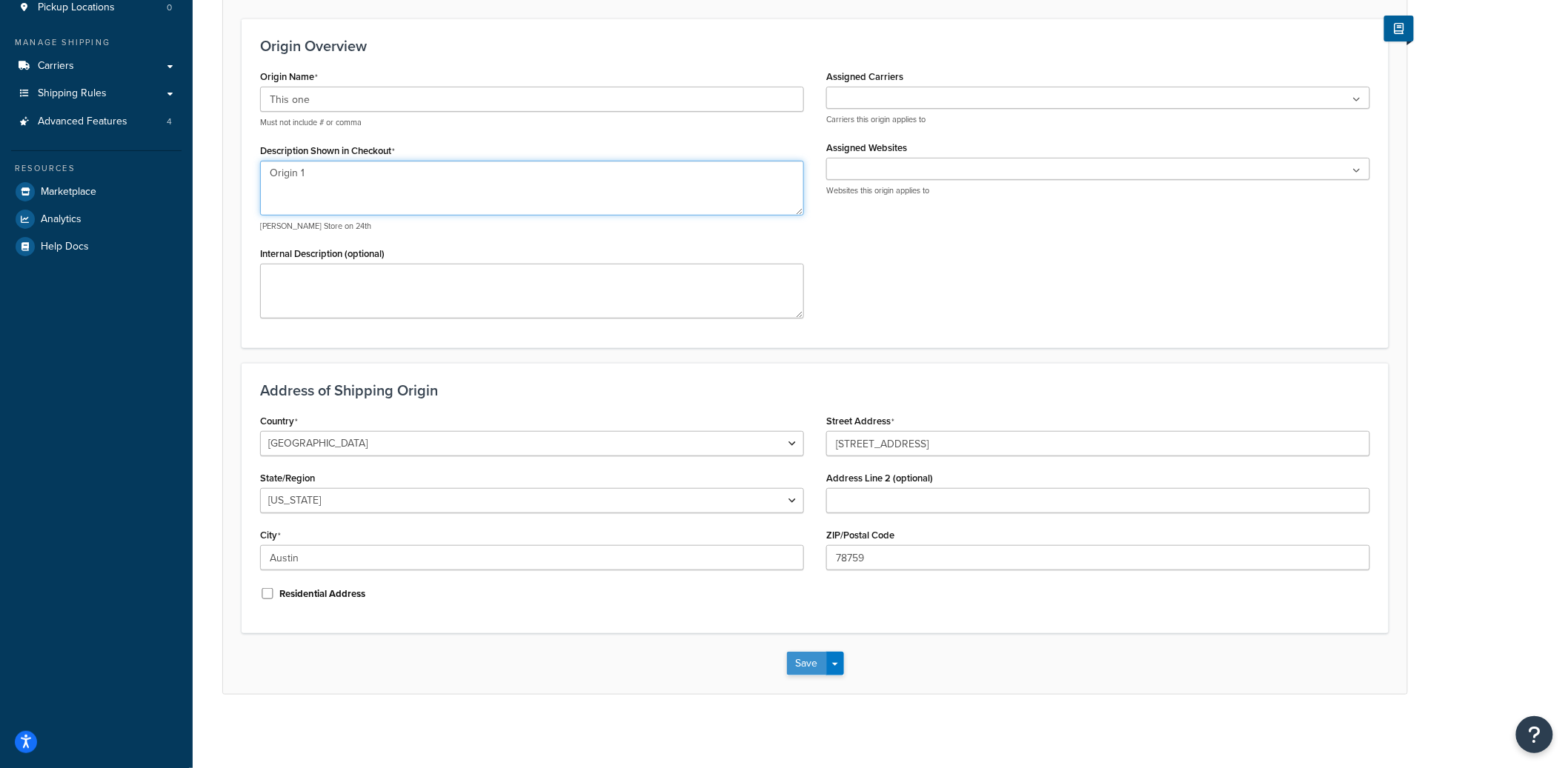
type textarea "Origin 1"
click at [788, 670] on button "Save" at bounding box center [807, 663] width 40 height 24
click at [793, 667] on div "Saving..." at bounding box center [814, 663] width 1184 height 60
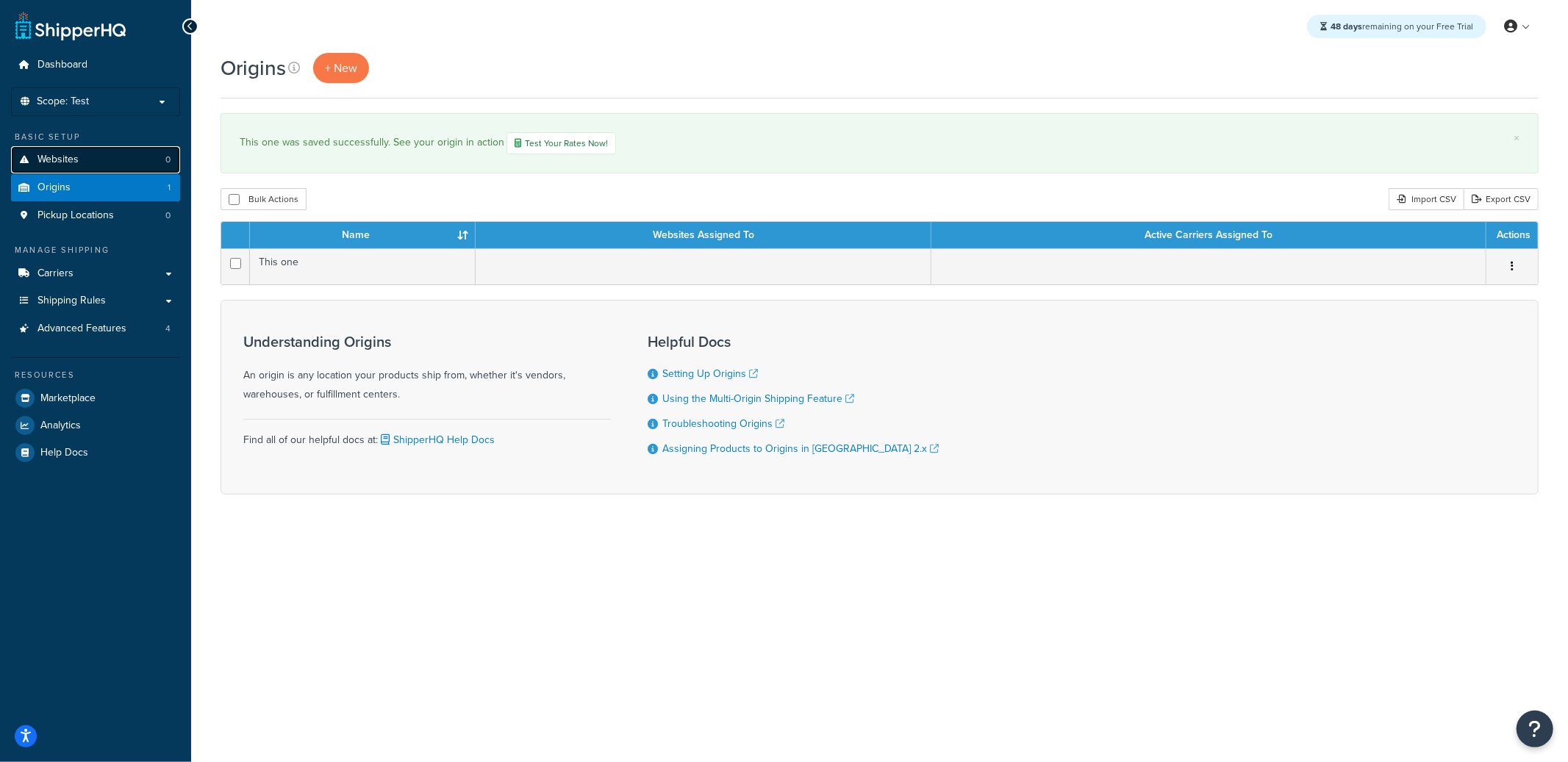
click at [127, 162] on link "Websites 0" at bounding box center [96, 160] width 169 height 27
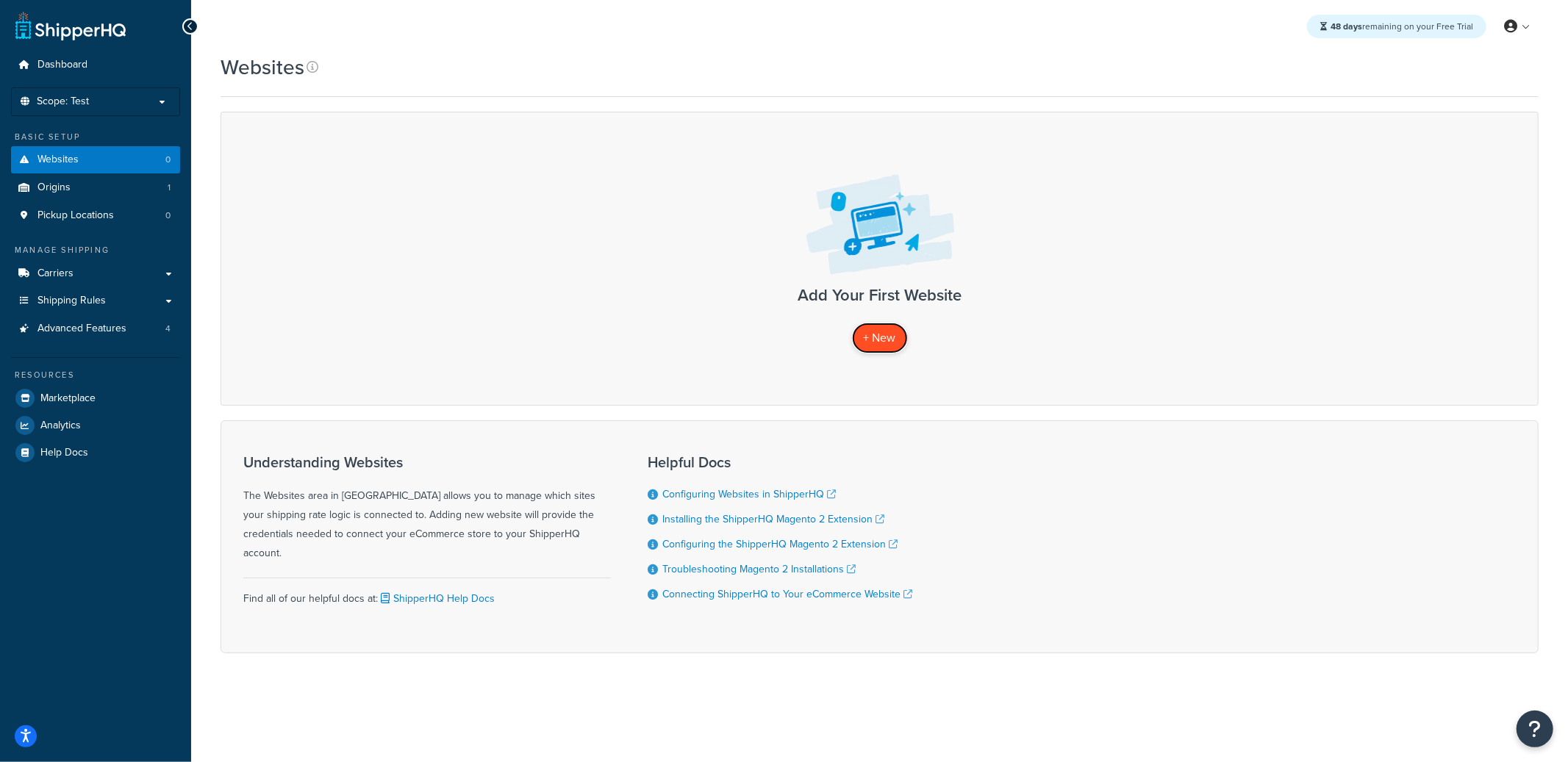
click at [872, 336] on span "+ New" at bounding box center [880, 338] width 33 height 17
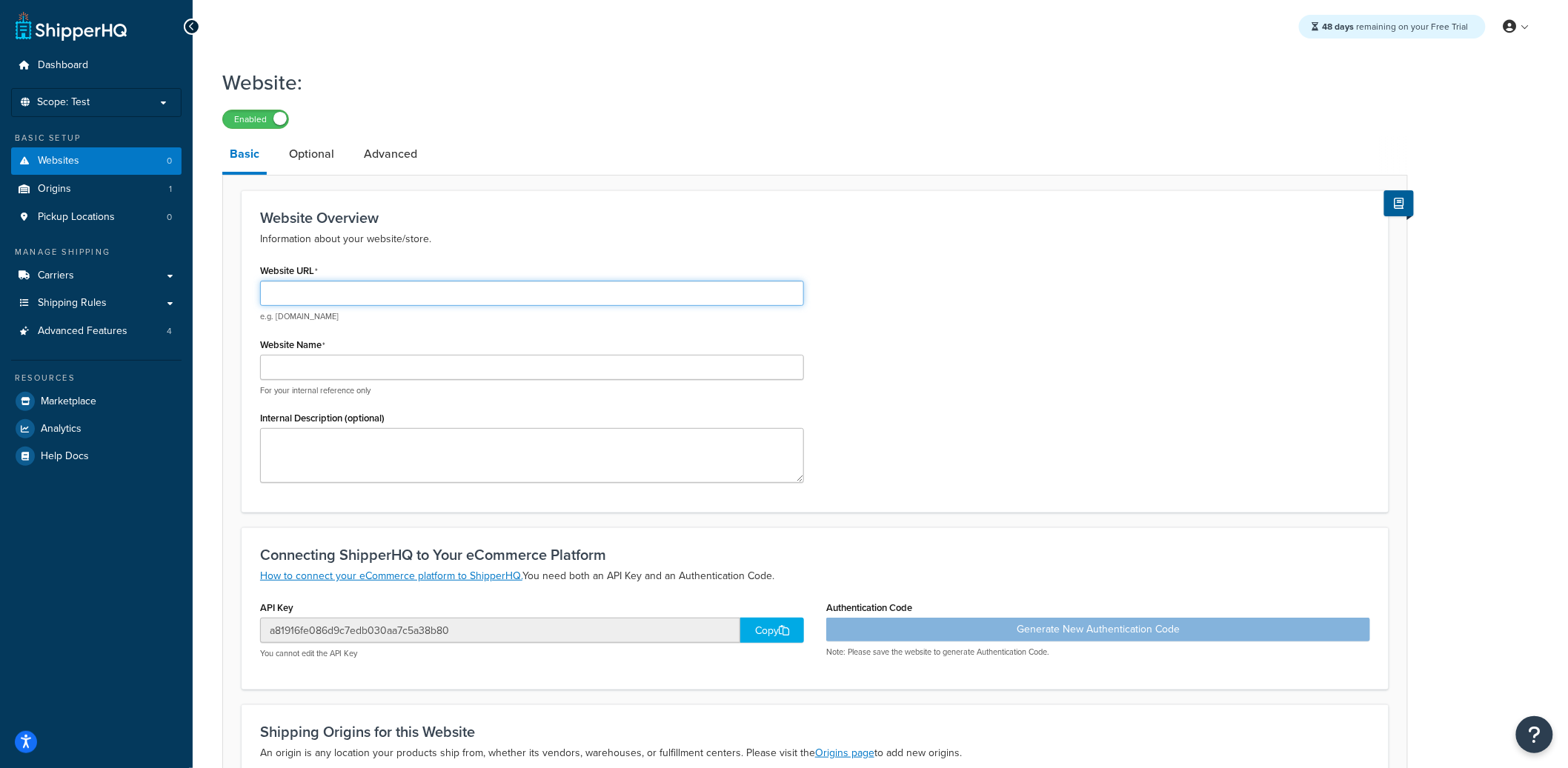
click at [412, 297] on input "Website URL" at bounding box center [532, 293] width 544 height 25
paste input "[DOMAIN_NAME]"
type input "[DOMAIN_NAME]"
click at [344, 360] on input "Website Name" at bounding box center [532, 367] width 544 height 25
paste input "[DOMAIN_NAME]"
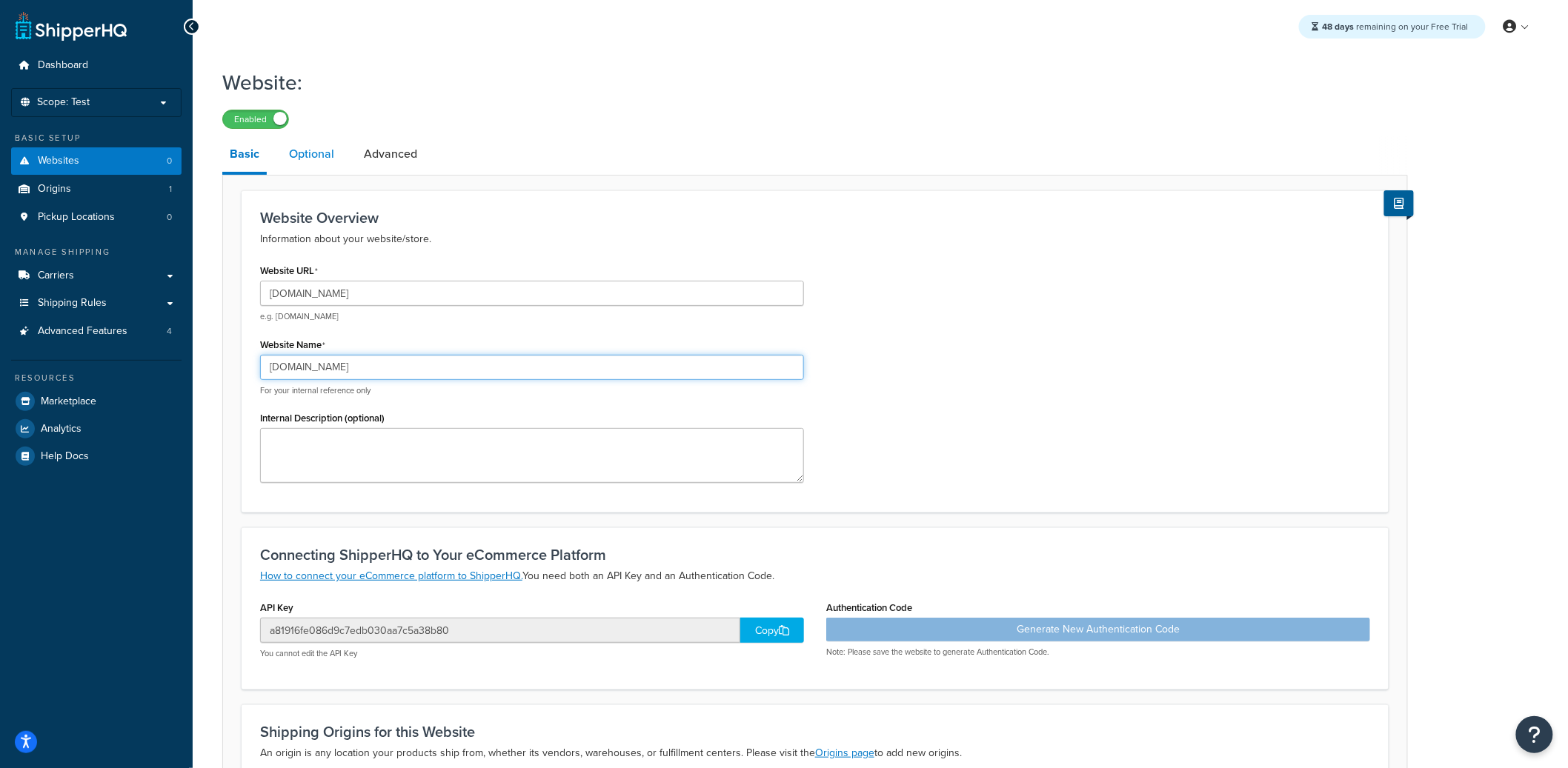
type input "[DOMAIN_NAME]"
click at [314, 170] on link "Optional" at bounding box center [311, 154] width 60 height 35
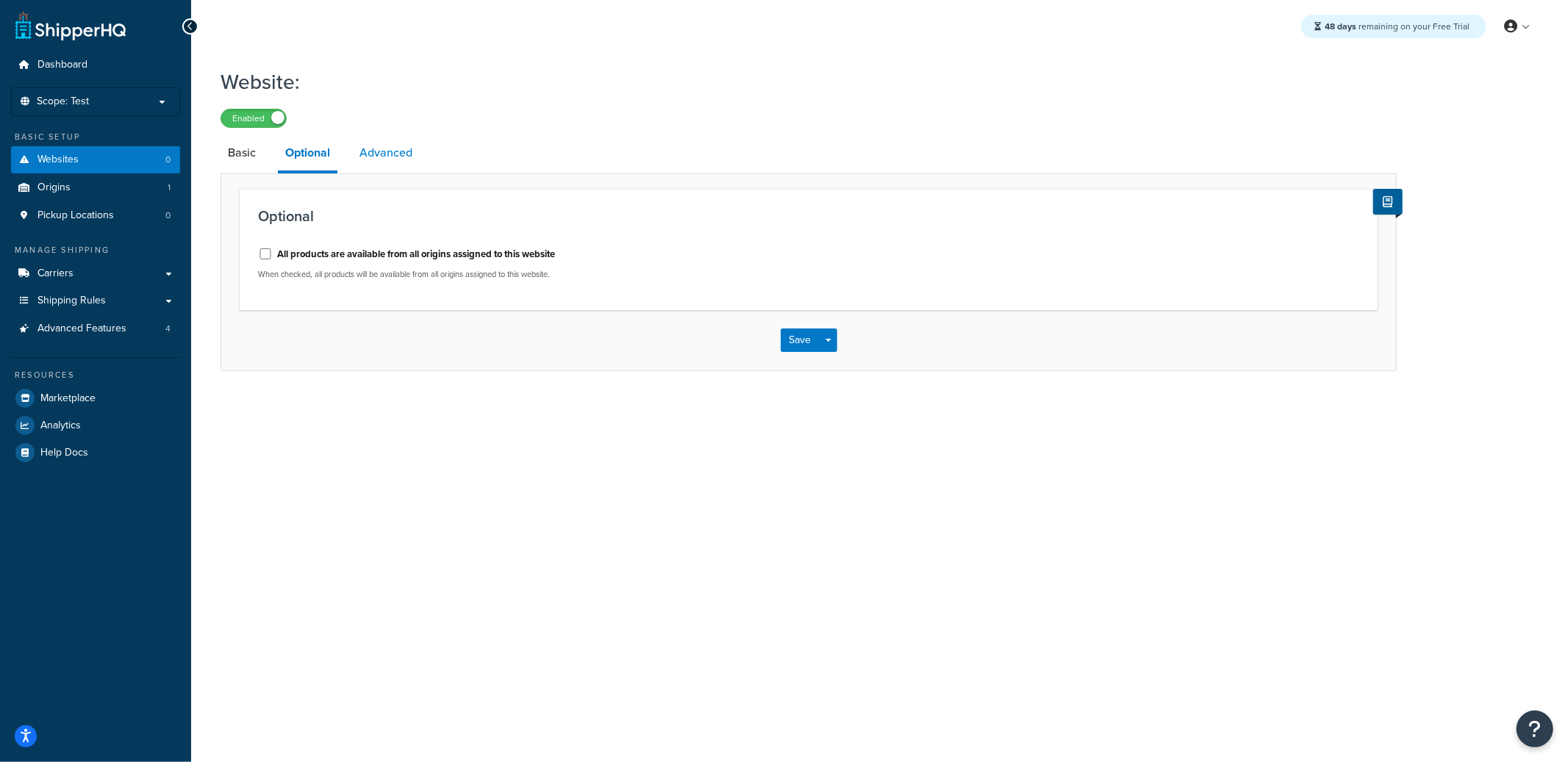
click at [355, 162] on link "Advanced" at bounding box center [386, 153] width 68 height 35
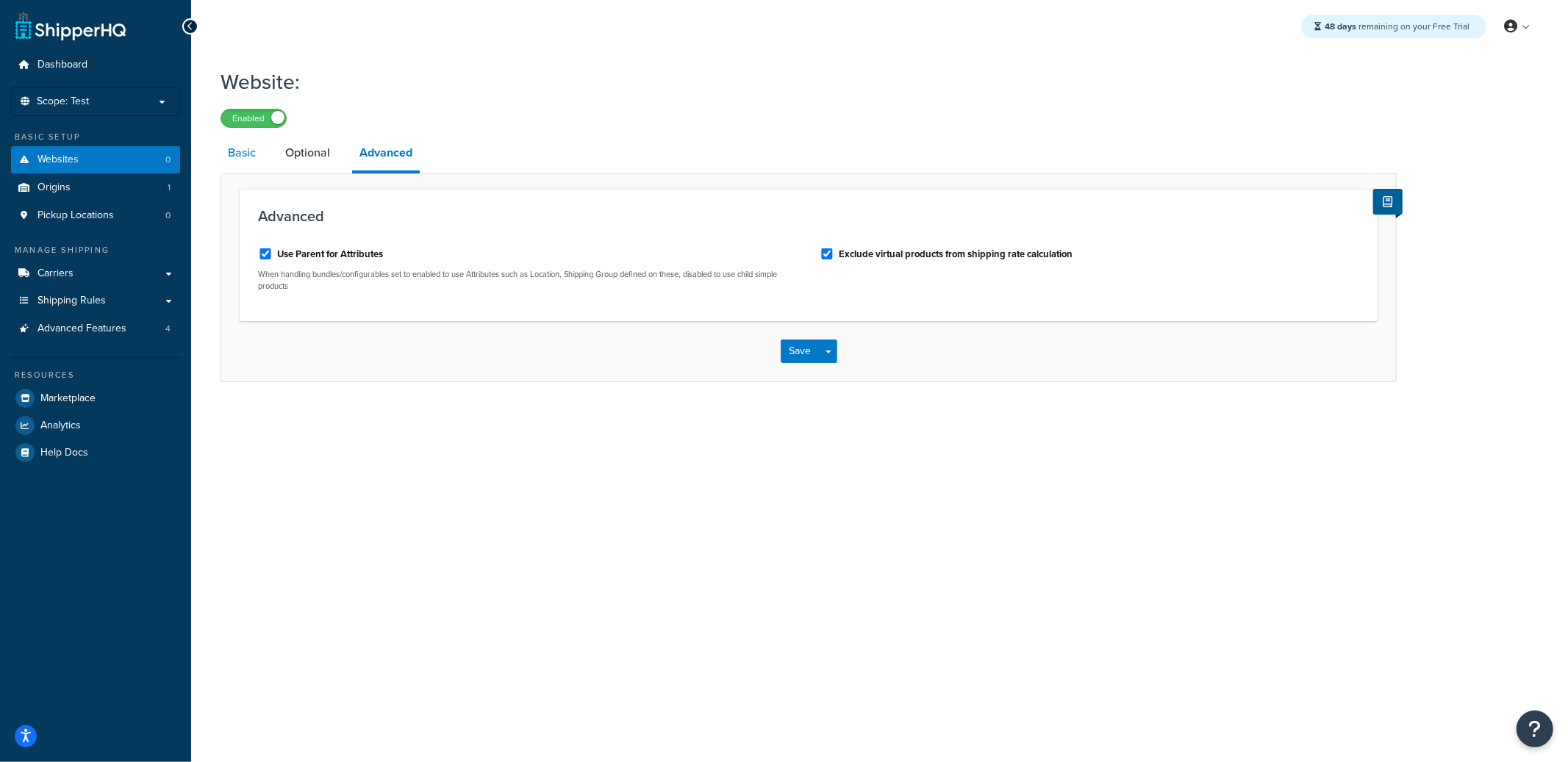
click at [254, 162] on link "Basic" at bounding box center [242, 153] width 43 height 35
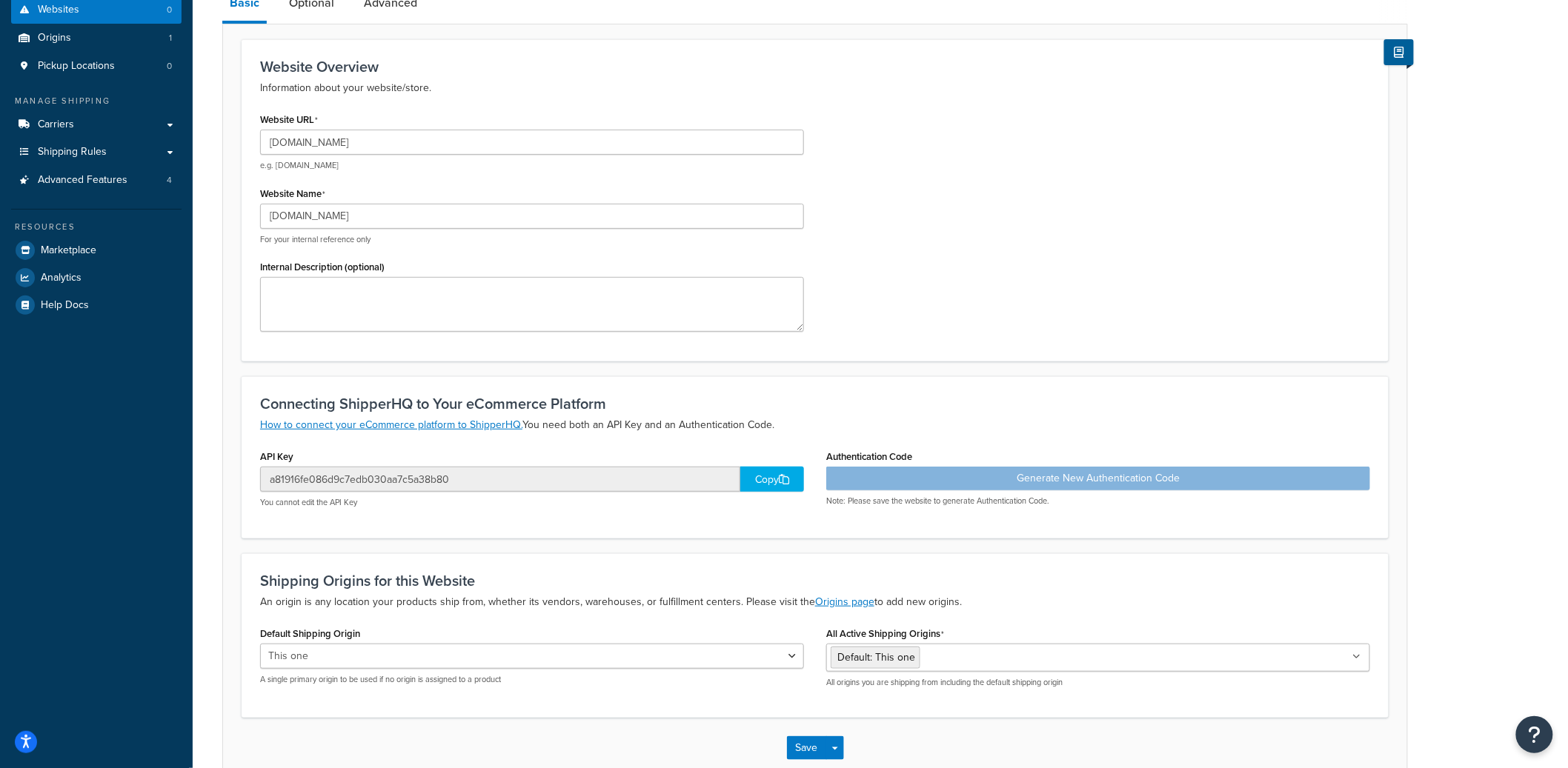
scroll to position [237, 0]
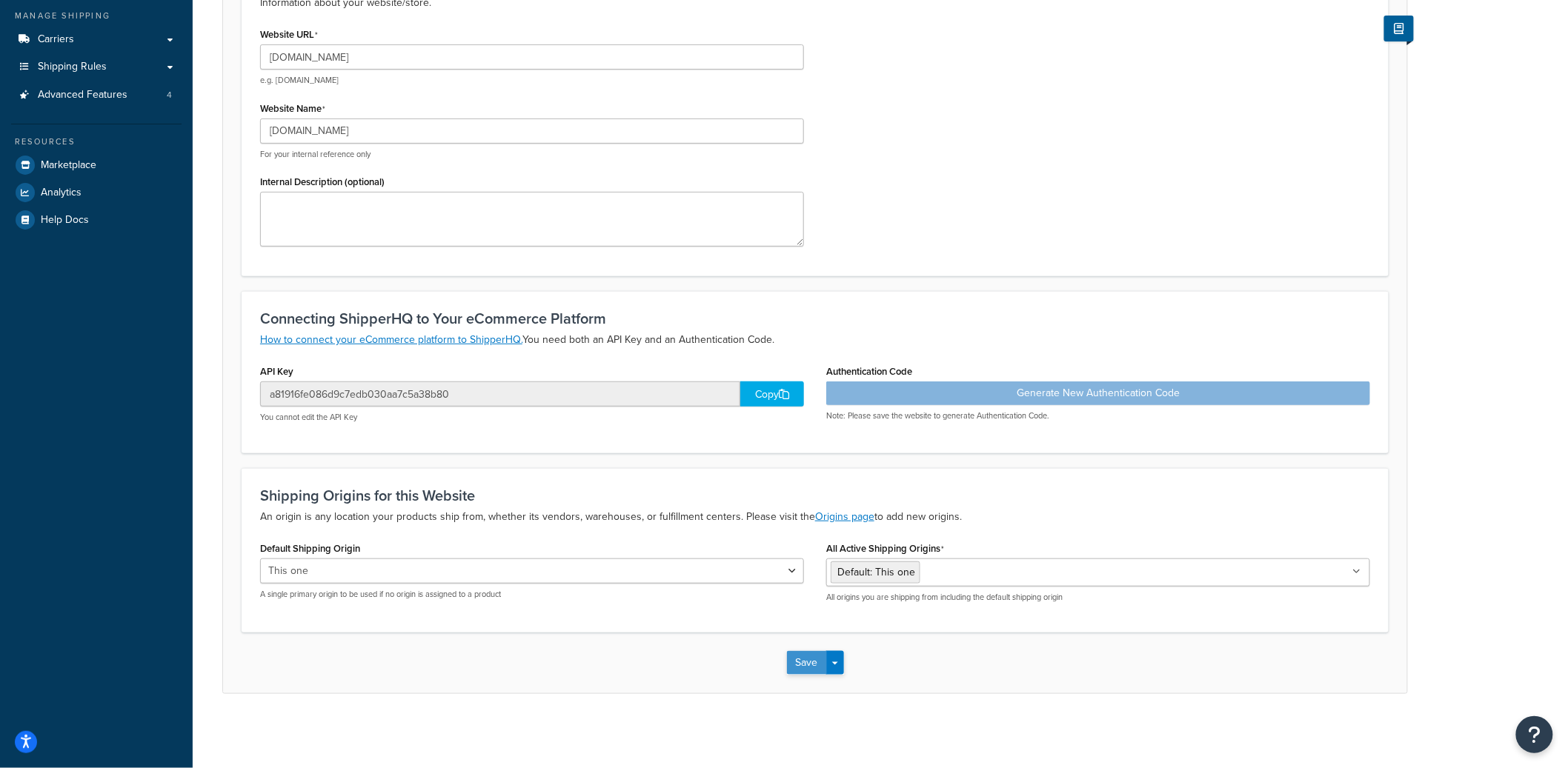
click at [808, 669] on button "Save" at bounding box center [807, 662] width 40 height 24
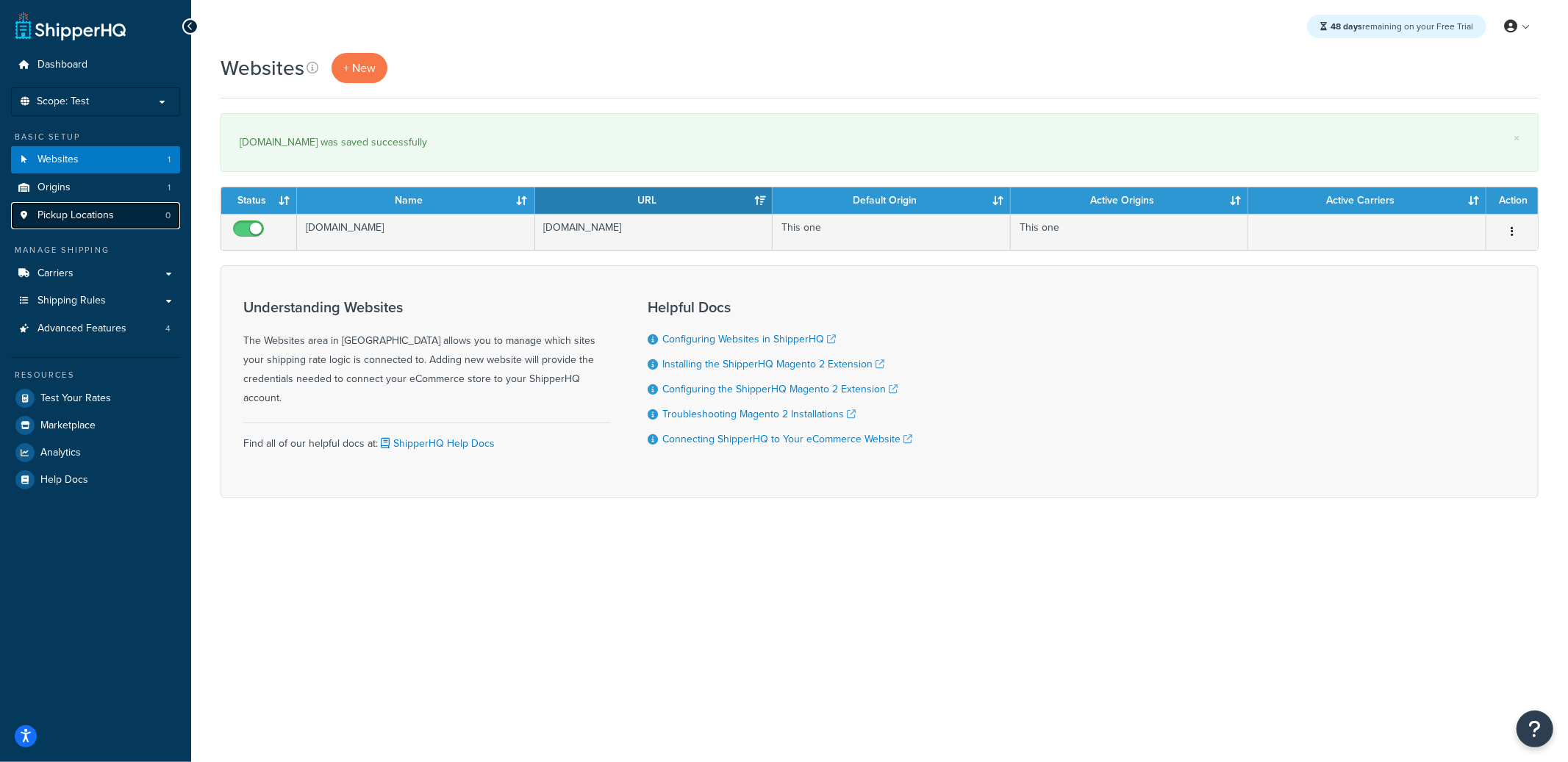
click at [115, 221] on link "Pickup Locations 0" at bounding box center [96, 216] width 169 height 27
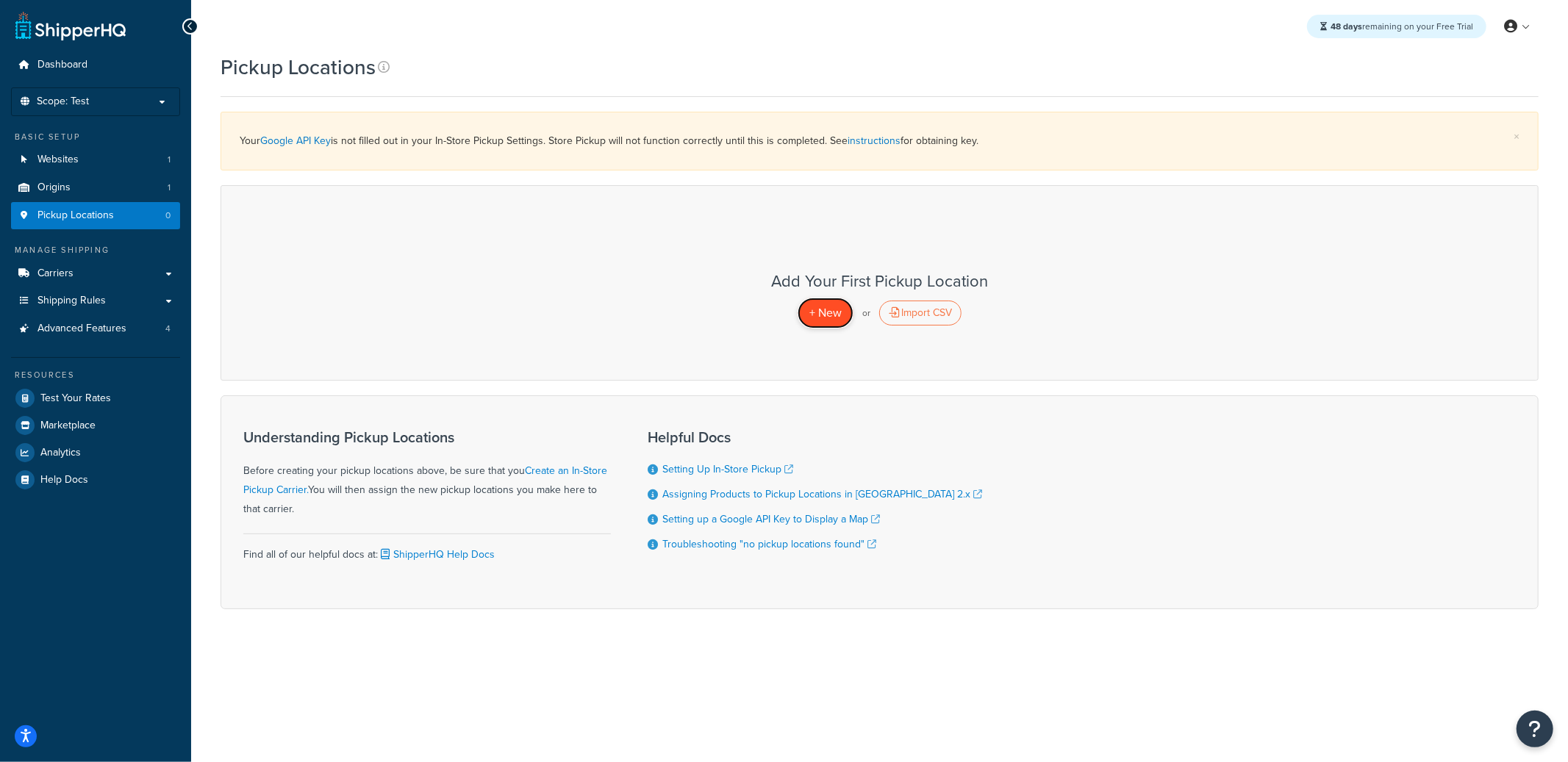
click at [825, 310] on span "+ New" at bounding box center [825, 313] width 33 height 17
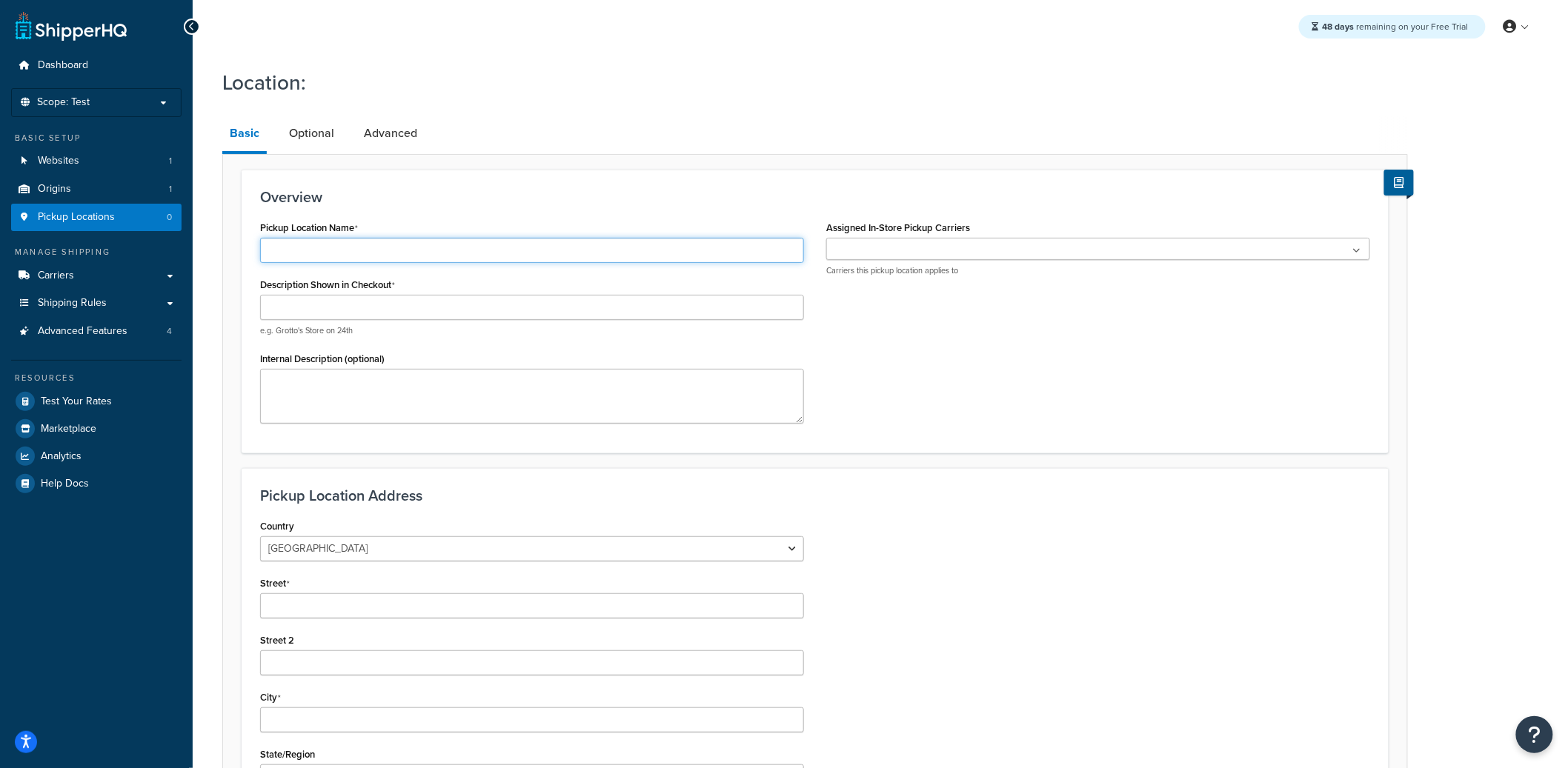
click at [363, 260] on input "Pickup Location Name" at bounding box center [532, 250] width 544 height 25
type input "Home"
click at [929, 249] on ul at bounding box center [1098, 249] width 544 height 22
click at [921, 246] on ul at bounding box center [1098, 249] width 544 height 22
click at [892, 165] on div "Overview Pickup Location Name Home Description Shown in Checkout e.g. Grotto's …" at bounding box center [815, 561] width 1185 height 816
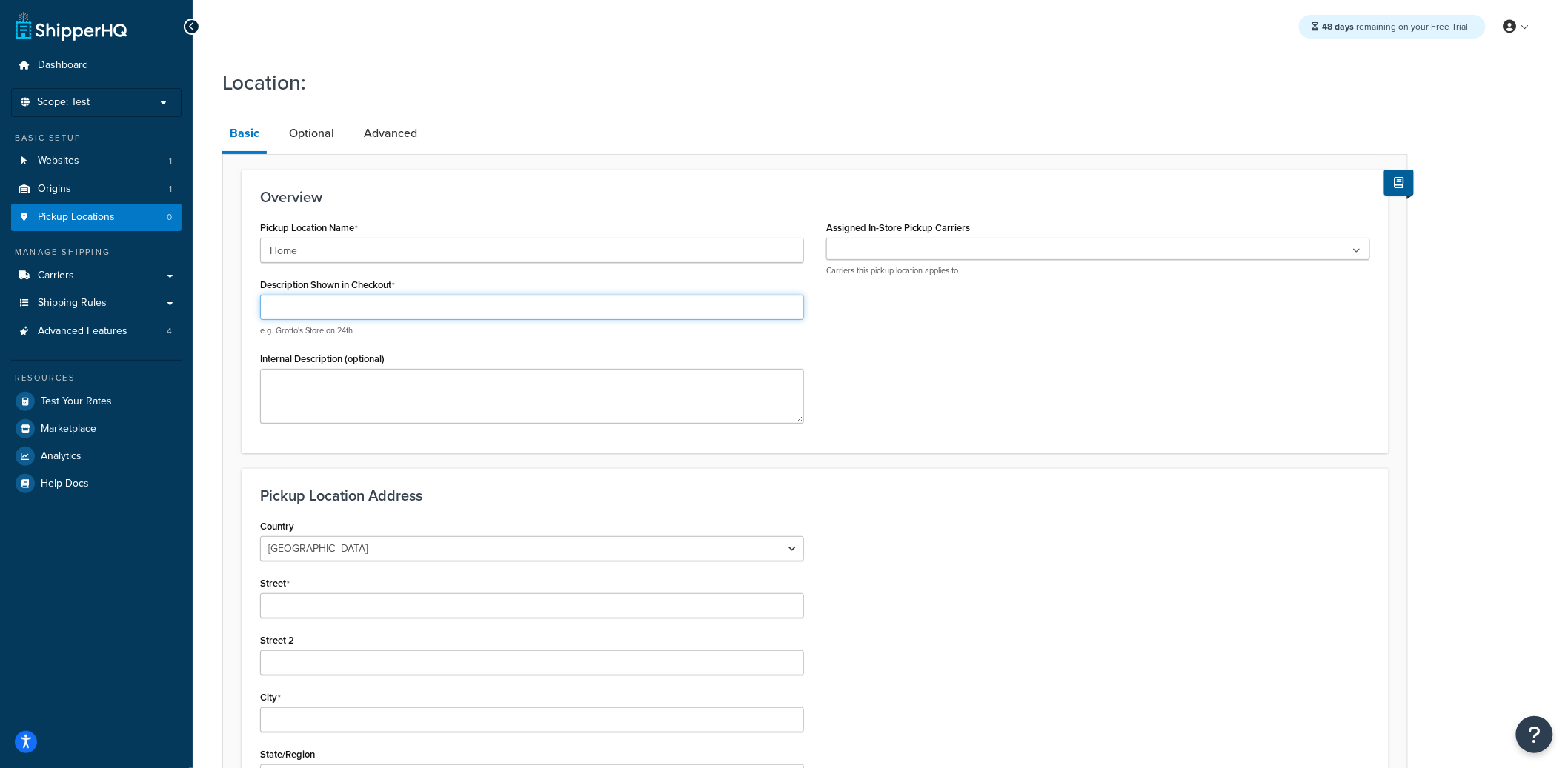
click at [331, 296] on input "Description Shown in Checkout" at bounding box center [532, 307] width 544 height 25
type input "HOME"
click at [308, 612] on input "Street" at bounding box center [532, 606] width 544 height 25
type input "16809 Constantinople Ln"
type input "Round Rock"
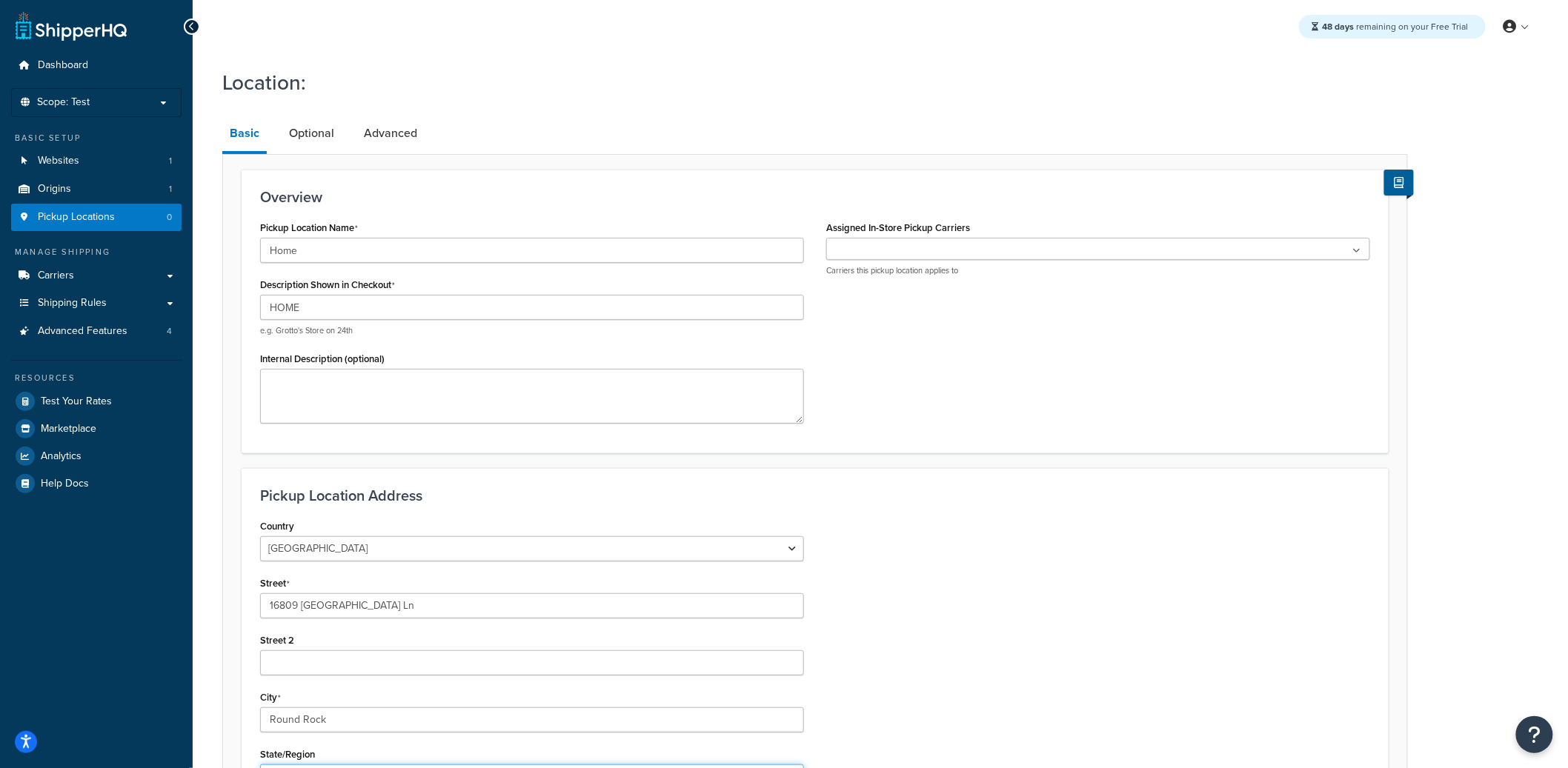
scroll to position [20, 0]
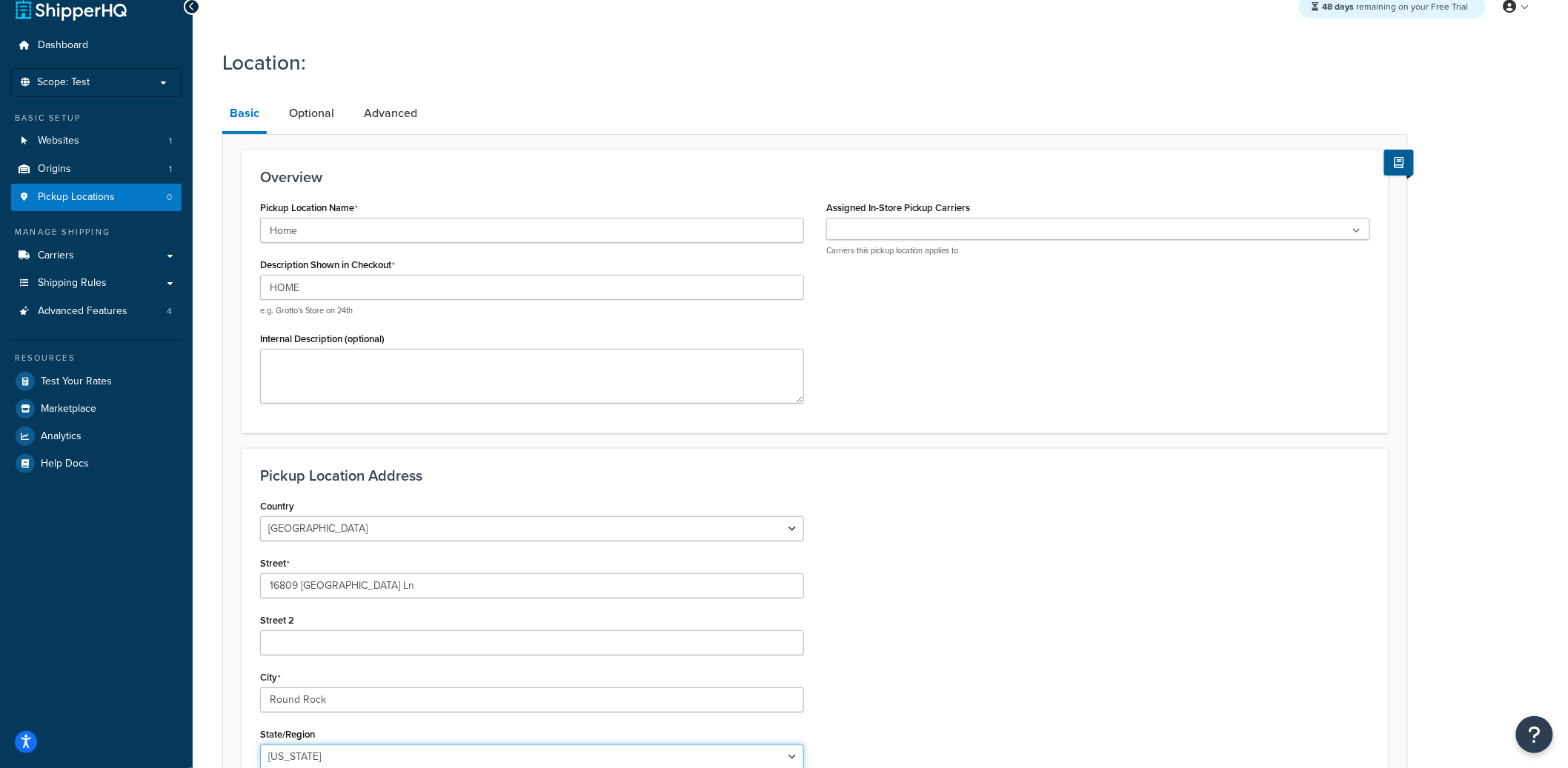
select select "43"
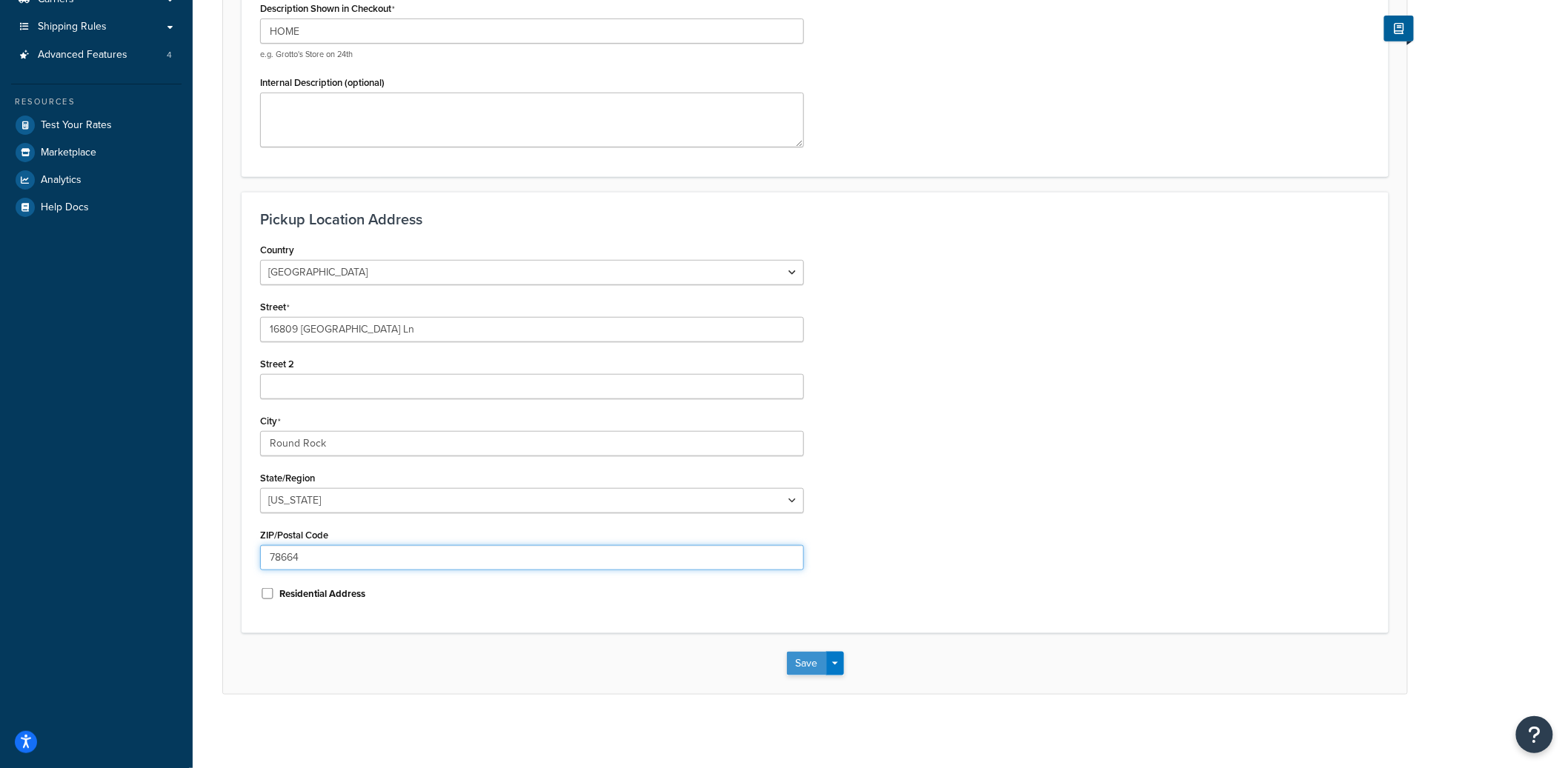
type input "78664"
click at [817, 659] on button "Save" at bounding box center [807, 663] width 40 height 24
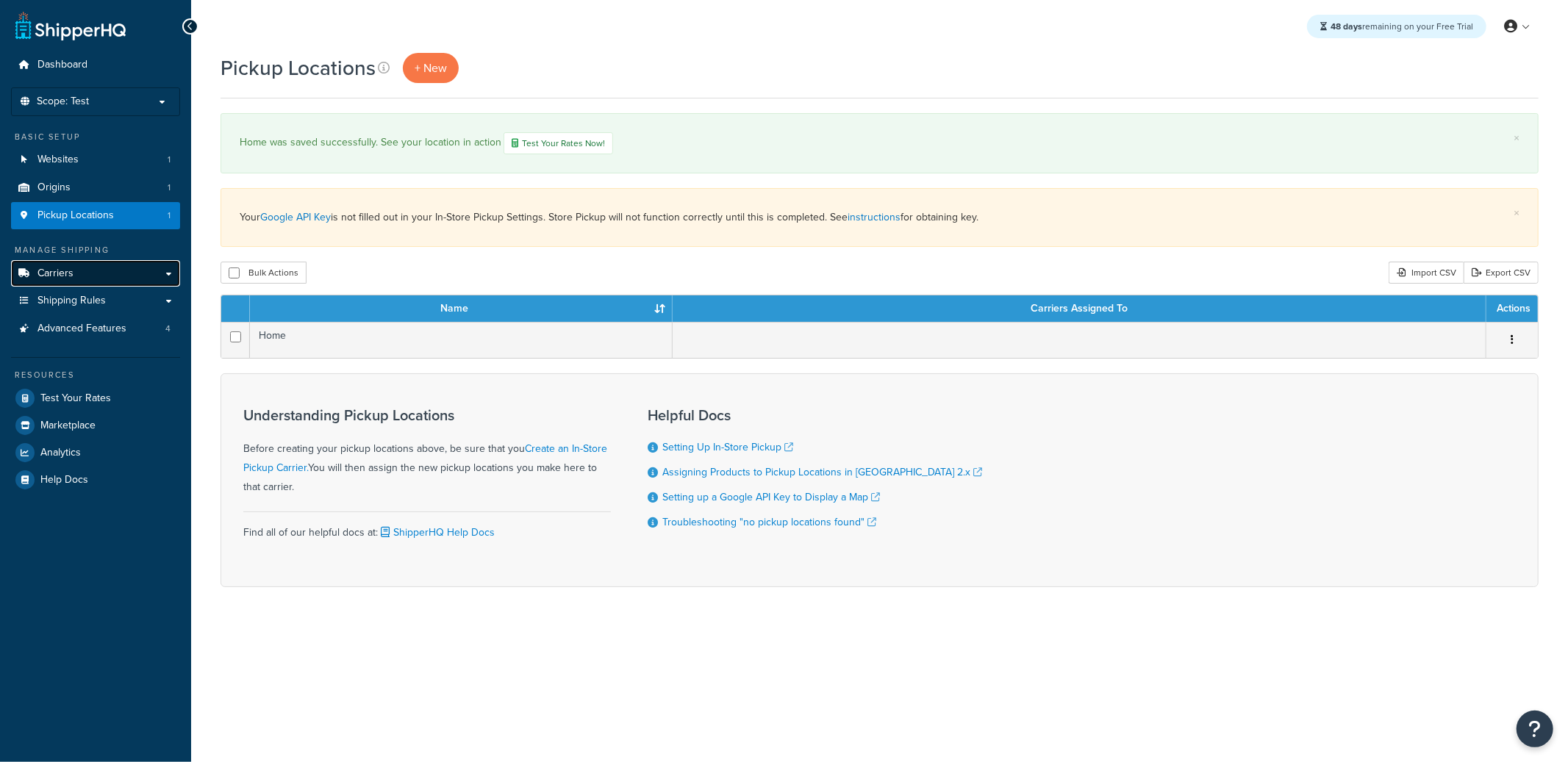
click at [72, 272] on span "Carriers" at bounding box center [55, 273] width 36 height 12
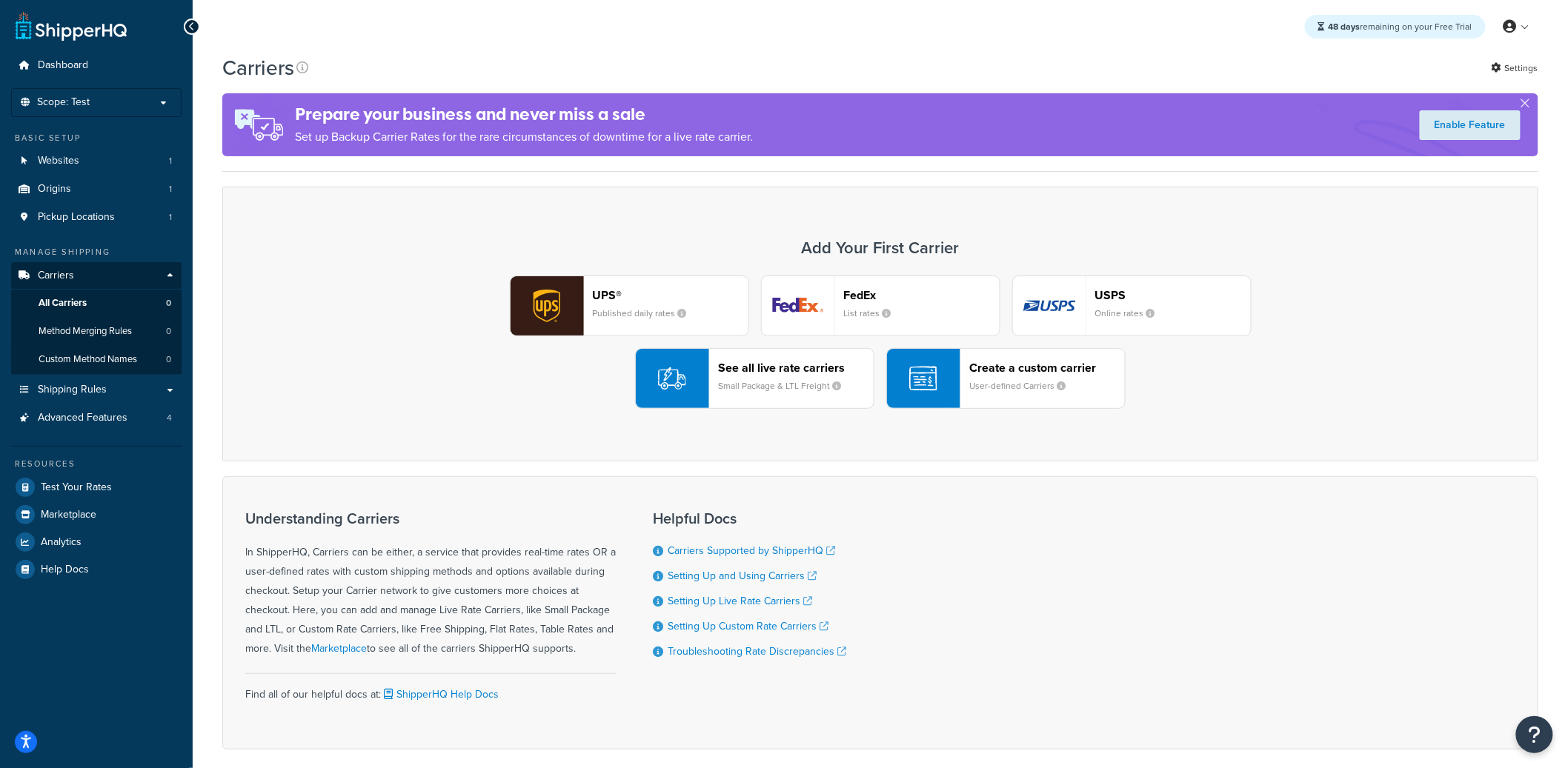
click at [594, 299] on header "UPS®" at bounding box center [670, 295] width 155 height 14
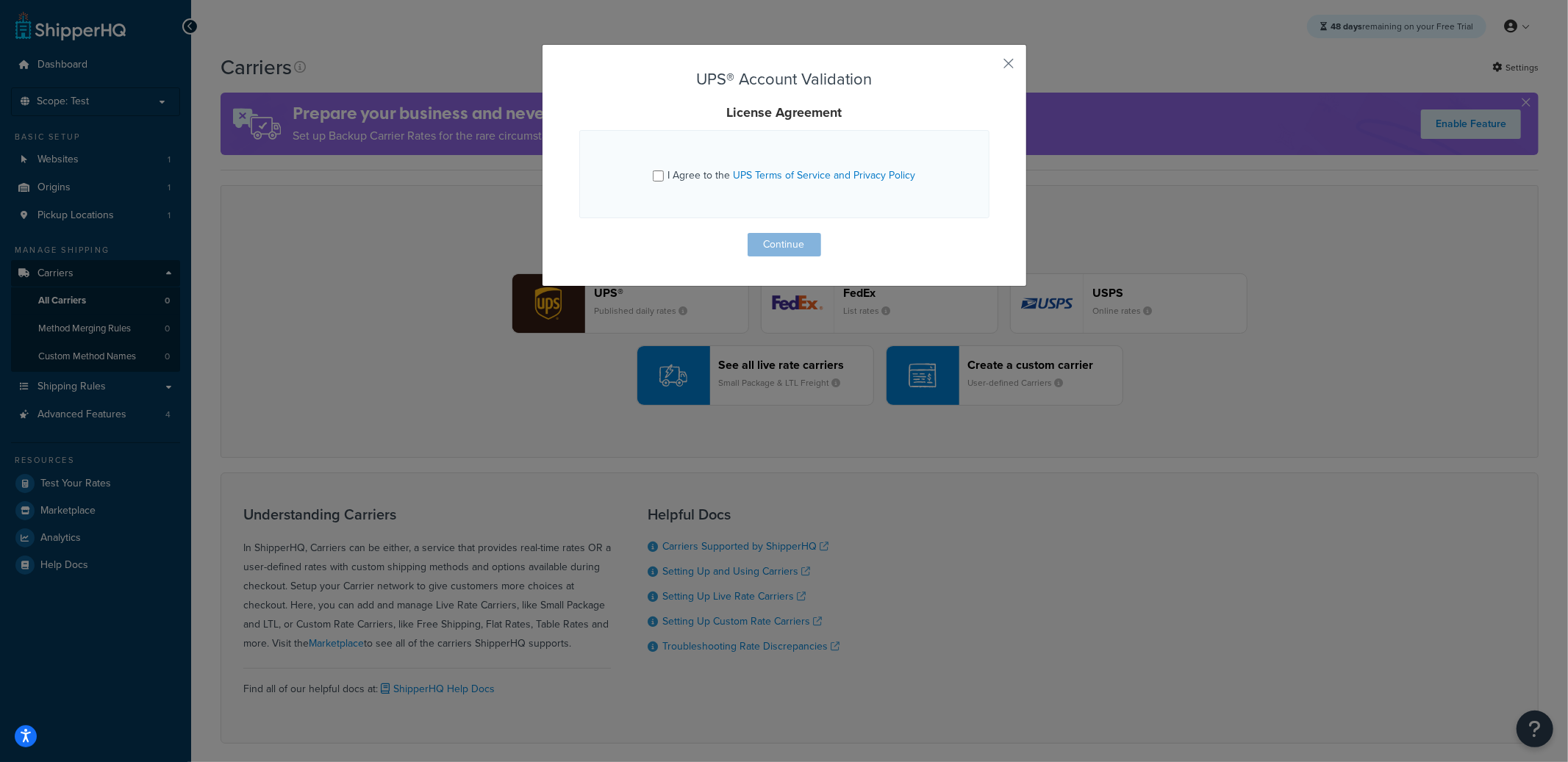
click at [679, 175] on span "I Agree to the UPS Terms of Service and Privacy Policy" at bounding box center [791, 175] width 247 height 15
click at [663, 175] on input "I Agree to the UPS Terms of Service and Privacy Policy" at bounding box center [658, 176] width 11 height 11
checkbox input "true"
click at [796, 253] on button "Continue" at bounding box center [784, 244] width 74 height 24
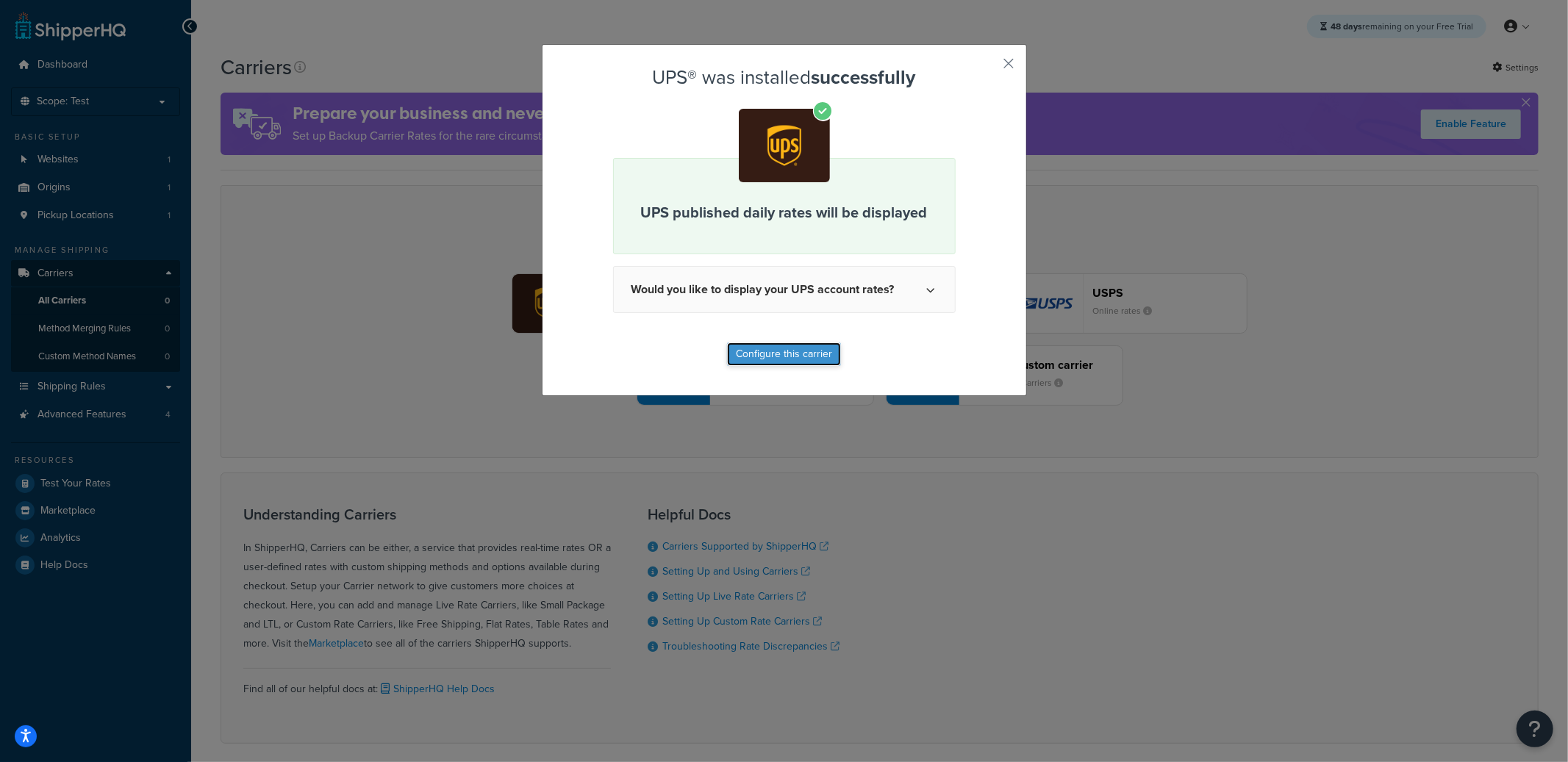
click at [772, 354] on button "Configure this carrier" at bounding box center [784, 354] width 114 height 24
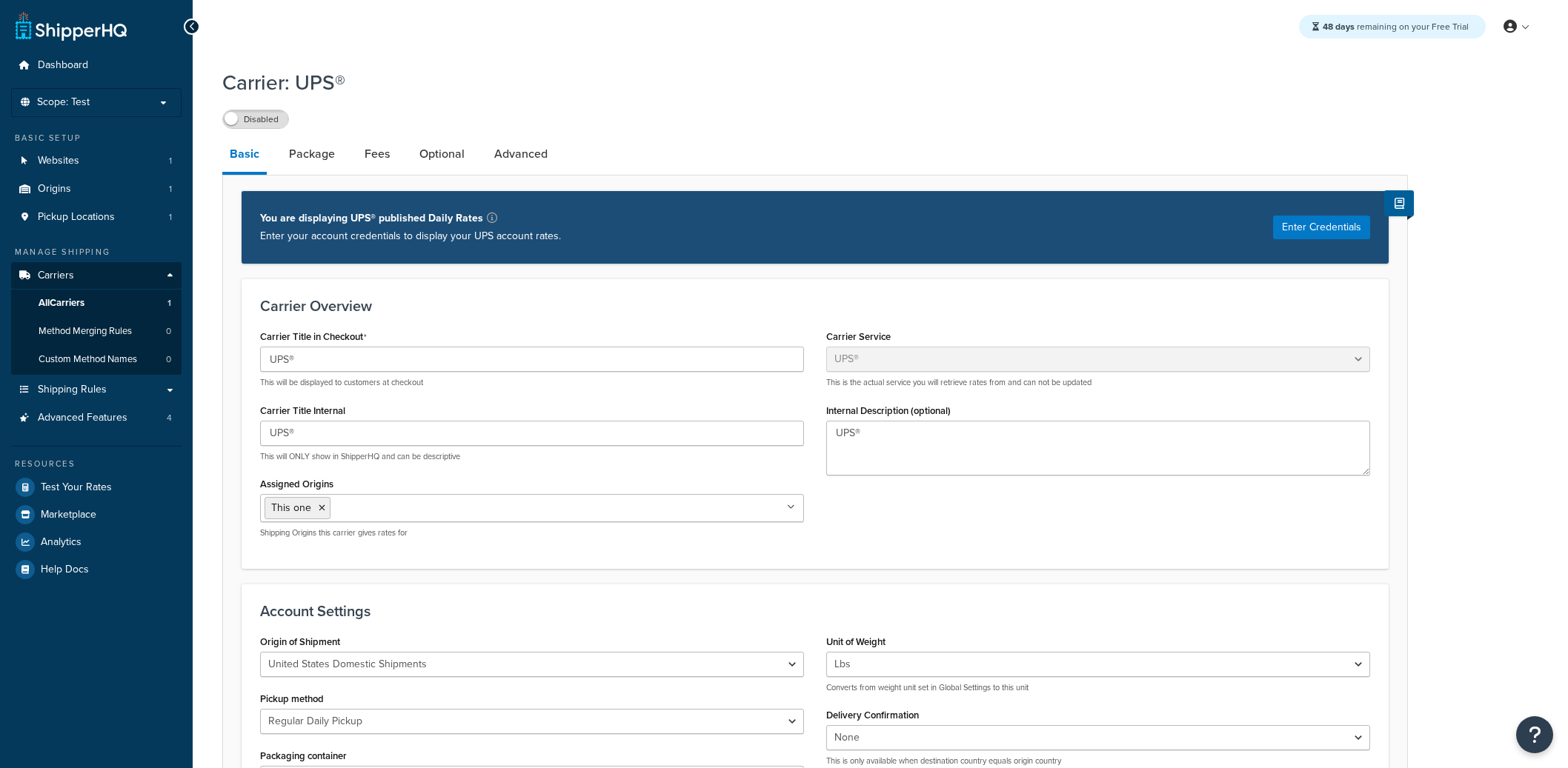
select select "ups"
click at [277, 138] on li "Basic" at bounding box center [252, 155] width 59 height 38
click at [271, 124] on label "Disabled" at bounding box center [255, 119] width 65 height 18
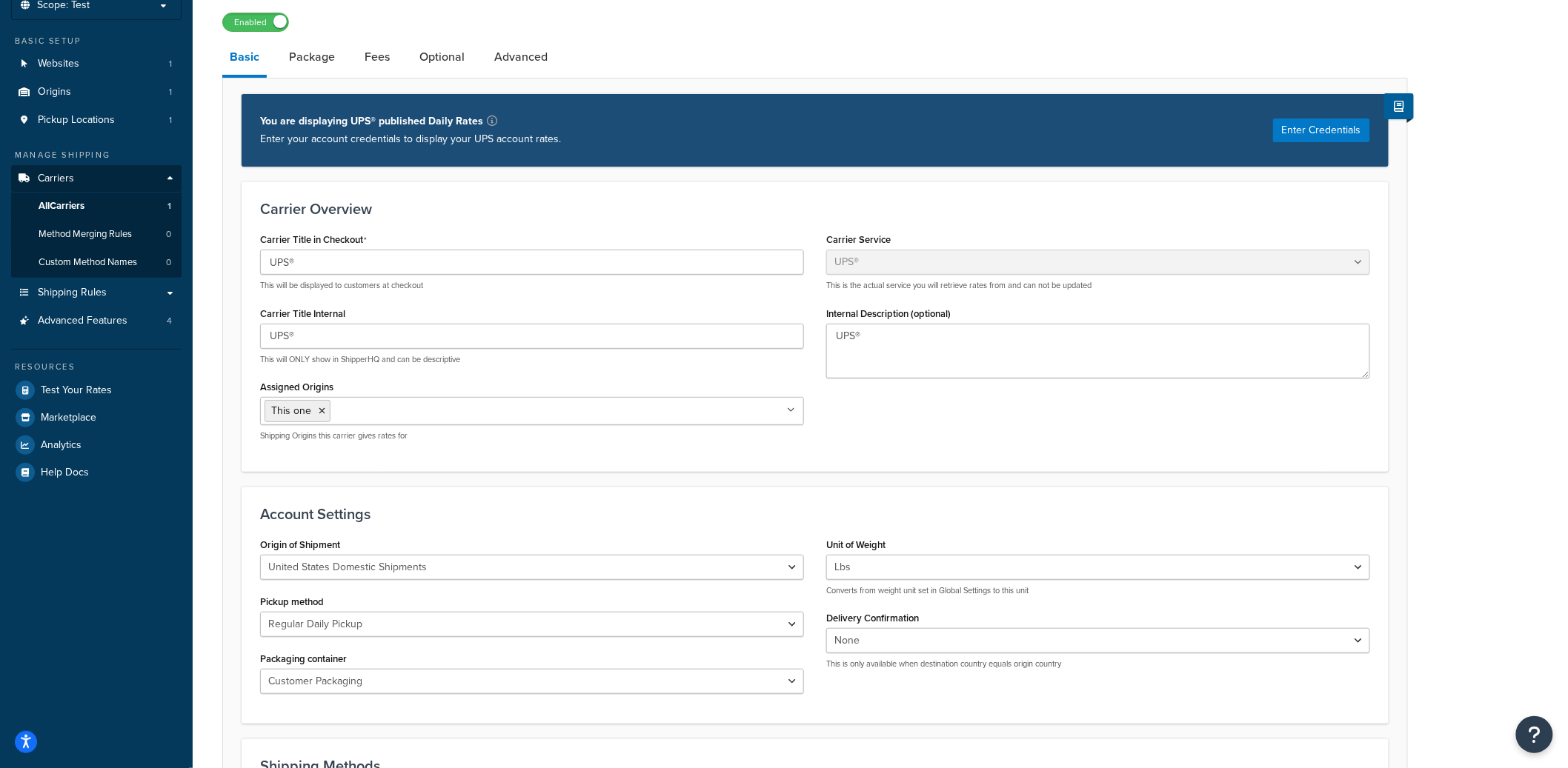
scroll to position [672, 0]
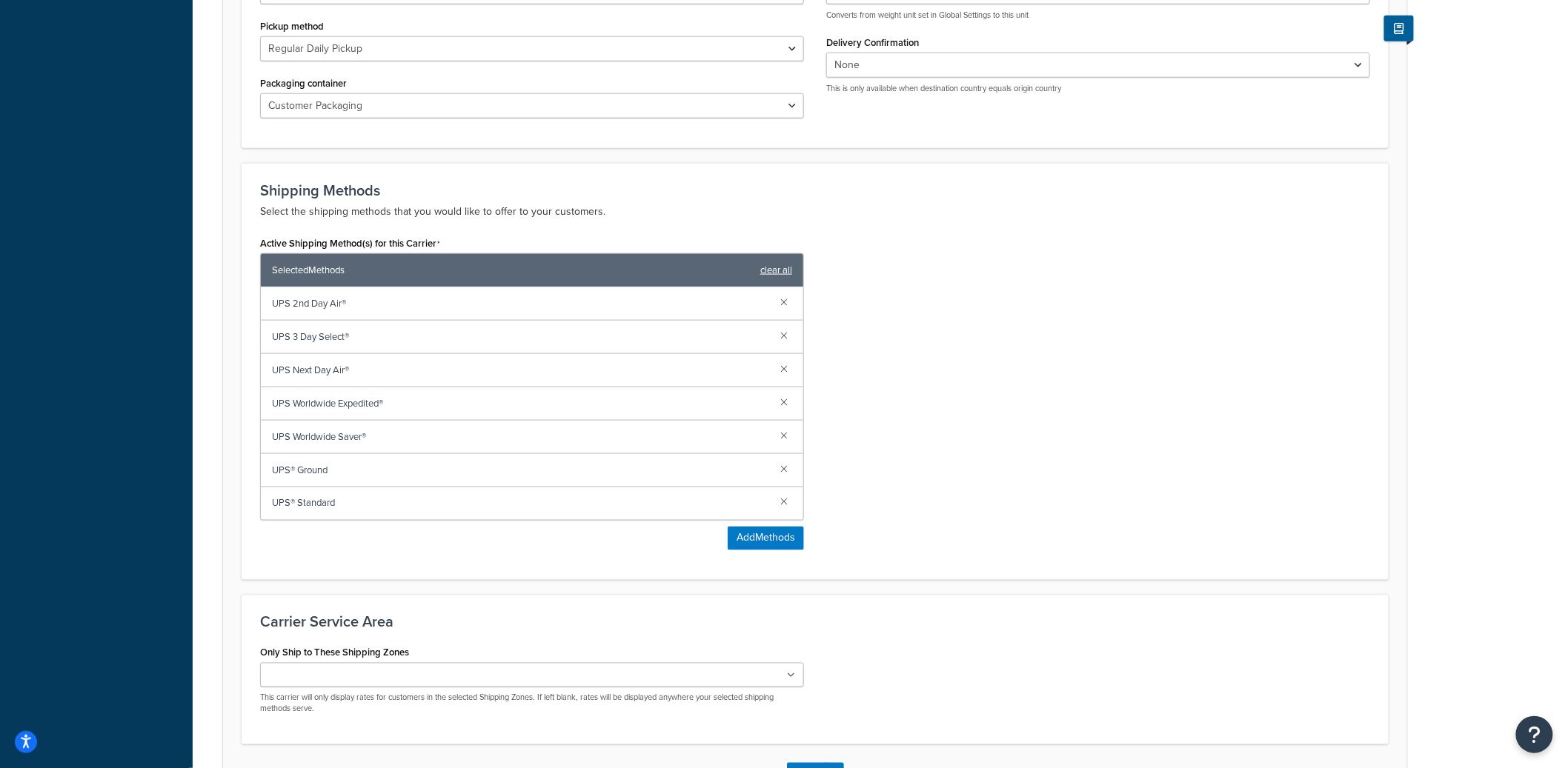
click at [761, 274] on link "clear all" at bounding box center [777, 270] width 32 height 21
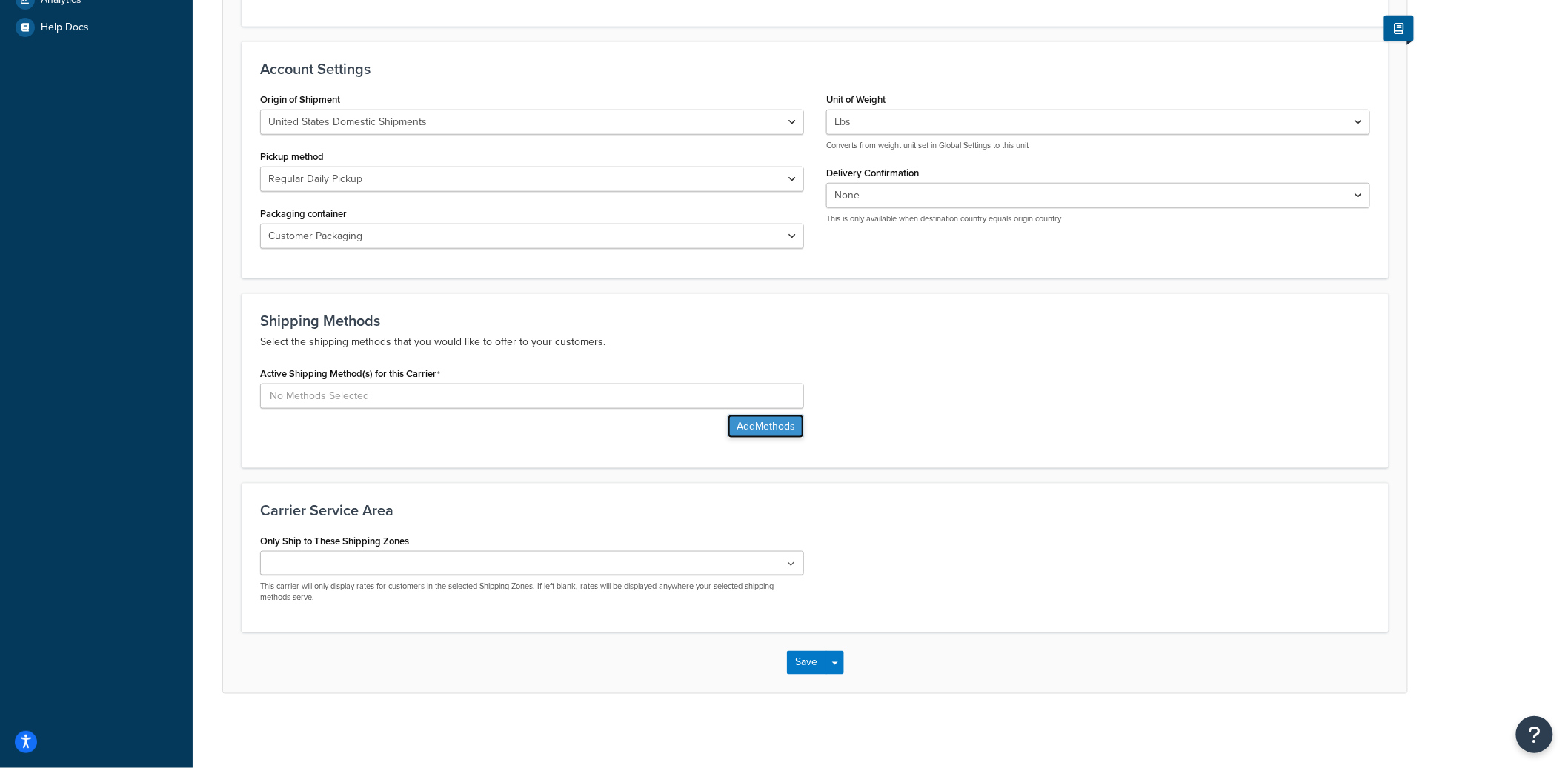
click at [758, 429] on button "Add Methods" at bounding box center [766, 426] width 77 height 24
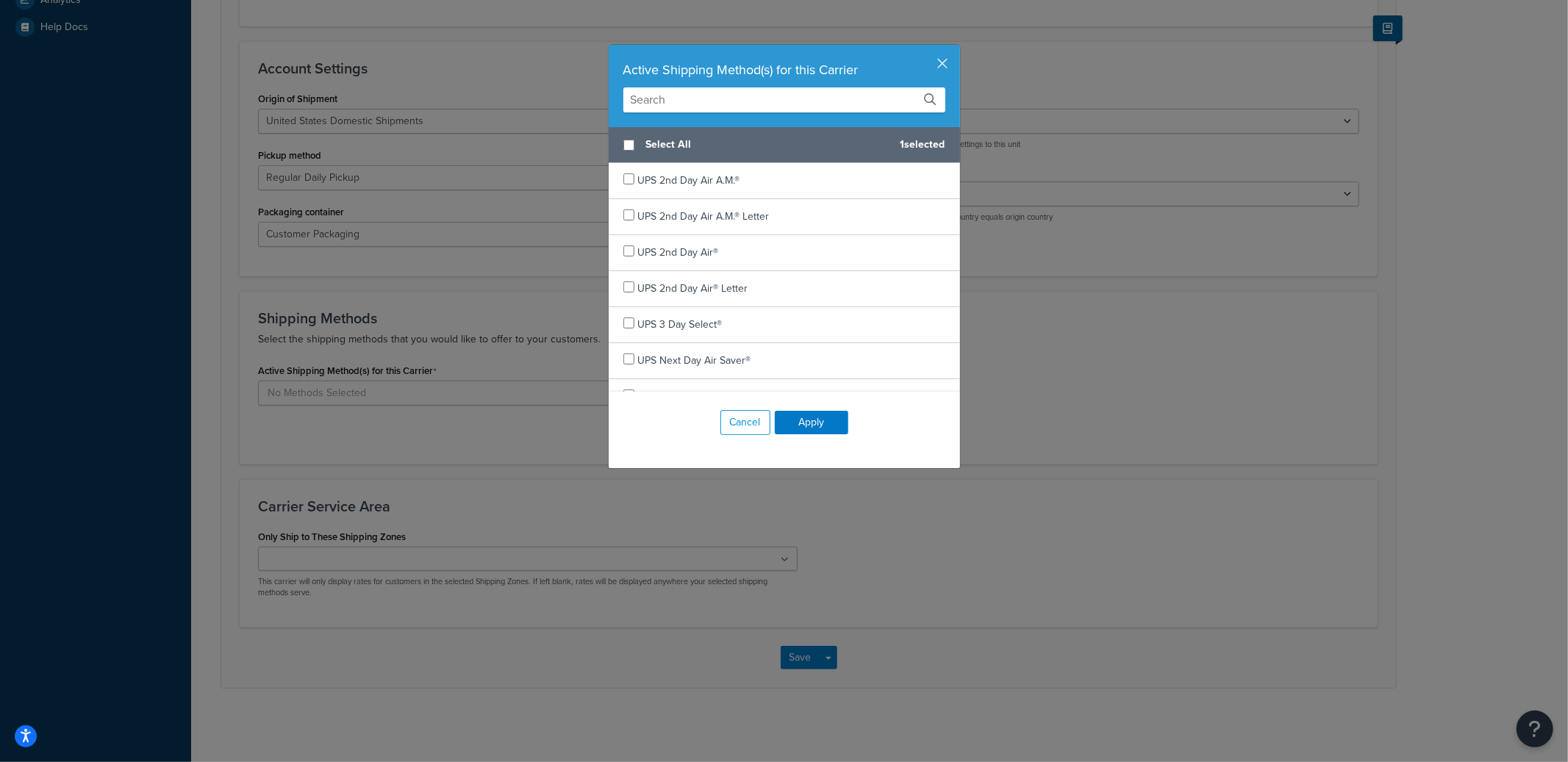
click at [688, 105] on input "text" at bounding box center [784, 99] width 322 height 25
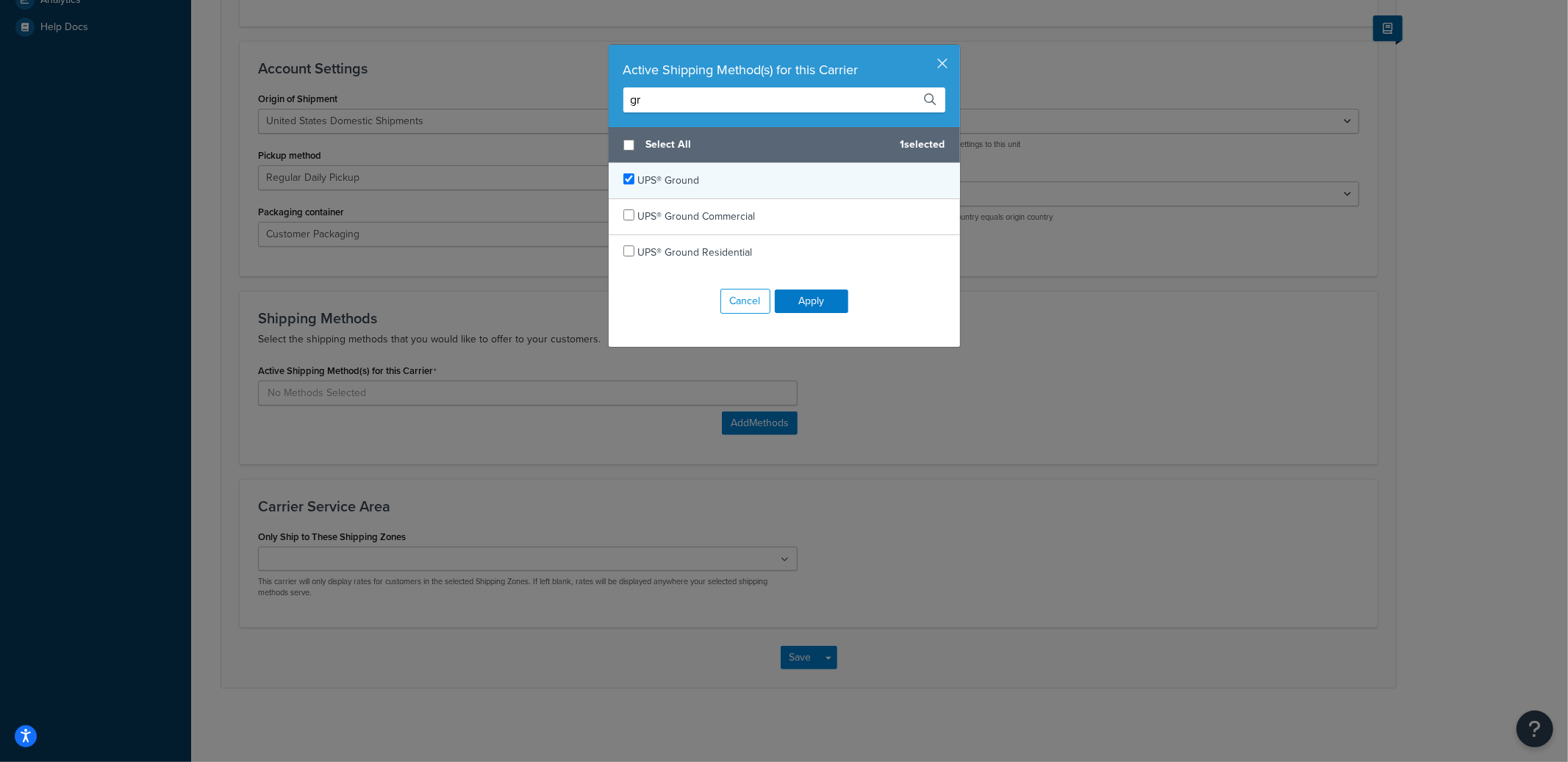
type input "gr"
checkbox input "true"
click at [685, 184] on span "UPS® Ground" at bounding box center [669, 181] width 61 height 15
click at [795, 303] on button "Apply" at bounding box center [811, 301] width 74 height 24
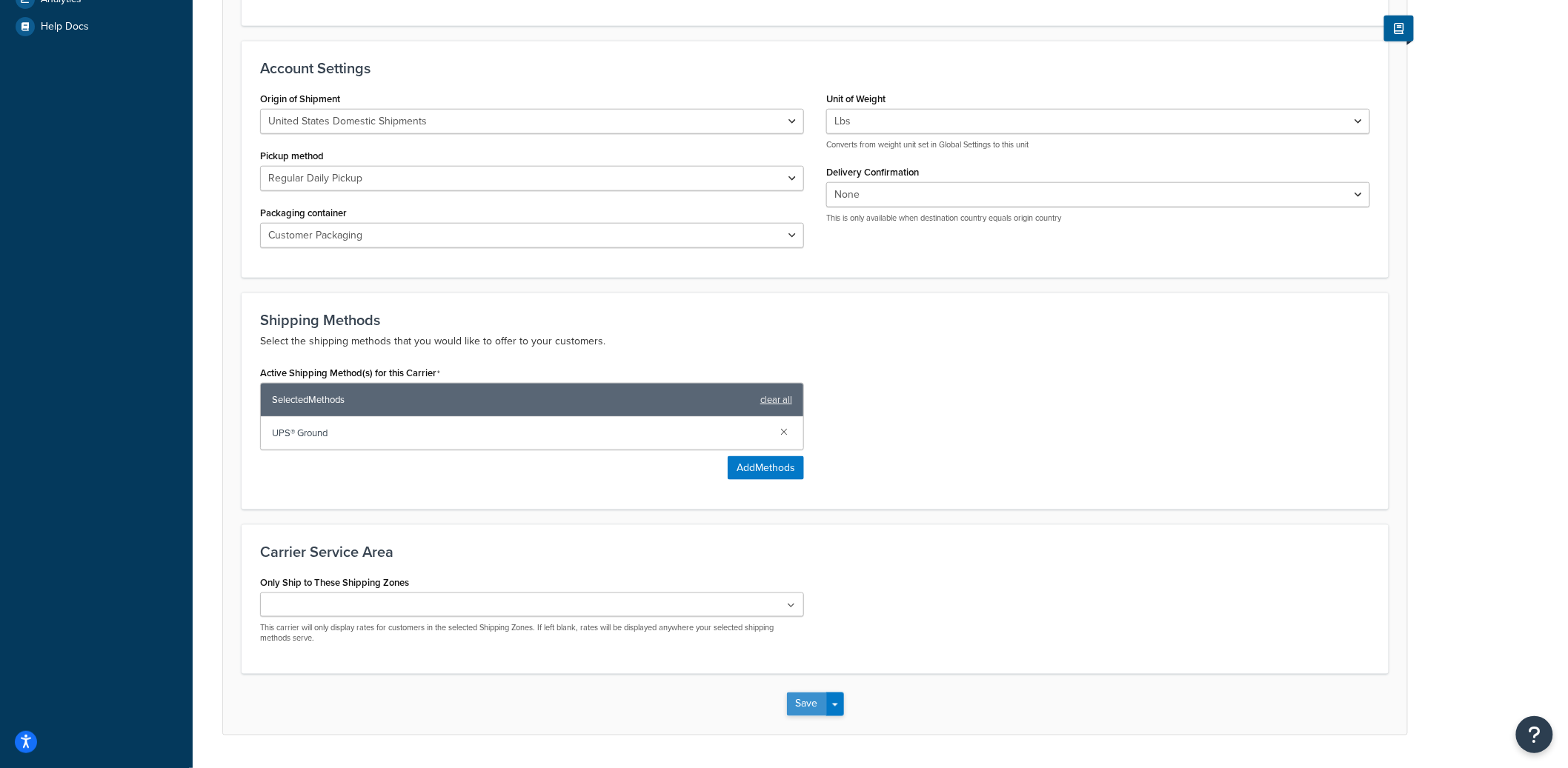
click at [797, 705] on button "Save" at bounding box center [807, 704] width 40 height 24
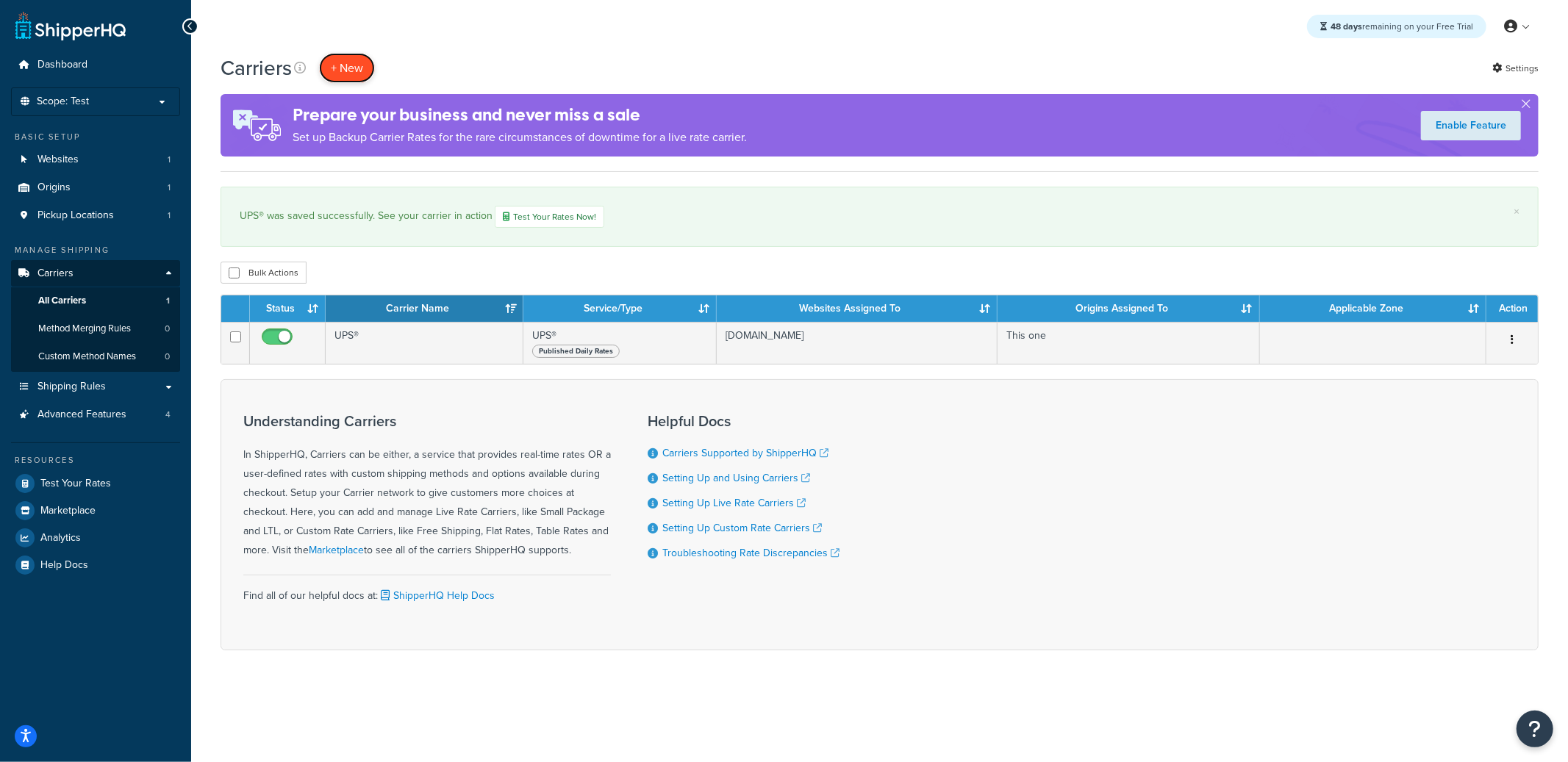
click at [361, 74] on button "+ New" at bounding box center [347, 68] width 56 height 30
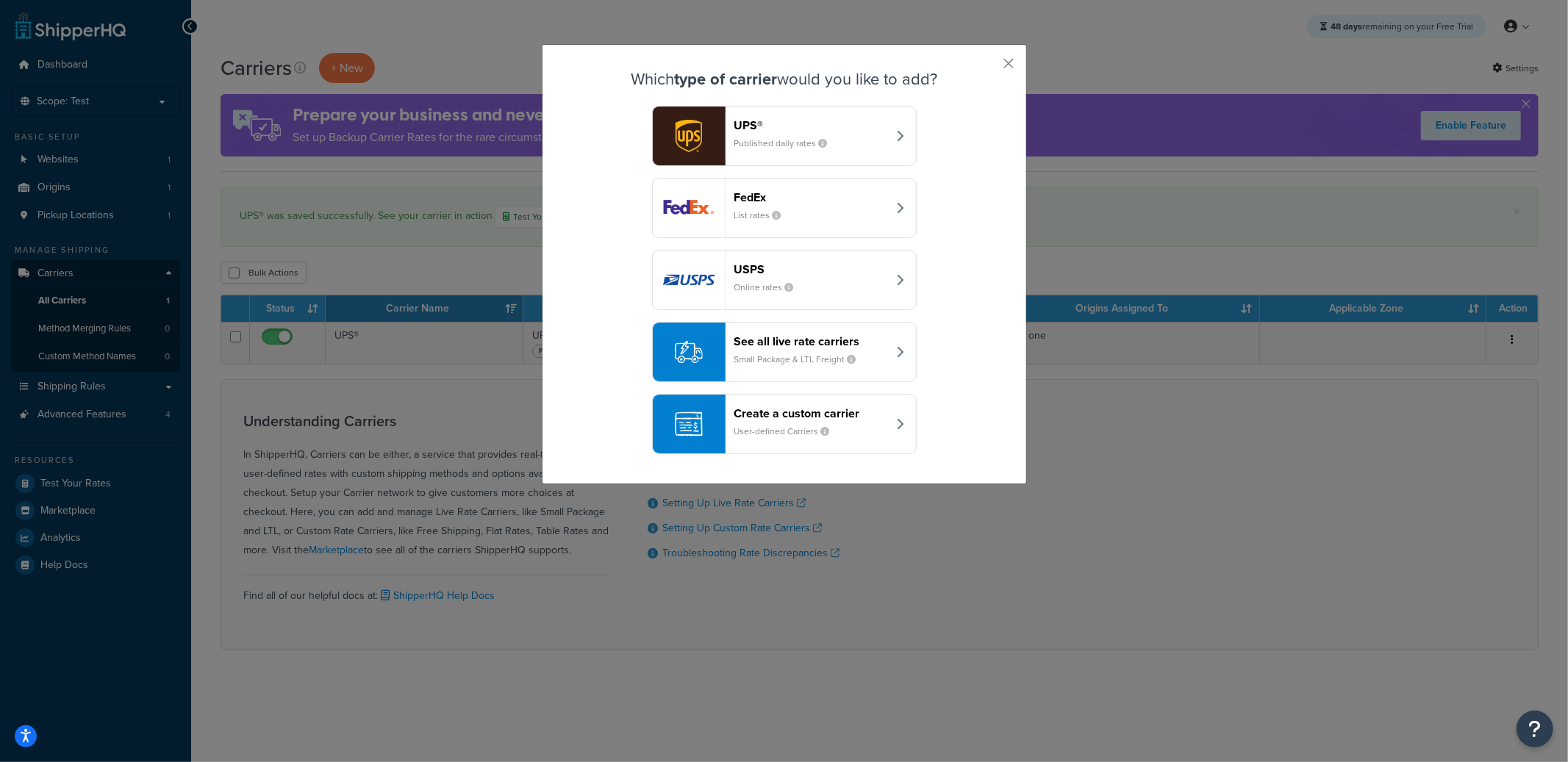
click at [749, 216] on small "List rates" at bounding box center [763, 215] width 58 height 13
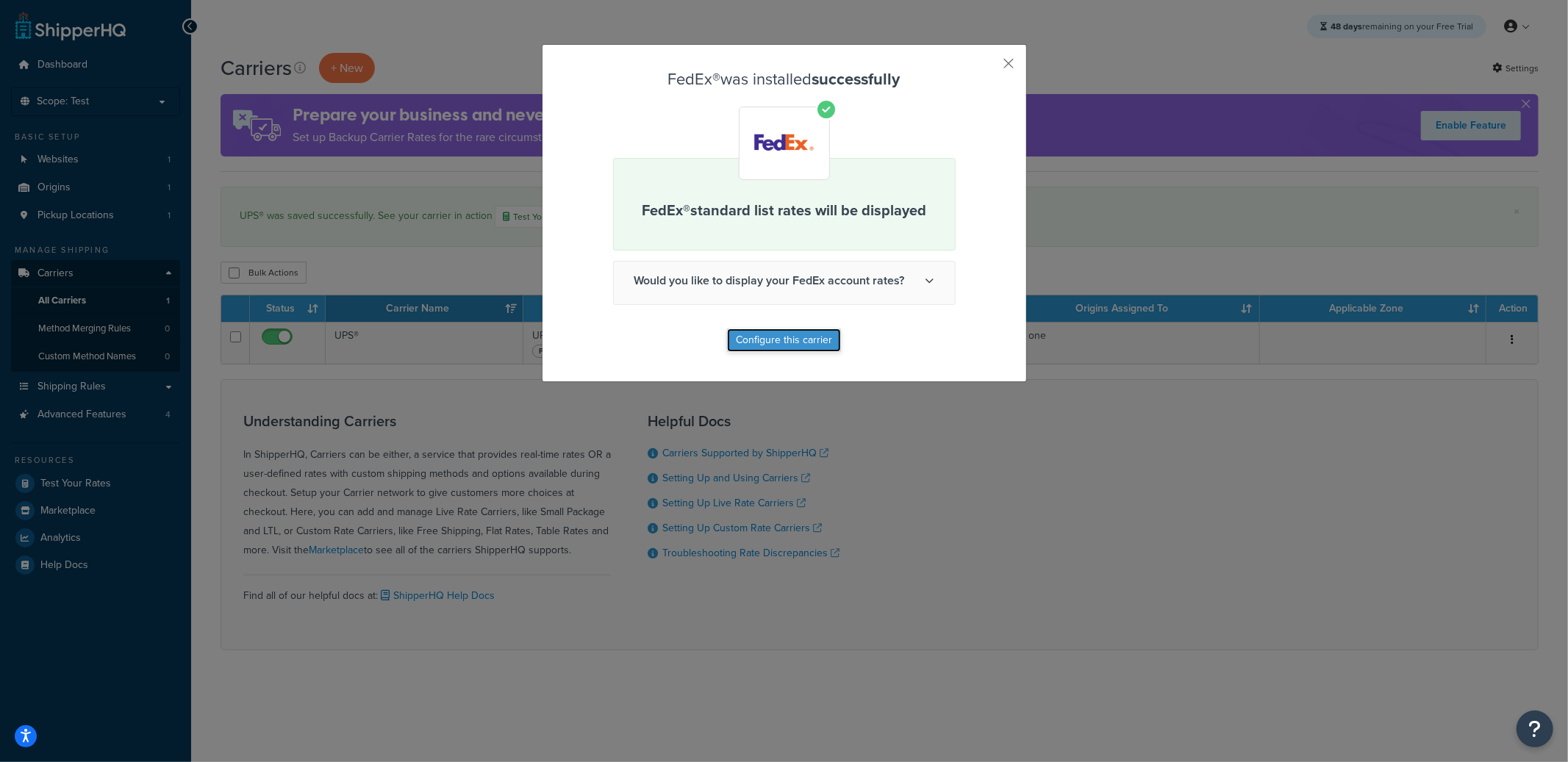
click at [801, 335] on button "Configure this carrier" at bounding box center [784, 340] width 114 height 24
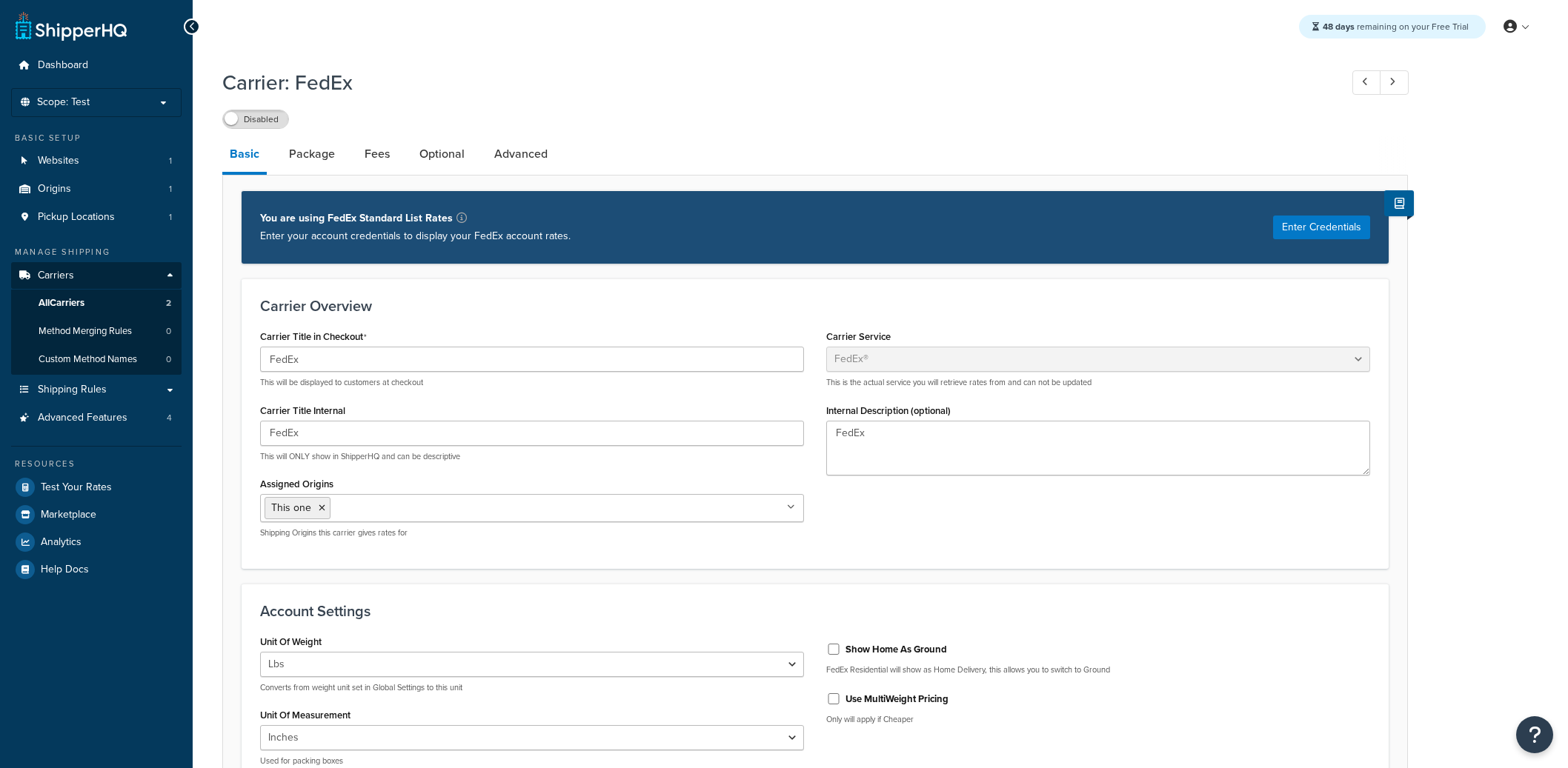
select select "fedEx"
select select "REGULAR_PICKUP"
select select "YOUR_PACKAGING"
click at [243, 116] on label "Disabled" at bounding box center [255, 119] width 65 height 18
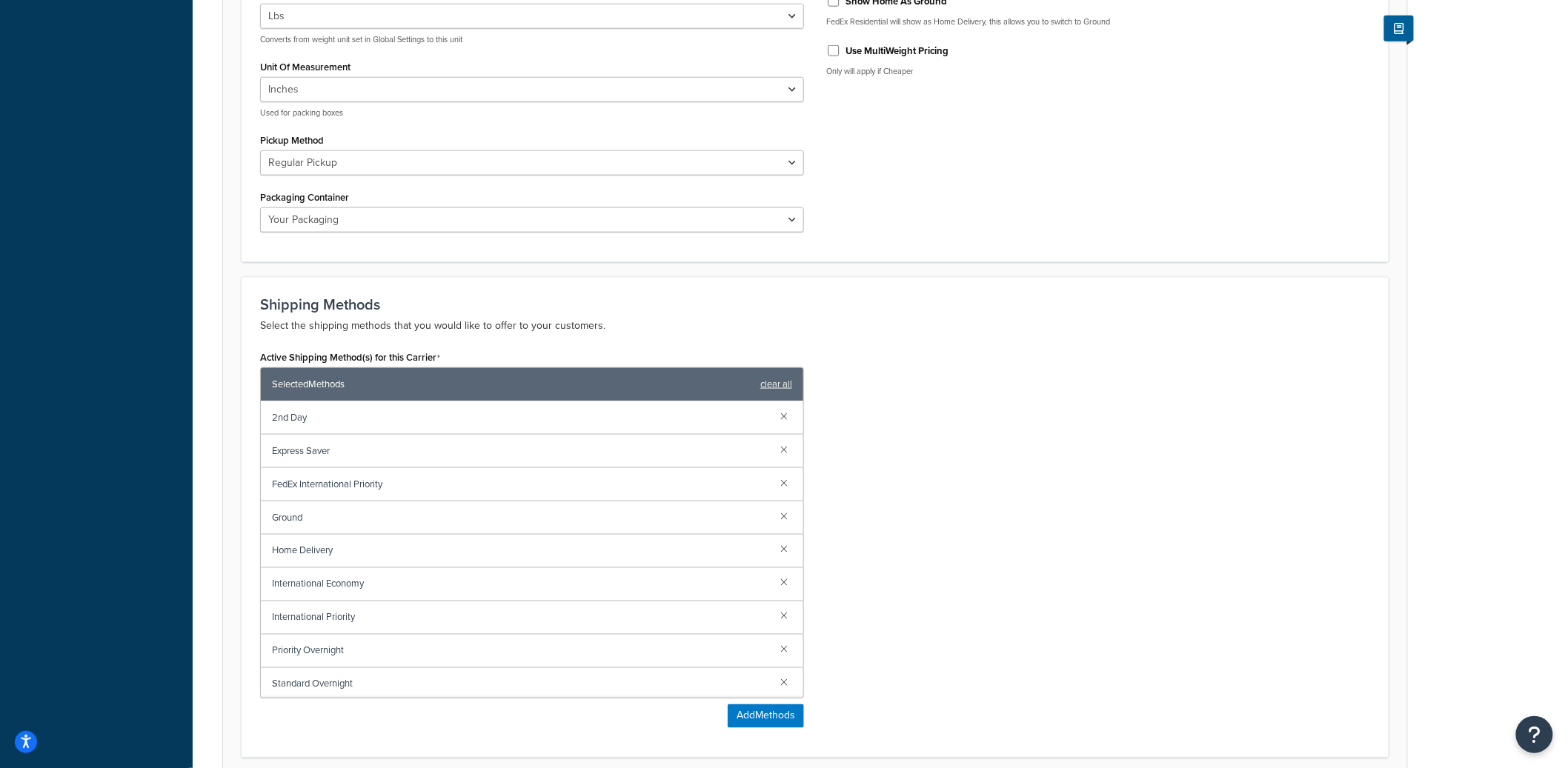
scroll to position [667, 0]
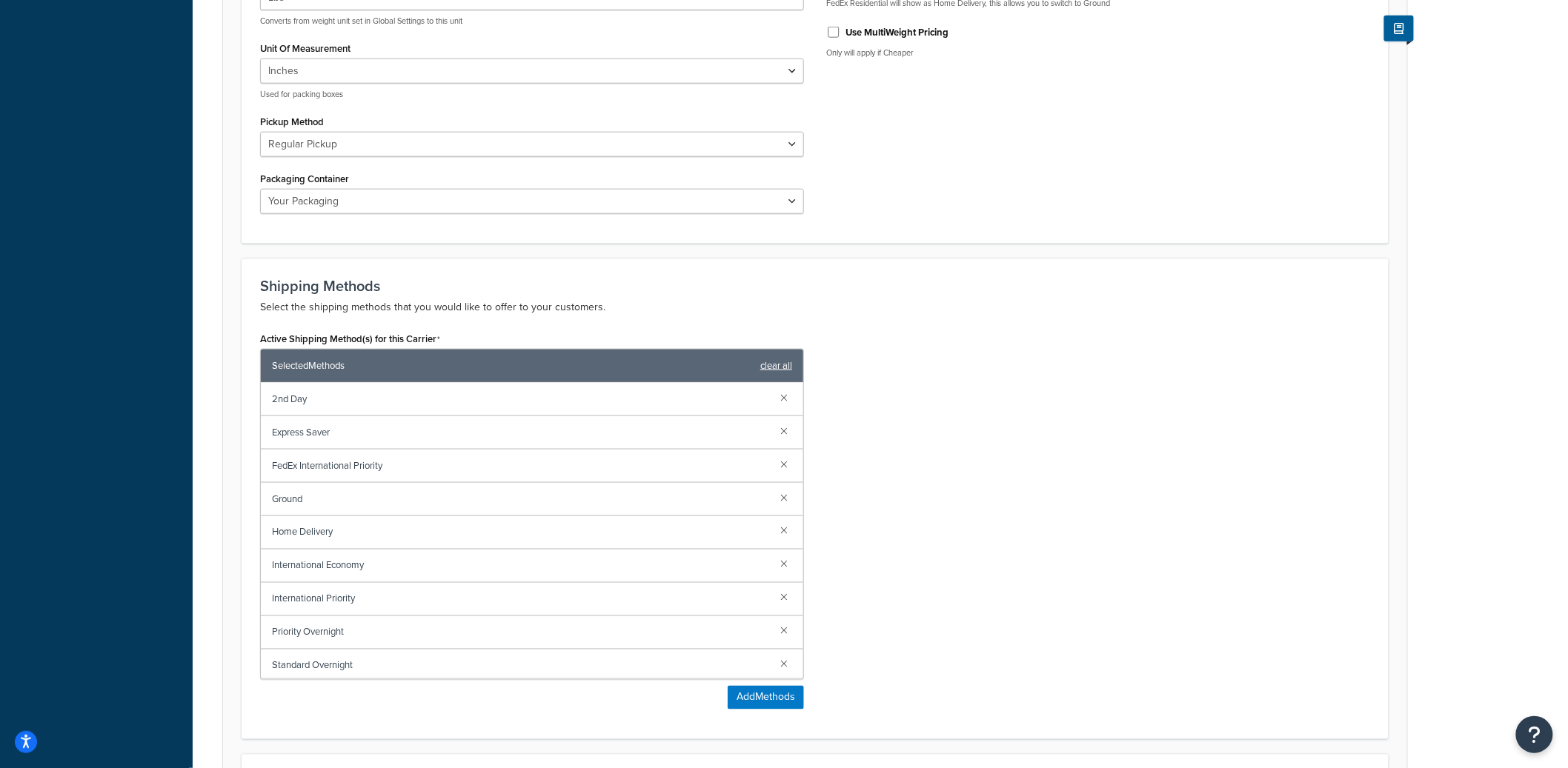
click at [785, 366] on link "clear all" at bounding box center [777, 366] width 32 height 21
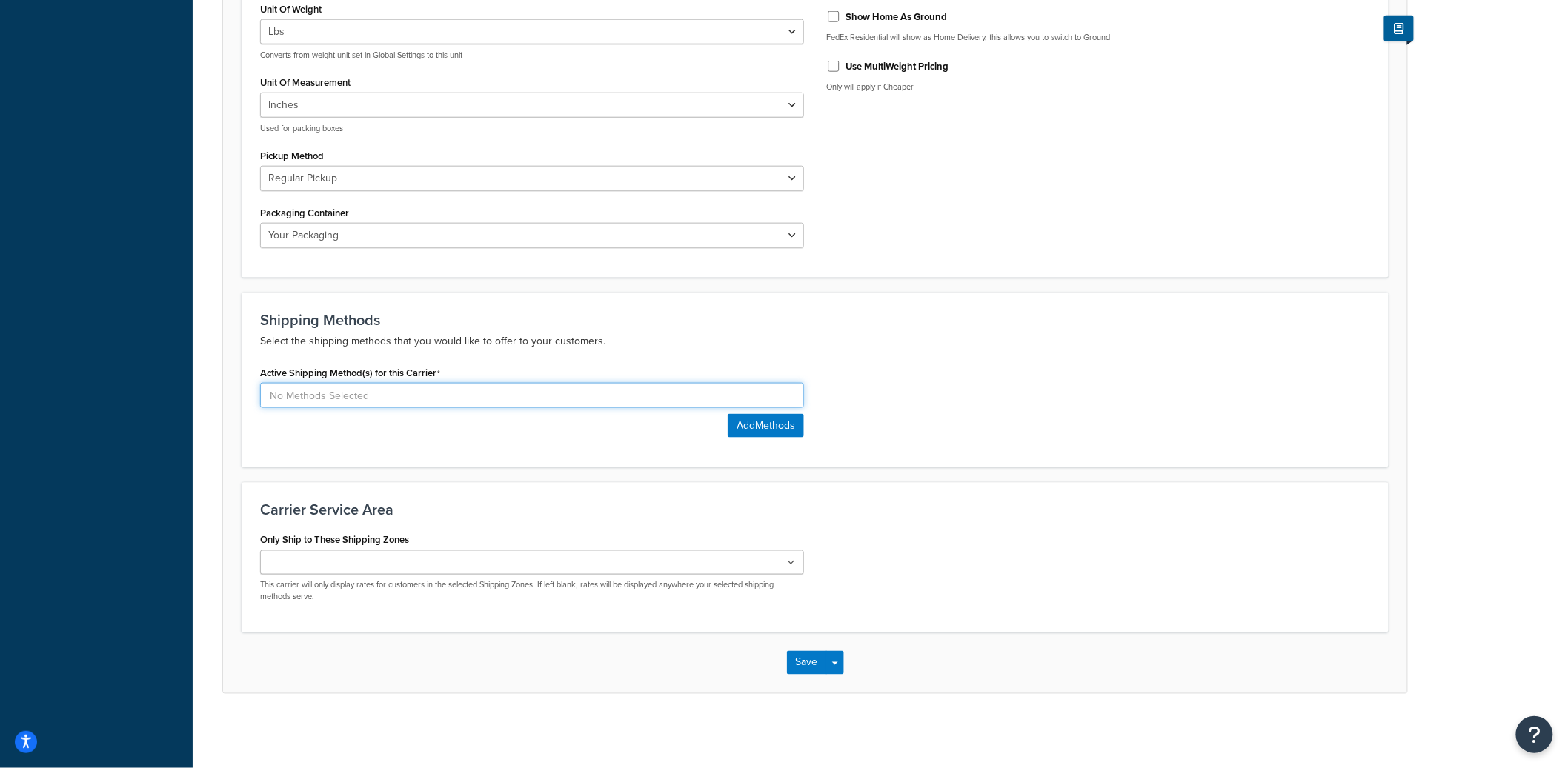
click at [429, 397] on input at bounding box center [532, 395] width 544 height 25
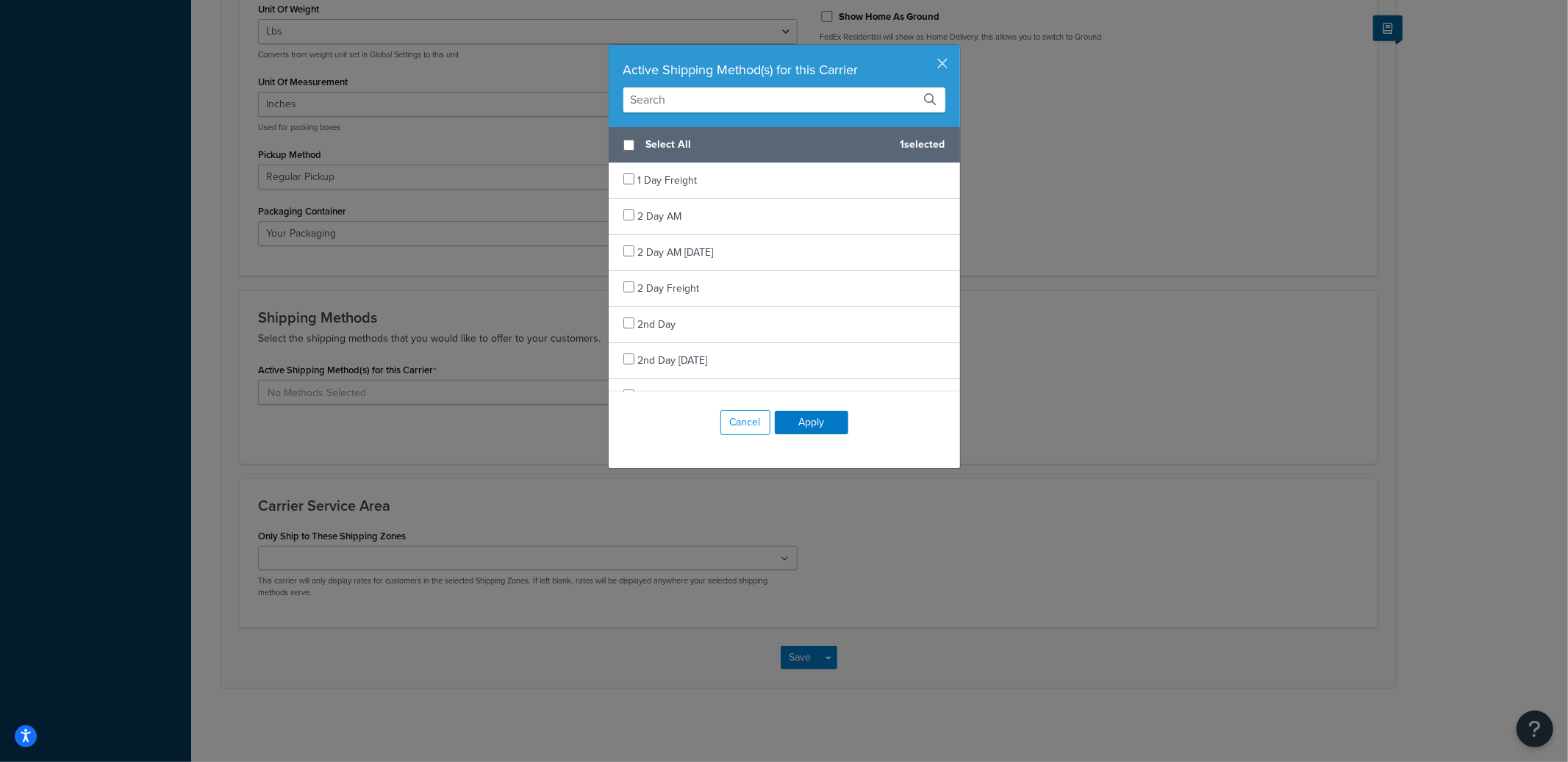
click at [711, 106] on input "text" at bounding box center [784, 99] width 322 height 25
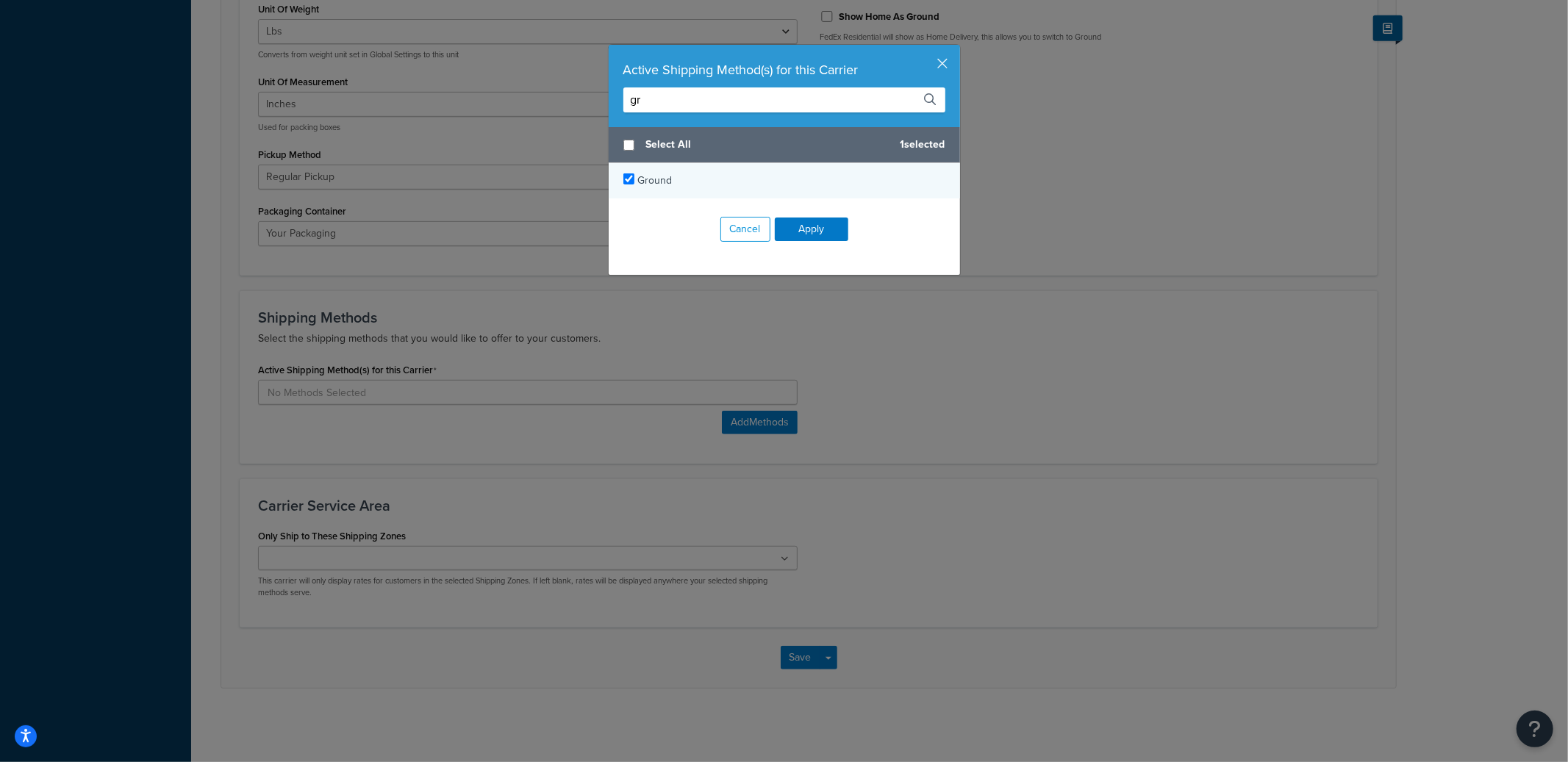
type input "gr"
checkbox input "true"
click at [671, 178] on div "Ground" at bounding box center [784, 181] width 351 height 35
click at [691, 105] on input "gr" at bounding box center [784, 99] width 322 height 25
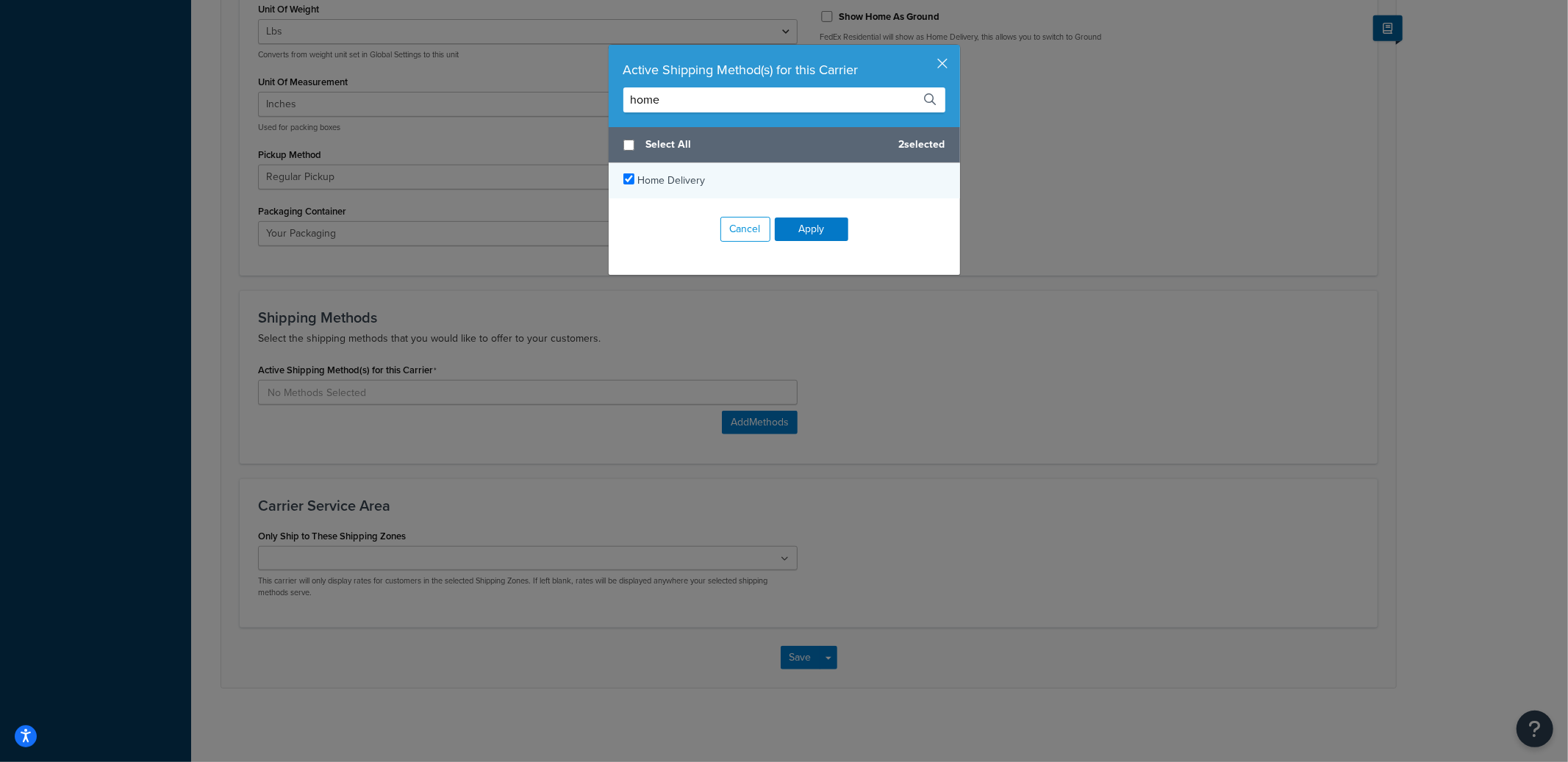
type input "home"
checkbox input "true"
click at [669, 175] on span "Home Delivery" at bounding box center [672, 181] width 68 height 15
click at [819, 228] on button "Apply" at bounding box center [811, 229] width 74 height 24
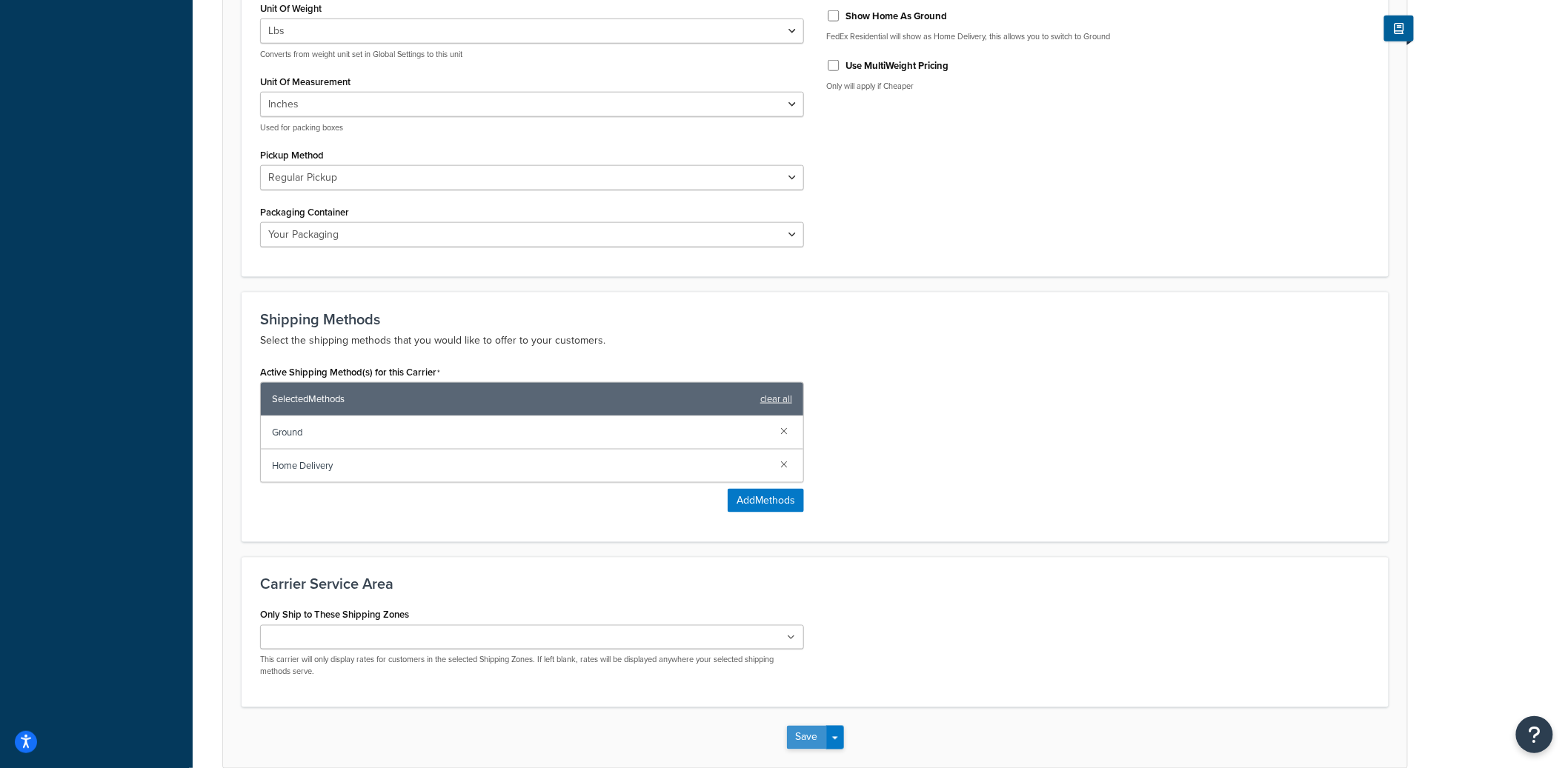
click at [802, 734] on button "Save" at bounding box center [807, 737] width 40 height 24
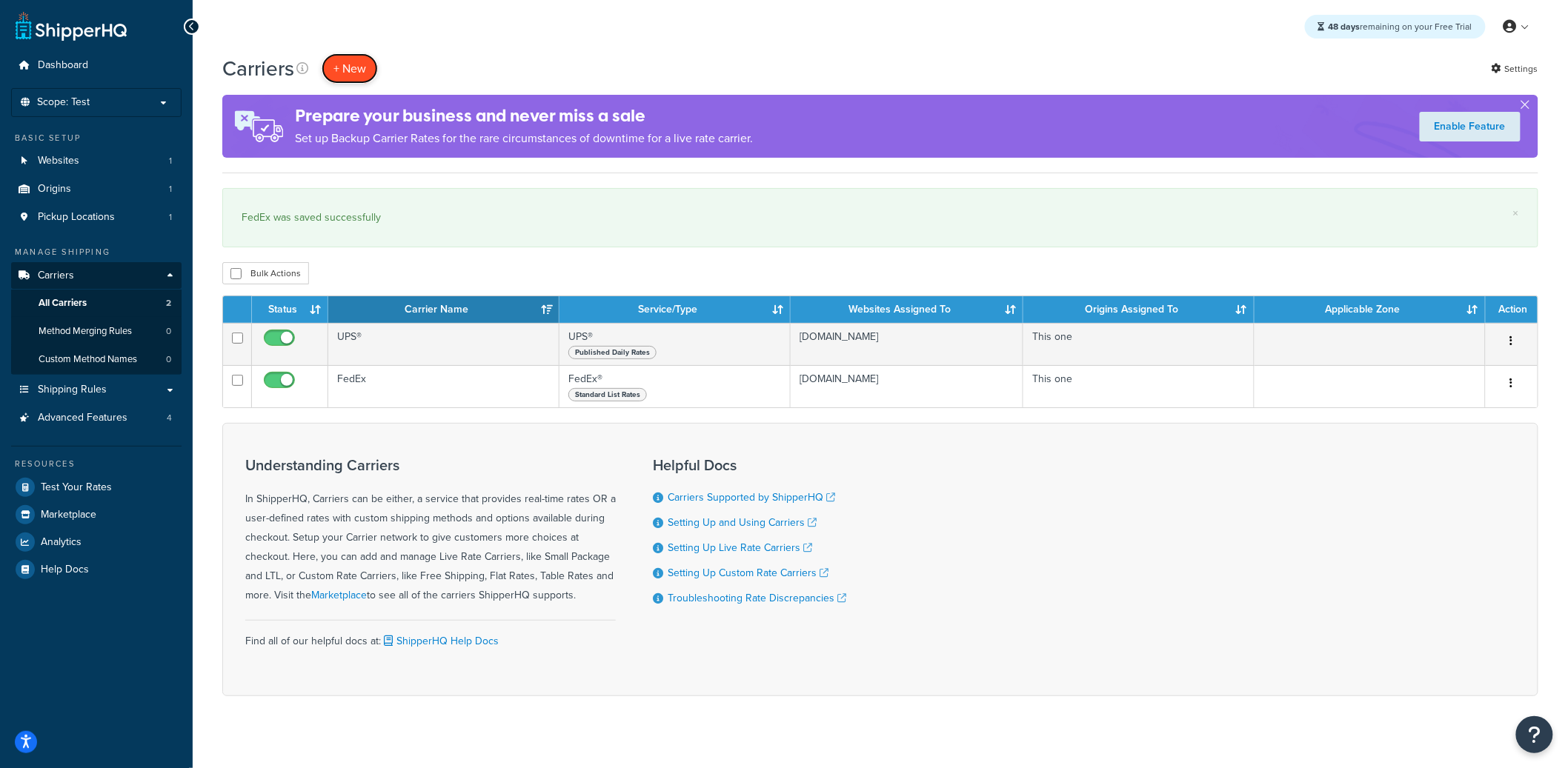
click at [364, 76] on button "+ New" at bounding box center [350, 69] width 57 height 31
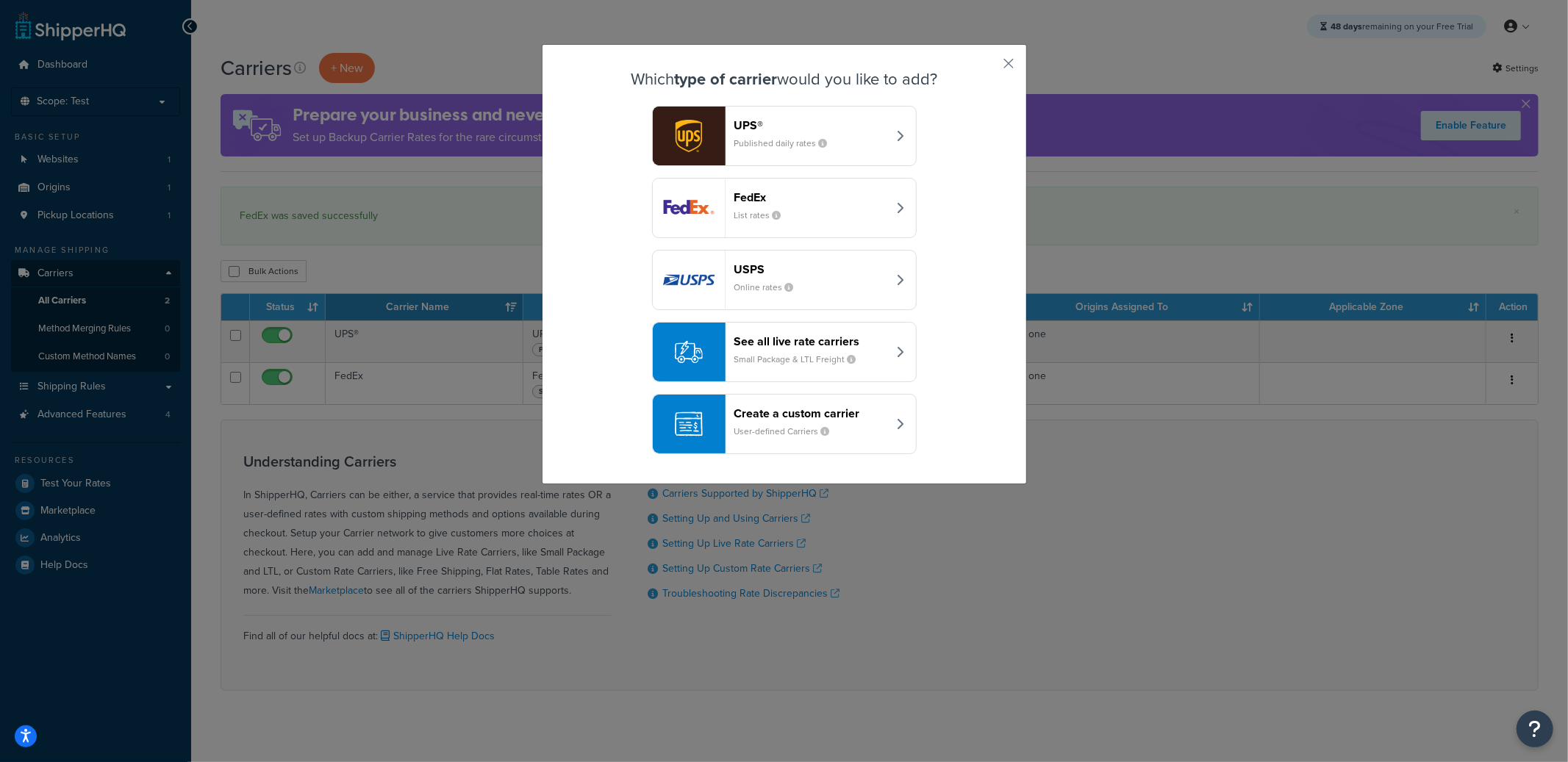
click at [825, 417] on header "Create a custom carrier" at bounding box center [811, 414] width 153 height 14
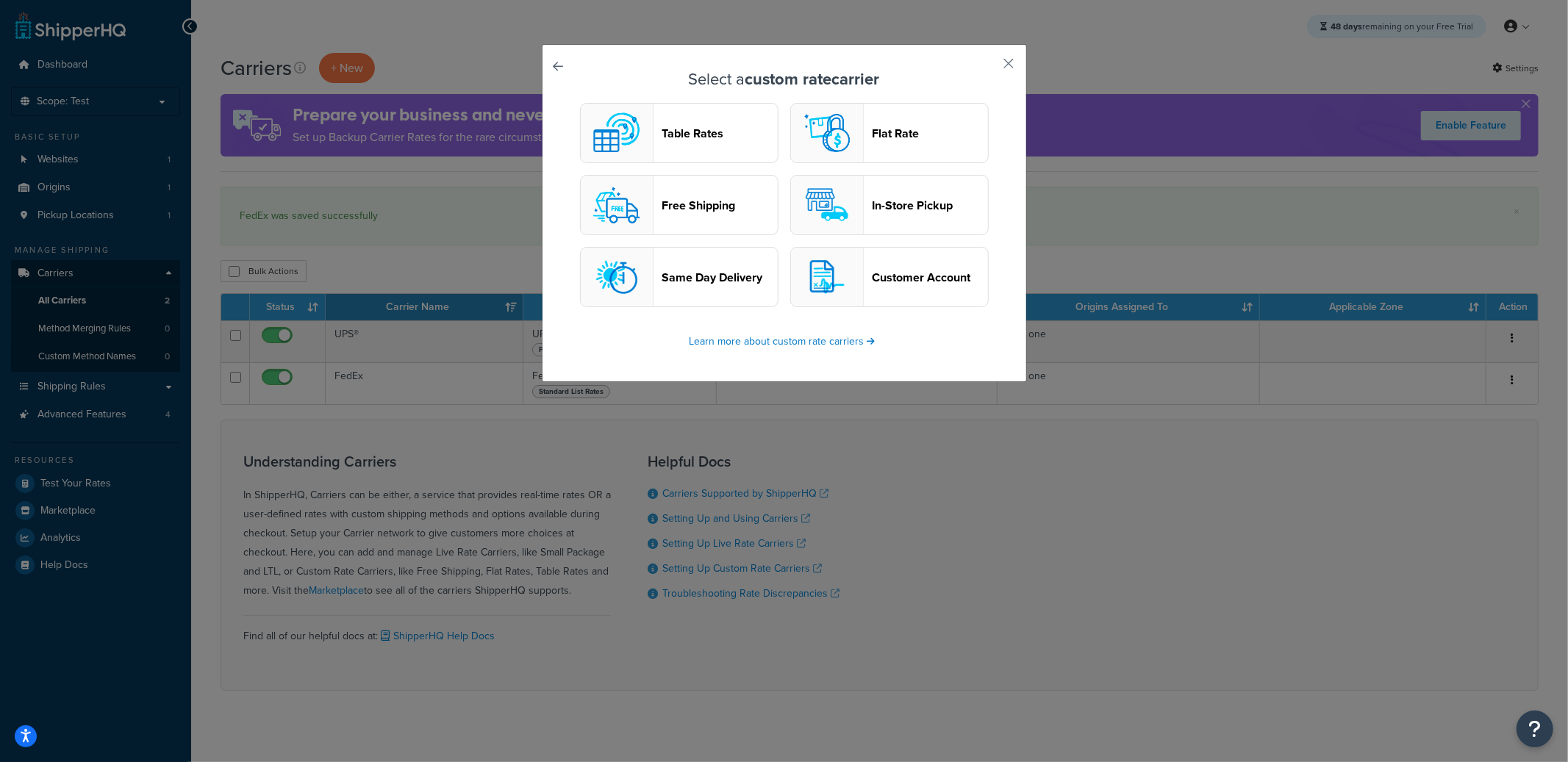
click at [874, 209] on header "In-Store Pickup" at bounding box center [930, 205] width 115 height 14
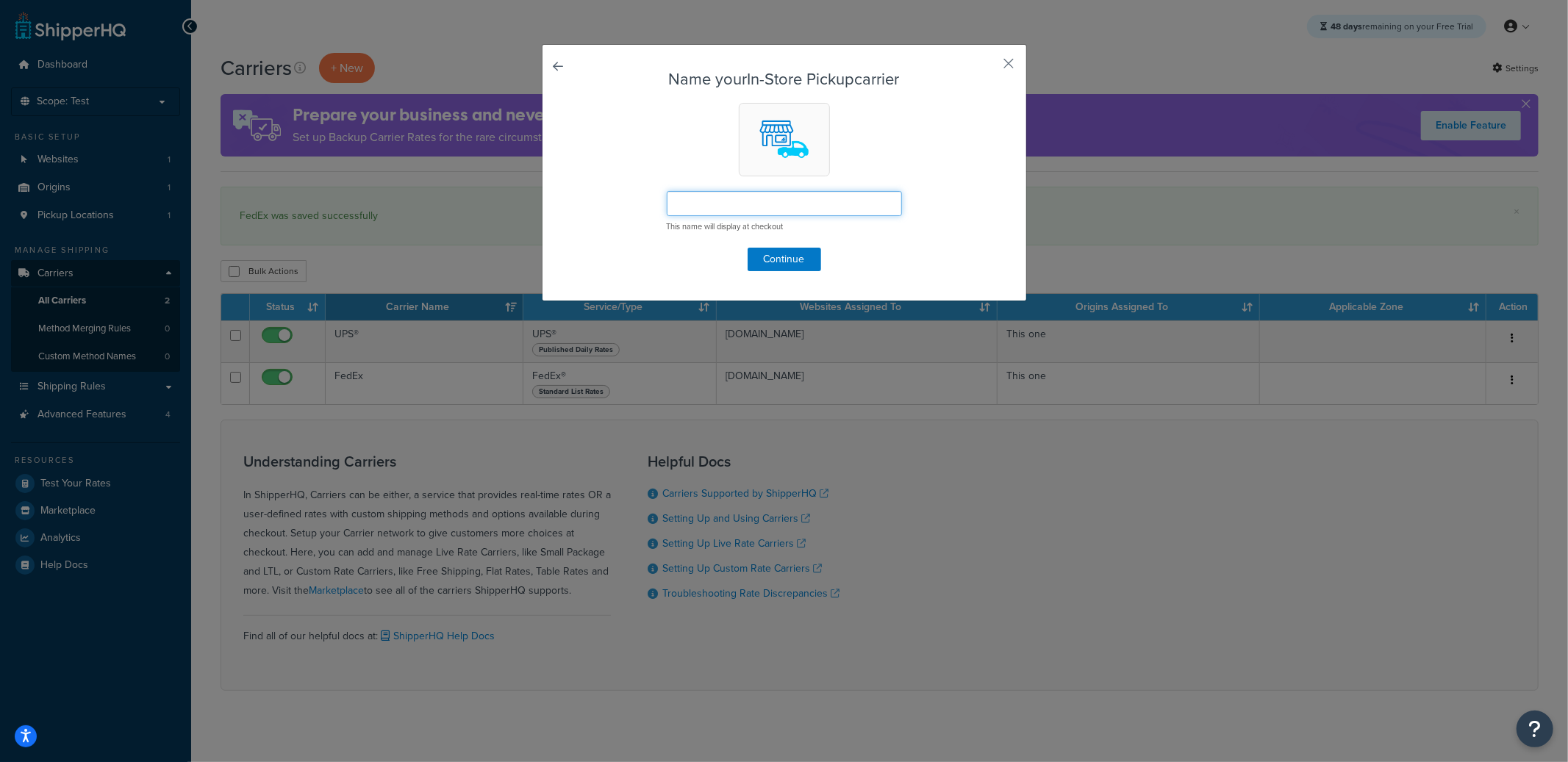
click at [784, 206] on input "text" at bounding box center [784, 203] width 235 height 25
type input "In-Store Pickup"
click at [788, 264] on button "Continue" at bounding box center [784, 259] width 74 height 24
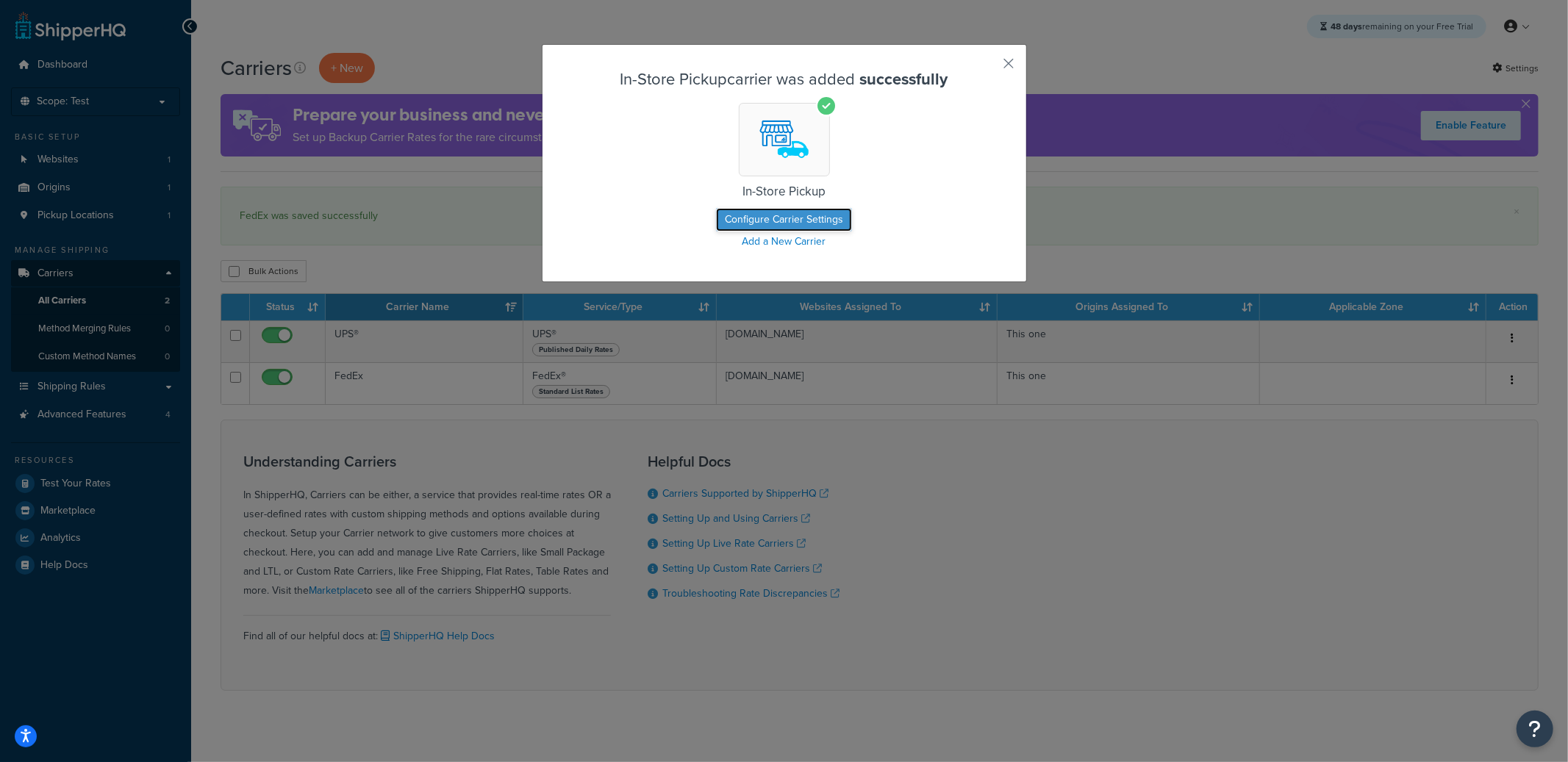
click at [796, 221] on button "Configure Carrier Settings" at bounding box center [783, 219] width 136 height 24
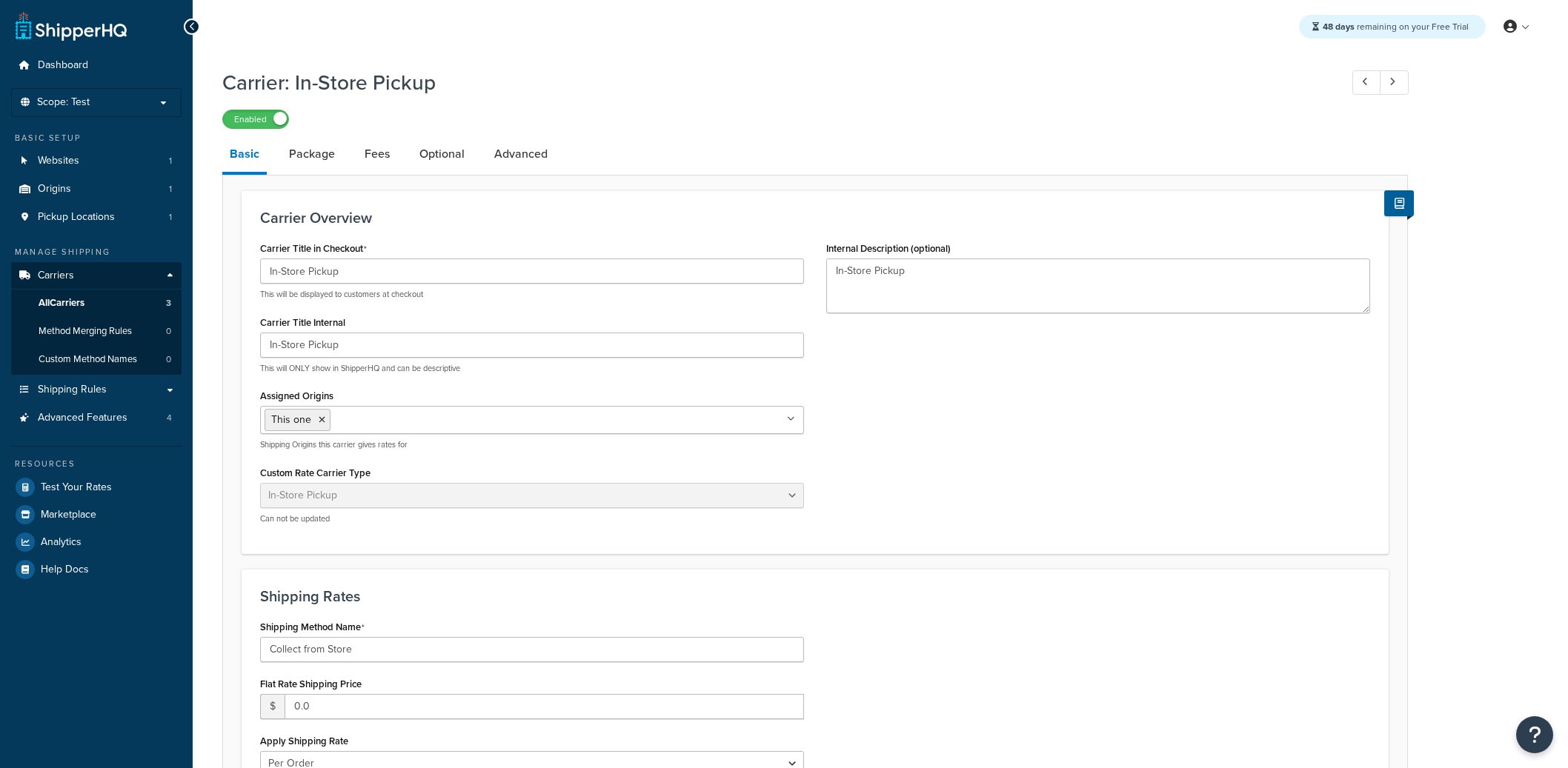
select select "pickup"
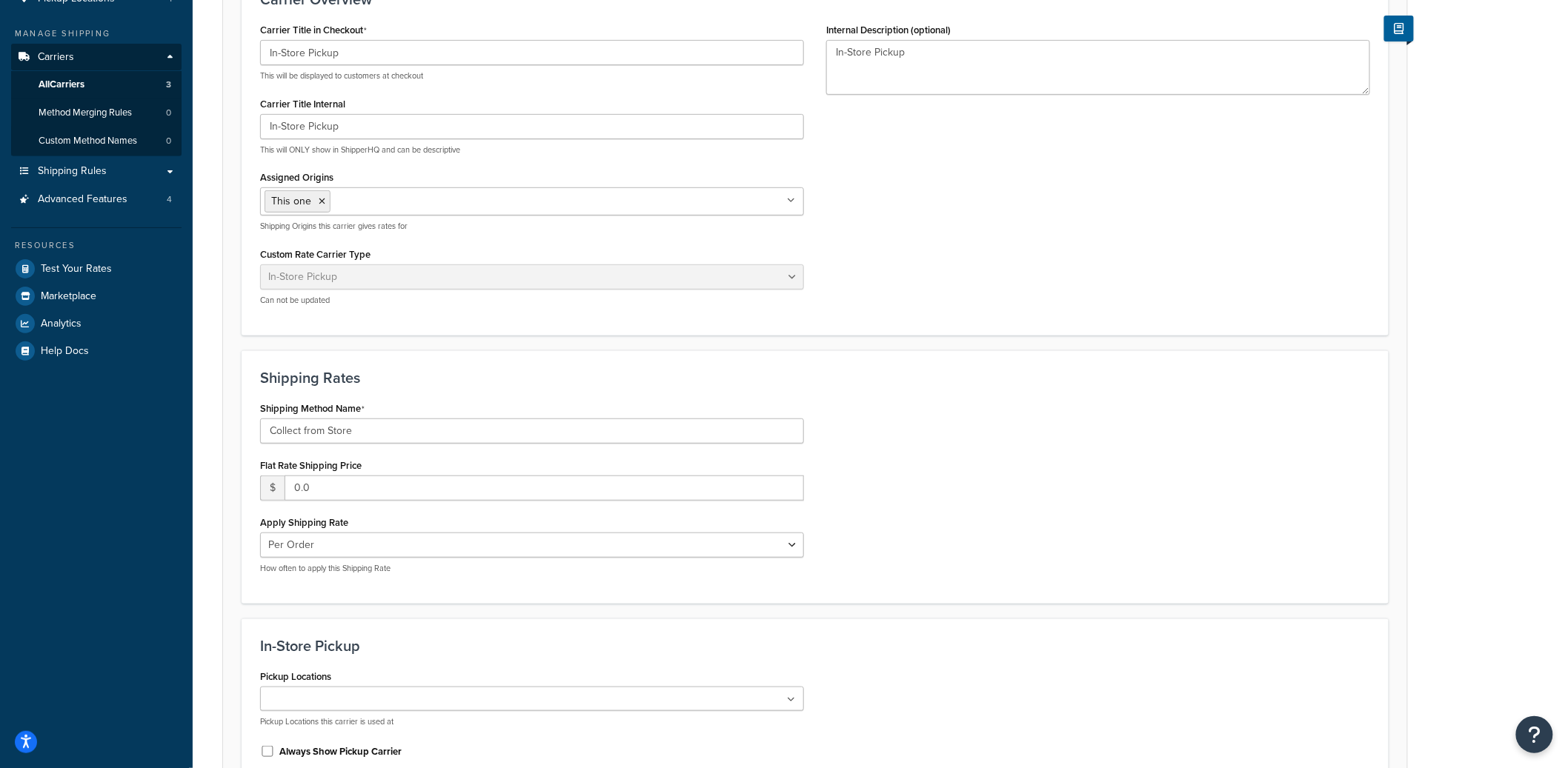
scroll to position [415, 0]
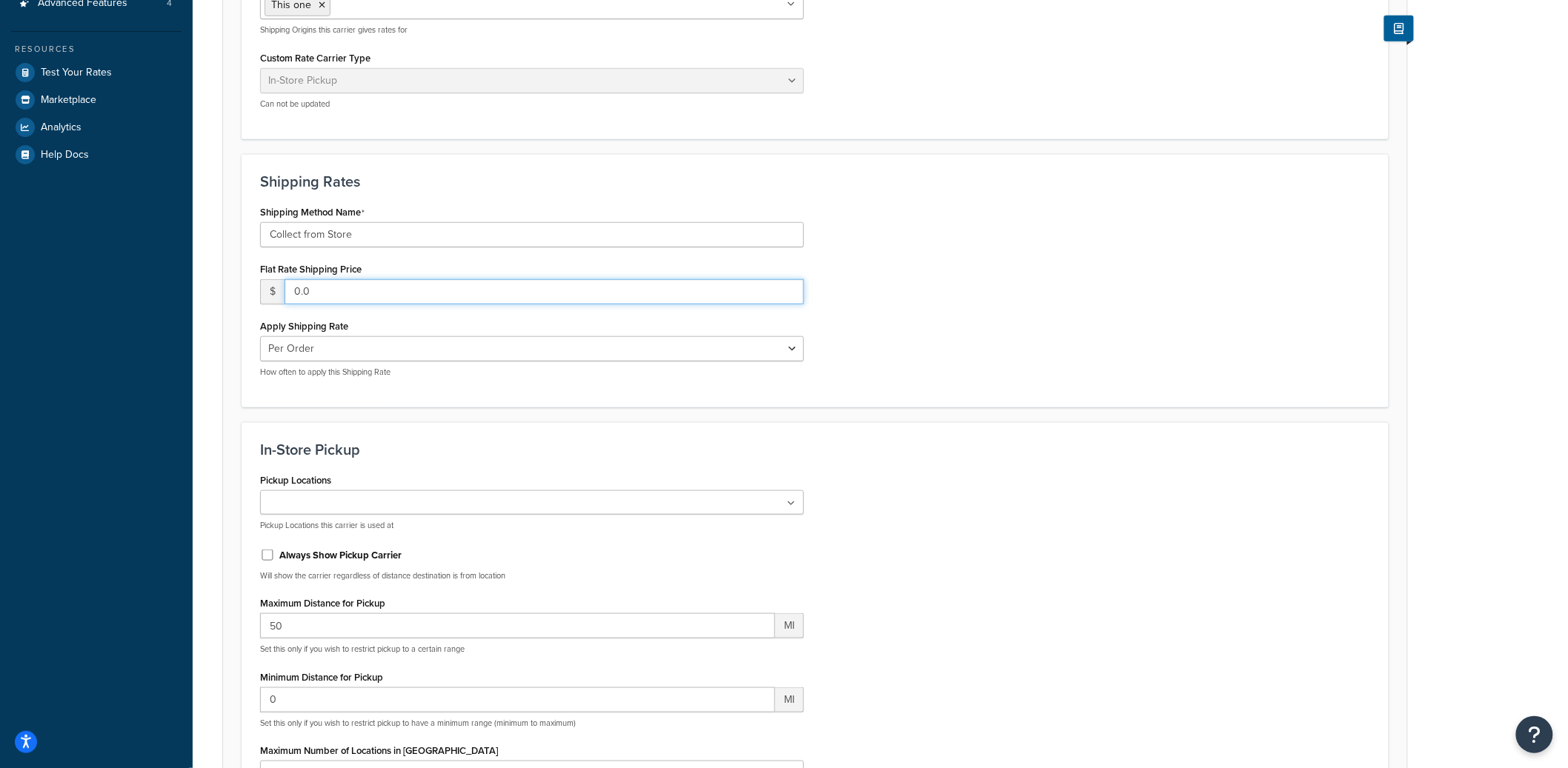
drag, startPoint x: 376, startPoint y: 298, endPoint x: 284, endPoint y: 298, distance: 92.0
click at [290, 295] on input "0.0" at bounding box center [544, 291] width 520 height 25
type input "10.00"
click at [433, 500] on ul at bounding box center [532, 503] width 544 height 24
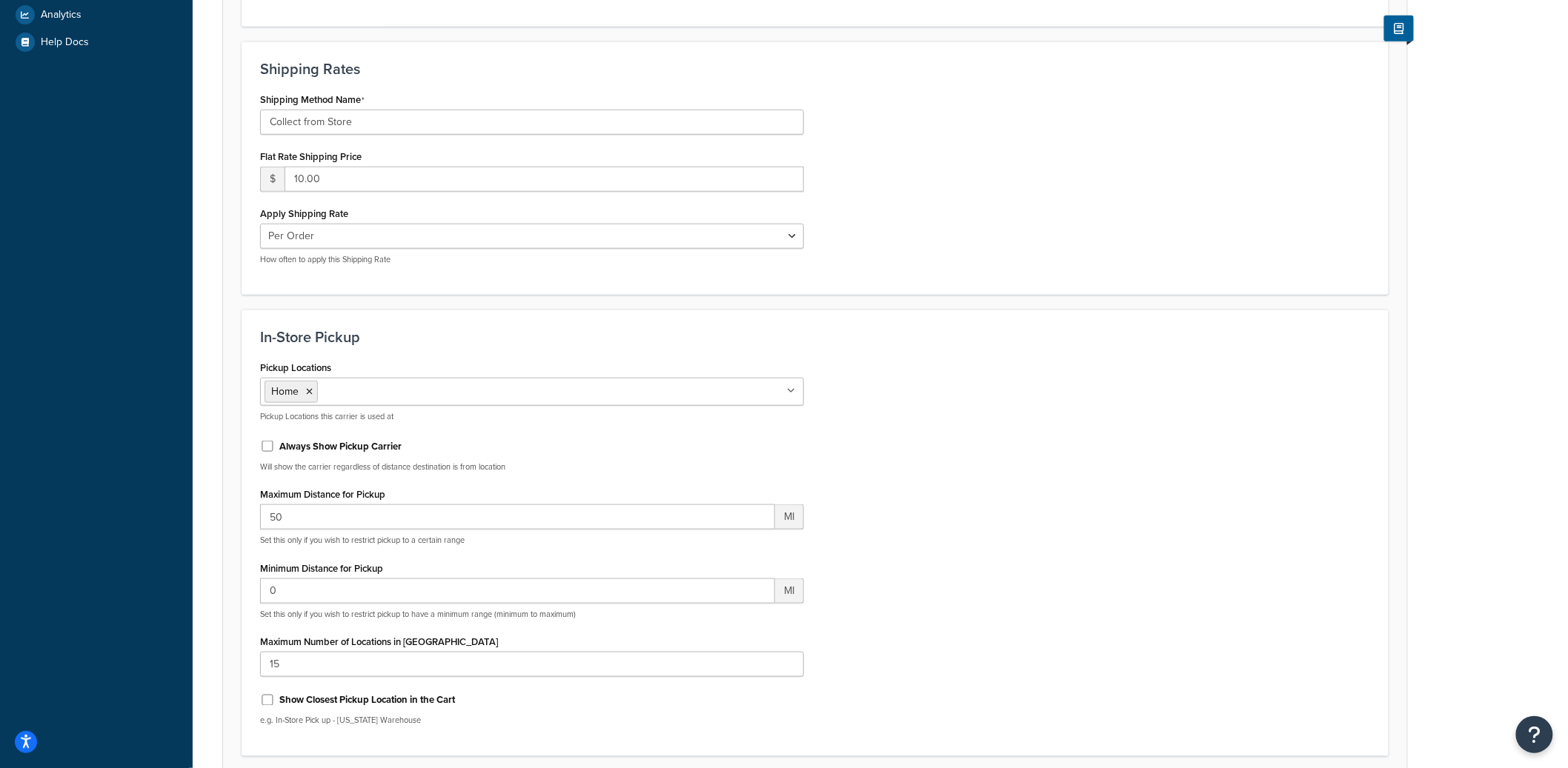
scroll to position [537, 0]
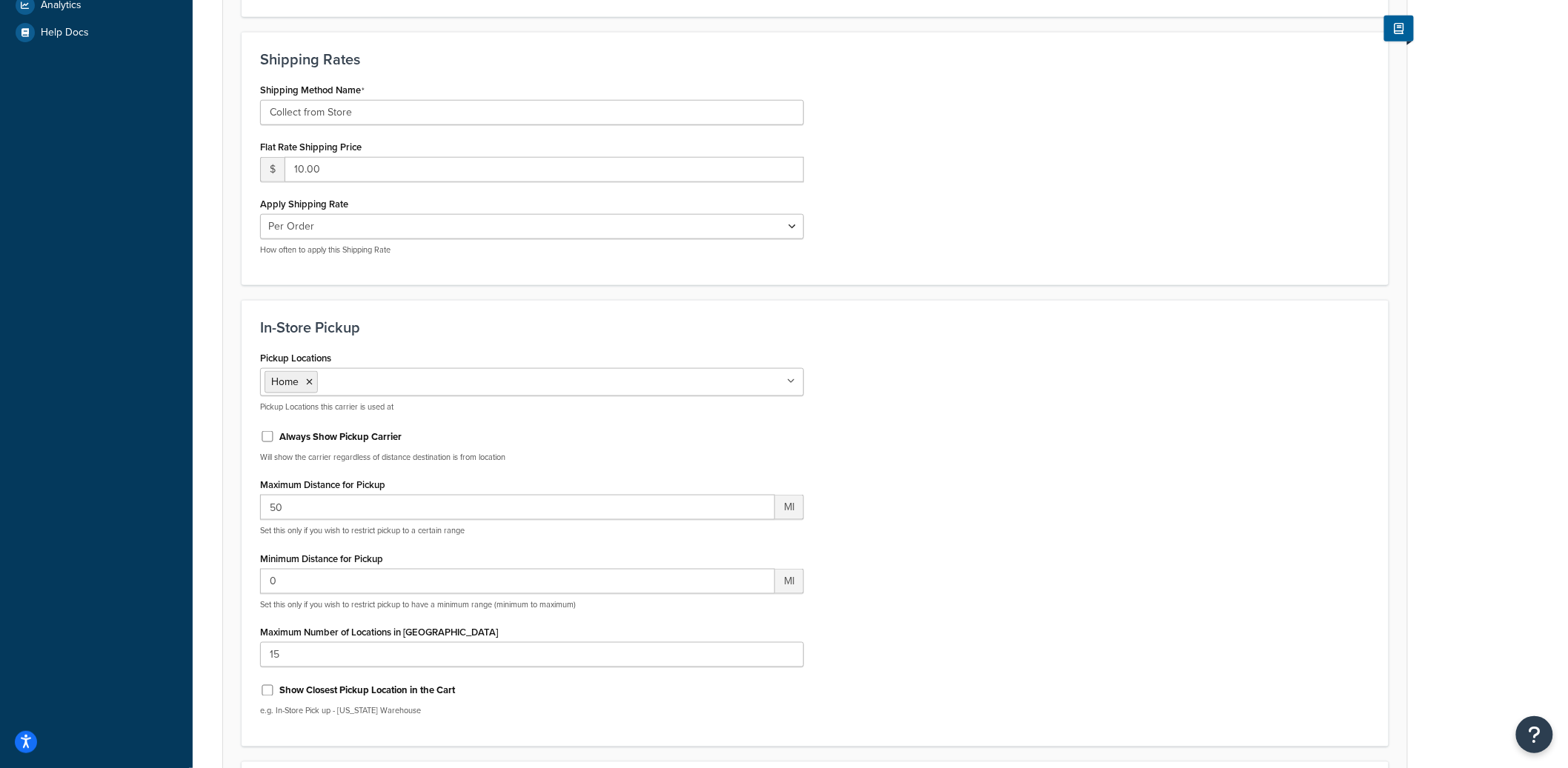
click at [583, 493] on div "Maximum Distance for Pickup 50 MI Set this only if you wish to restrict pickup …" at bounding box center [532, 505] width 544 height 62
click at [572, 497] on input "50" at bounding box center [517, 507] width 515 height 25
drag, startPoint x: 562, startPoint y: 499, endPoint x: 343, endPoint y: 515, distance: 219.6
click at [342, 515] on input "50" at bounding box center [517, 507] width 515 height 25
type input "15"
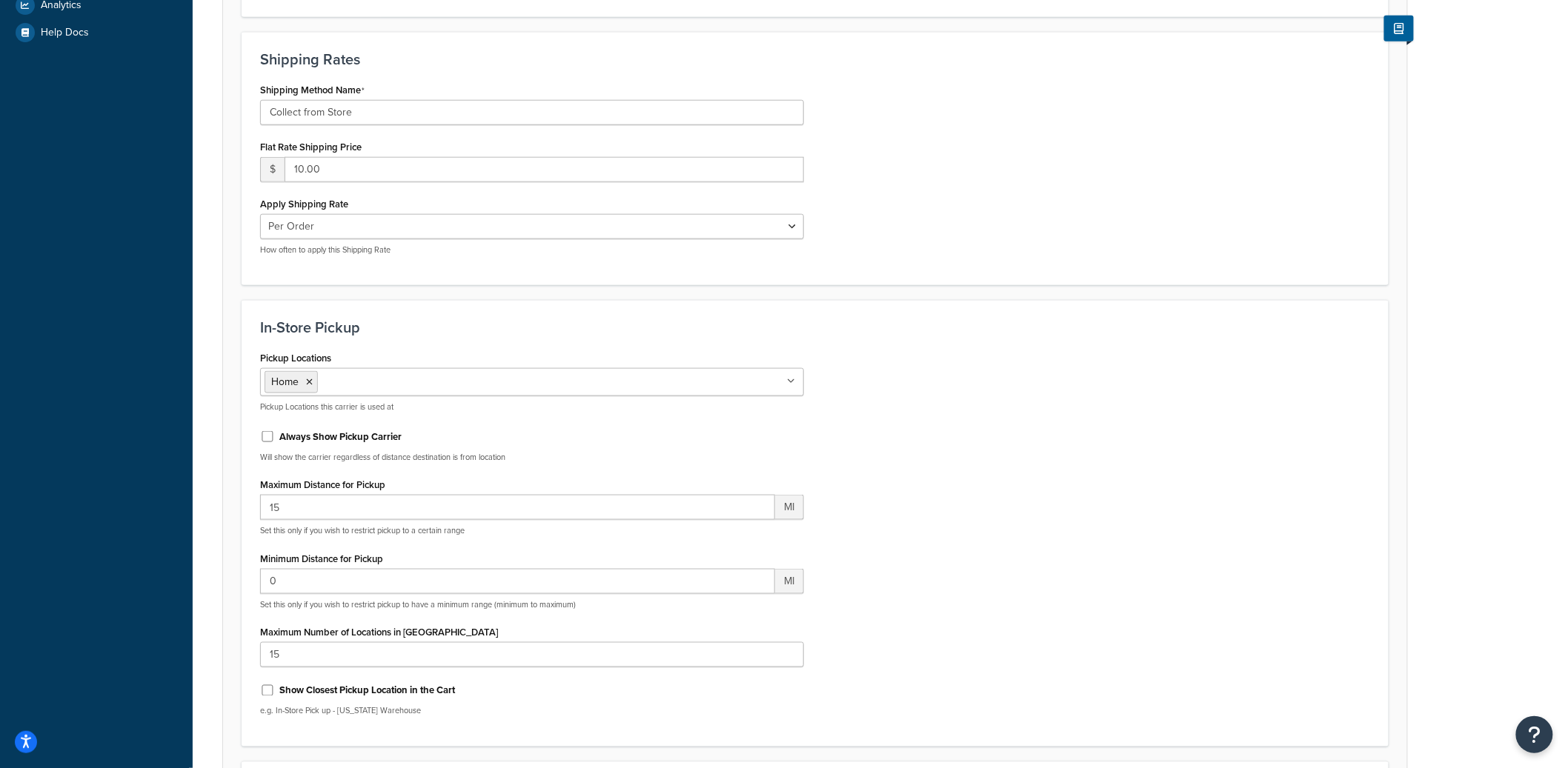
click at [1001, 558] on div "Pickup Locations Home No results found Pickup Locations this carrier is used at…" at bounding box center [815, 538] width 1133 height 381
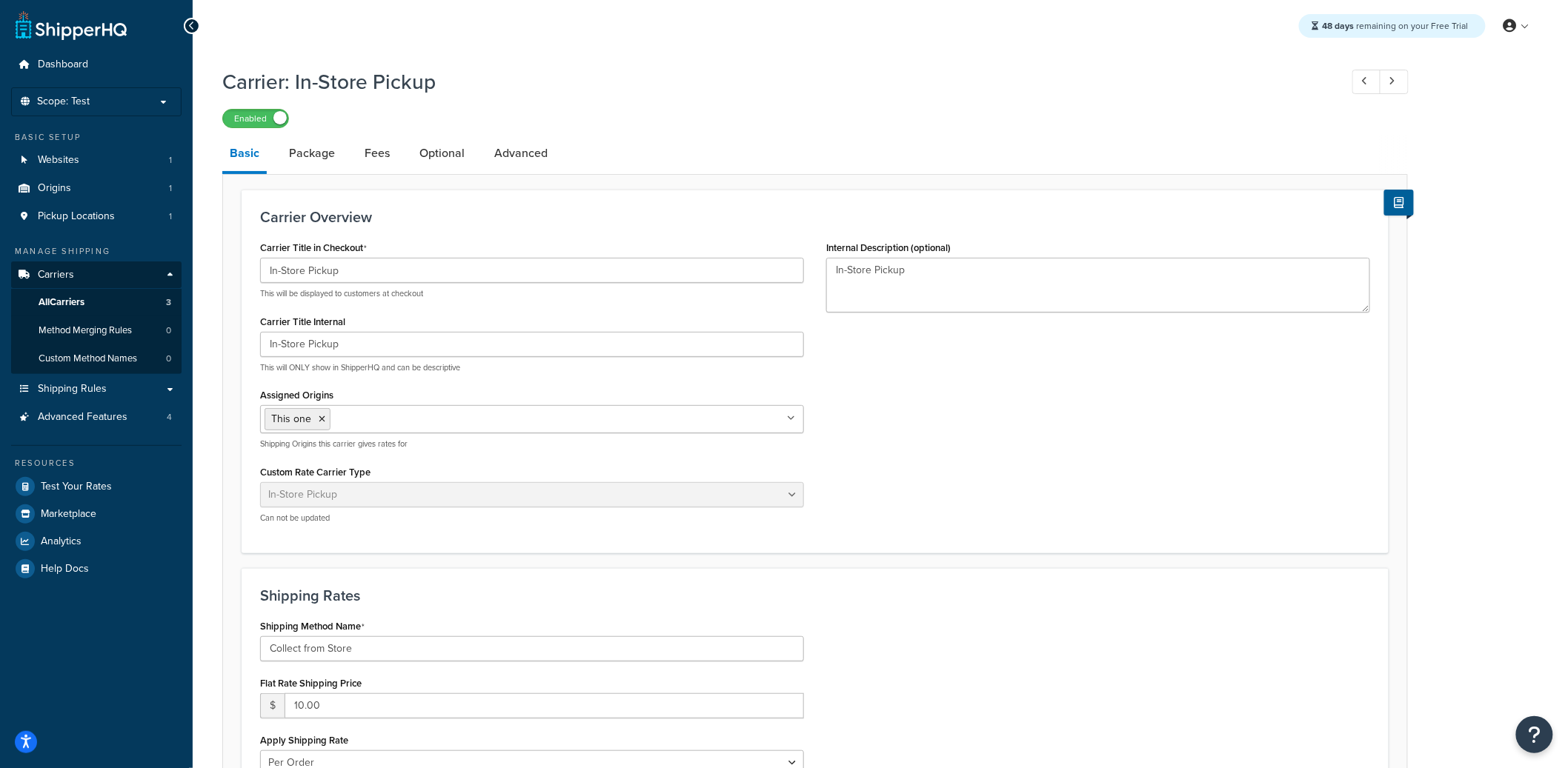
scroll to position [0, 0]
click at [426, 155] on link "Optional" at bounding box center [442, 154] width 60 height 35
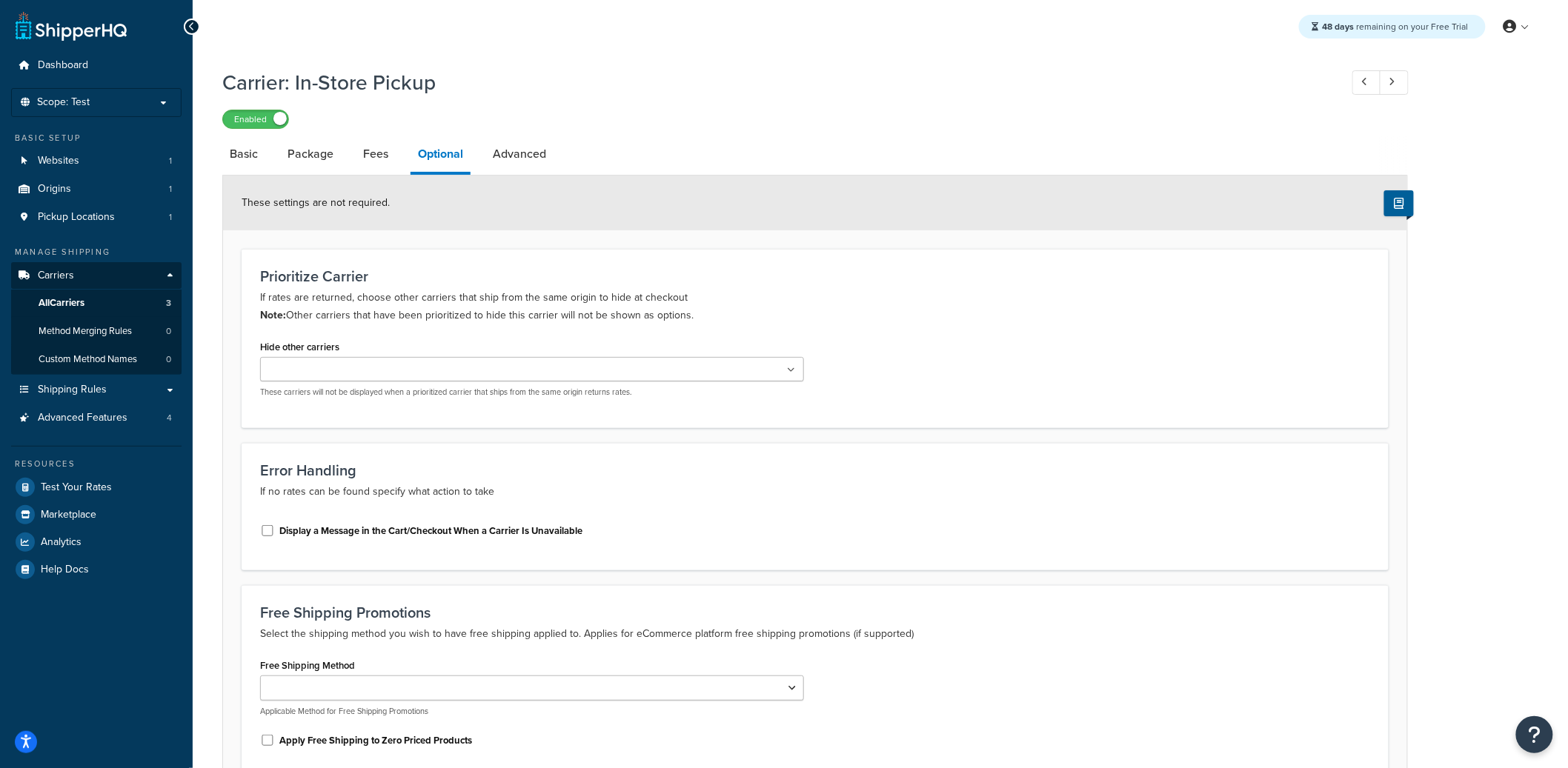
click at [311, 363] on input "Hide other carriers" at bounding box center [330, 370] width 131 height 16
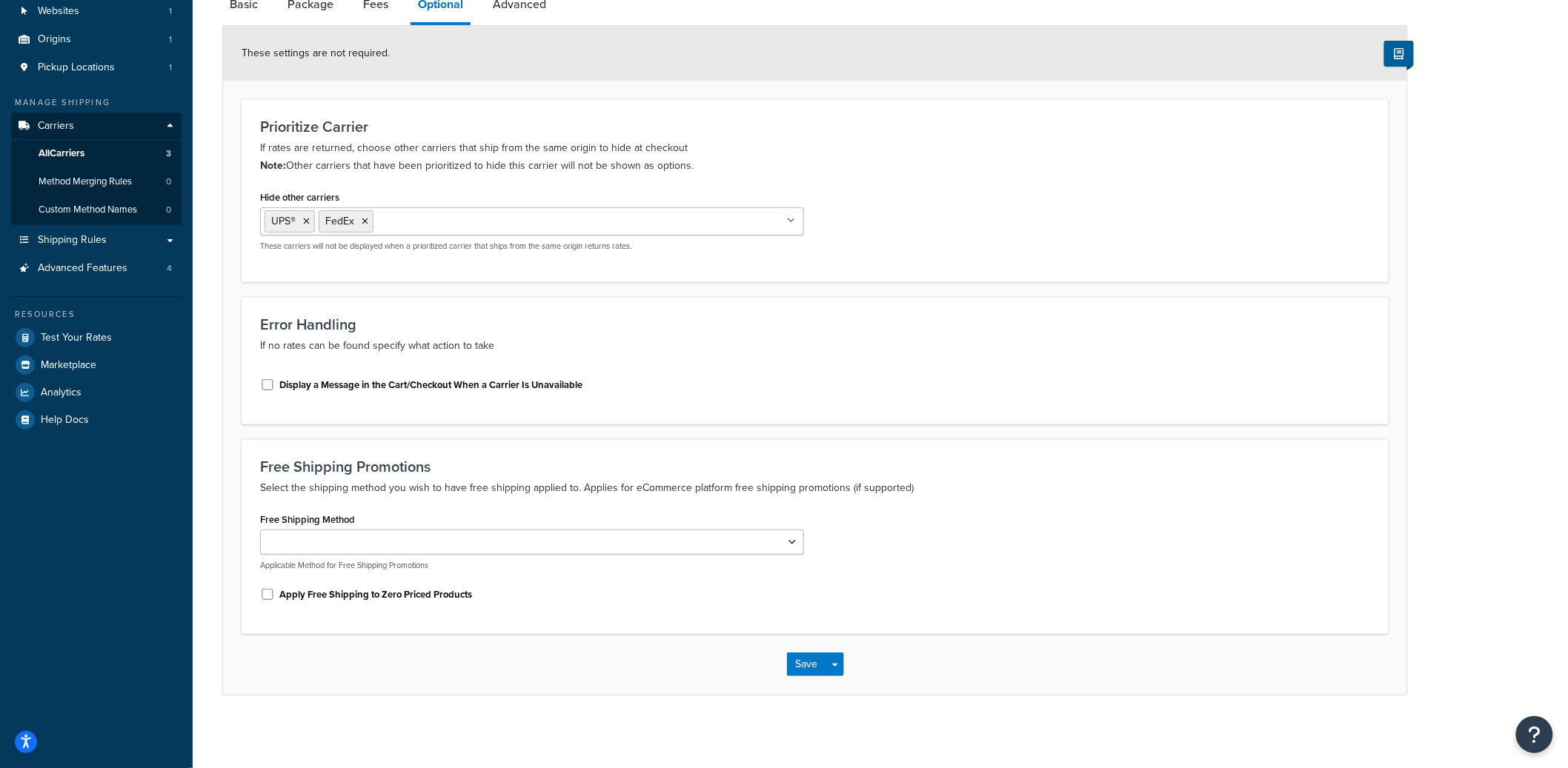
scroll to position [151, 0]
click at [821, 675] on button "Save" at bounding box center [807, 662] width 40 height 24
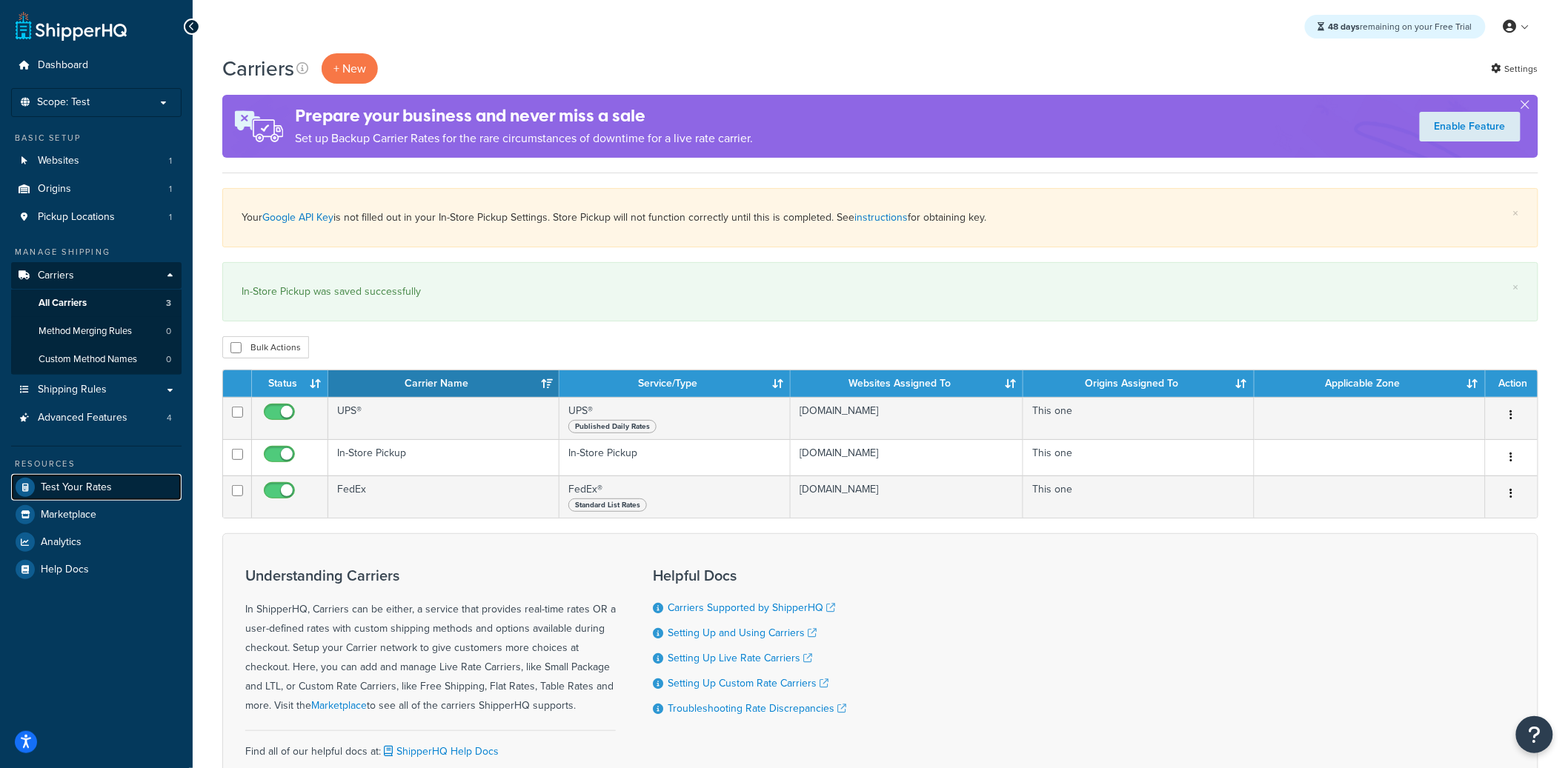
click at [106, 488] on span "Test Your Rates" at bounding box center [76, 487] width 71 height 12
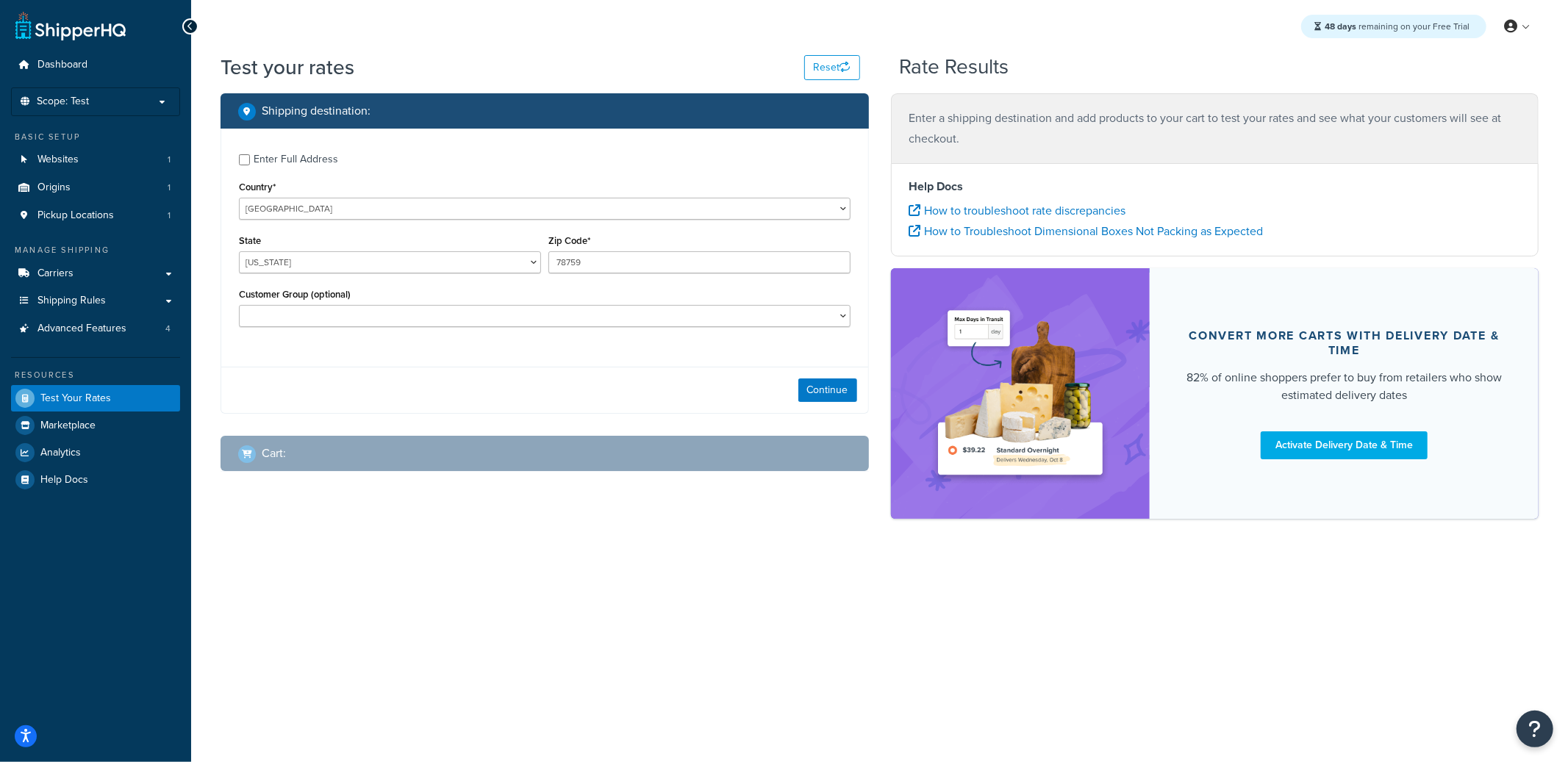
click at [340, 278] on div "State Alabama Alaska American Samoa Arizona Arkansas Armed Forces Americas Arme…" at bounding box center [390, 257] width 310 height 54
click at [343, 267] on select "Alabama Alaska American Samoa Arizona Arkansas Armed Forces Americas Armed Forc…" at bounding box center [390, 262] width 302 height 22
click at [239, 252] on select "Alabama Alaska American Samoa Arizona Arkansas Armed Forces Americas Armed Forc…" at bounding box center [390, 262] width 302 height 22
select select "CA"
type input "92111"
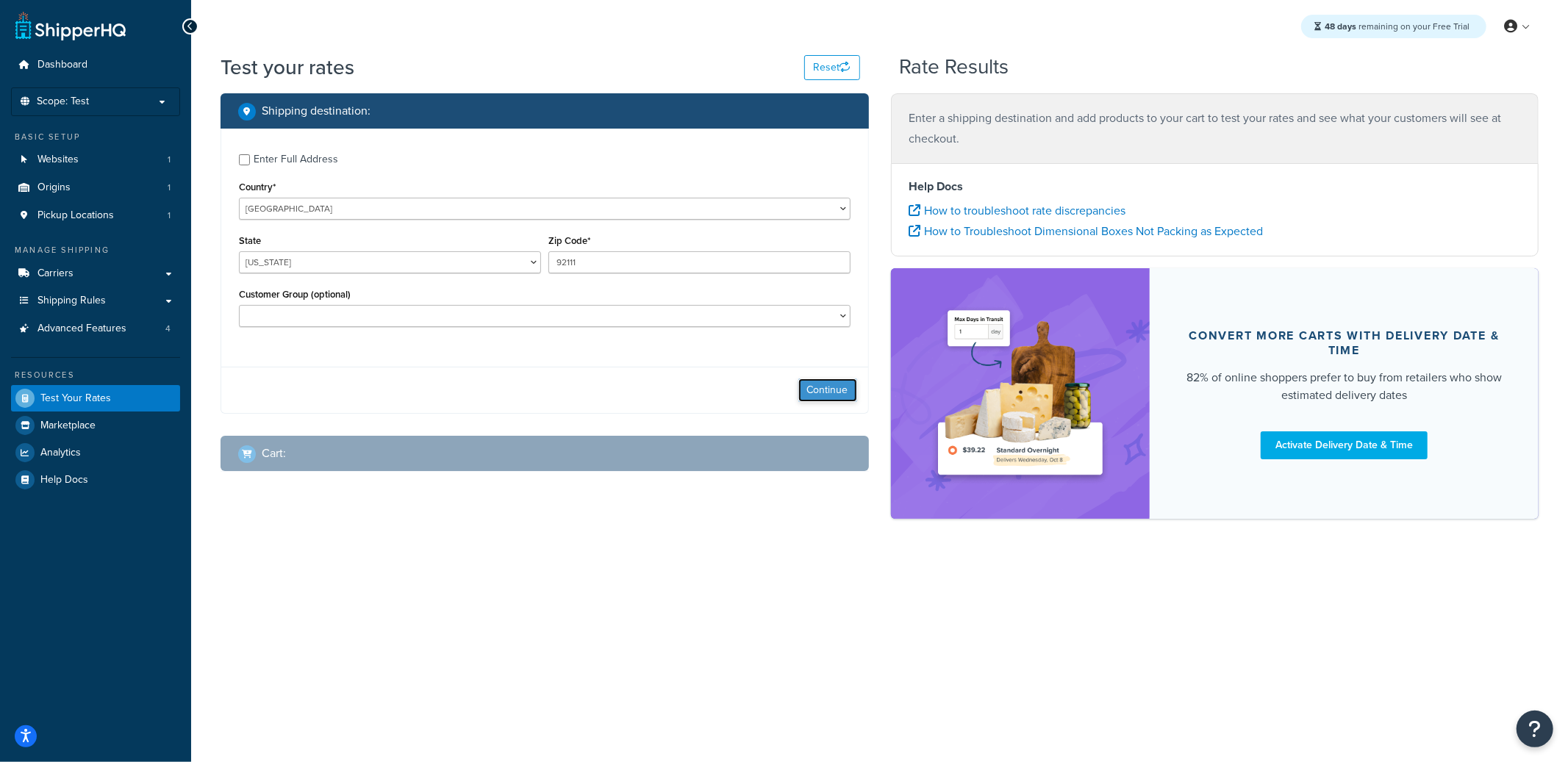
click at [799, 385] on button "Continue" at bounding box center [827, 390] width 58 height 24
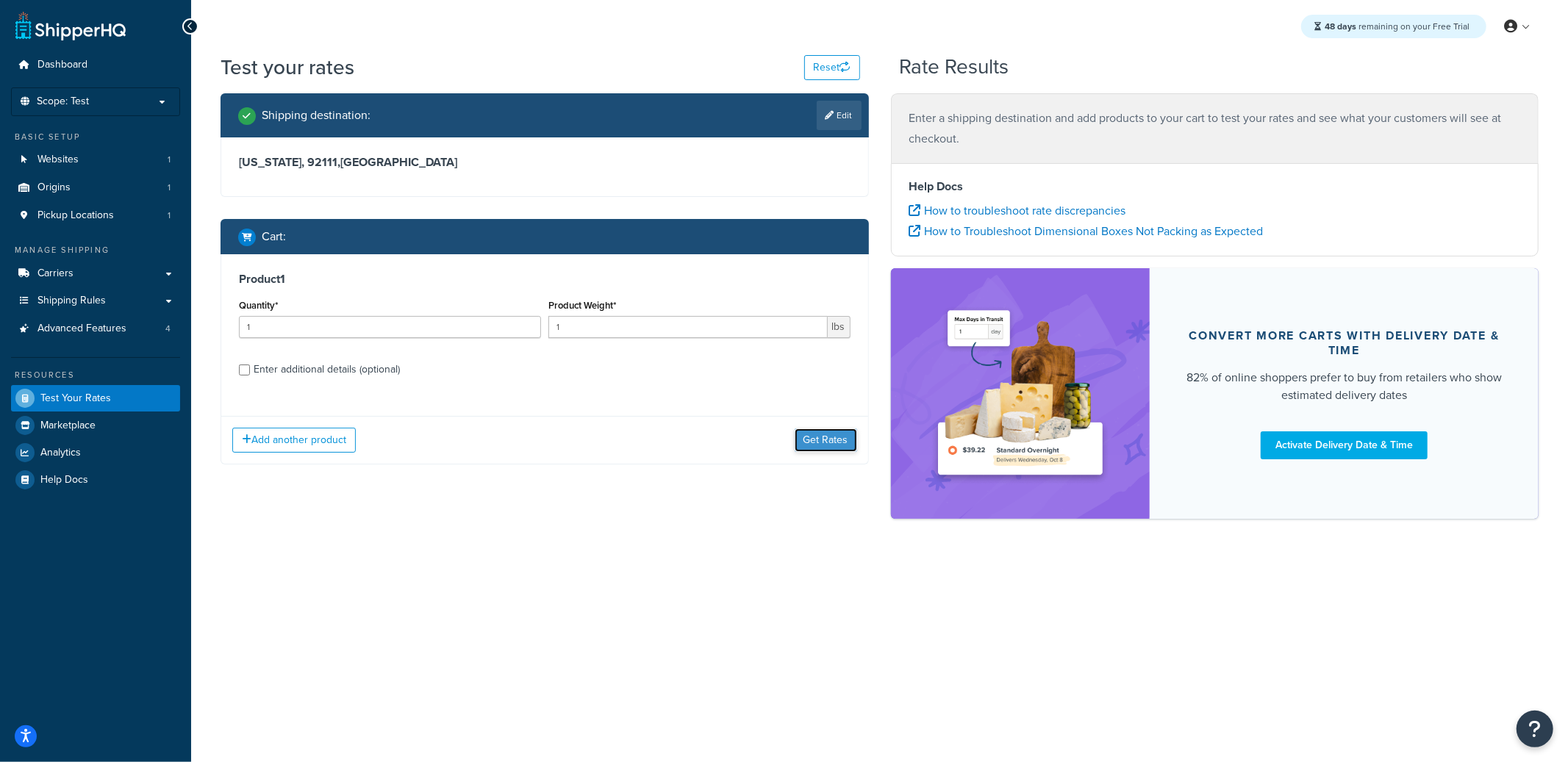
click at [830, 436] on button "Get Rates" at bounding box center [826, 440] width 62 height 24
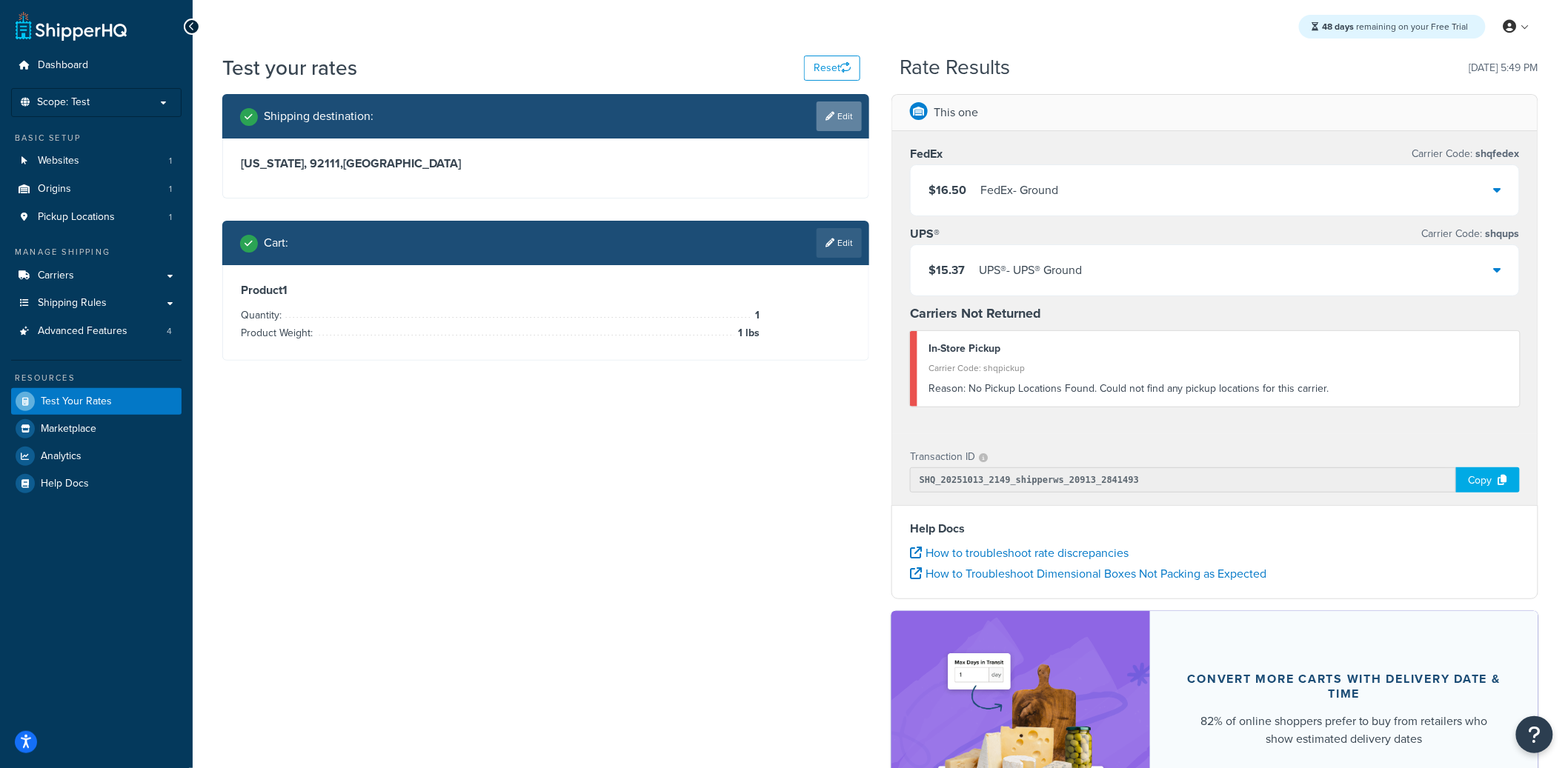
click at [832, 112] on icon at bounding box center [830, 116] width 9 height 9
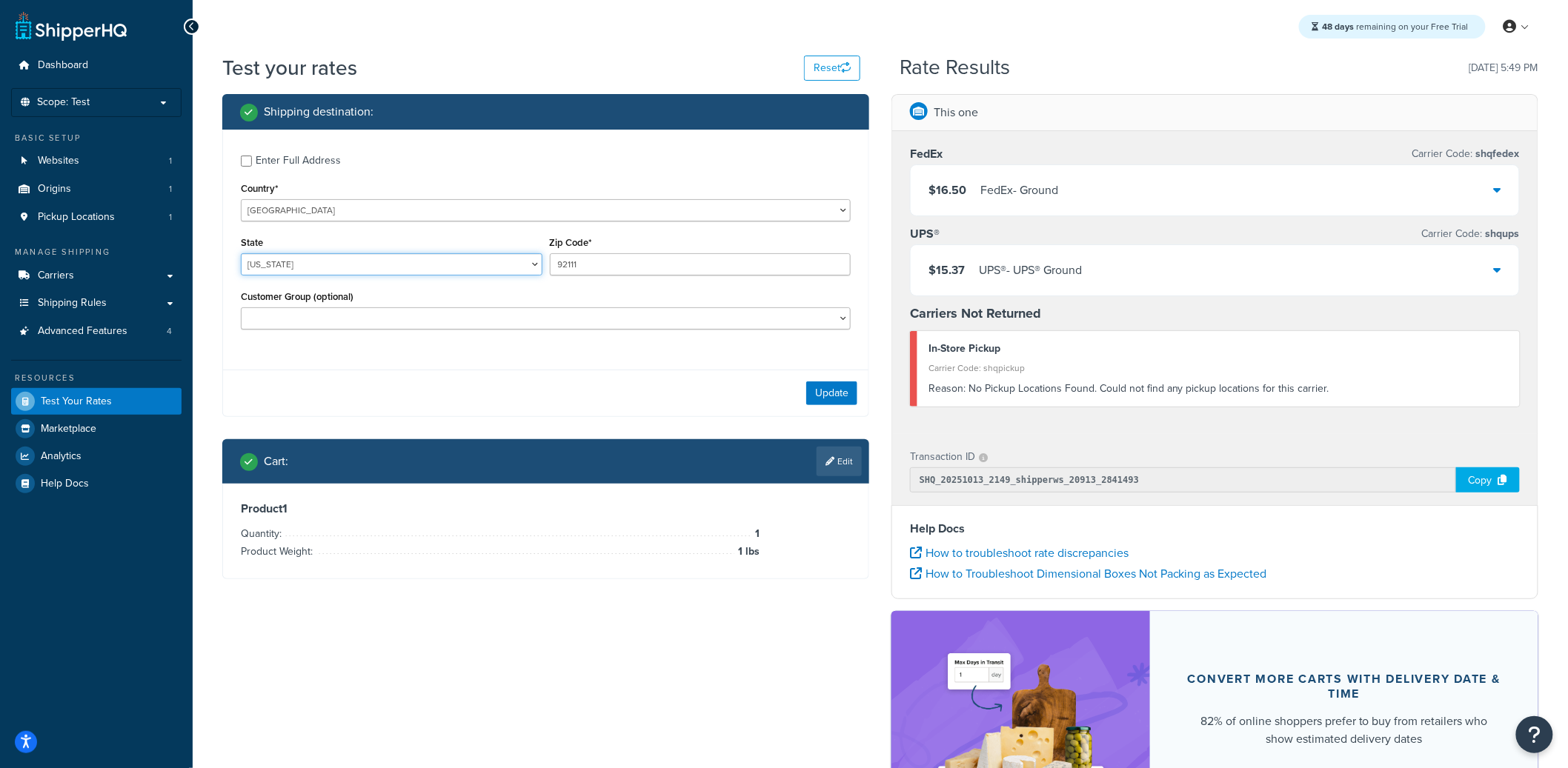
click at [321, 269] on select "Alabama Alaska American Samoa Arizona Arkansas Armed Forces Americas Armed Forc…" at bounding box center [392, 264] width 302 height 22
click at [241, 254] on select "Alabama Alaska American Samoa Arizona Arkansas Armed Forces Americas Armed Forc…" at bounding box center [392, 264] width 302 height 22
select select "TX"
type input "78759"
click at [817, 387] on button "Update" at bounding box center [832, 393] width 51 height 24
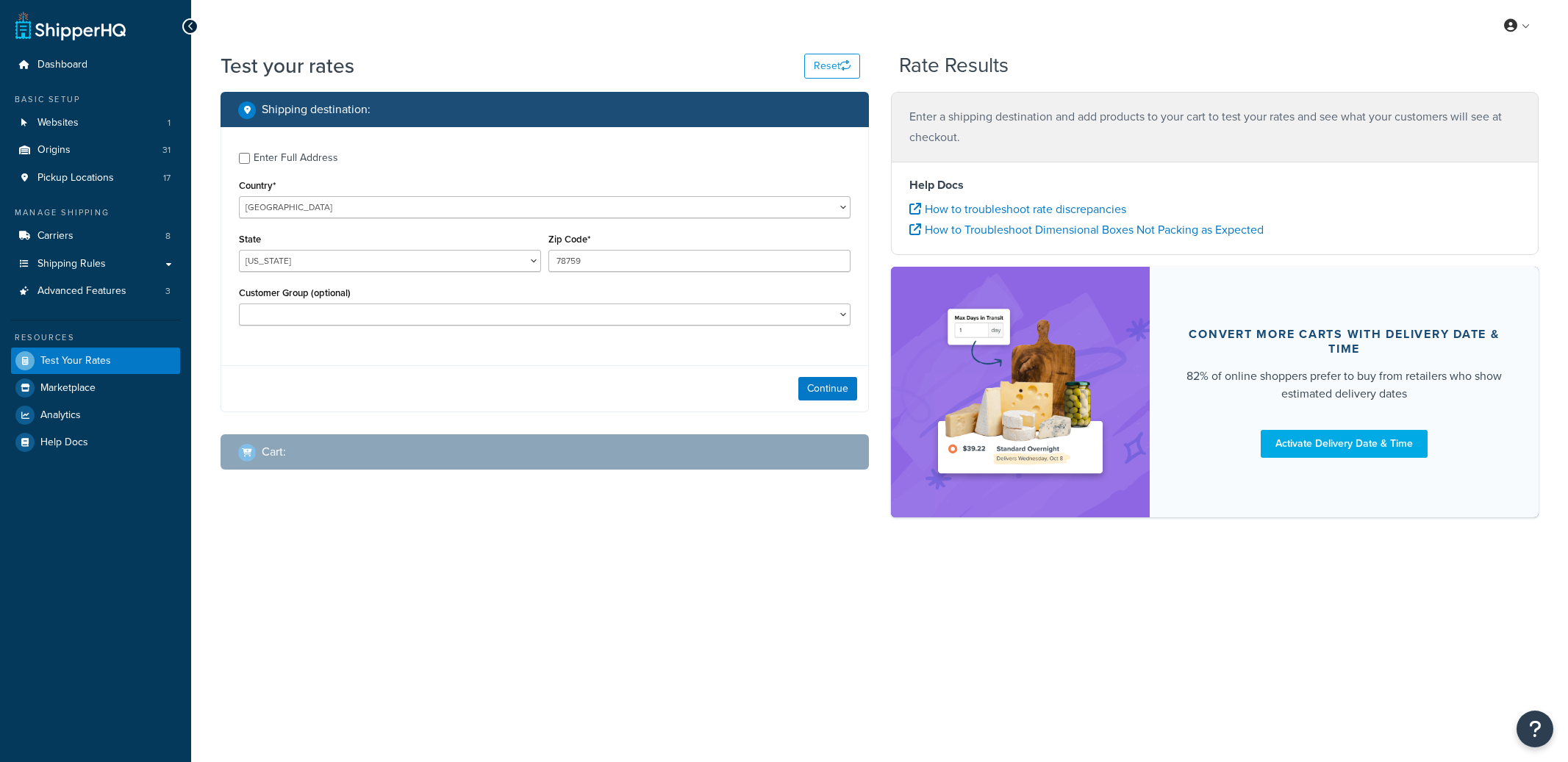
select select "[GEOGRAPHIC_DATA]"
click at [89, 123] on link "Websites 1" at bounding box center [96, 123] width 169 height 27
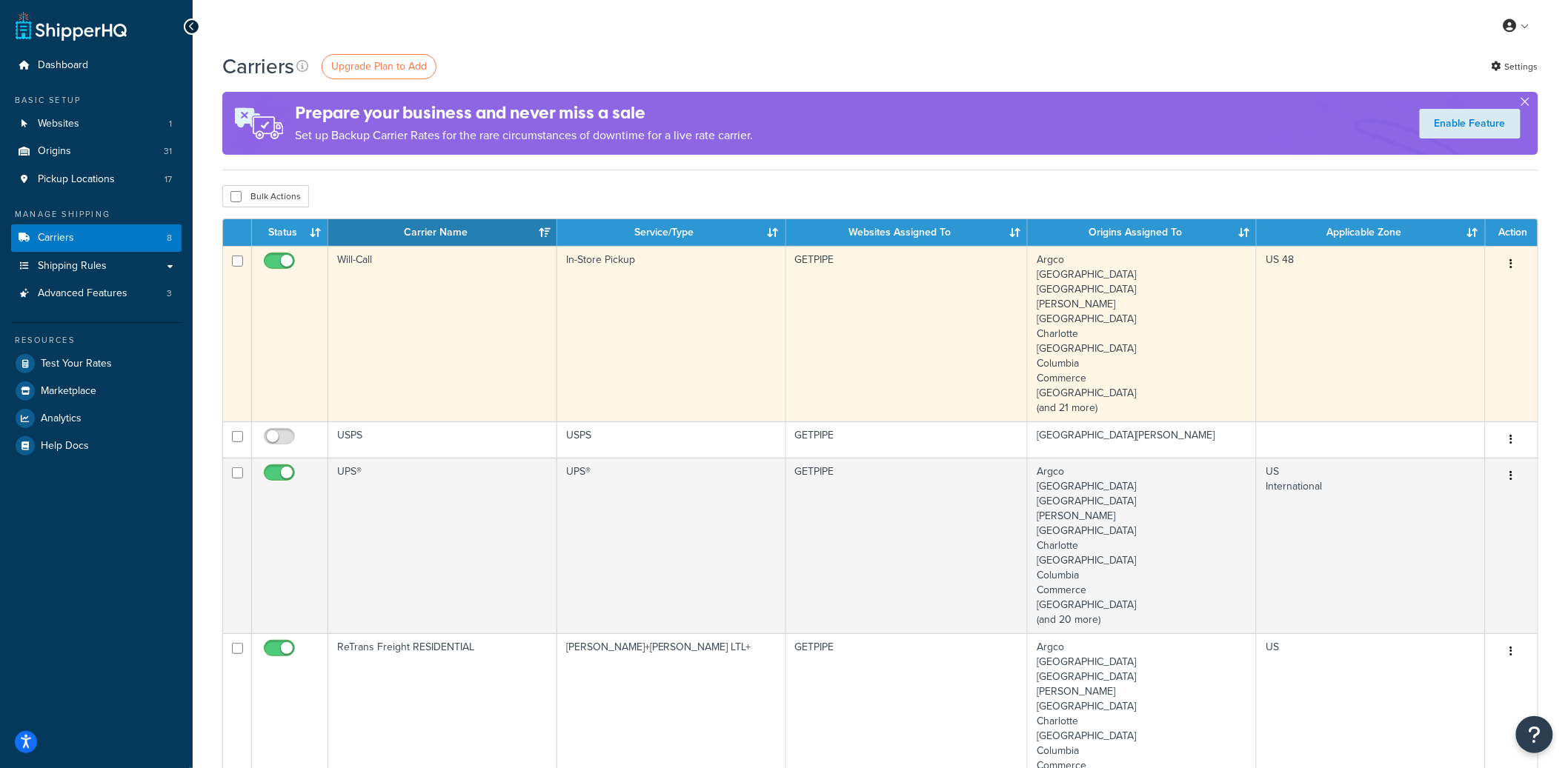
click at [472, 353] on td "Will-Call" at bounding box center [442, 334] width 229 height 176
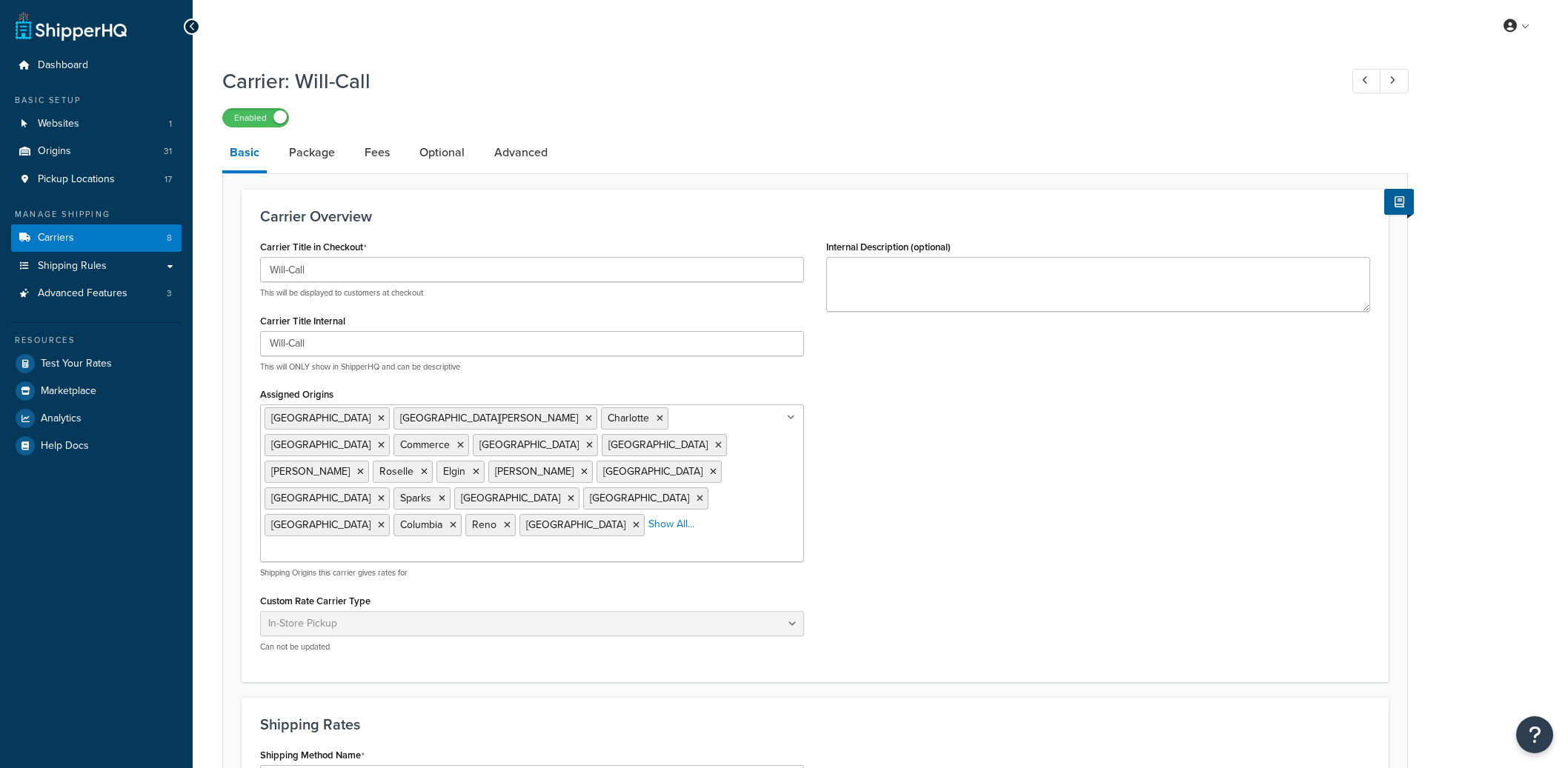
select select "pickup"
click at [137, 244] on link "Carriers 8" at bounding box center [96, 238] width 171 height 28
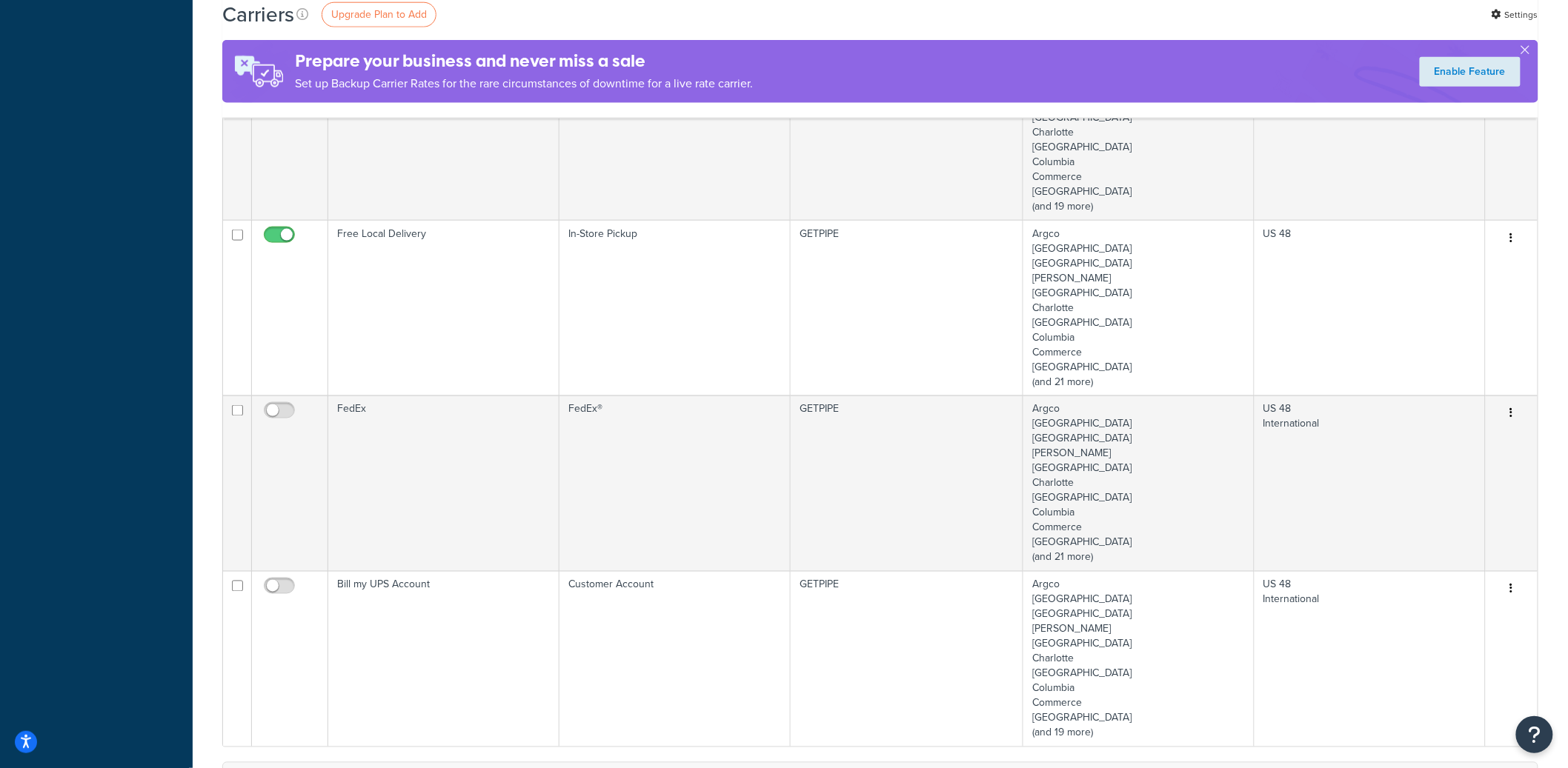
scroll to position [392, 0]
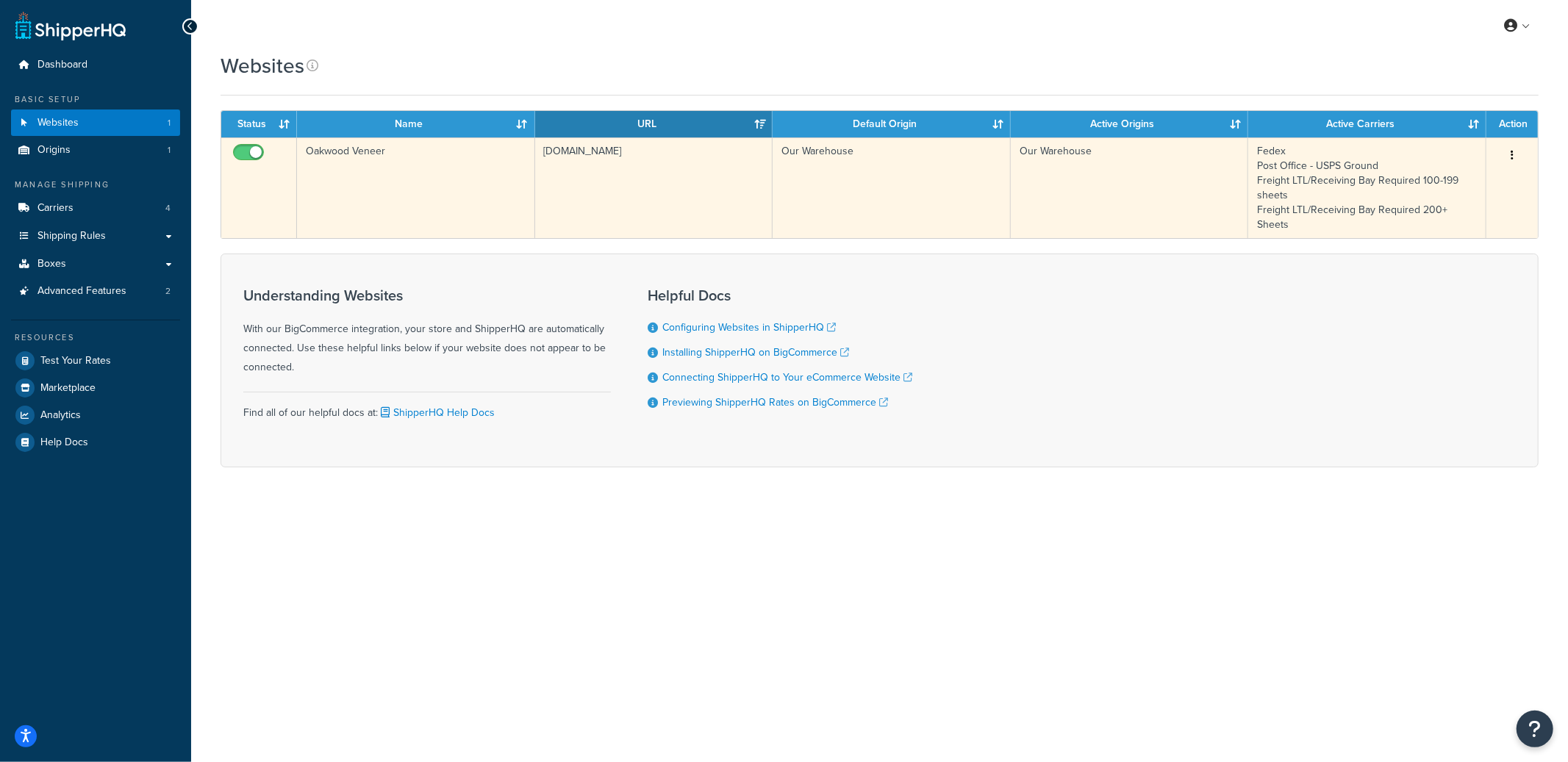
click at [389, 181] on td "Oakwood Veneer" at bounding box center [416, 187] width 238 height 101
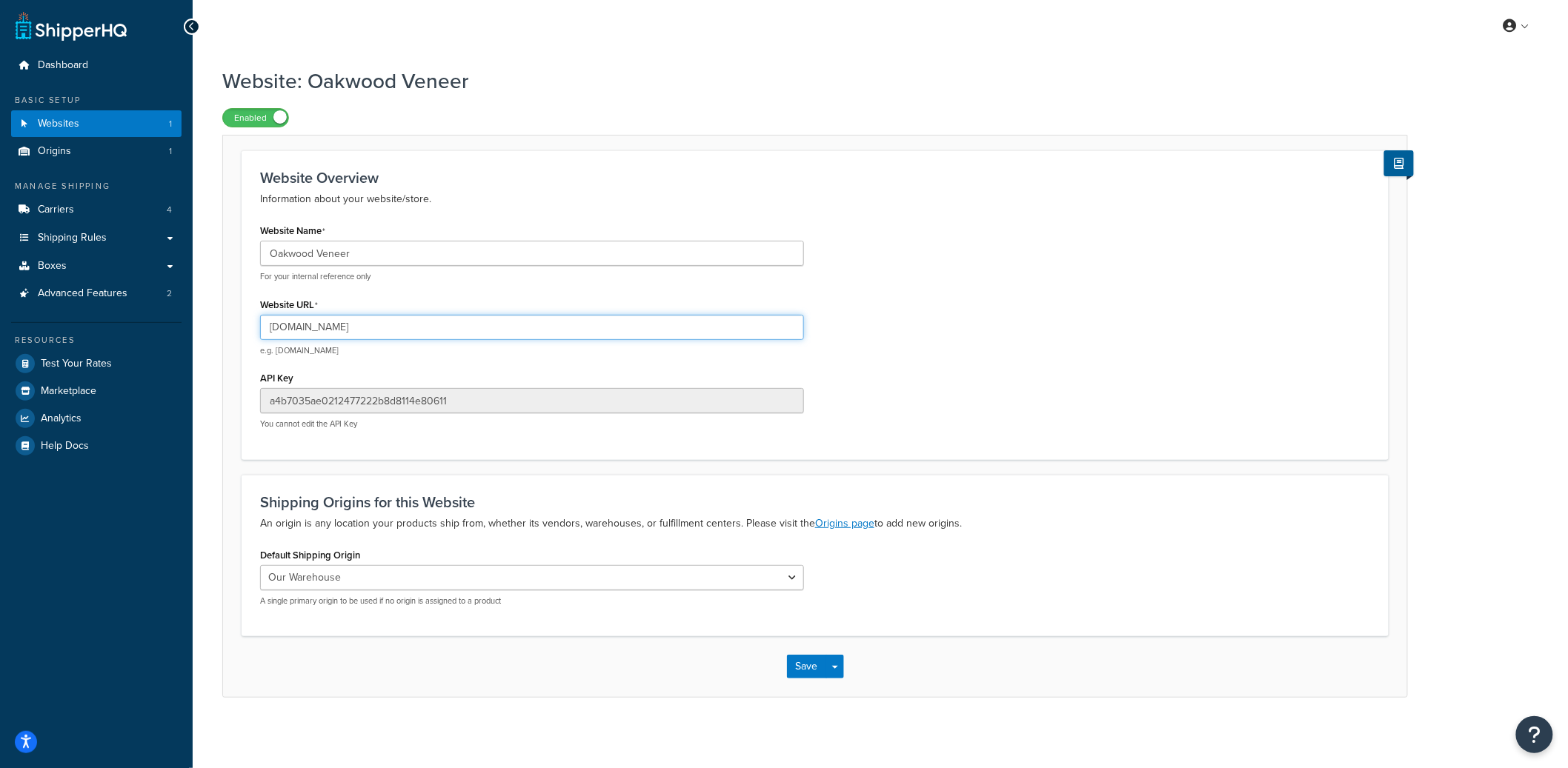
click at [331, 323] on input "oakwoodveneer.com" at bounding box center [532, 327] width 544 height 25
click at [334, 332] on input "oakwoodveneer.com" at bounding box center [532, 327] width 544 height 25
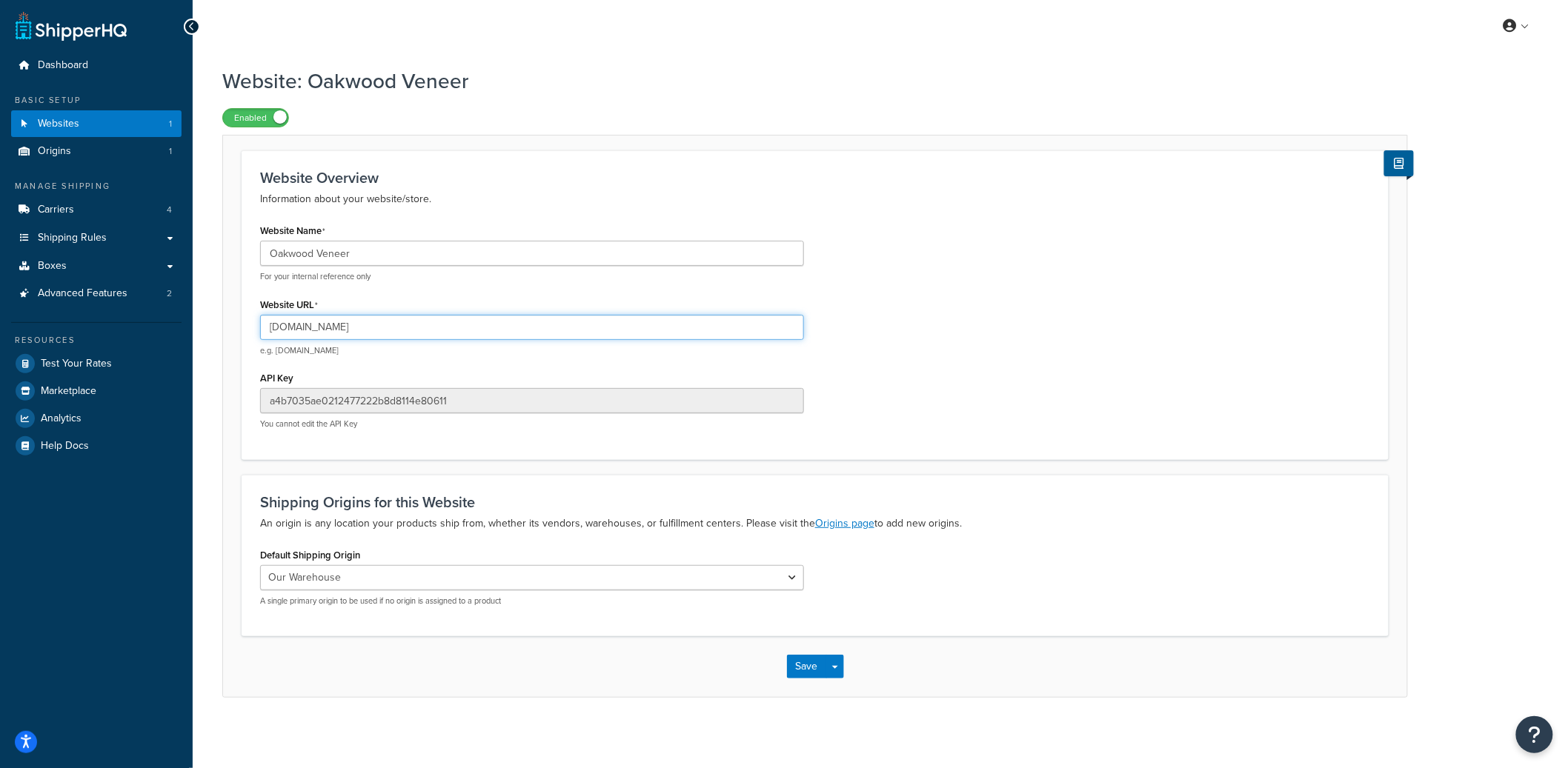
click at [334, 332] on input "oakwoodveneer.com" at bounding box center [532, 327] width 544 height 25
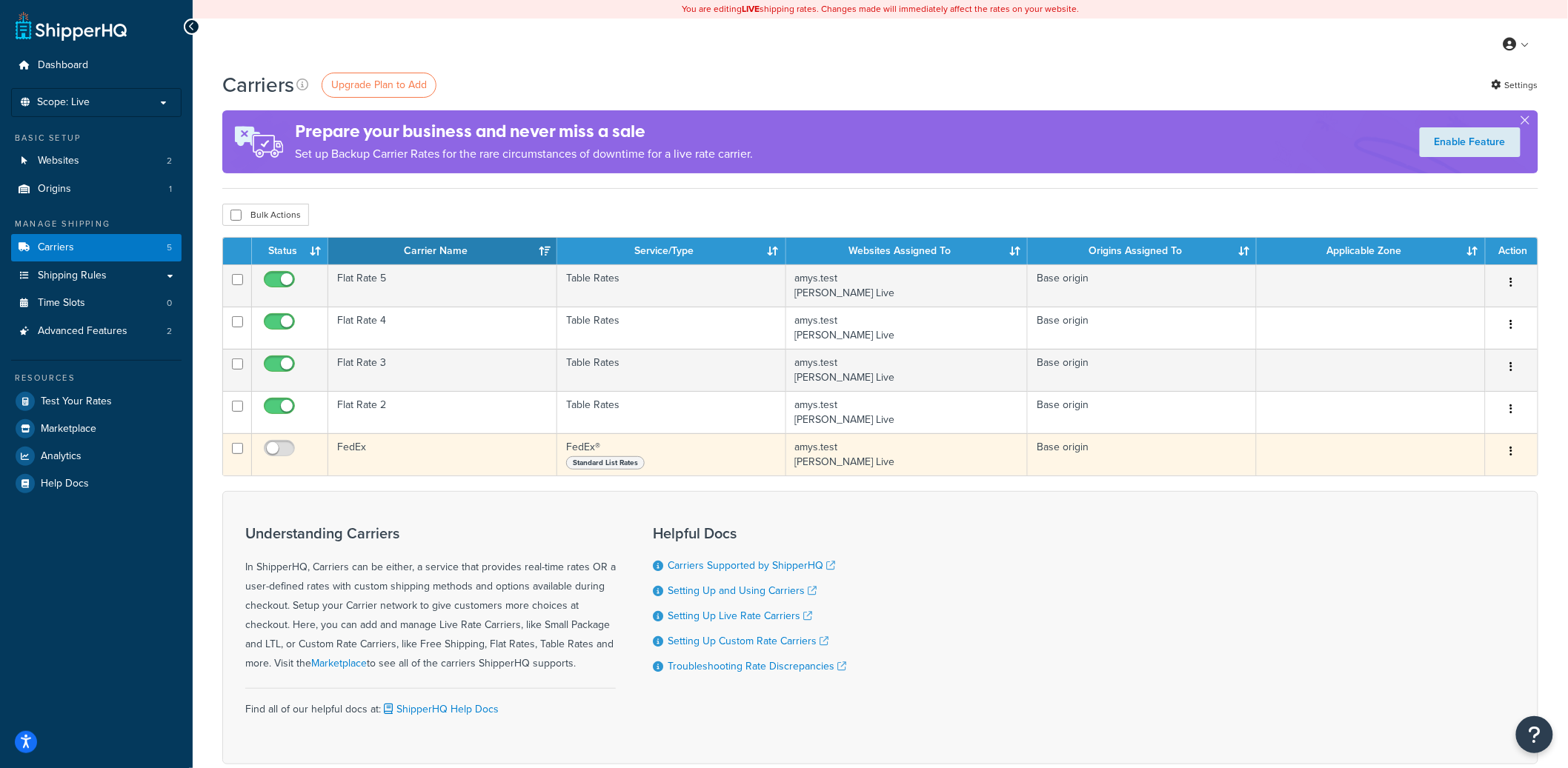
click at [1511, 455] on icon "button" at bounding box center [1512, 451] width 3 height 11
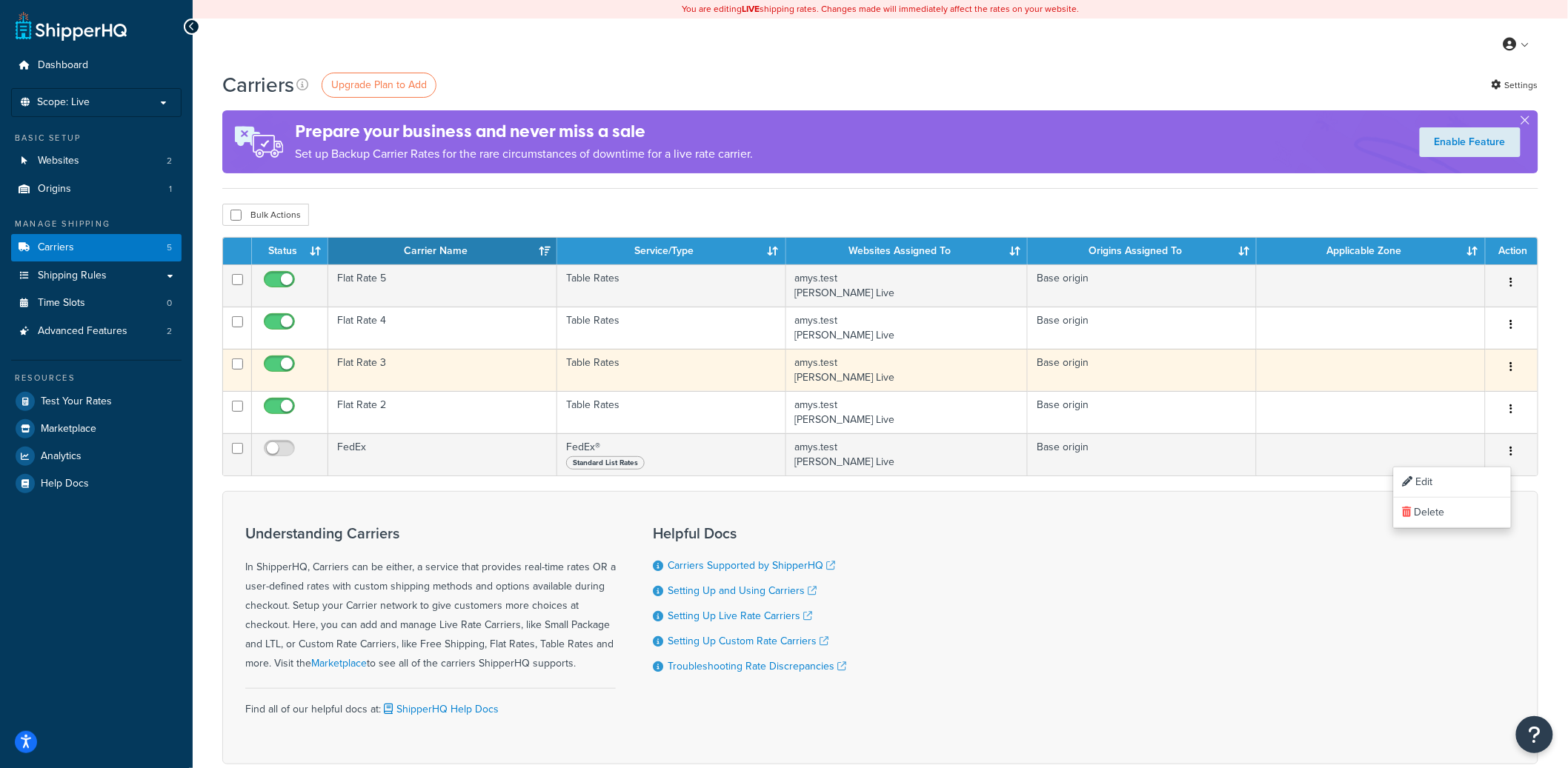
click at [1511, 370] on icon "button" at bounding box center [1512, 367] width 3 height 11
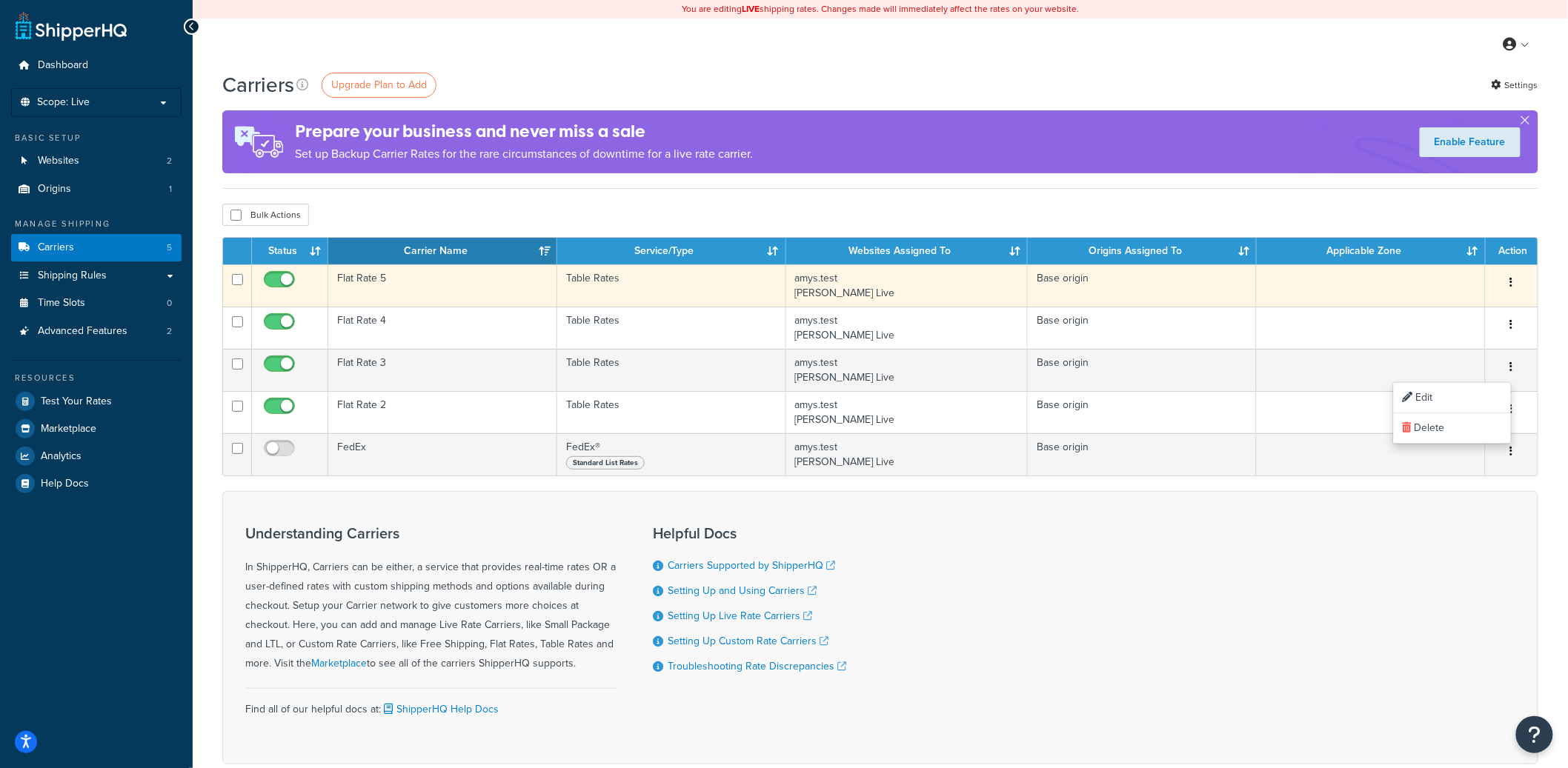
click at [1511, 280] on icon "button" at bounding box center [1512, 282] width 3 height 11
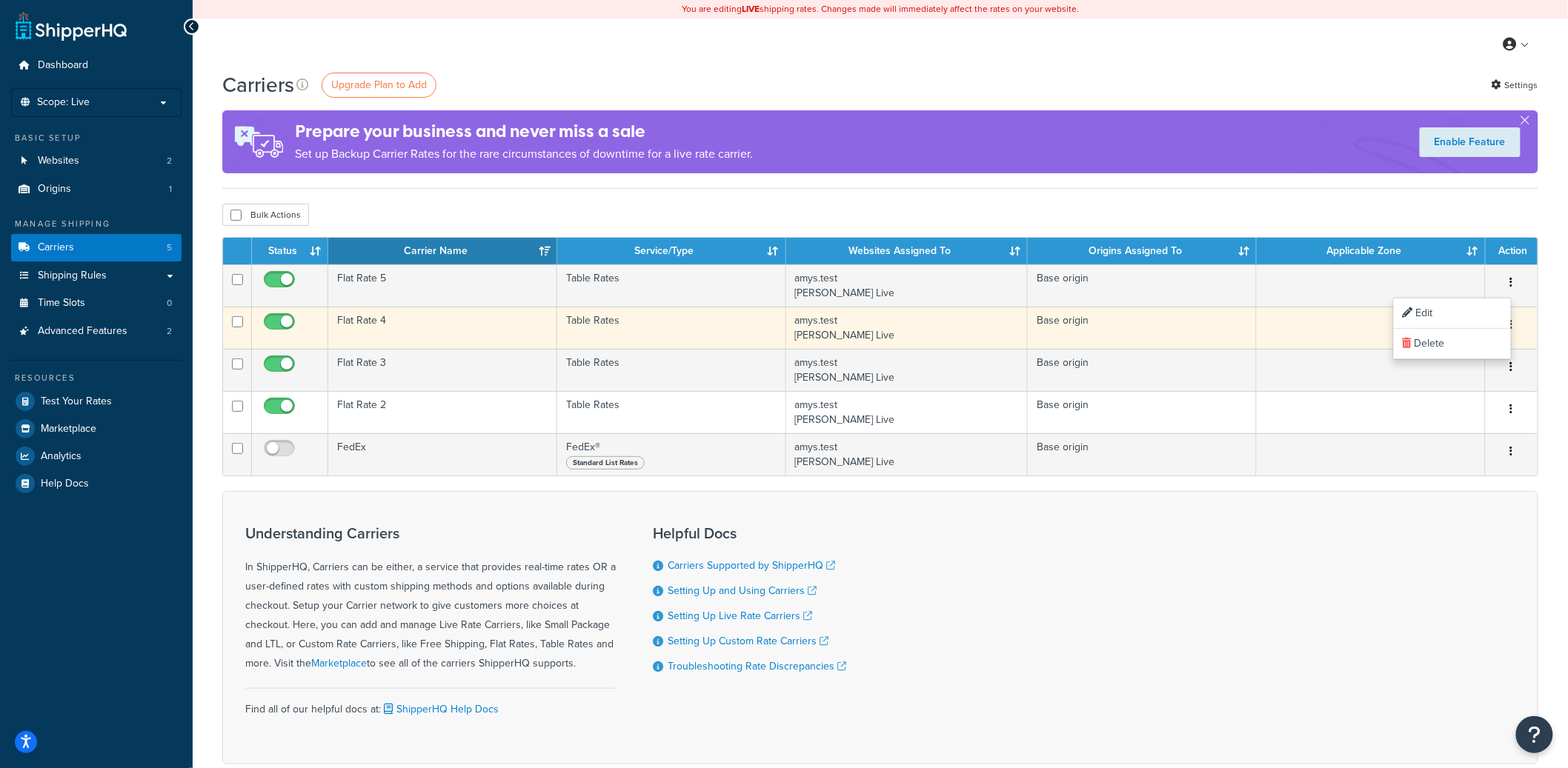
click at [1521, 327] on button "button" at bounding box center [1511, 325] width 21 height 24
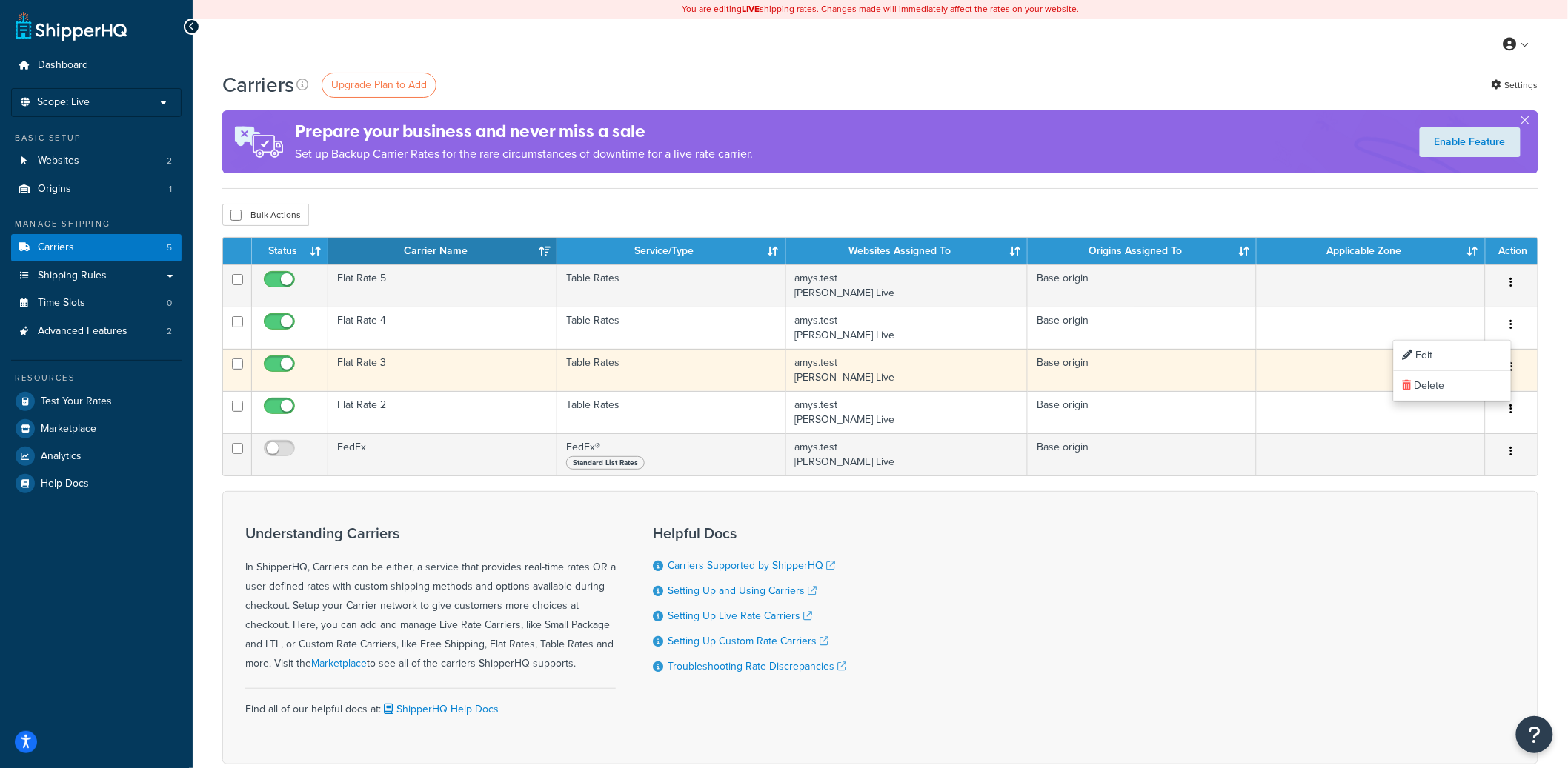
click at [1518, 369] on button "button" at bounding box center [1511, 367] width 21 height 24
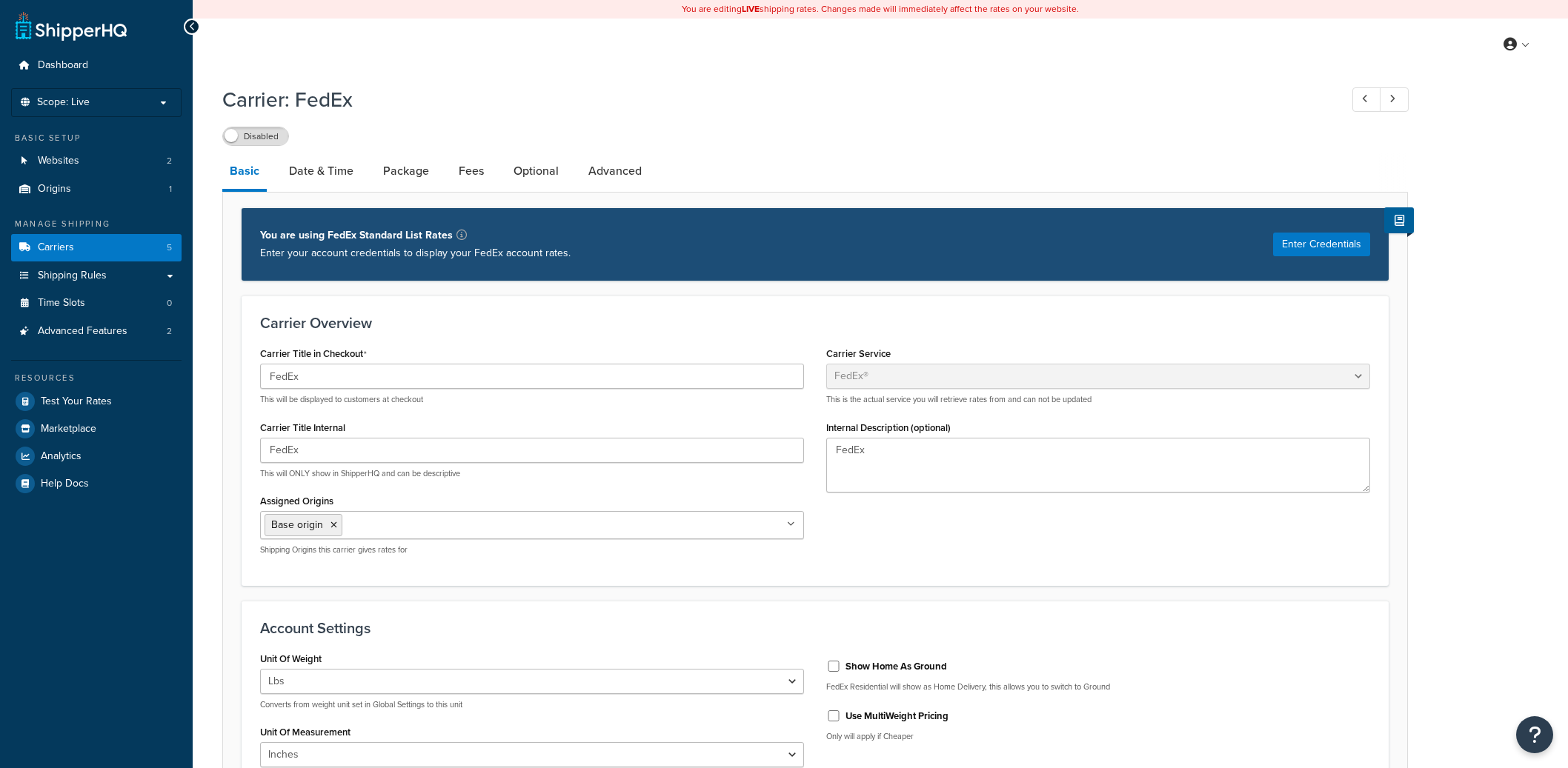
select select "fedEx"
select select "REGULAR_PICKUP"
select select "YOUR_PACKAGING"
click at [624, 185] on link "Advanced" at bounding box center [614, 171] width 68 height 35
select select "false"
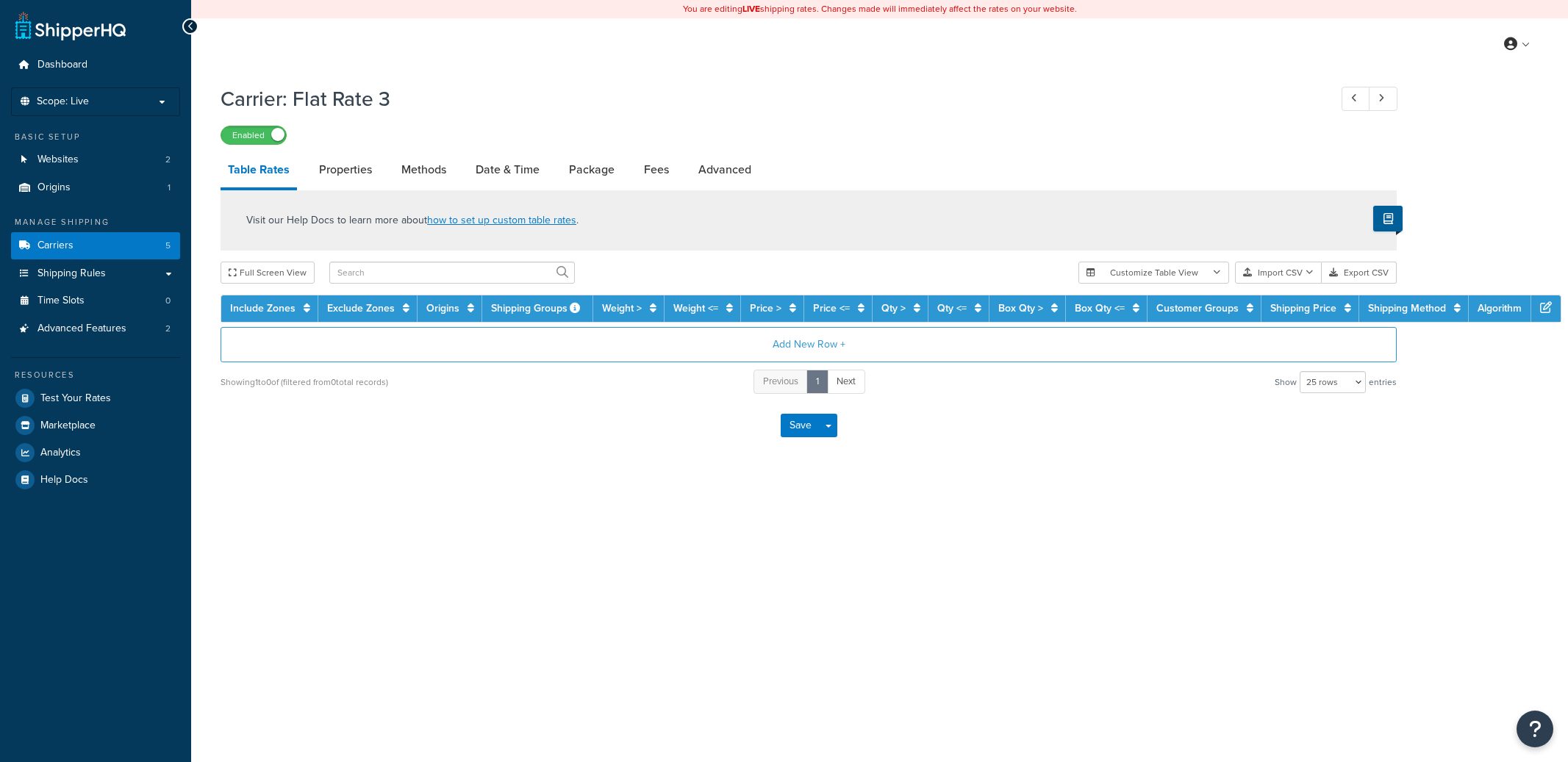
select select "25"
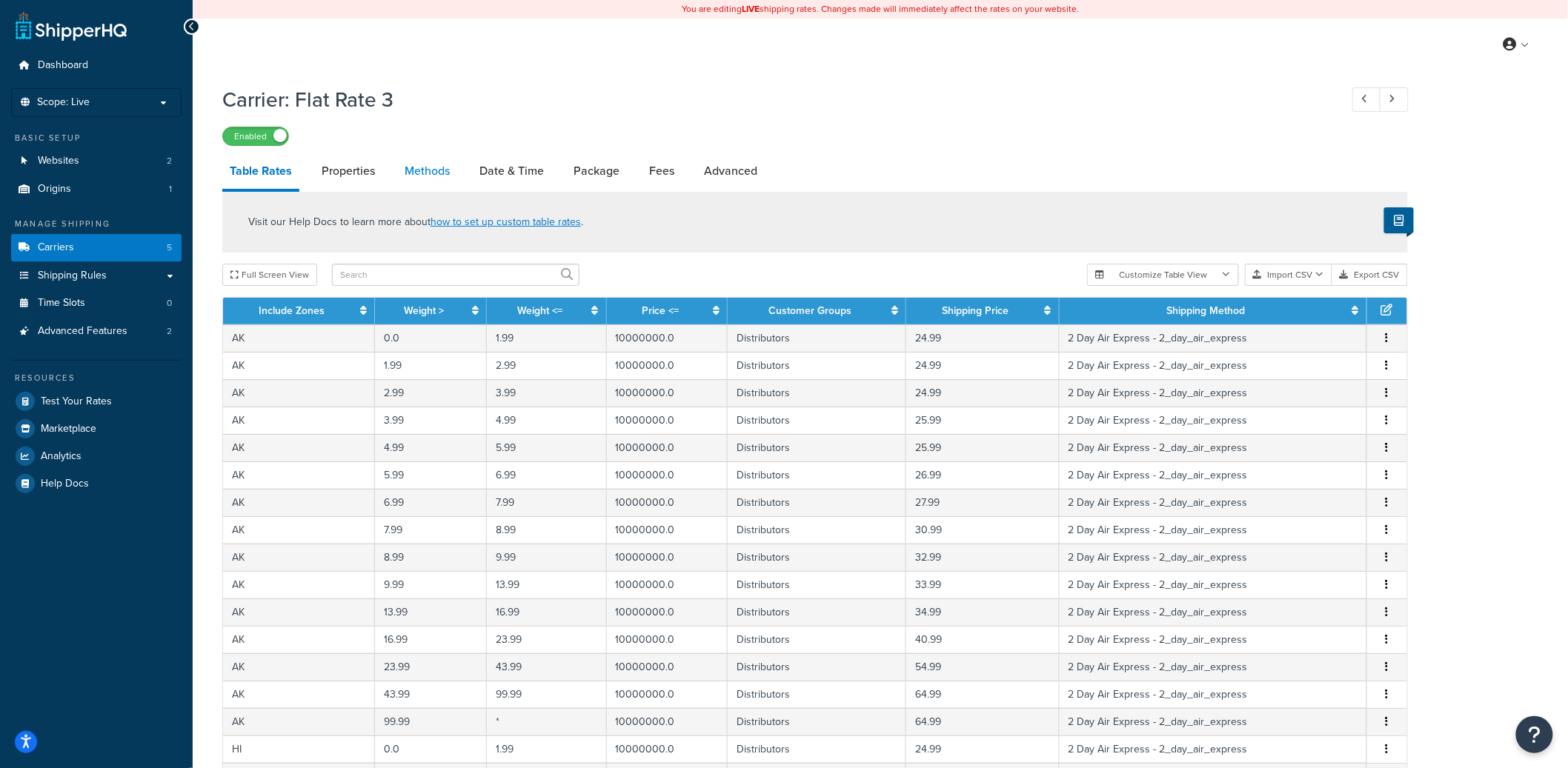
click at [433, 178] on link "Methods" at bounding box center [427, 171] width 60 height 35
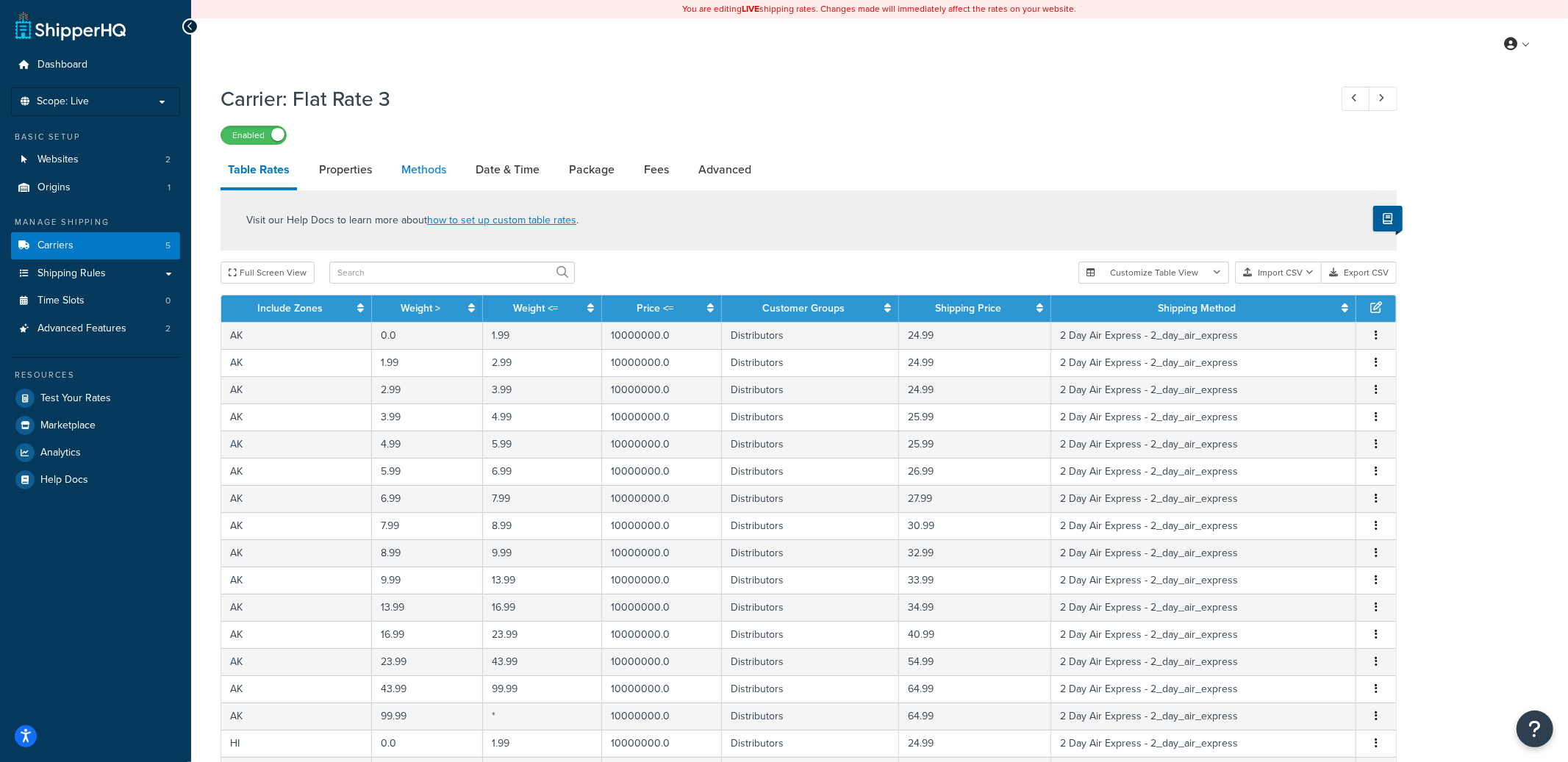
select select "25"
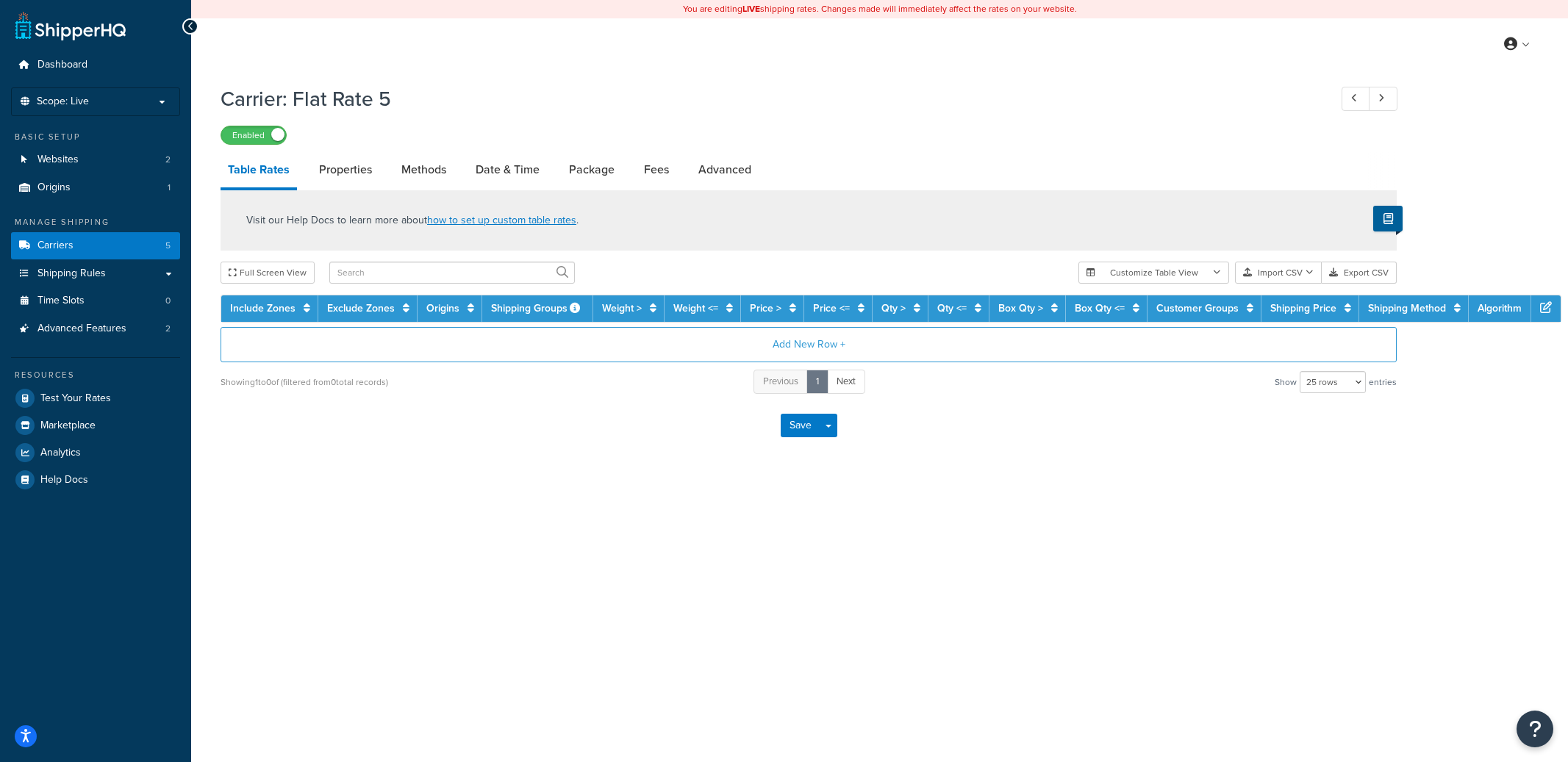
select select "25"
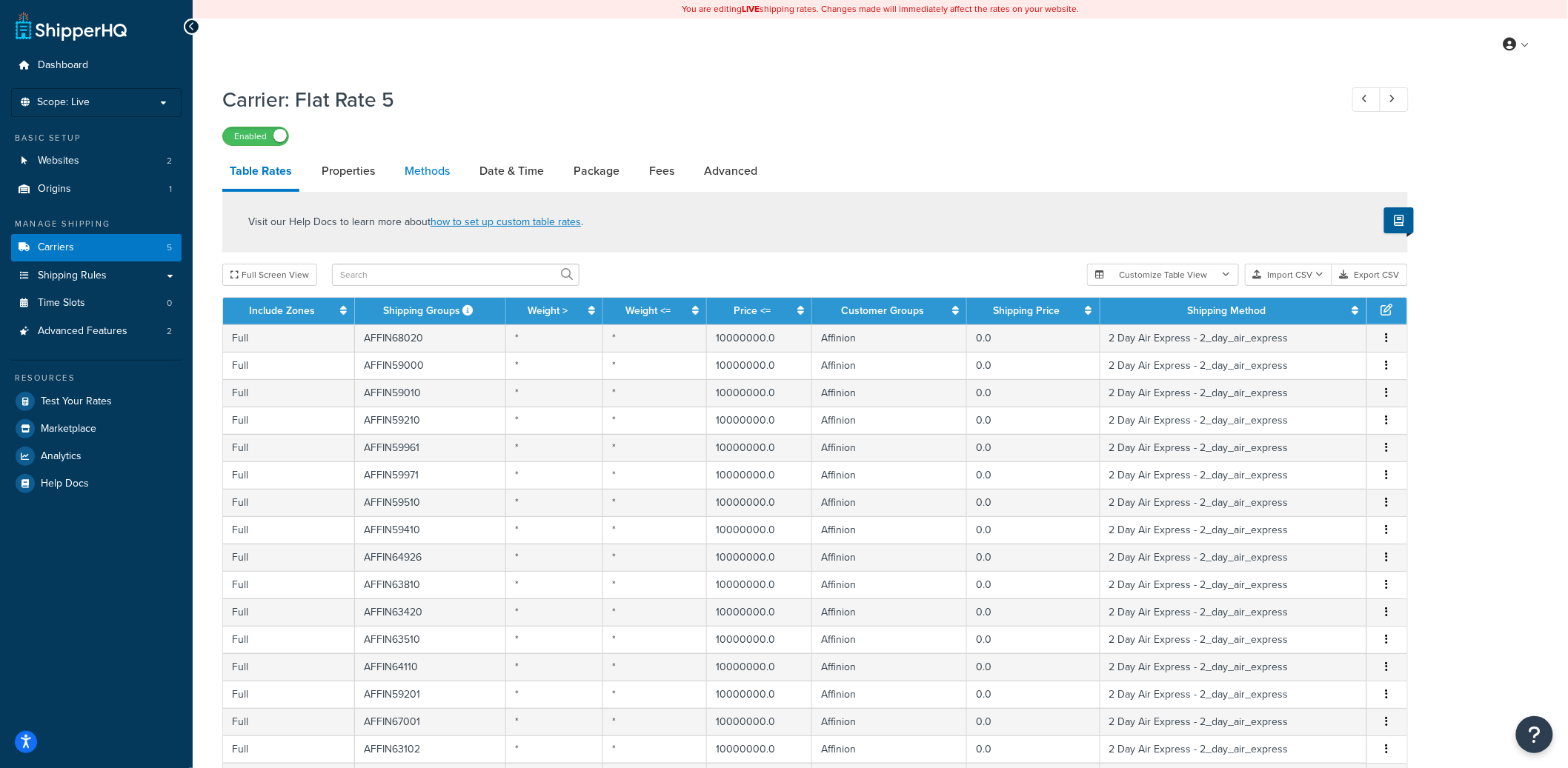
click at [429, 176] on link "Methods" at bounding box center [427, 171] width 60 height 35
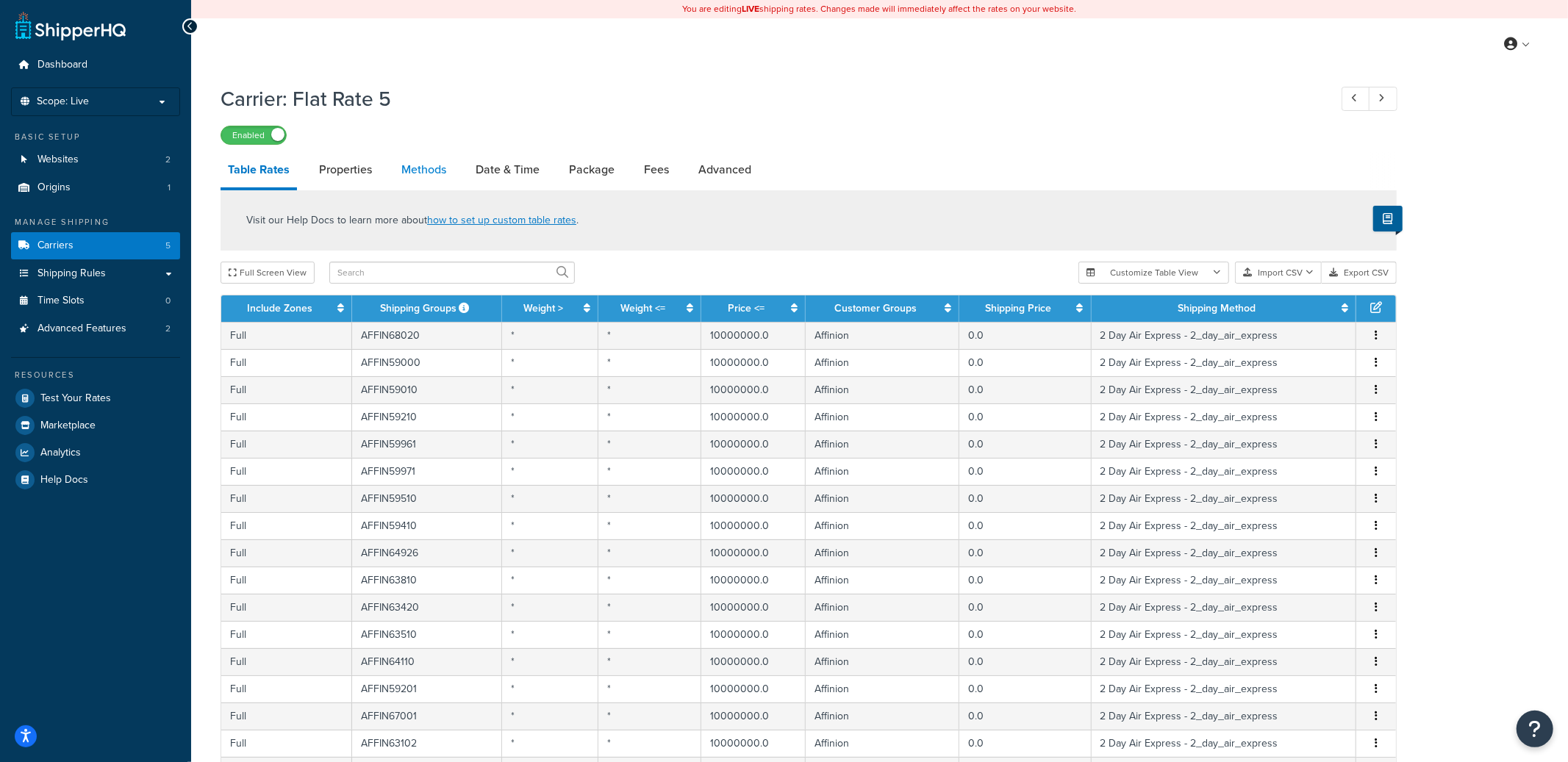
select select "25"
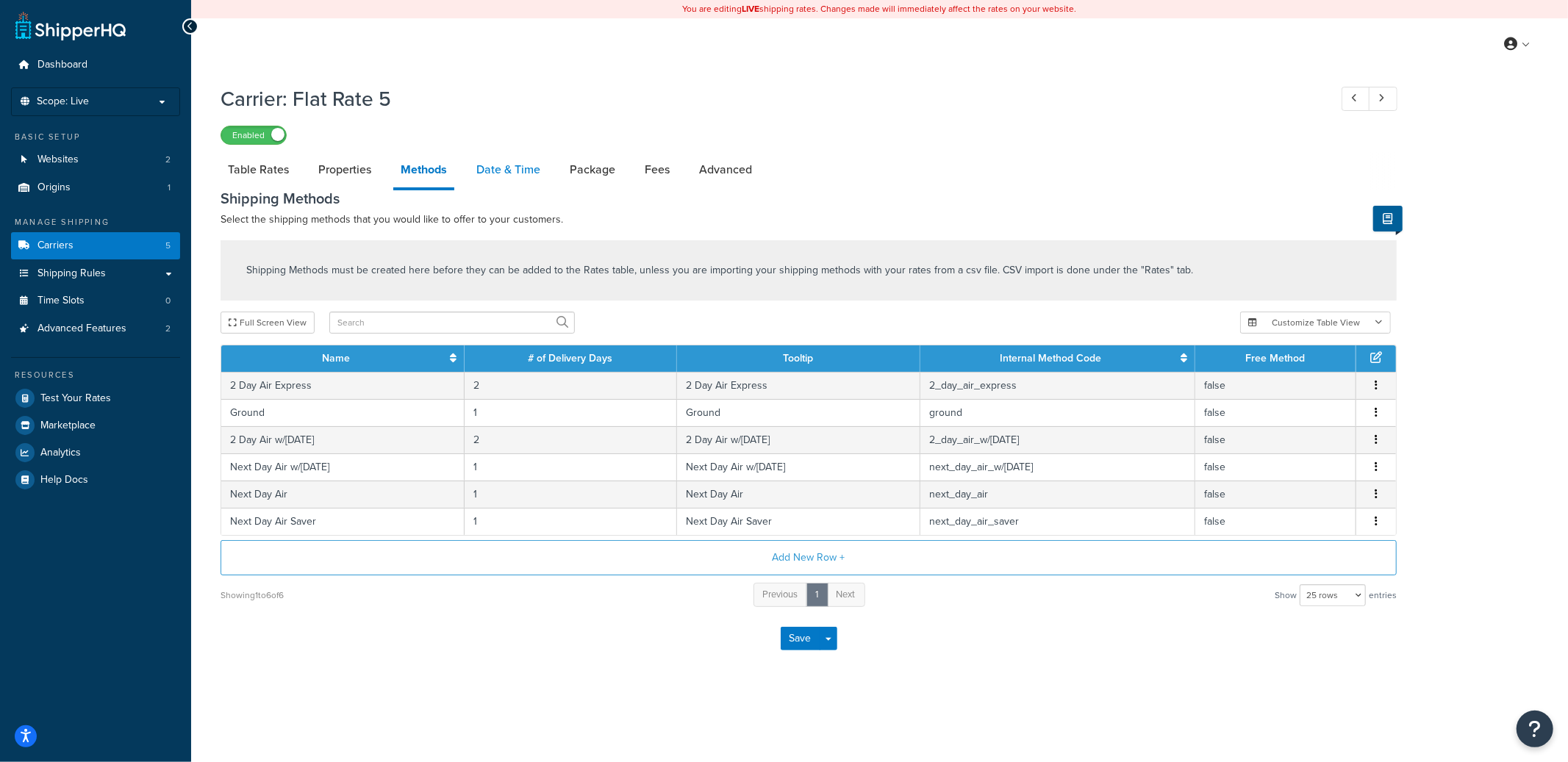
click at [516, 165] on link "Date & Time" at bounding box center [508, 169] width 79 height 35
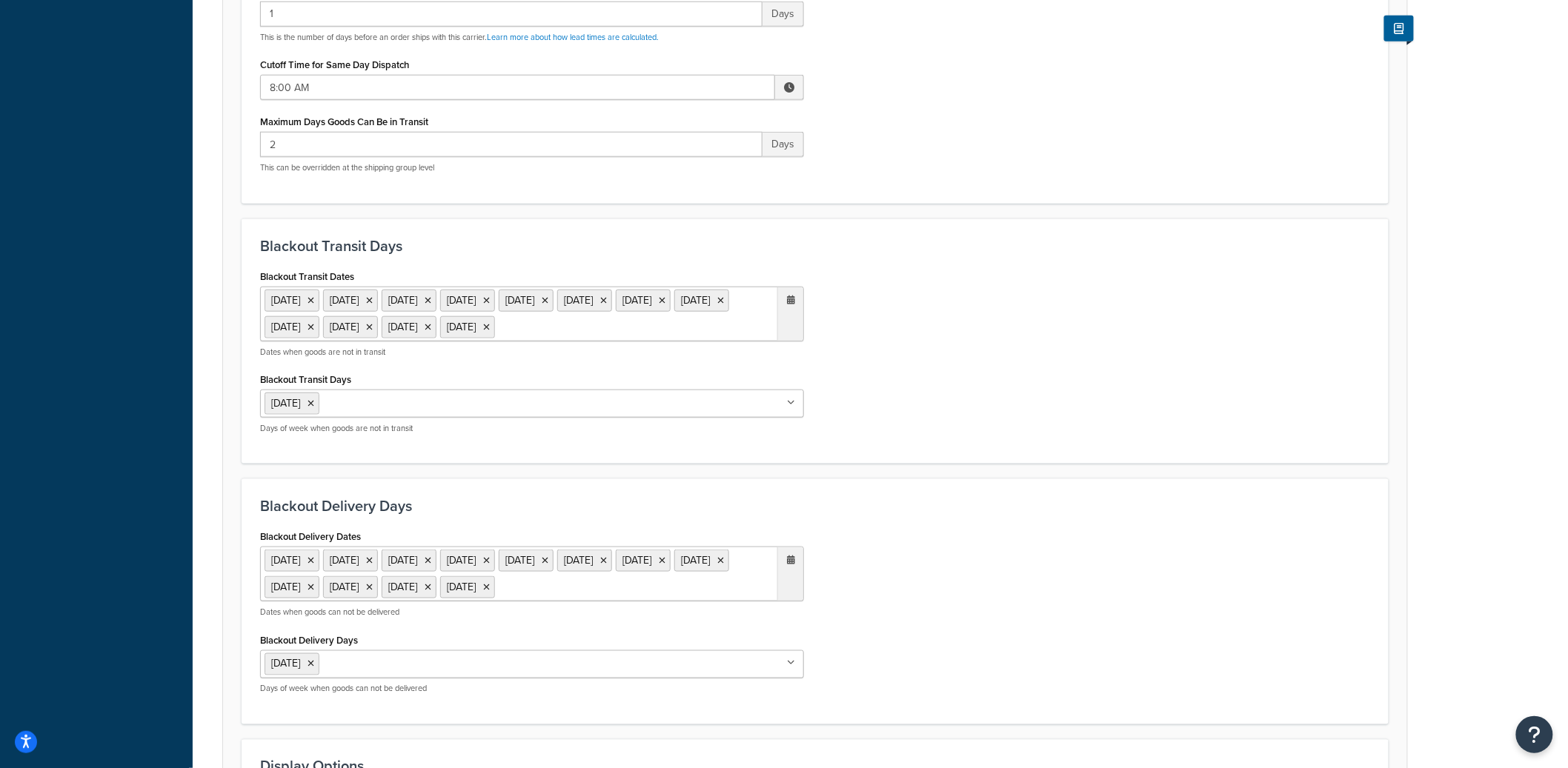
scroll to position [682, 0]
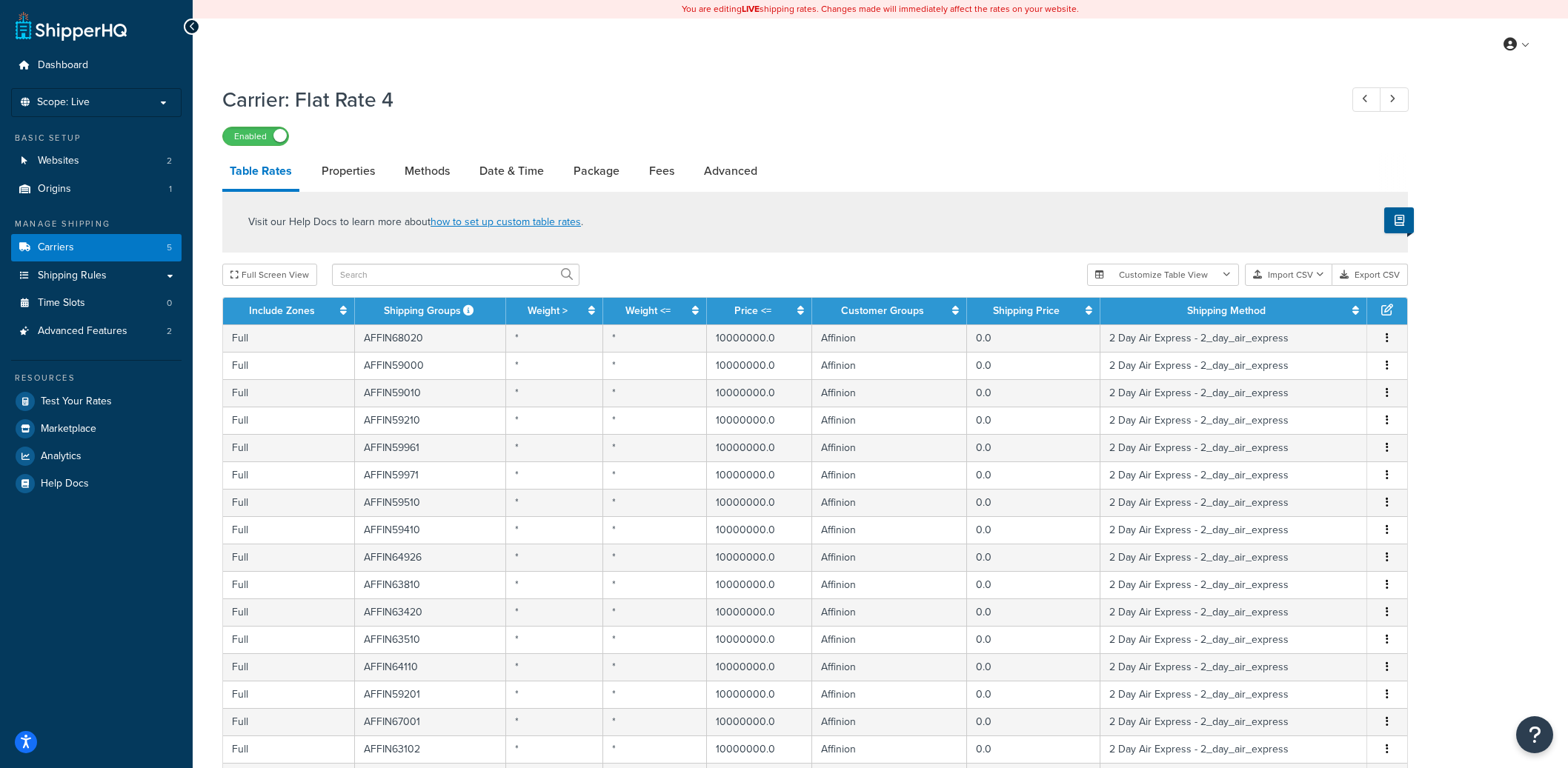
select select "25"
click at [447, 175] on link "Methods" at bounding box center [427, 171] width 60 height 35
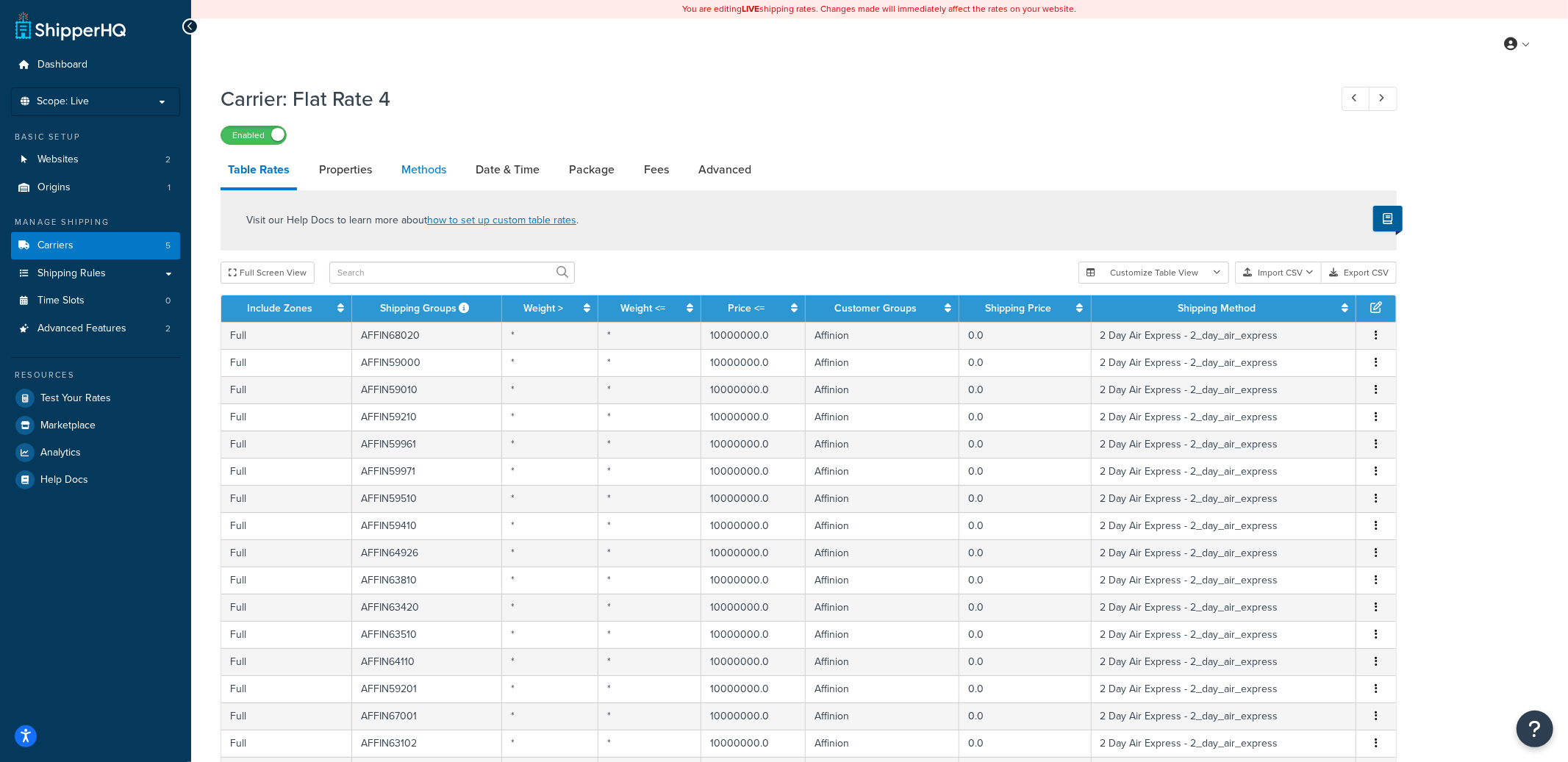
select select "25"
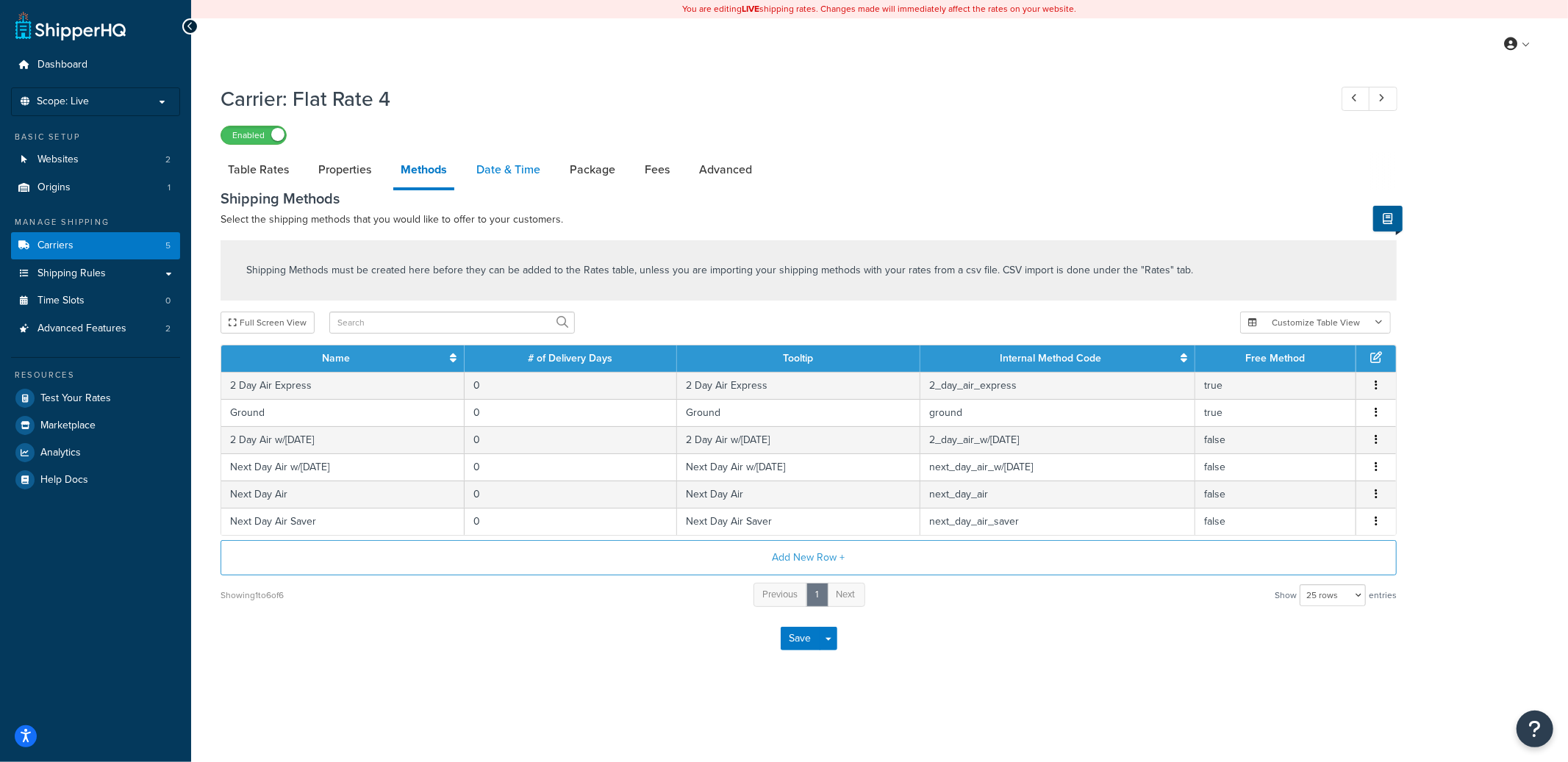
click at [474, 169] on link "Date & Time" at bounding box center [508, 169] width 79 height 35
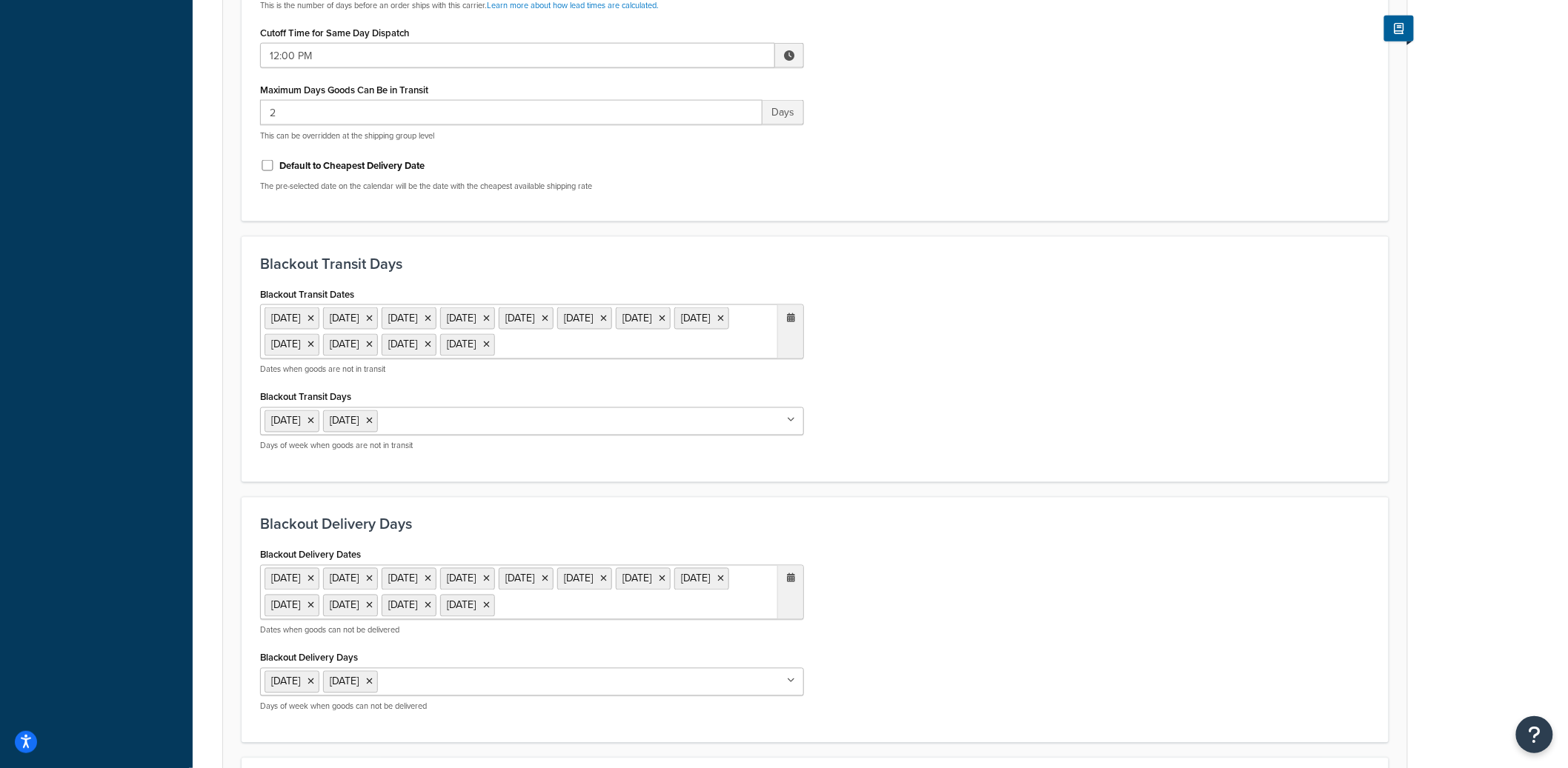
scroll to position [917, 0]
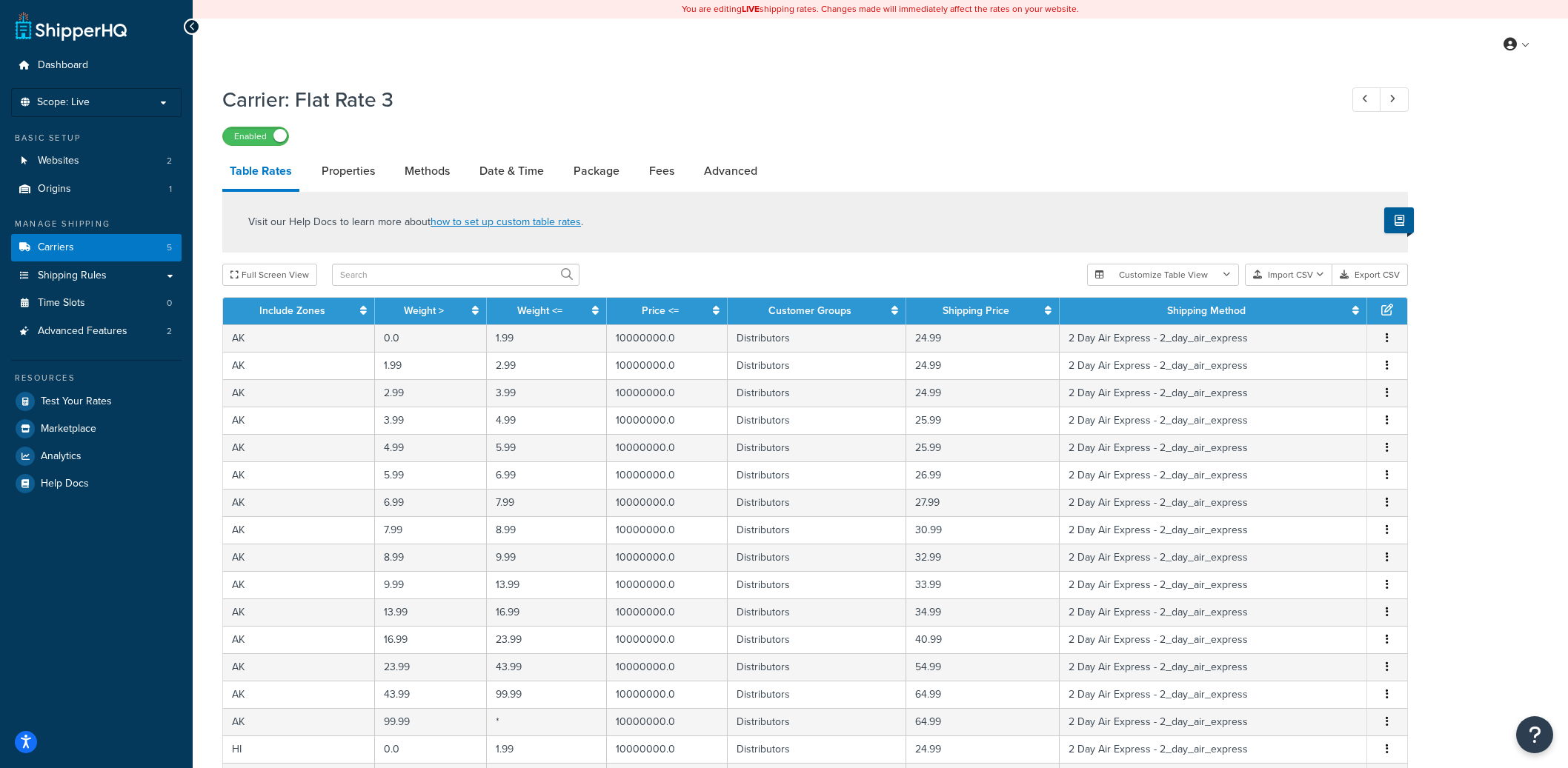
select select "25"
click at [495, 174] on link "Date & Time" at bounding box center [512, 171] width 80 height 35
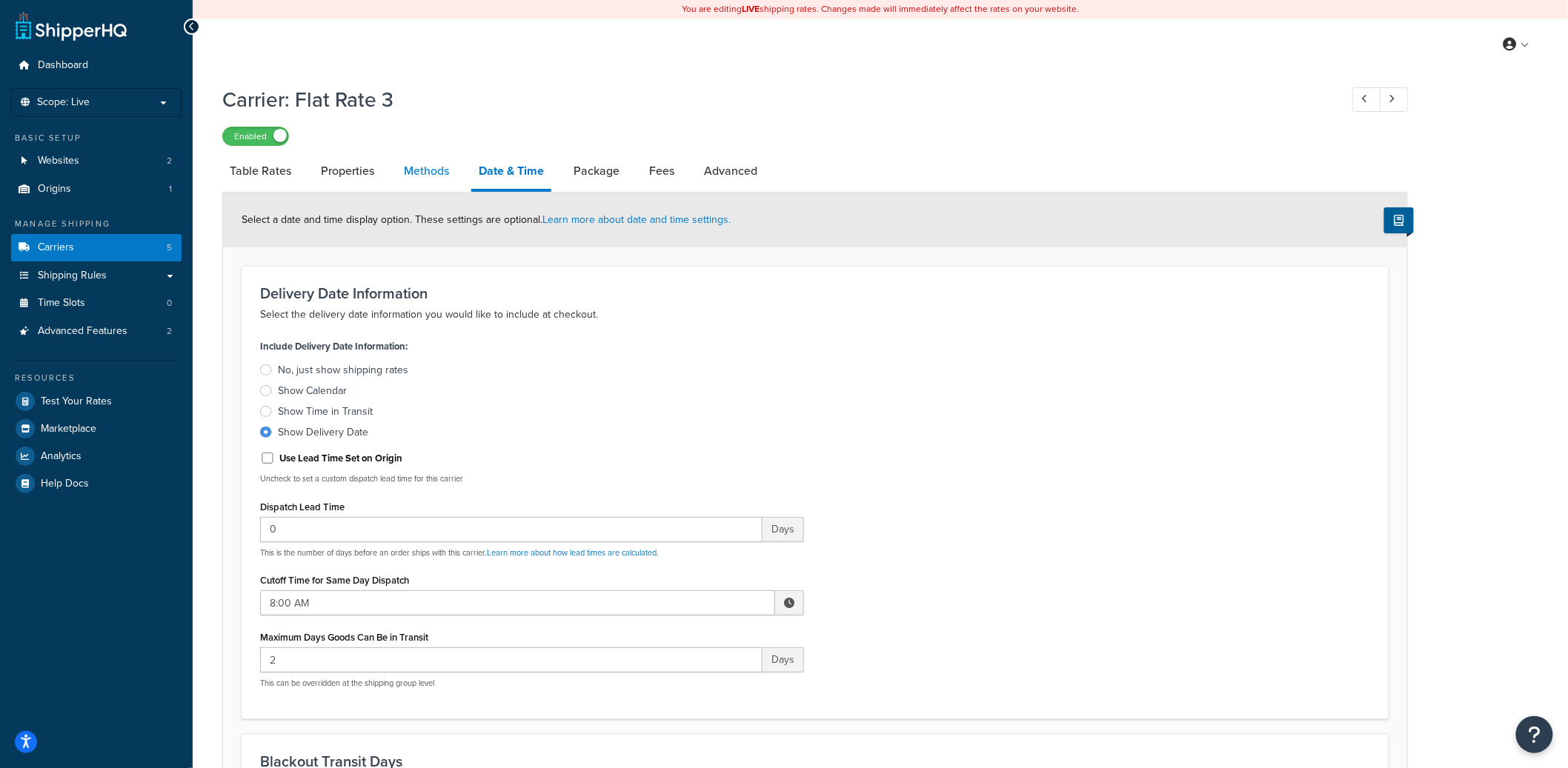
click at [423, 171] on link "Methods" at bounding box center [426, 171] width 60 height 35
select select "25"
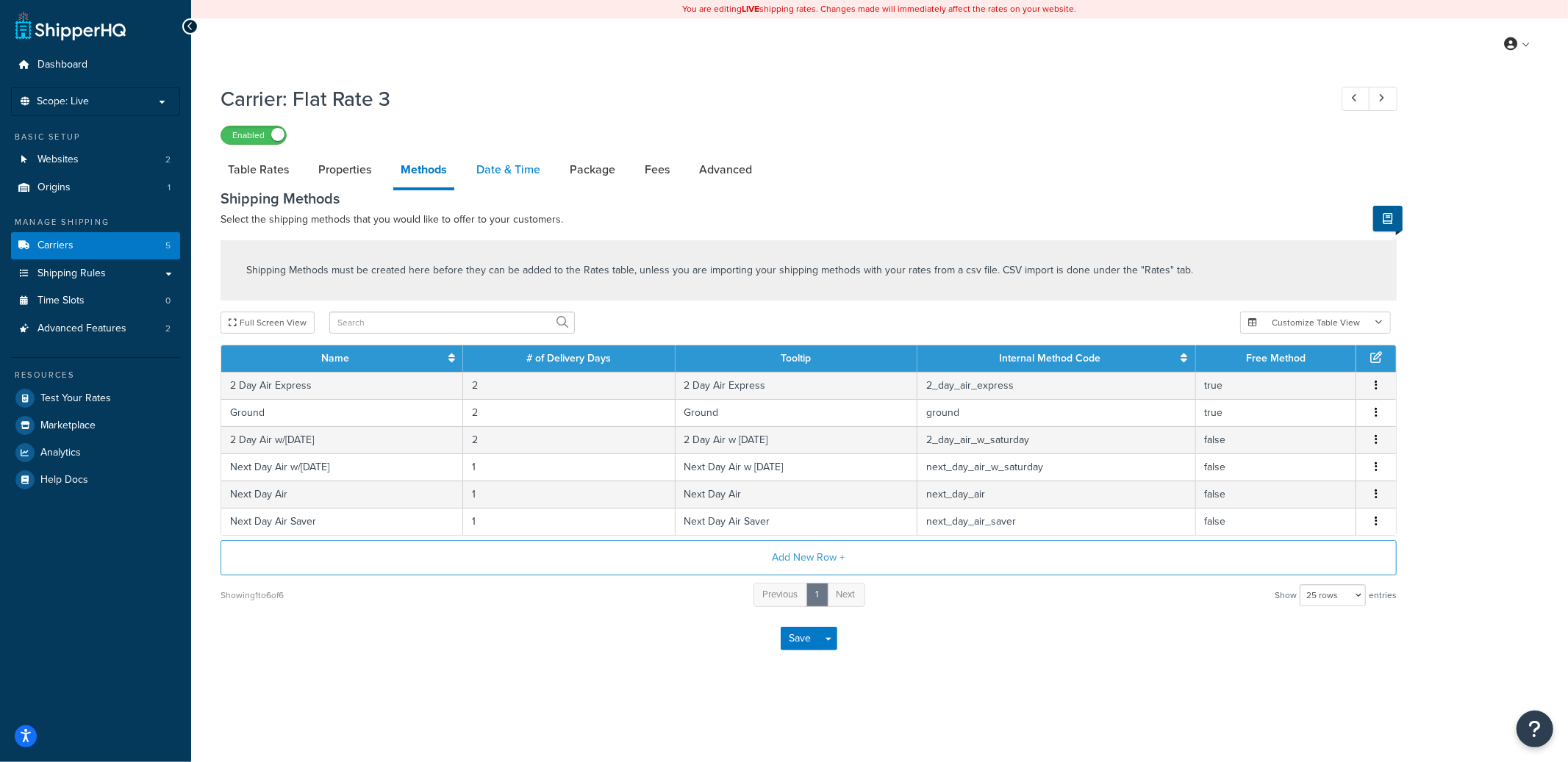
click at [495, 165] on link "Date & Time" at bounding box center [508, 169] width 79 height 35
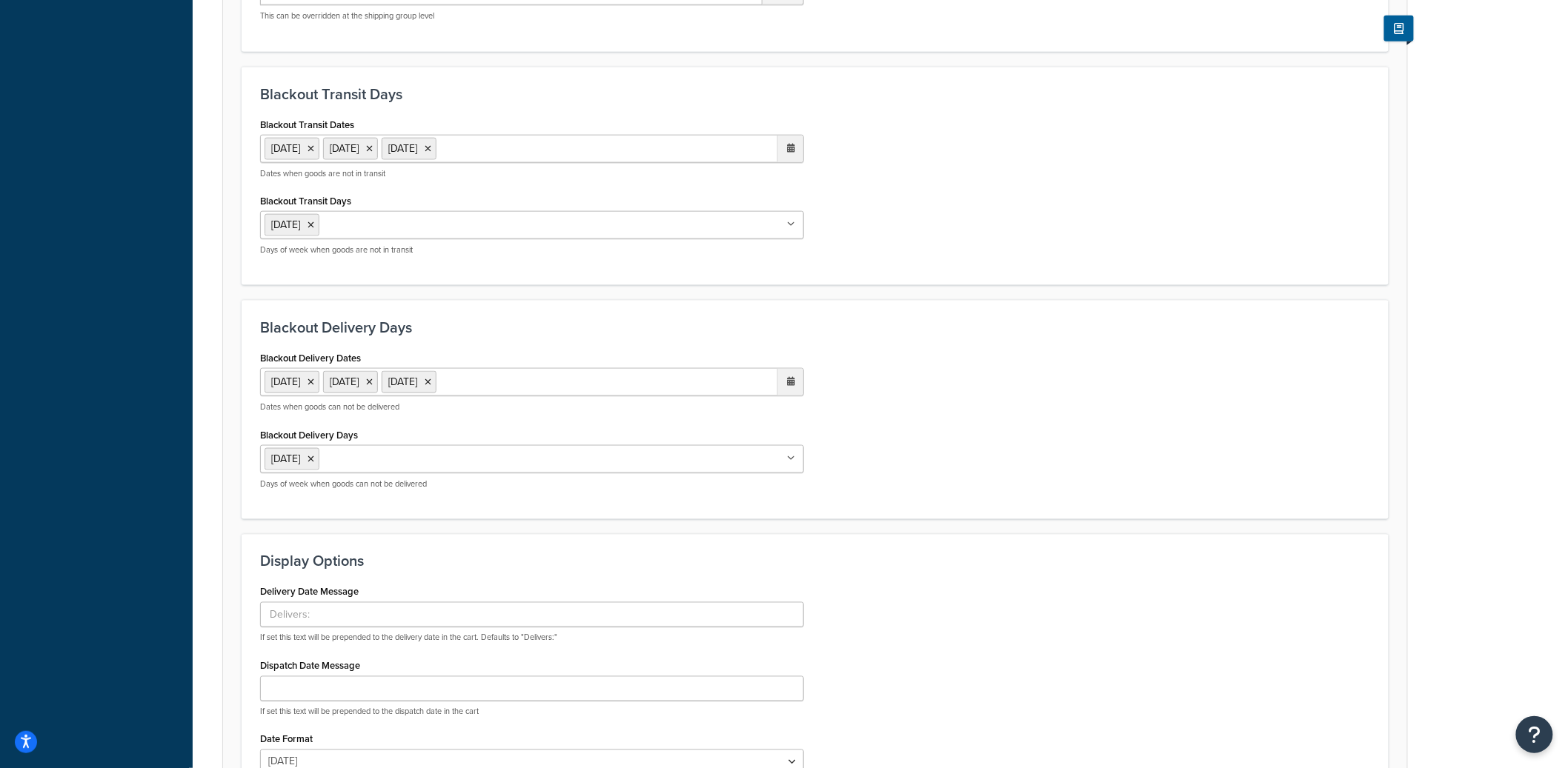
scroll to position [656, 0]
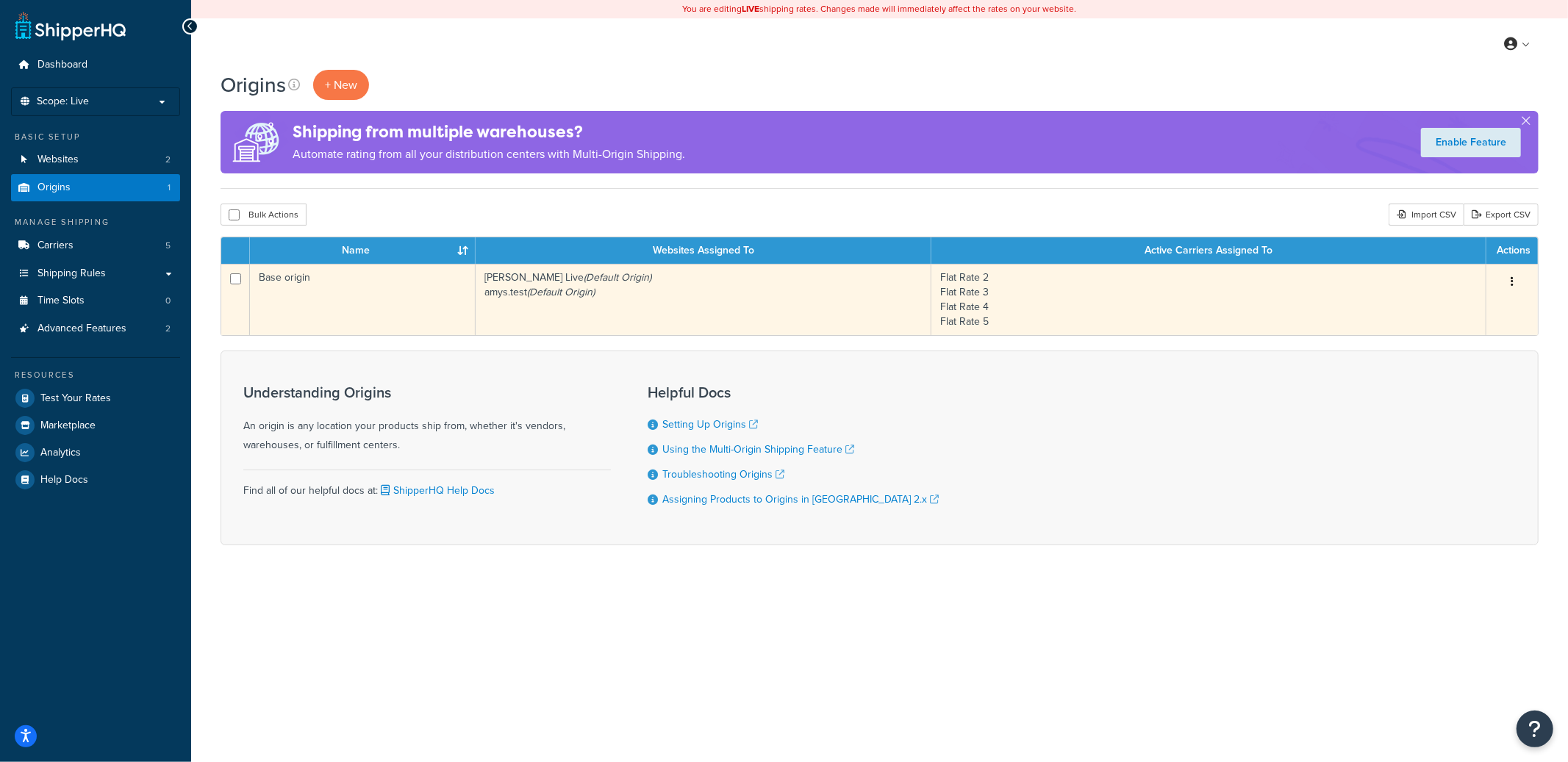
click at [404, 299] on td "Base origin" at bounding box center [362, 300] width 225 height 71
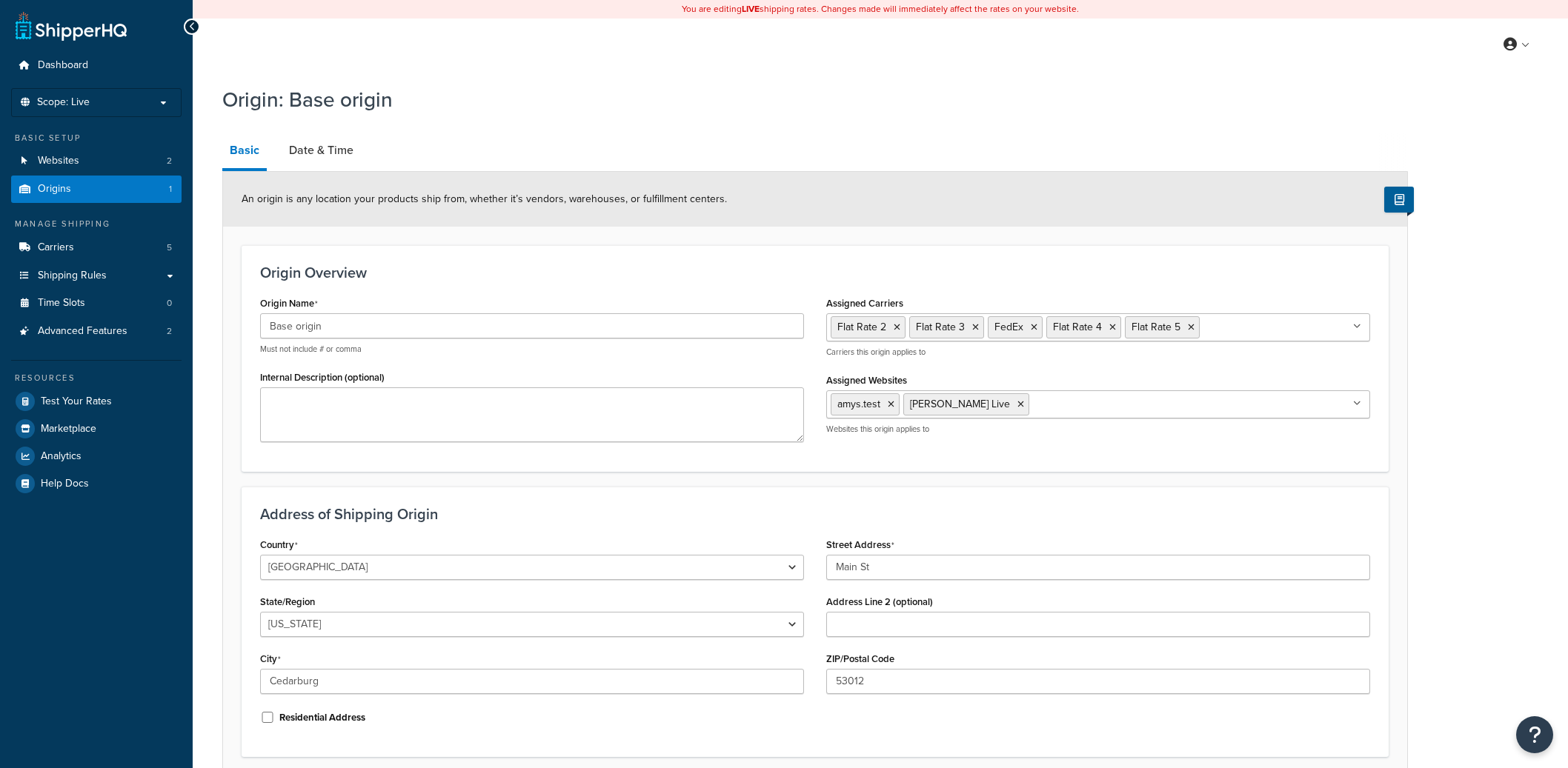
select select "49"
click at [331, 158] on link "Date & Time" at bounding box center [321, 150] width 80 height 35
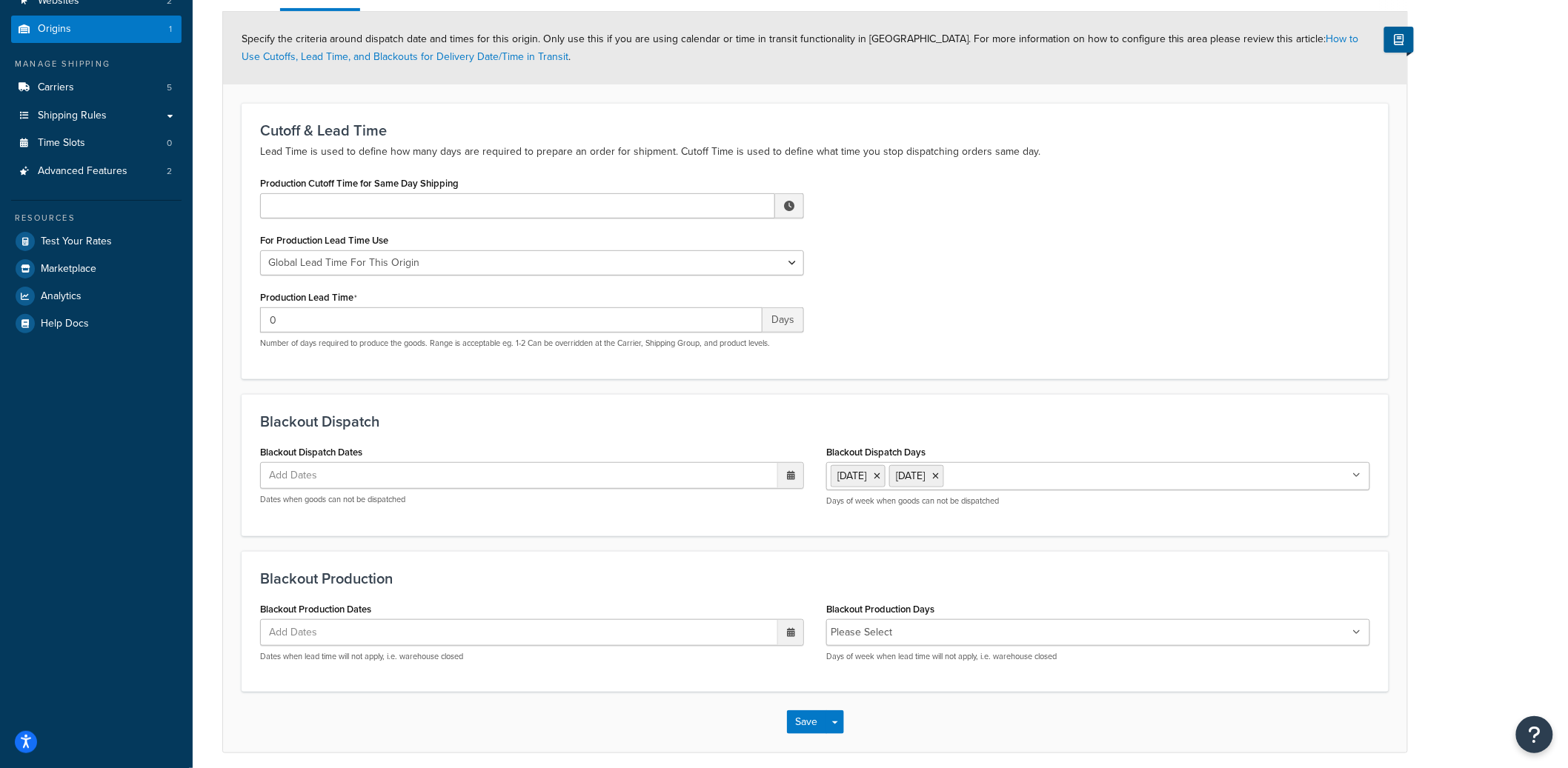
scroll to position [220, 0]
